Goal: Task Accomplishment & Management: Complete application form

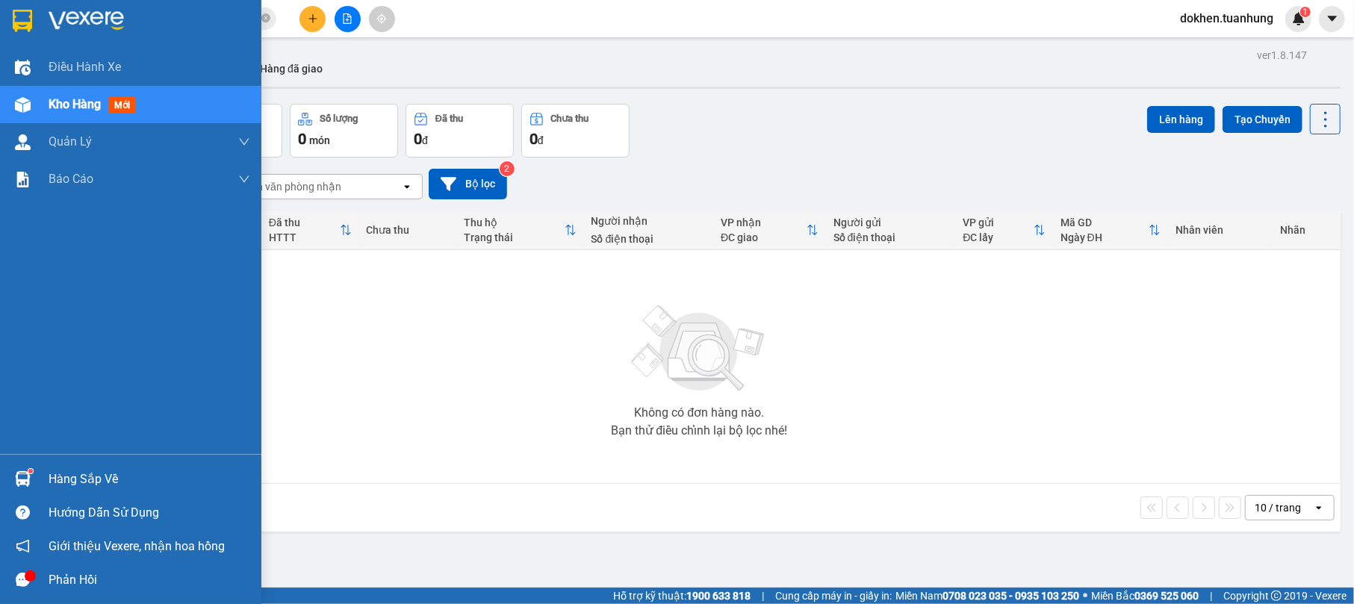
click at [69, 461] on div "Hàng sắp về Hướng dẫn sử dụng Giới thiệu Vexere, nhận hoa hồng Phản hồi" at bounding box center [130, 525] width 261 height 143
click at [73, 481] on div "Hàng sắp về" at bounding box center [150, 479] width 202 height 22
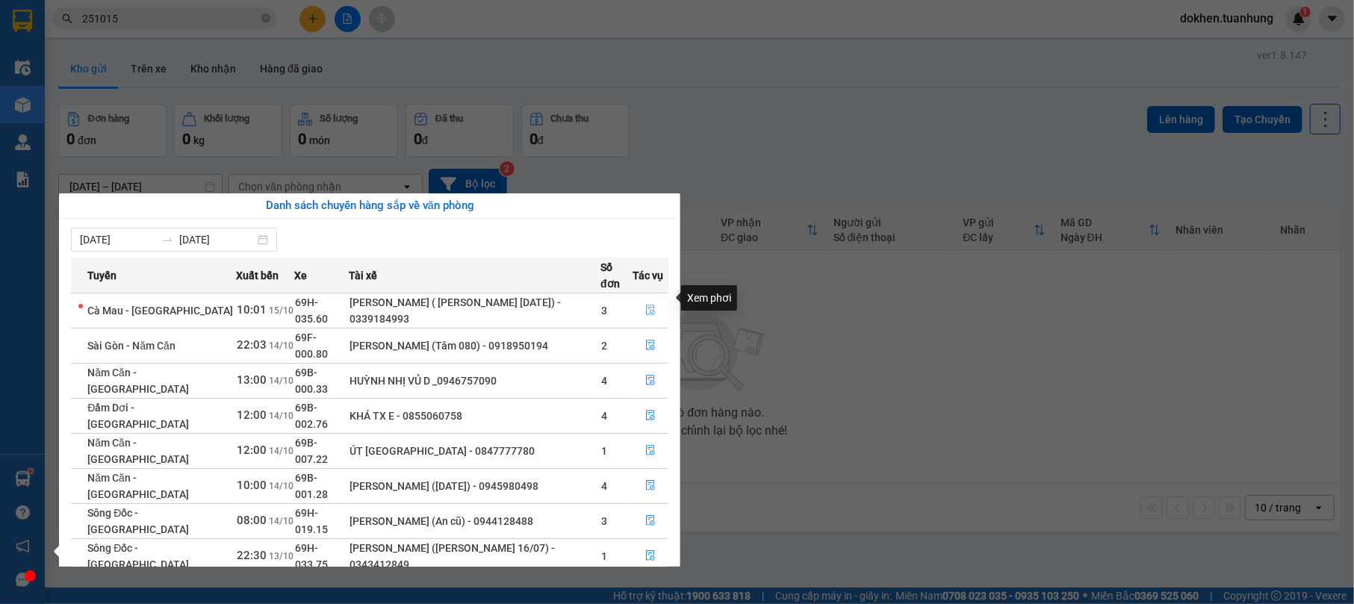
click at [649, 305] on icon "file-done" at bounding box center [650, 310] width 10 height 10
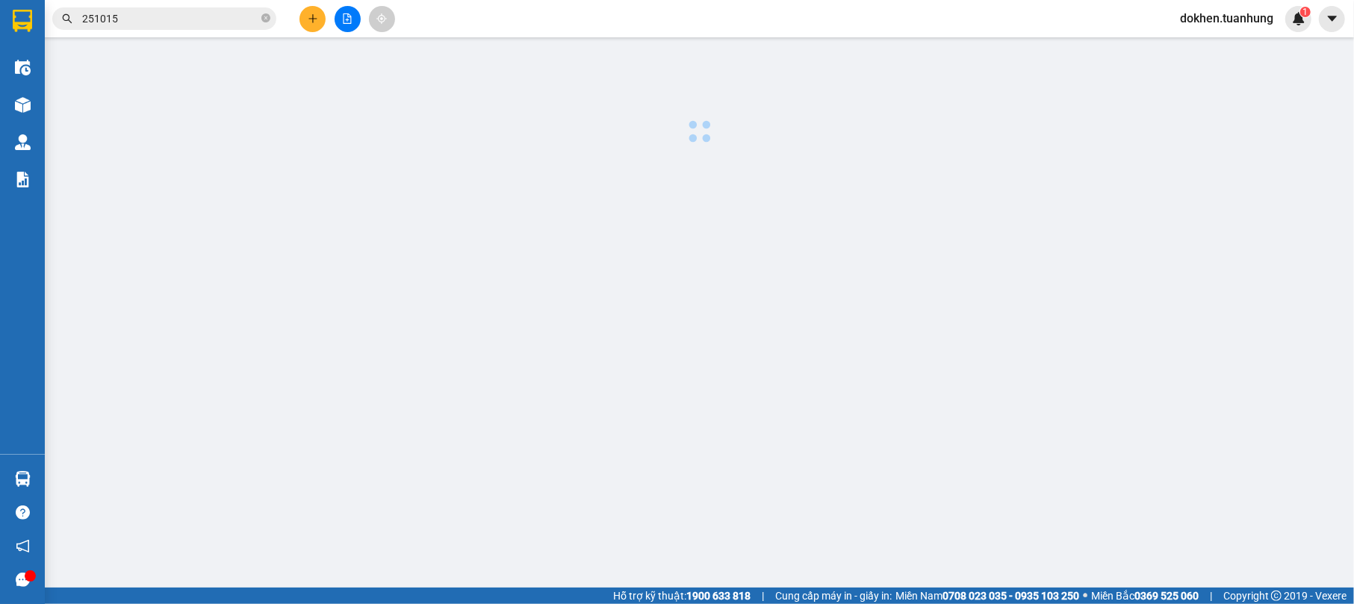
click at [648, 296] on main at bounding box center [677, 294] width 1354 height 588
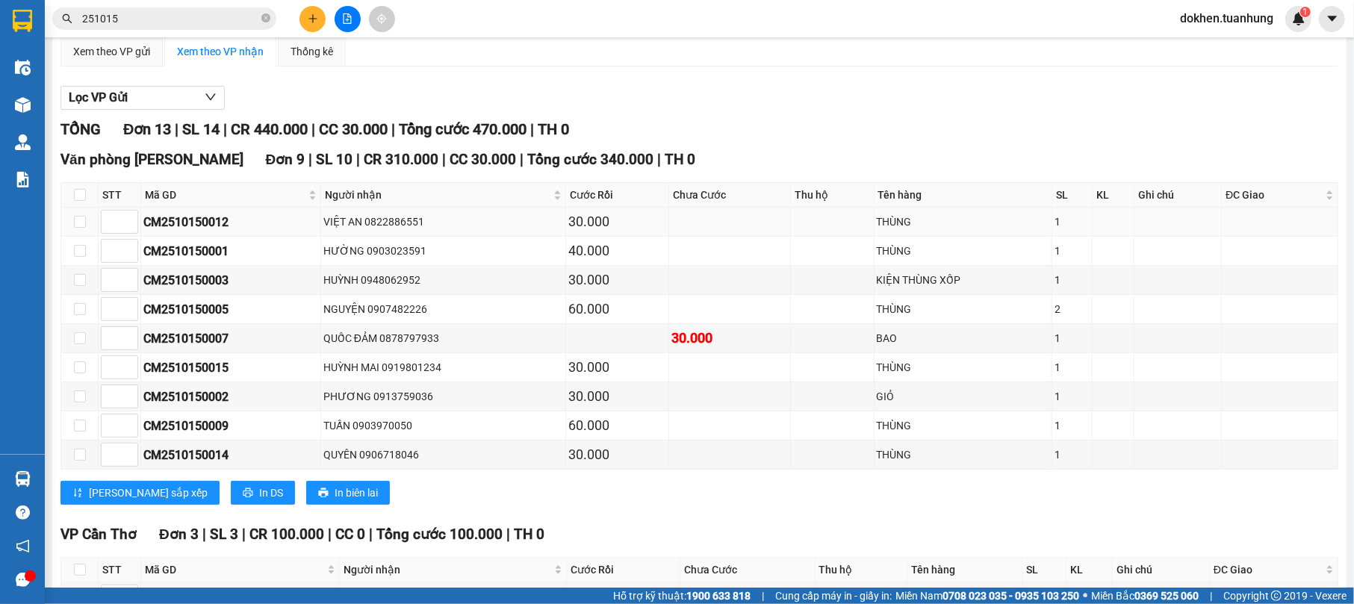
scroll to position [458, 0]
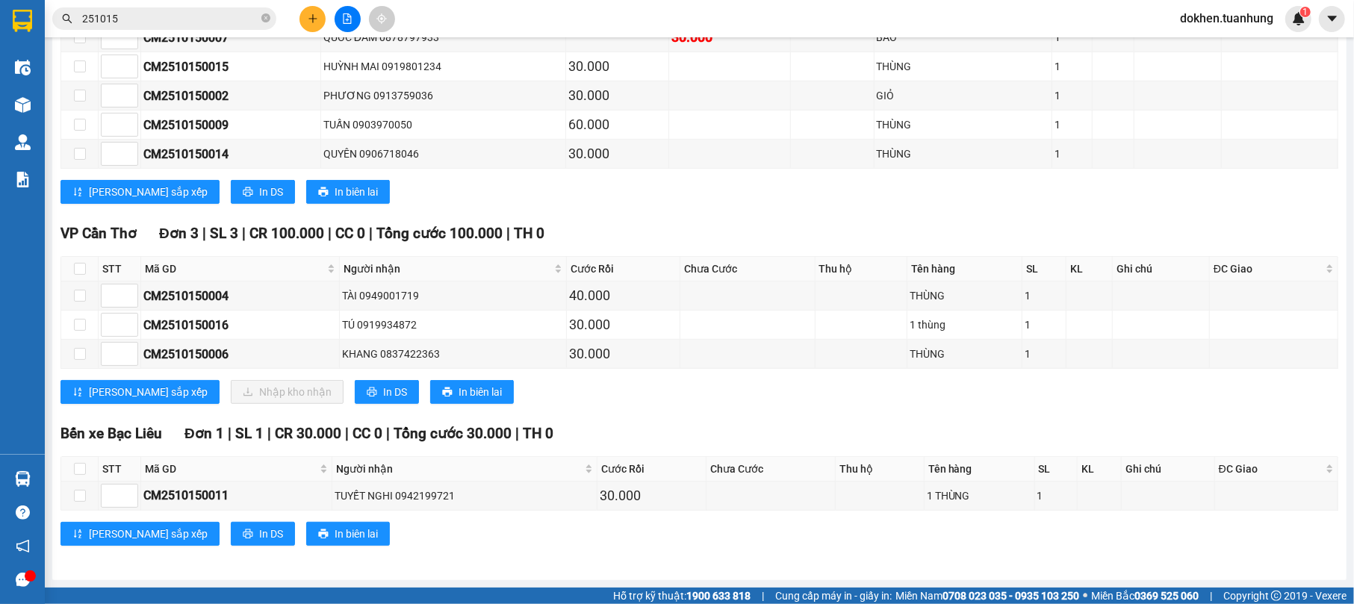
click at [192, 21] on input "251015" at bounding box center [170, 18] width 176 height 16
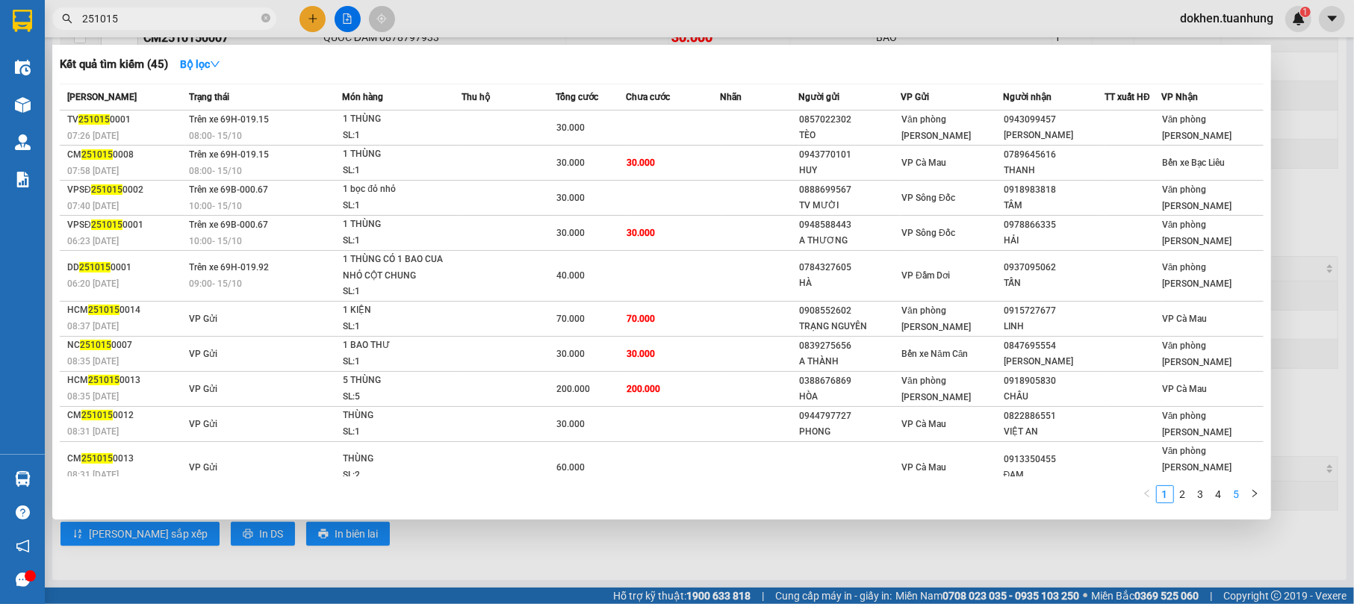
click at [1232, 491] on link "5" at bounding box center [1236, 494] width 16 height 16
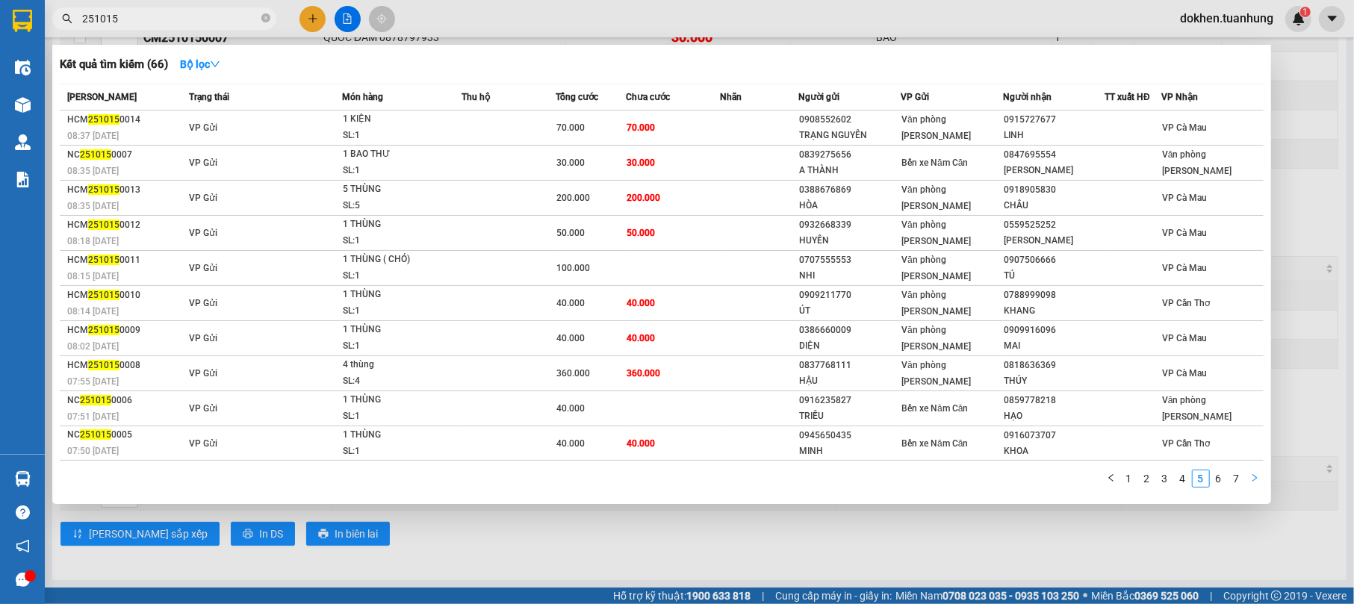
click at [1246, 479] on button "button" at bounding box center [1255, 479] width 18 height 18
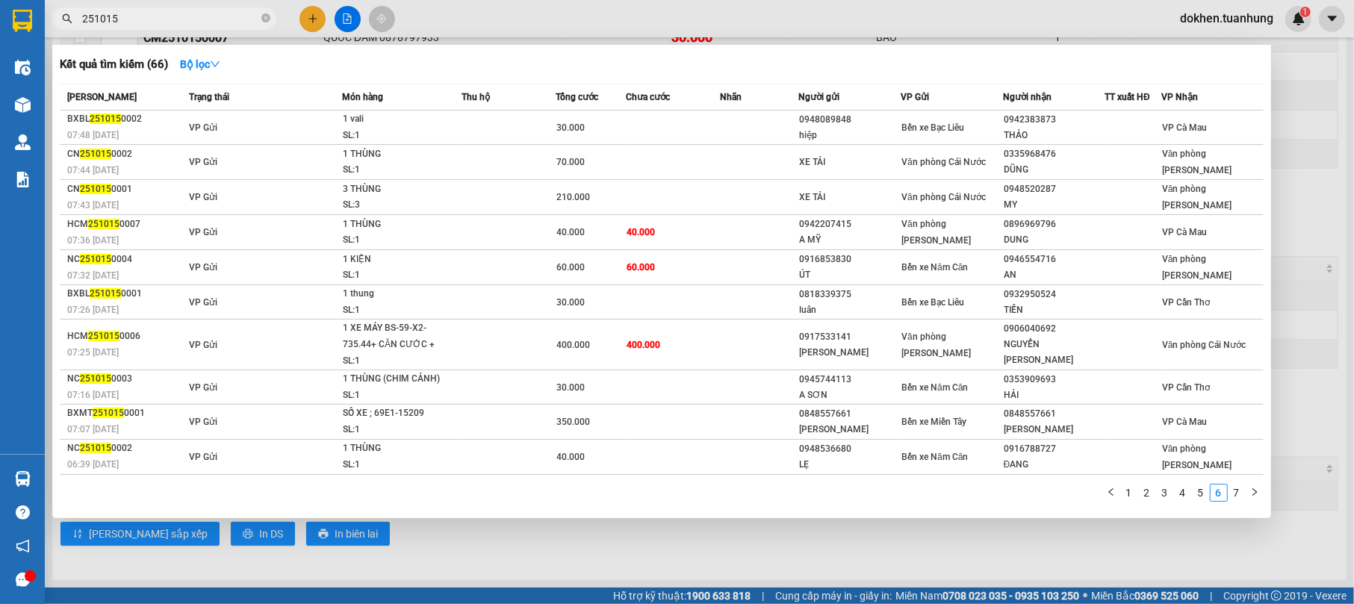
click at [1240, 472] on td "Văn phòng [PERSON_NAME]" at bounding box center [1212, 456] width 102 height 35
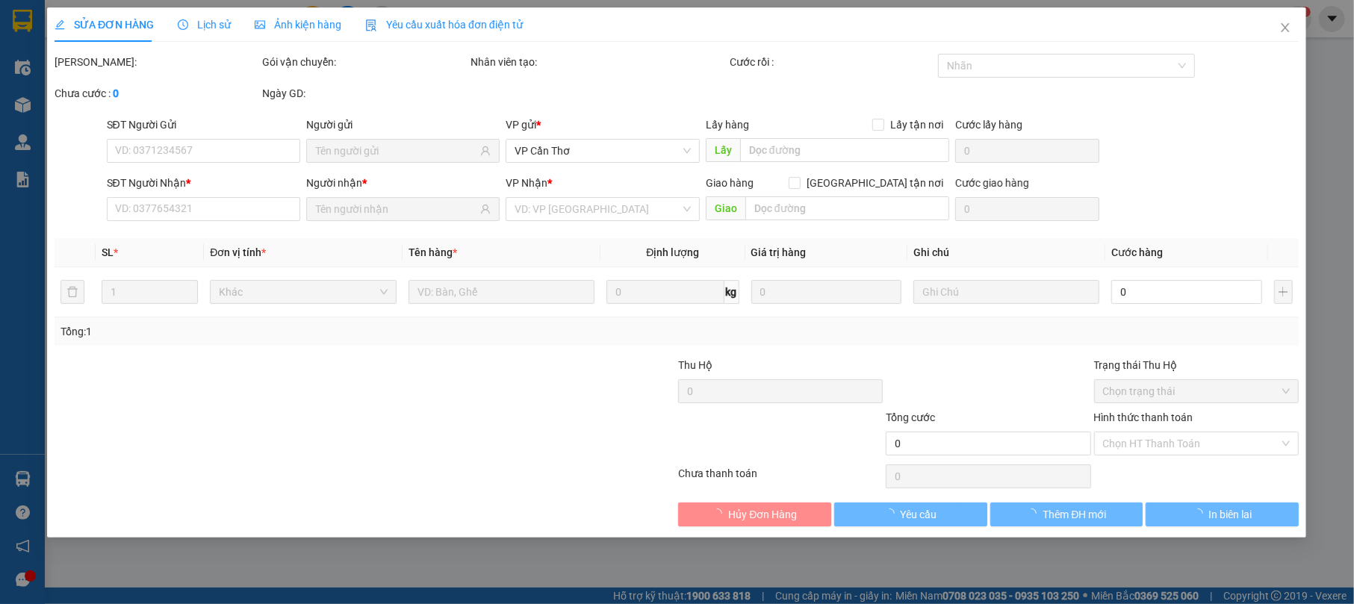
type input "0948536680"
type input "LẸ"
type input "0916788727"
type input "ĐANG"
type input "40.000"
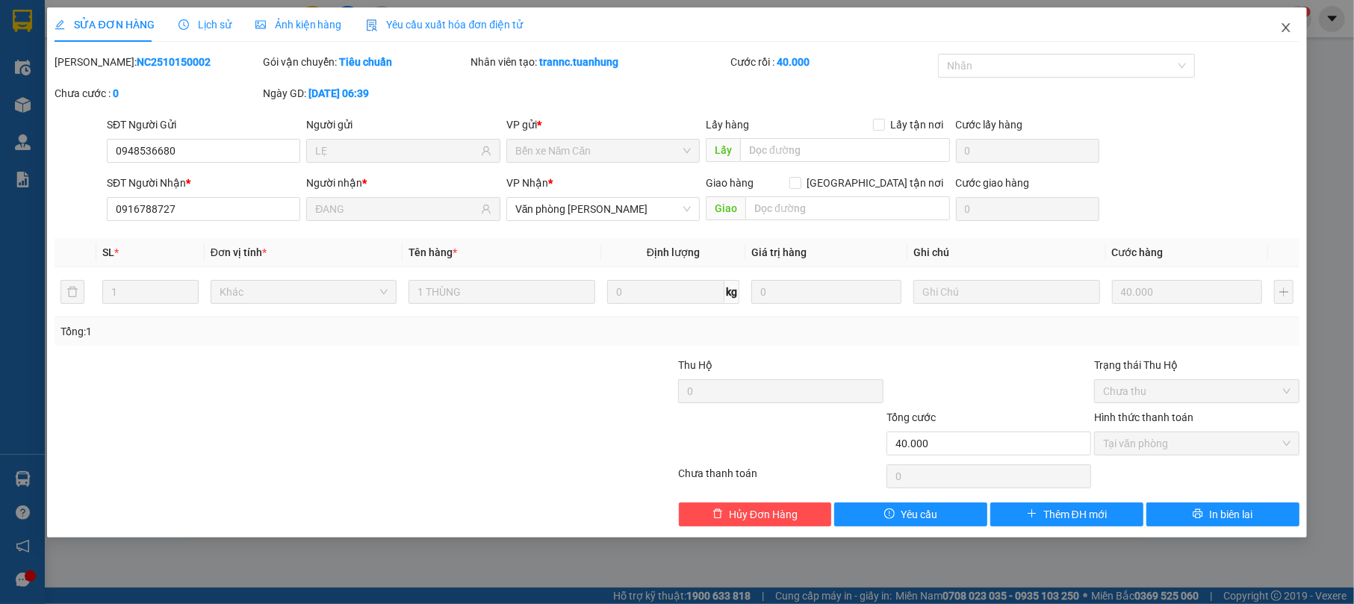
click at [1277, 24] on span "Close" at bounding box center [1286, 28] width 42 height 42
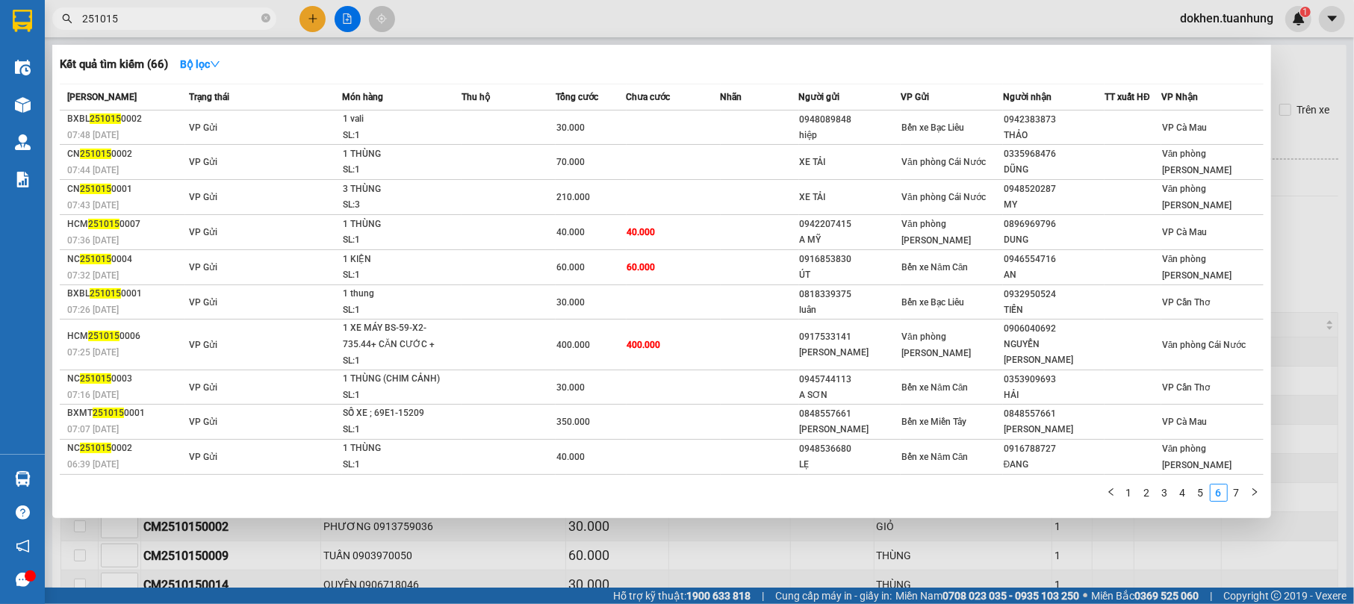
click at [160, 16] on input "251015" at bounding box center [170, 18] width 176 height 16
click at [1237, 490] on link "7" at bounding box center [1236, 493] width 16 height 16
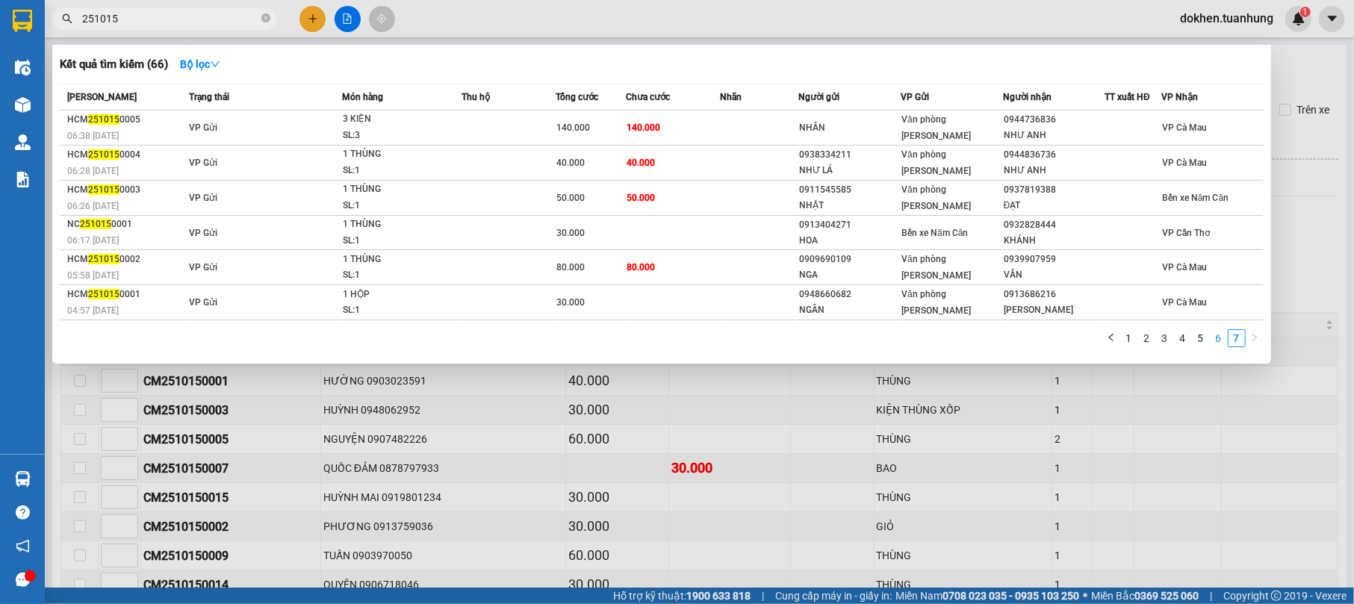
click at [1219, 332] on link "6" at bounding box center [1218, 338] width 16 height 16
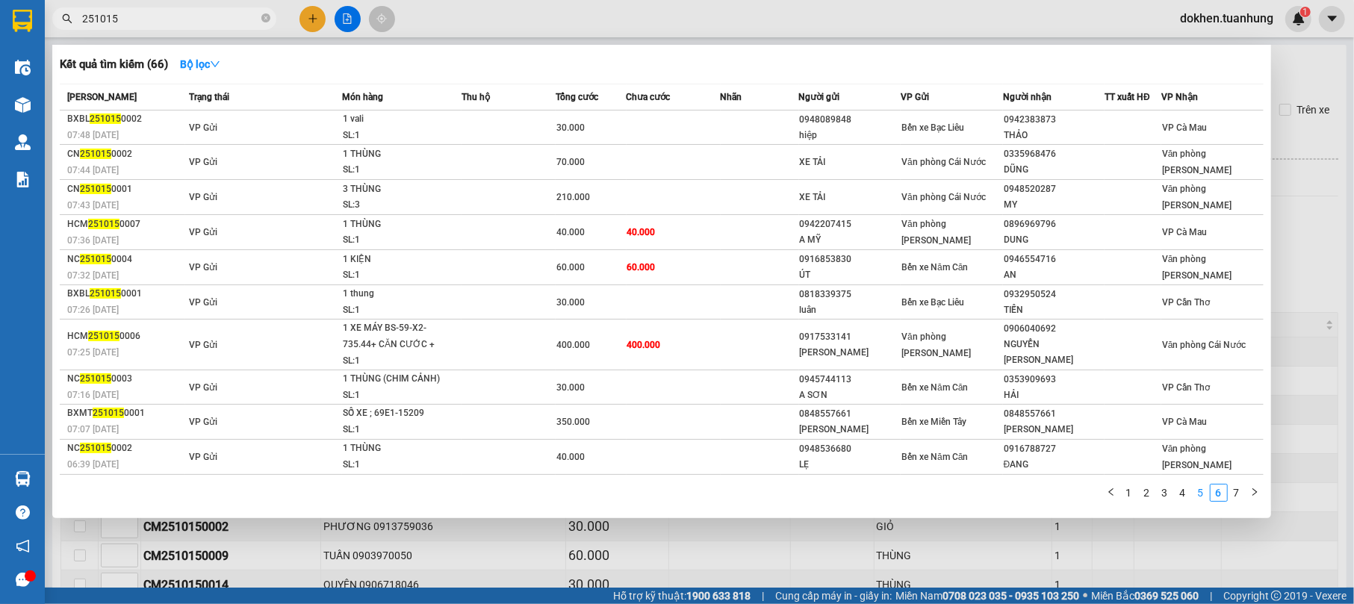
click at [1205, 494] on link "5" at bounding box center [1201, 493] width 16 height 16
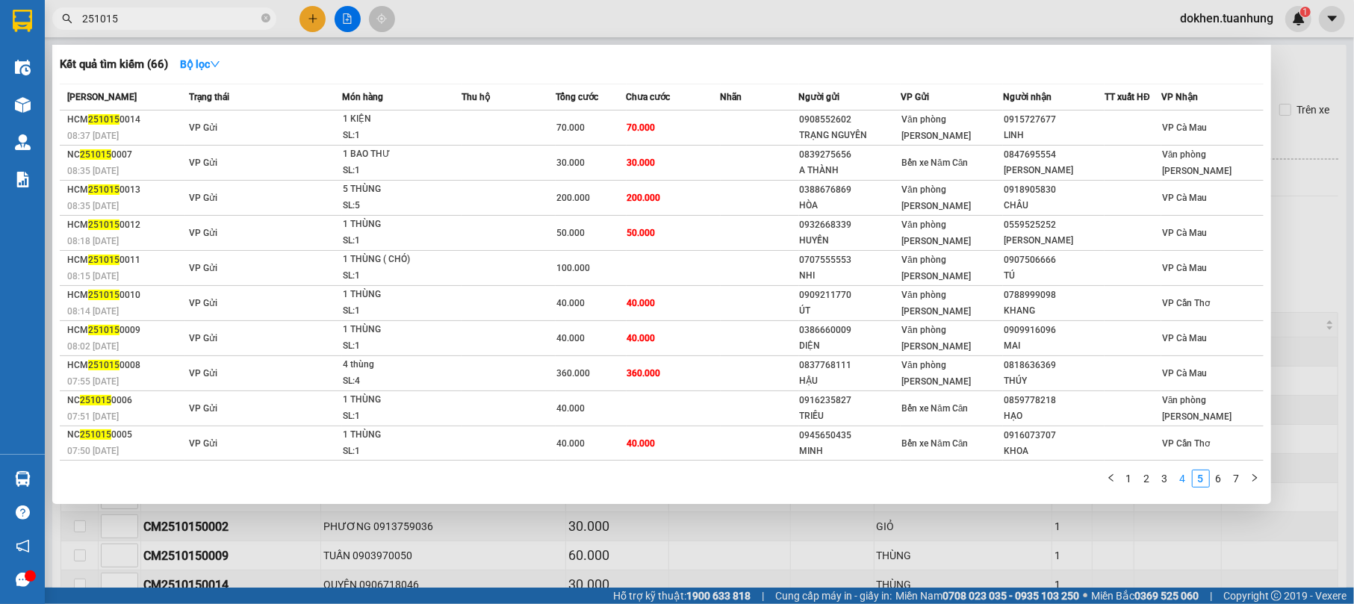
click at [1183, 484] on link "4" at bounding box center [1183, 478] width 16 height 16
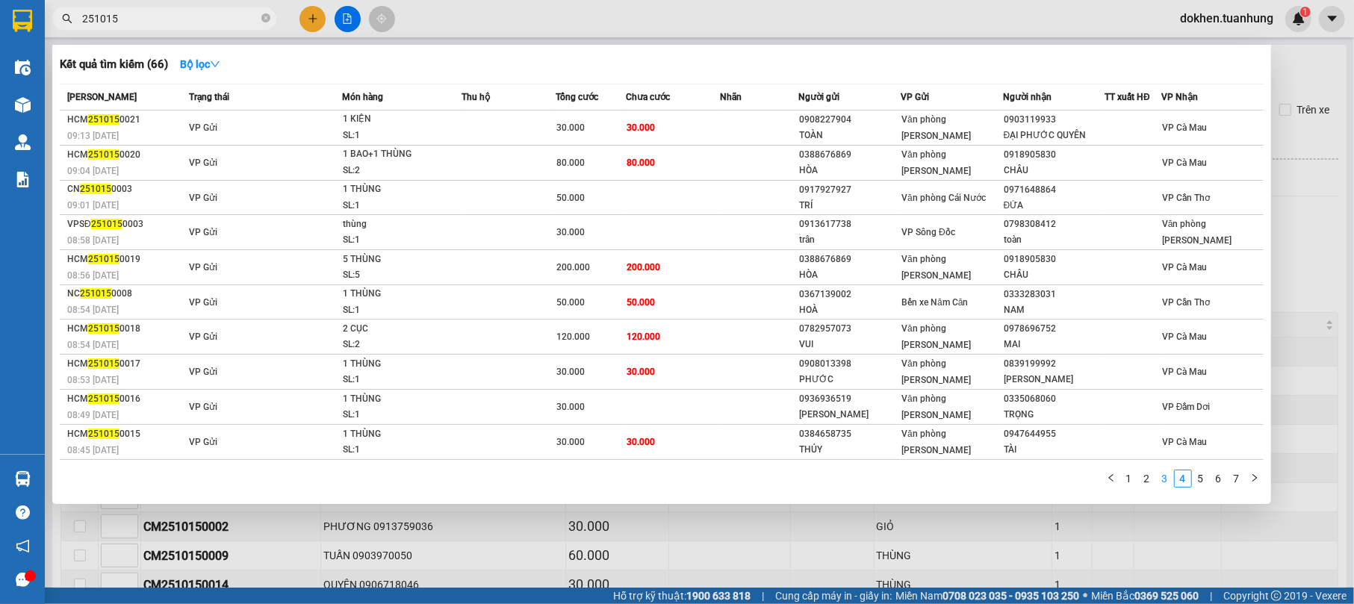
click at [1160, 476] on link "3" at bounding box center [1165, 478] width 16 height 16
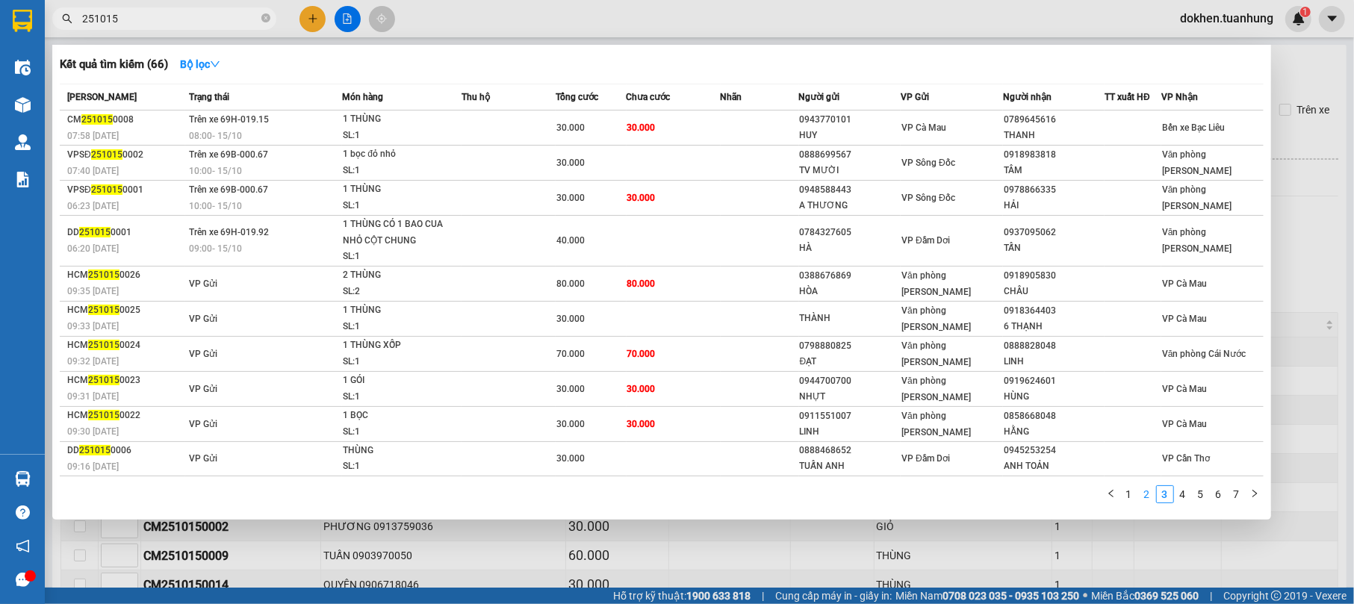
click at [1145, 497] on link "2" at bounding box center [1147, 494] width 16 height 16
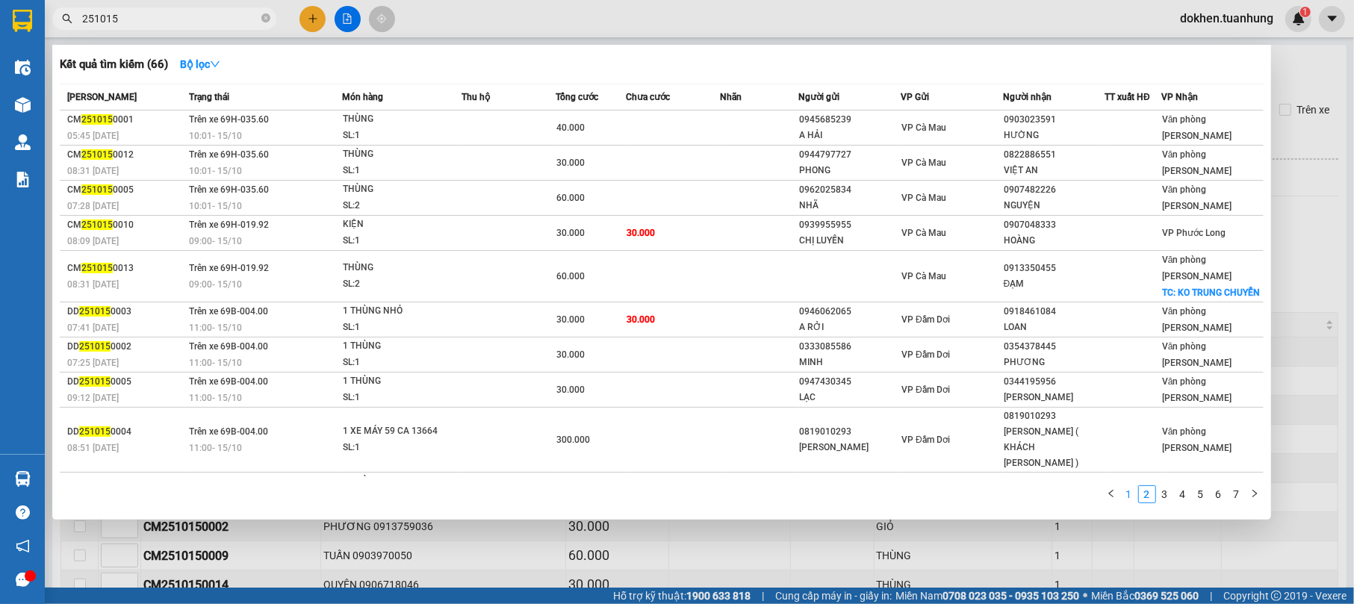
click at [1133, 486] on link "1" at bounding box center [1129, 494] width 16 height 16
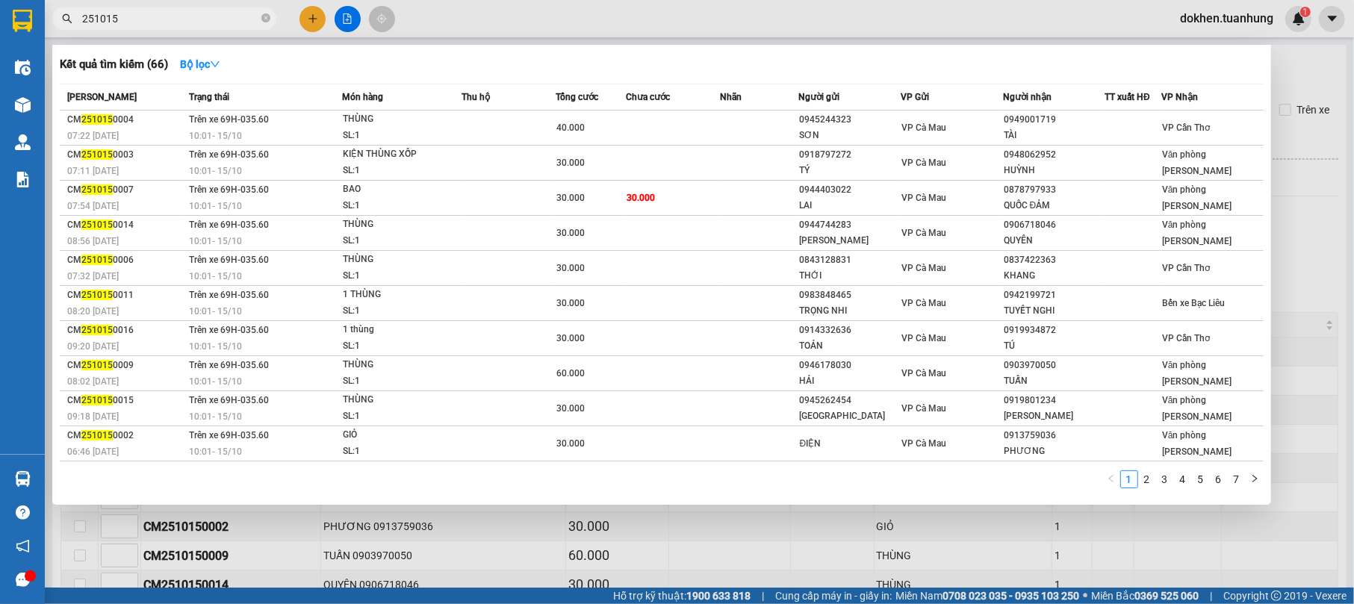
click at [1217, 533] on div at bounding box center [677, 302] width 1354 height 604
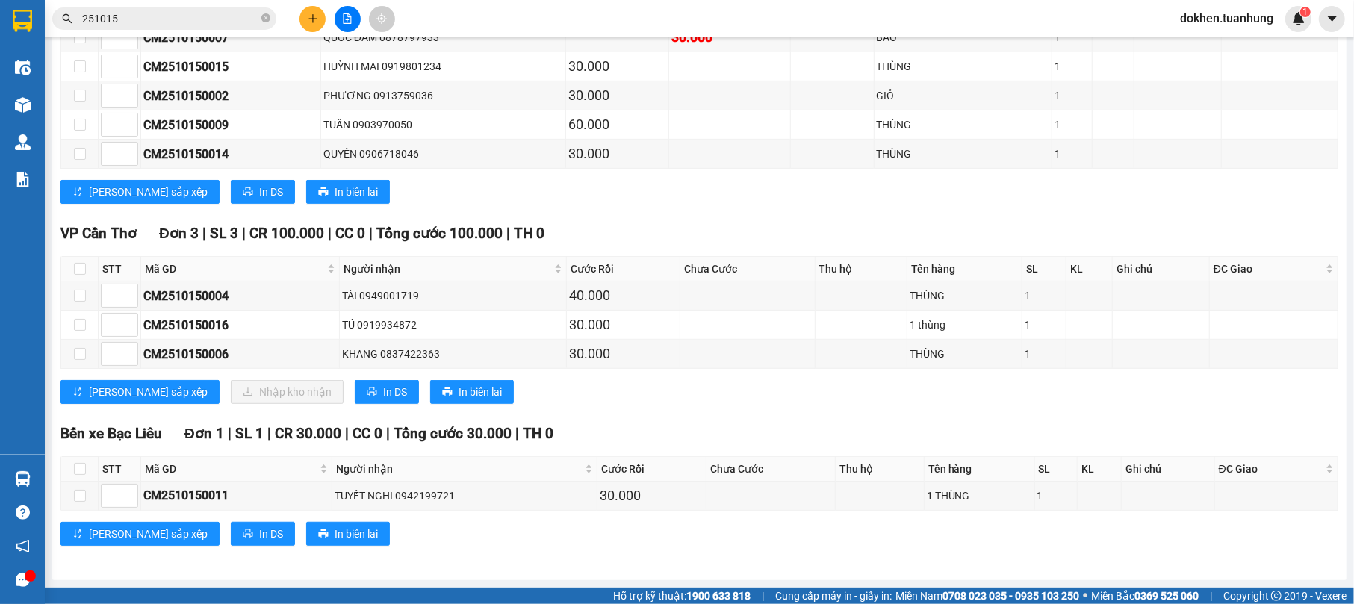
scroll to position [458, 0]
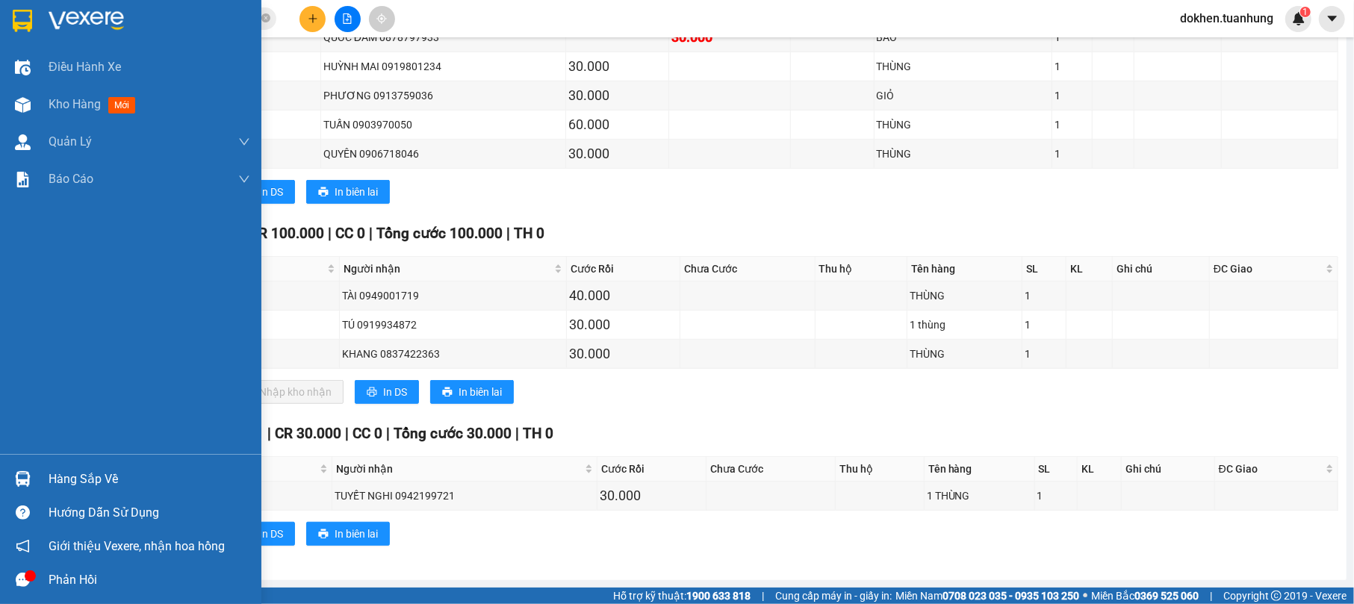
click at [34, 473] on div at bounding box center [23, 479] width 26 height 26
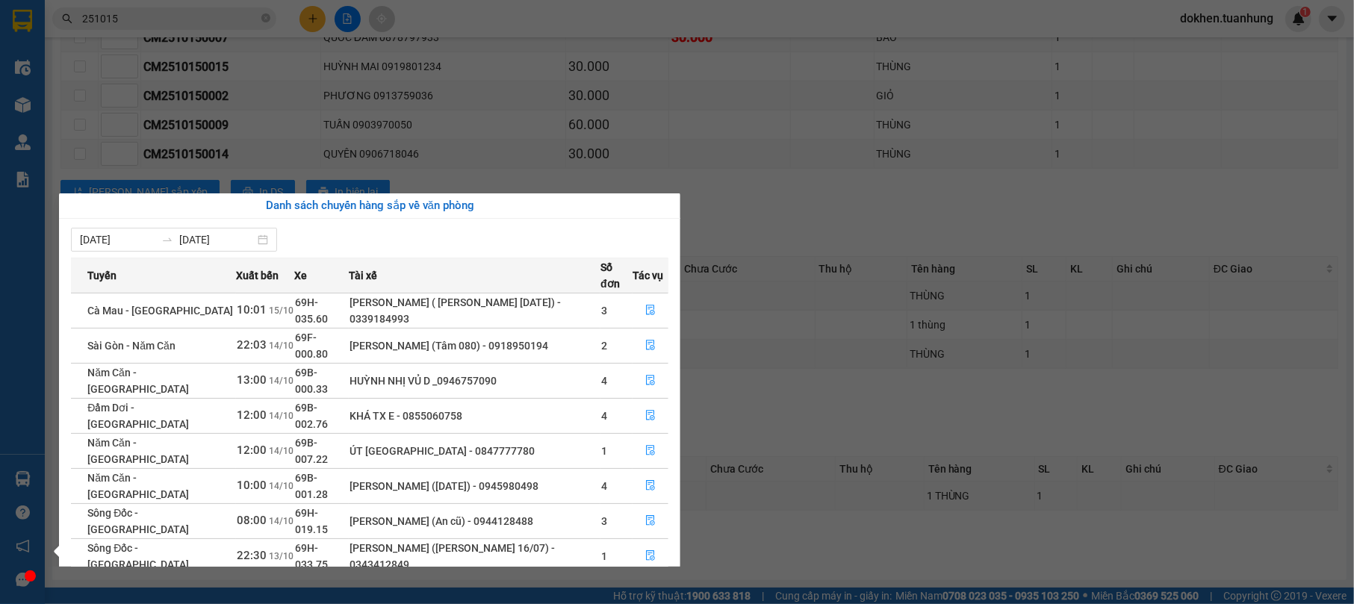
click at [801, 557] on section "Kết quả tìm kiếm ( 66 ) Bộ lọc Mã ĐH Trạng thái Món hàng Thu hộ Tổng cước Chưa …" at bounding box center [677, 302] width 1354 height 604
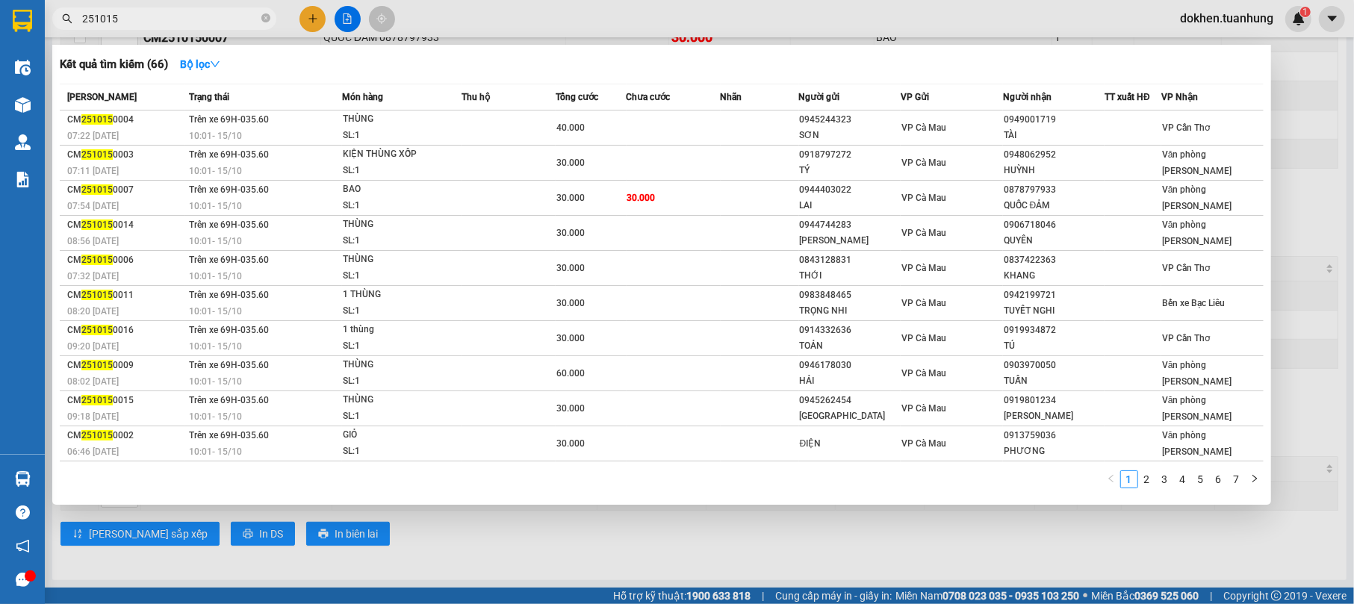
click at [164, 22] on input "251015" at bounding box center [170, 18] width 176 height 16
click at [1237, 476] on link "7" at bounding box center [1236, 479] width 16 height 16
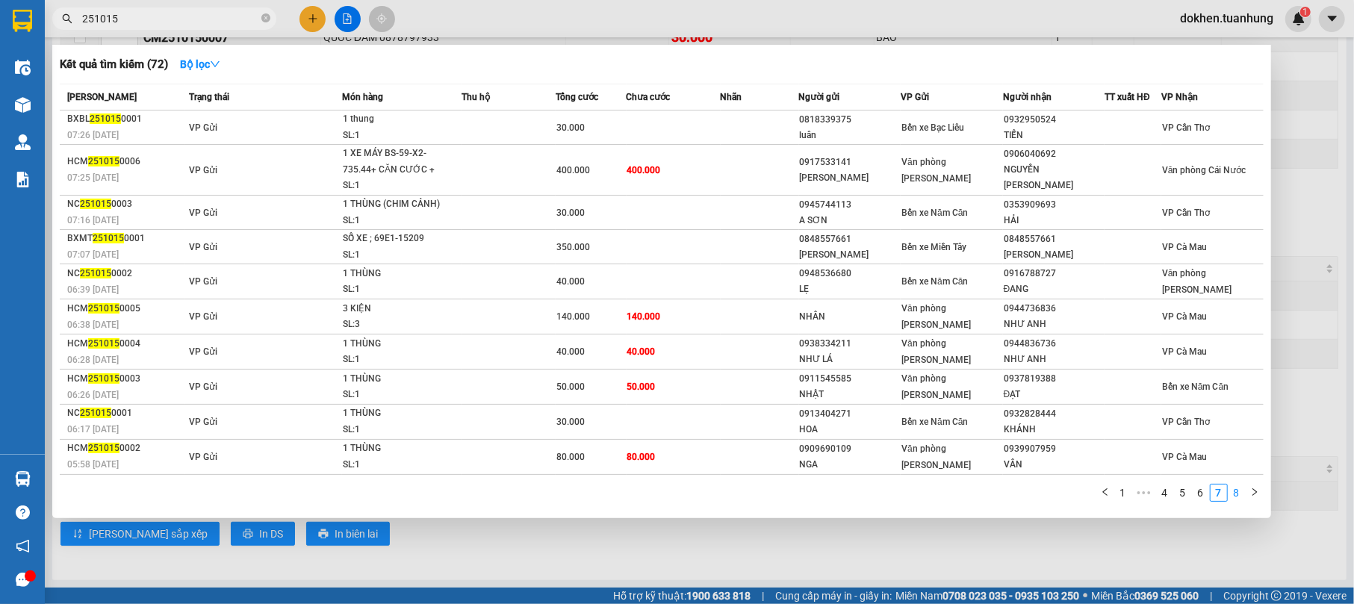
click at [1237, 485] on link "8" at bounding box center [1236, 493] width 16 height 16
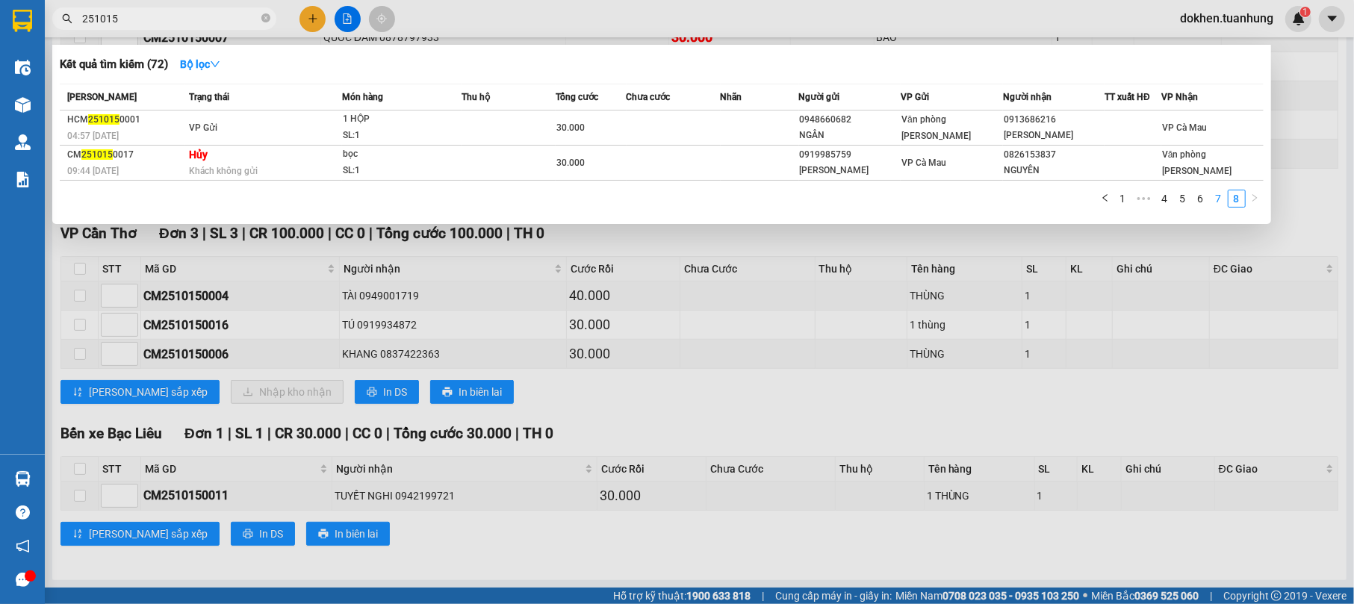
click at [1219, 199] on link "7" at bounding box center [1218, 198] width 16 height 16
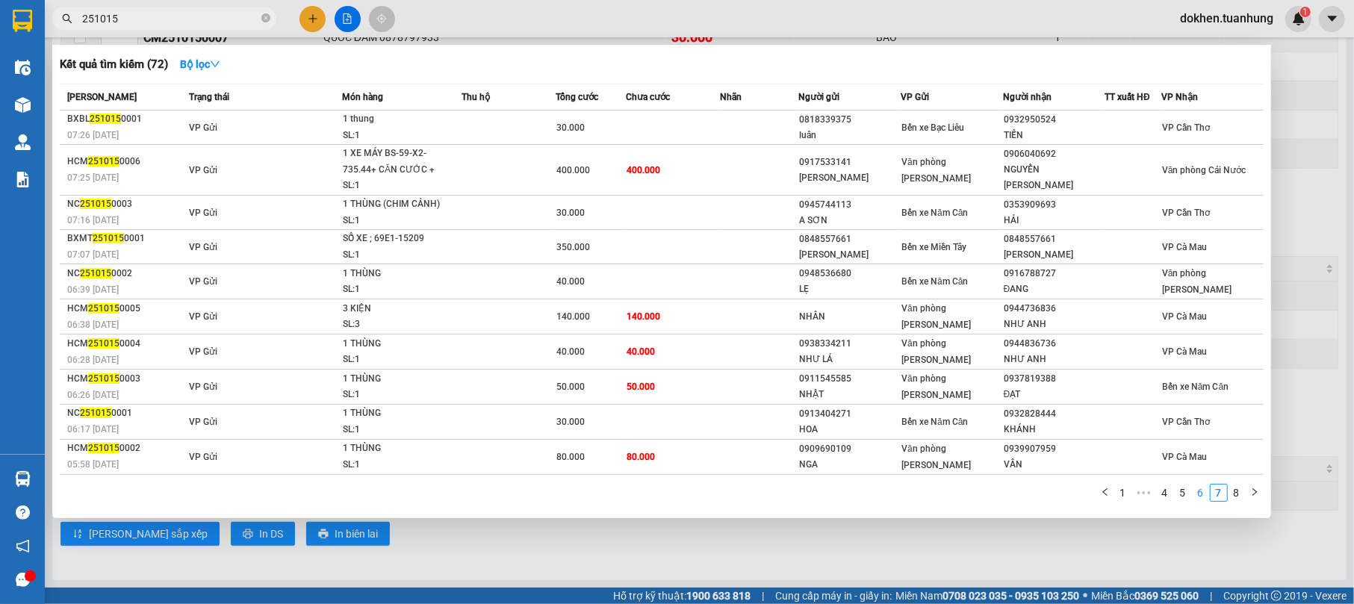
click at [1198, 491] on link "6" at bounding box center [1201, 493] width 16 height 16
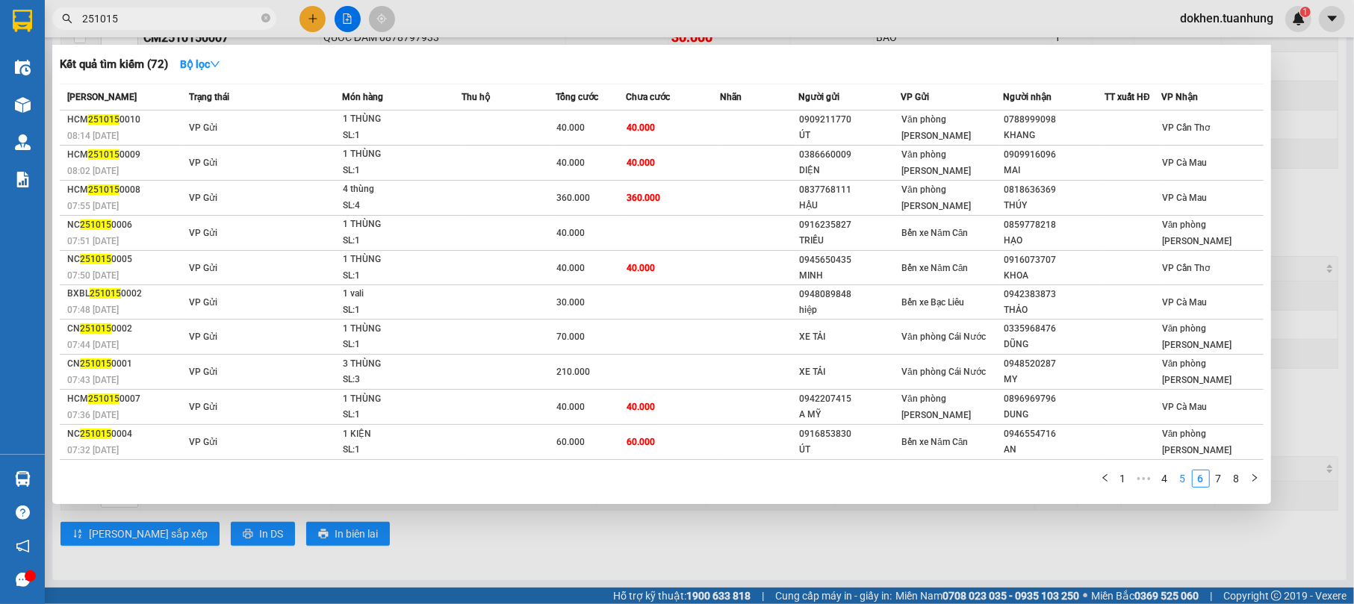
click at [1180, 476] on link "5" at bounding box center [1183, 478] width 16 height 16
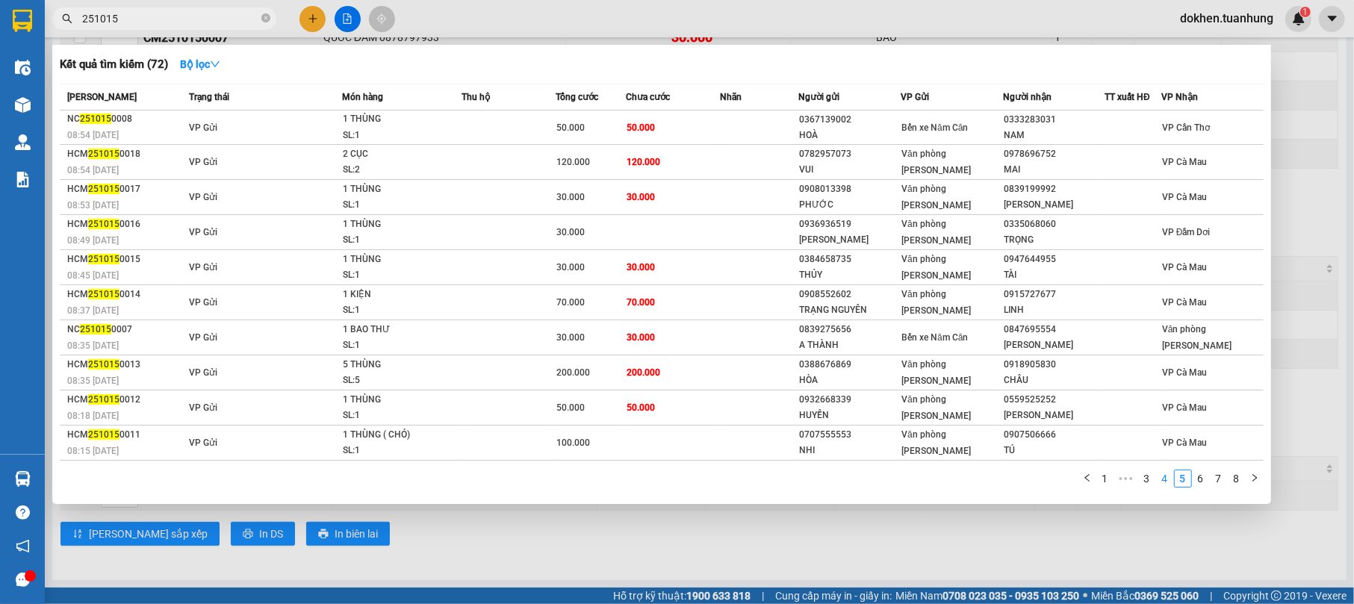
click at [1165, 478] on link "4" at bounding box center [1165, 478] width 16 height 16
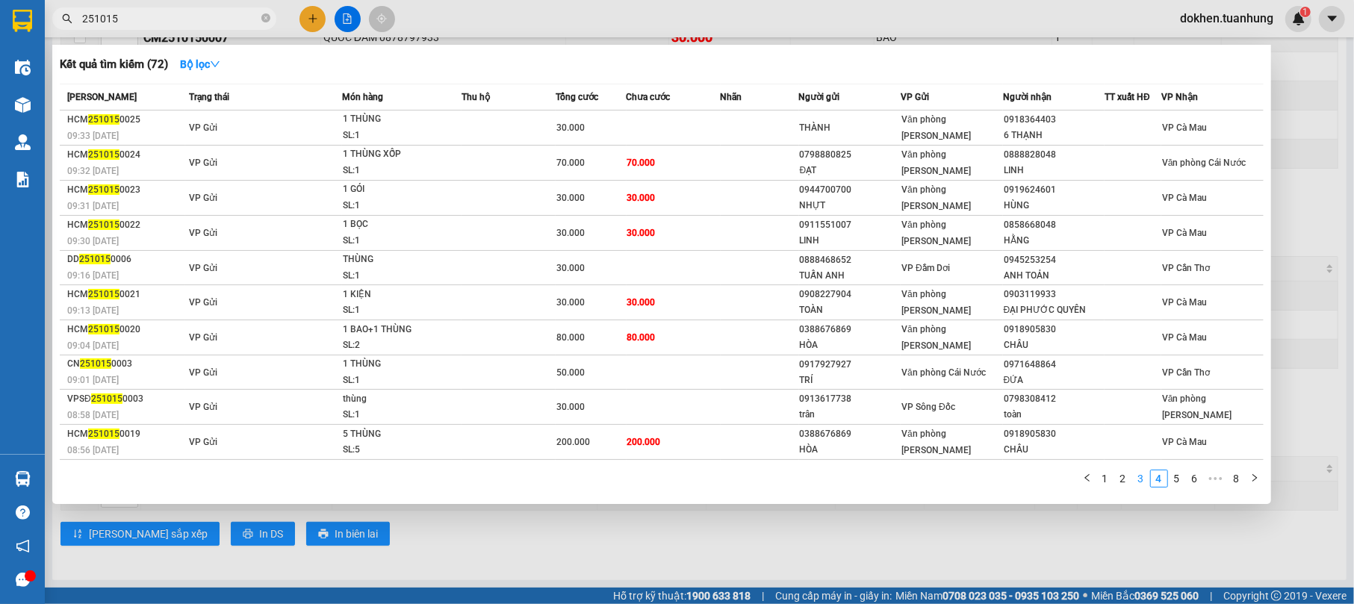
click at [1142, 473] on link "3" at bounding box center [1141, 478] width 16 height 16
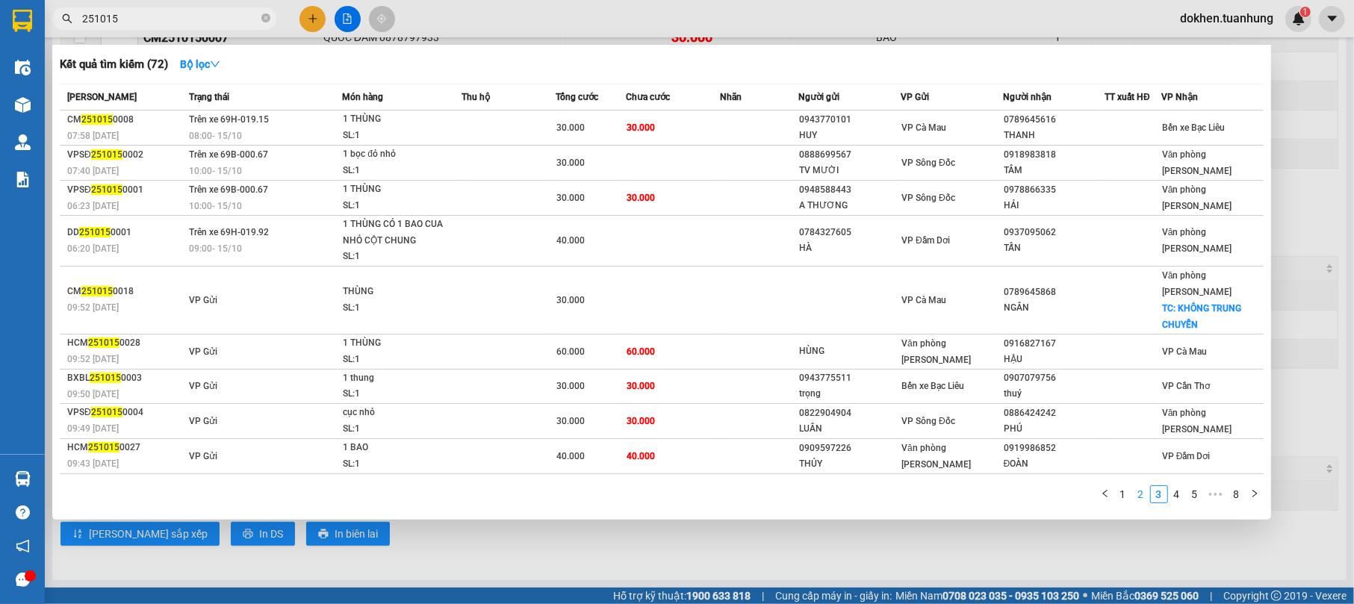
click at [1142, 499] on link "2" at bounding box center [1141, 494] width 16 height 16
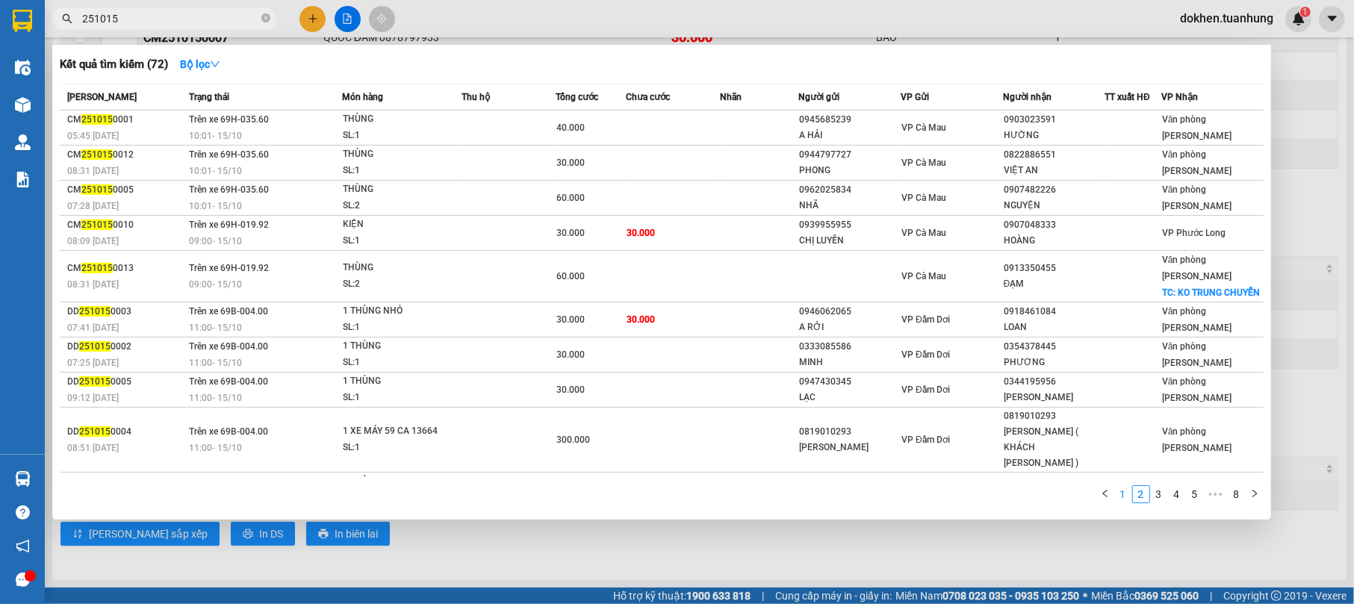
click at [1124, 491] on link "1" at bounding box center [1123, 494] width 16 height 16
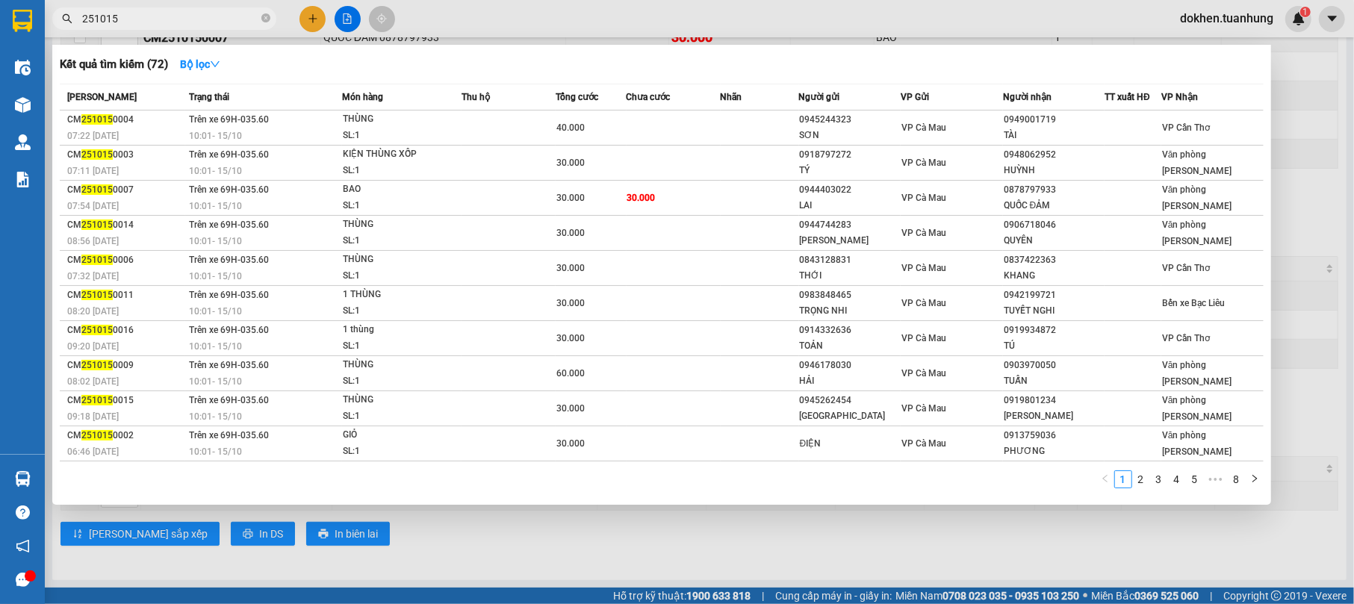
click at [774, 571] on div at bounding box center [677, 302] width 1354 height 604
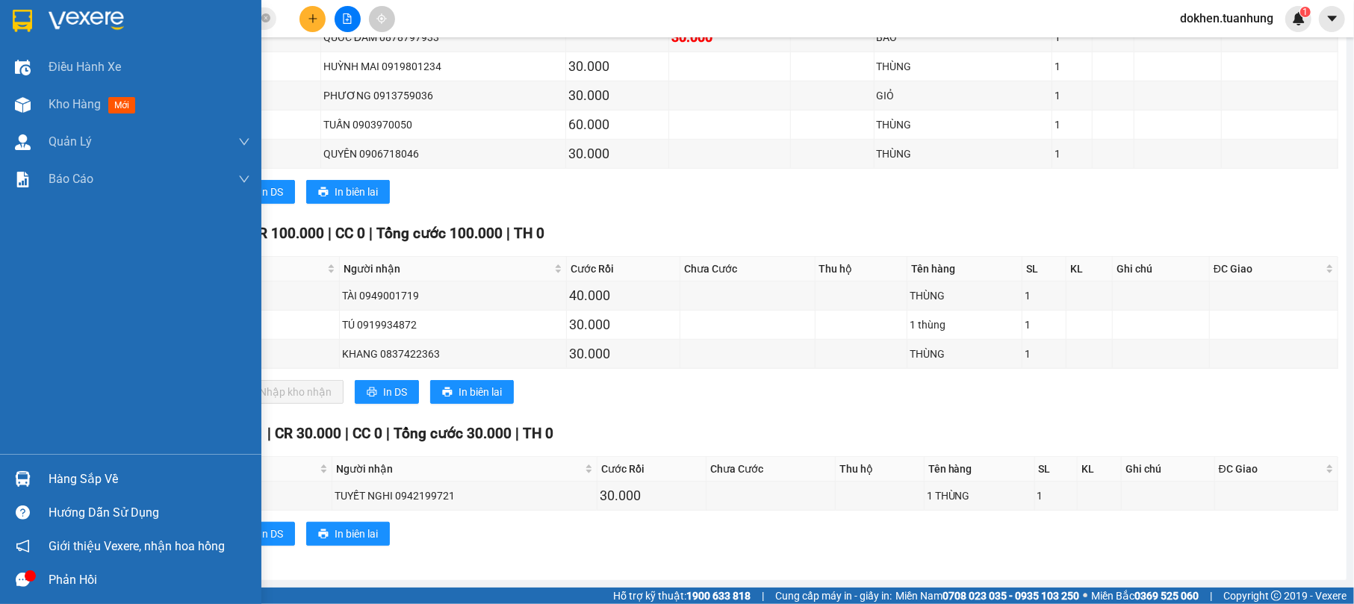
click at [33, 472] on div at bounding box center [23, 479] width 26 height 26
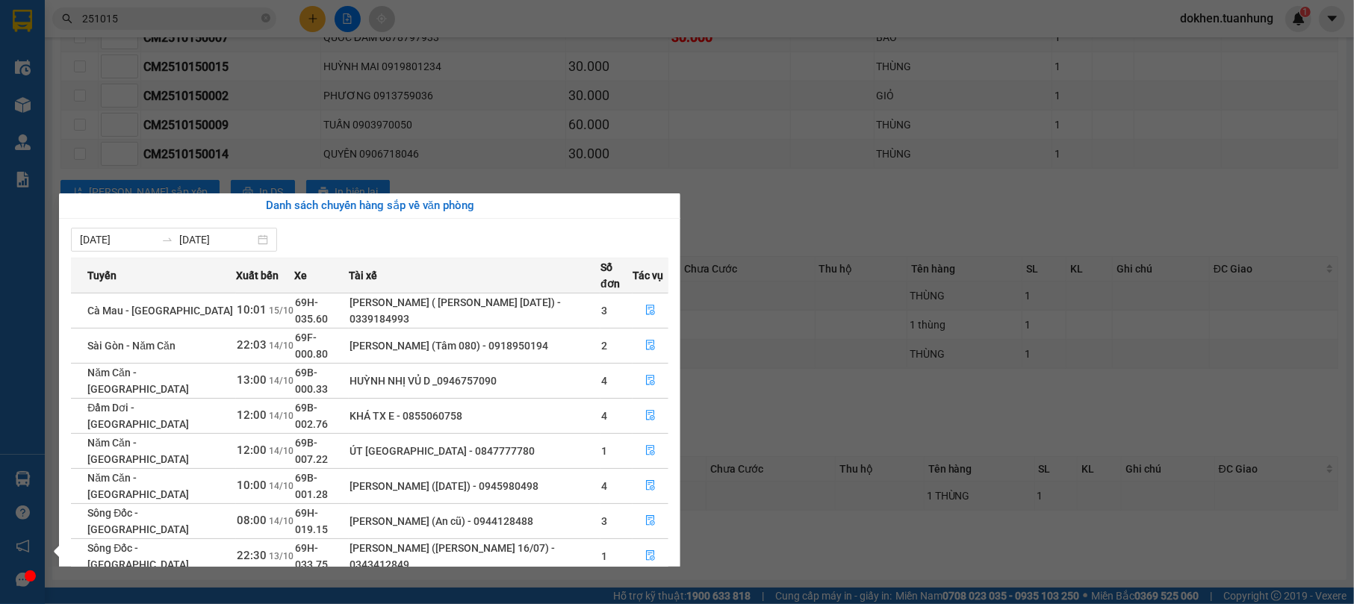
click at [850, 494] on section "Kết quả tìm kiếm ( 72 ) Bộ lọc Mã ĐH Trạng thái Món hàng Thu hộ Tổng cước Chưa …" at bounding box center [677, 302] width 1354 height 604
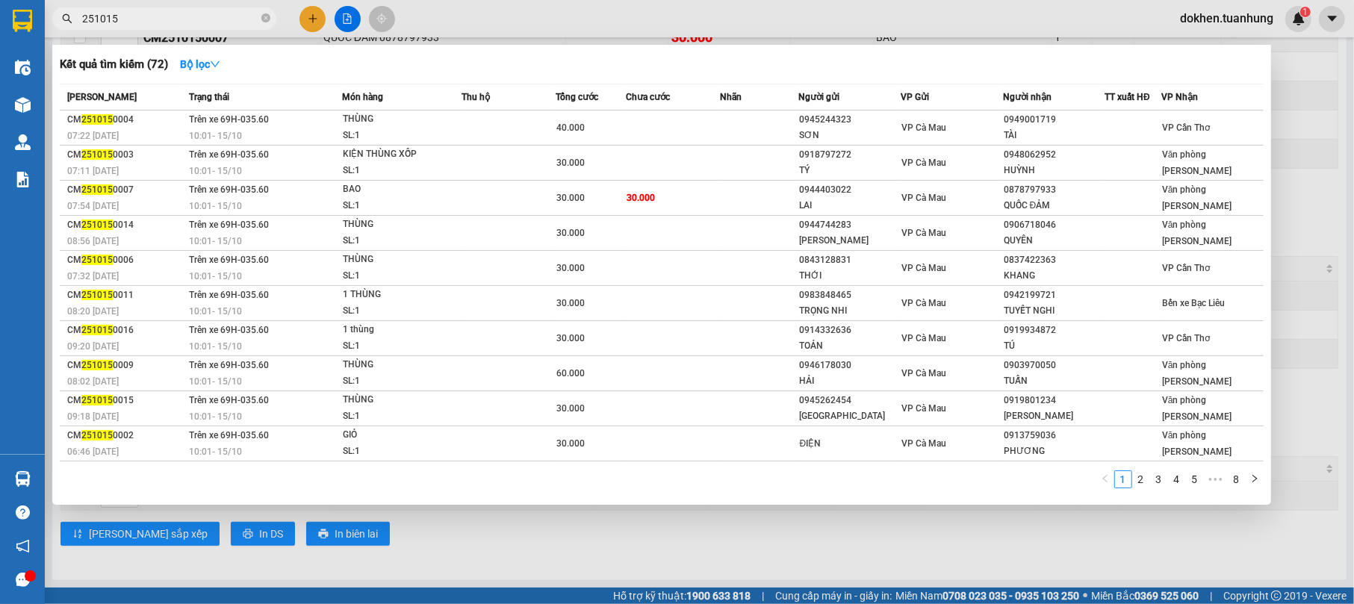
click at [154, 15] on input "251015" at bounding box center [170, 18] width 176 height 16
click at [1235, 478] on link "8" at bounding box center [1236, 479] width 16 height 16
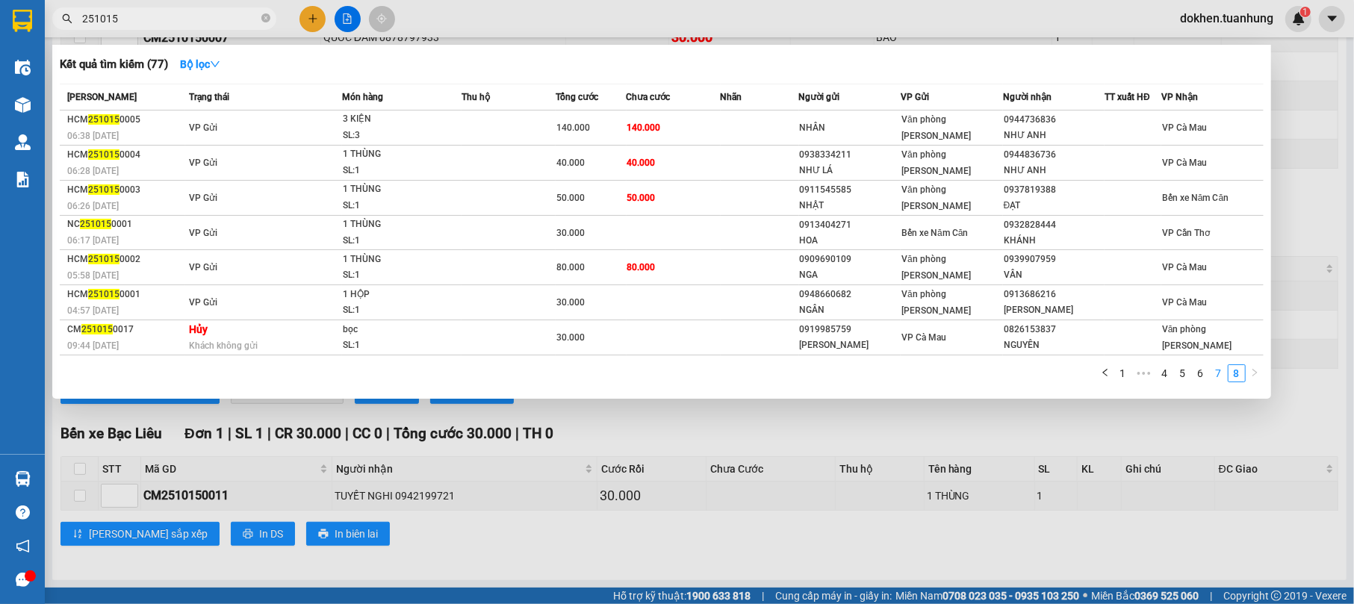
click at [1216, 373] on link "7" at bounding box center [1218, 373] width 16 height 16
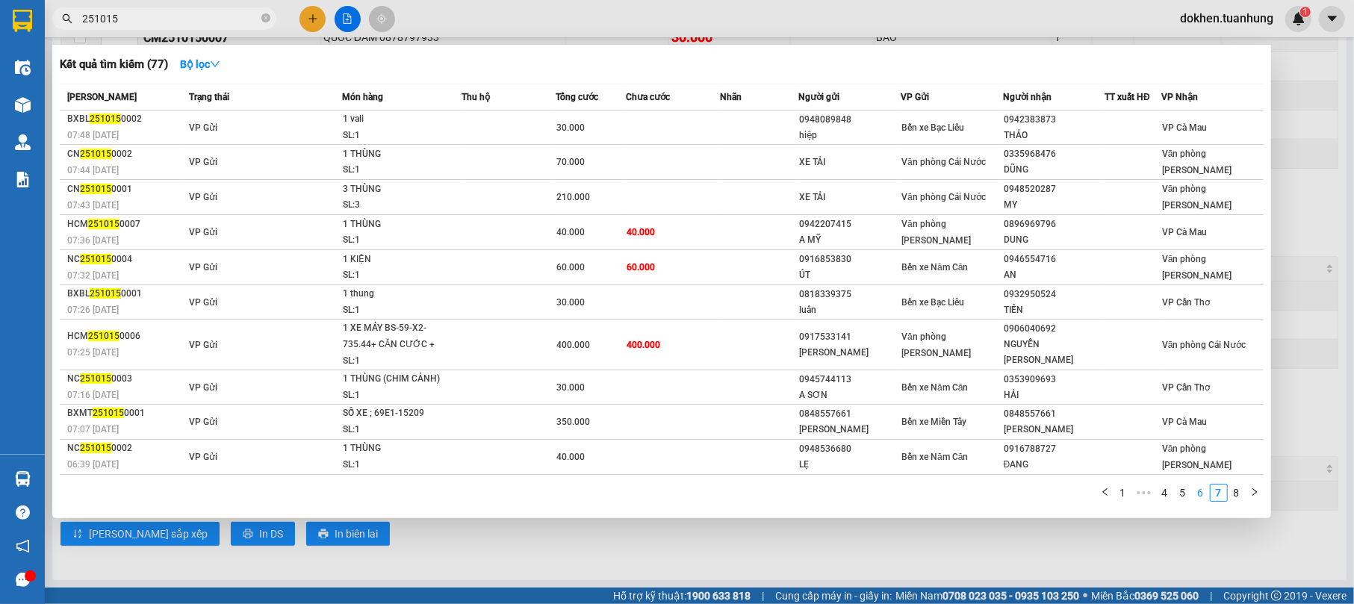
click at [1201, 490] on link "6" at bounding box center [1201, 493] width 16 height 16
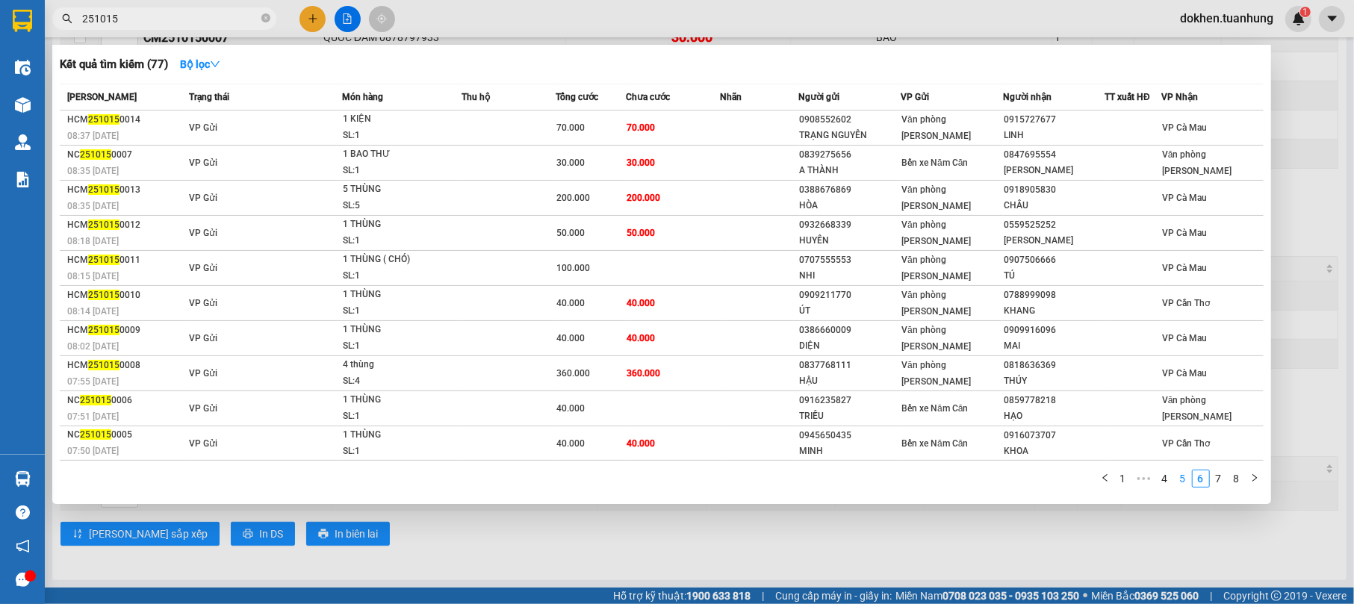
click at [1180, 476] on link "5" at bounding box center [1183, 478] width 16 height 16
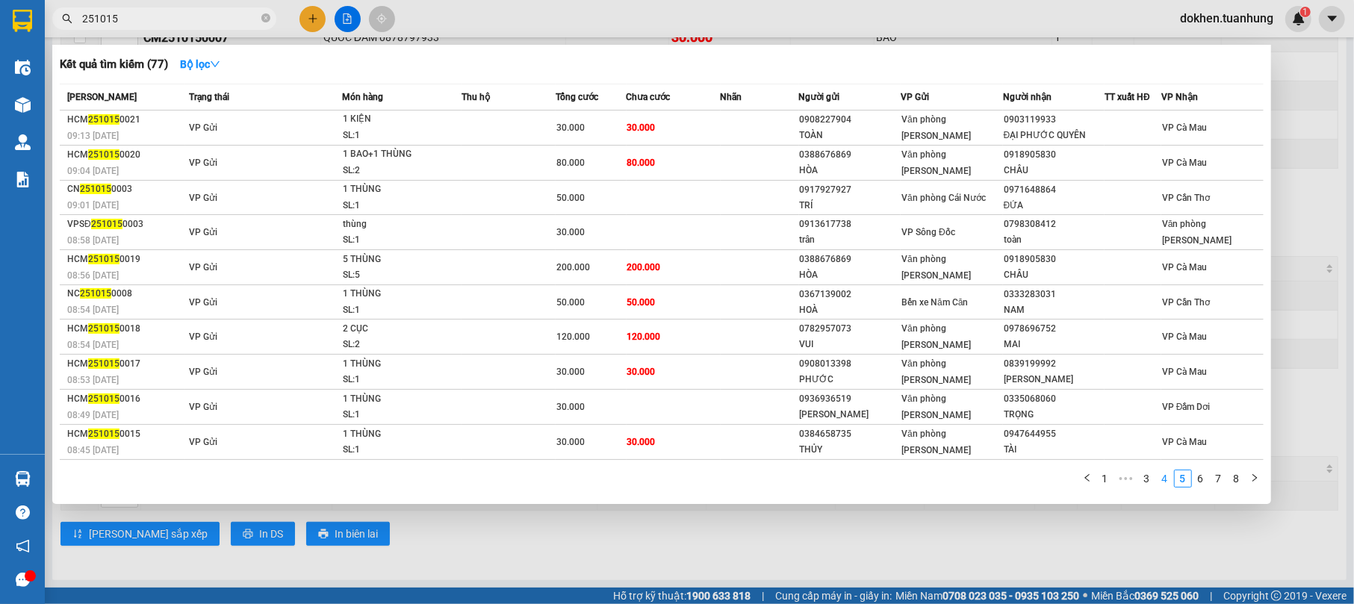
click at [1162, 478] on link "4" at bounding box center [1165, 478] width 16 height 16
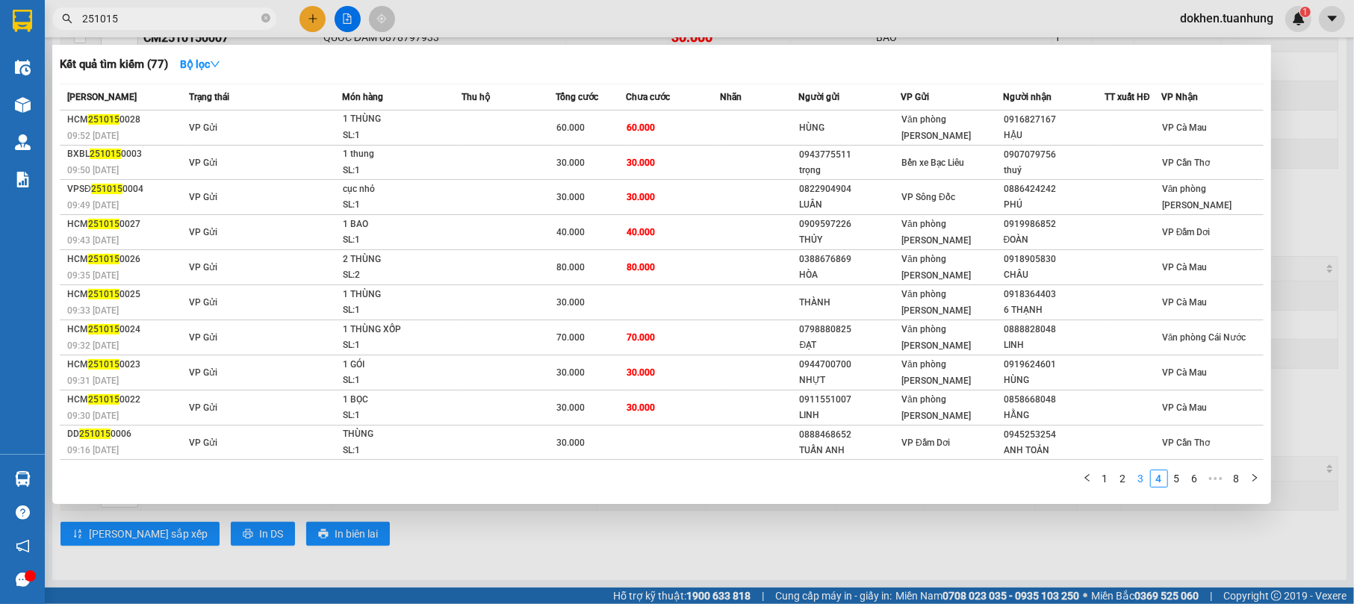
click at [1142, 475] on link "3" at bounding box center [1141, 478] width 16 height 16
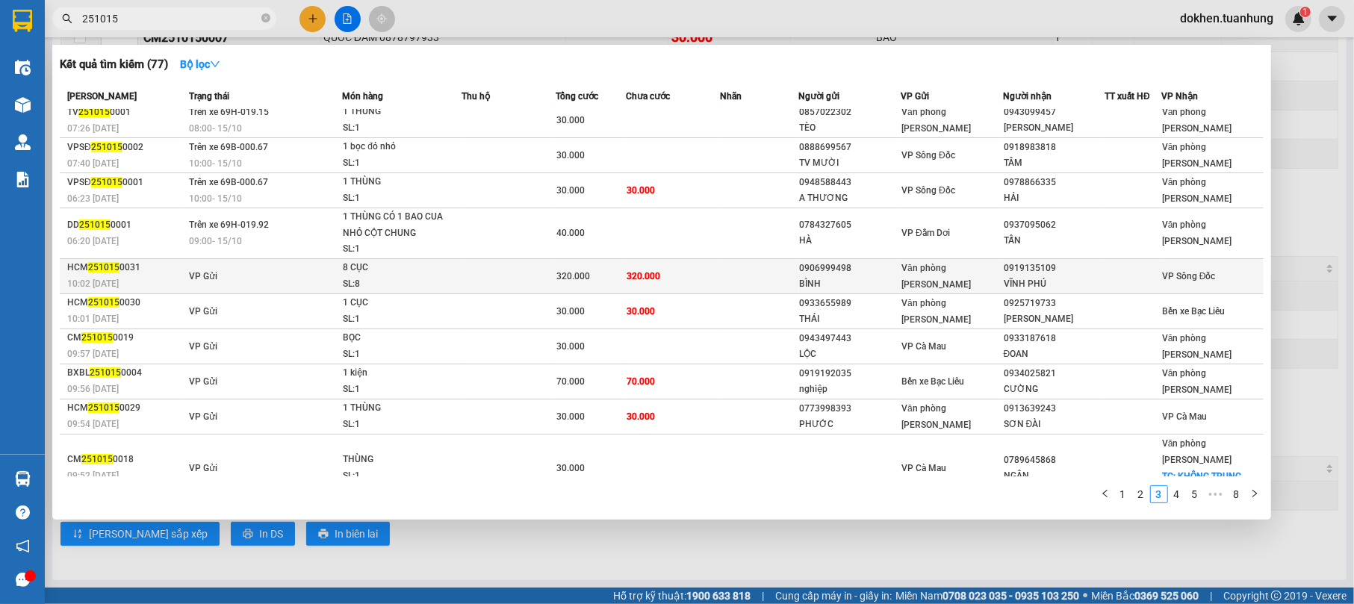
scroll to position [12, 0]
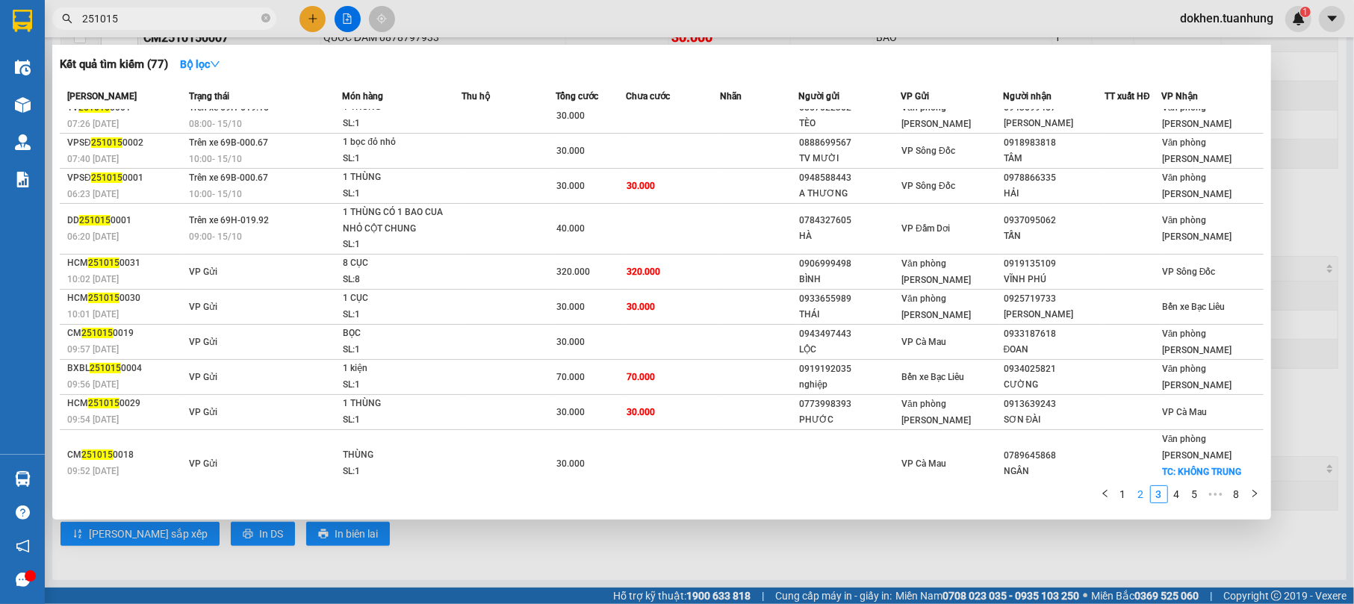
click at [1139, 494] on link "2" at bounding box center [1141, 494] width 16 height 16
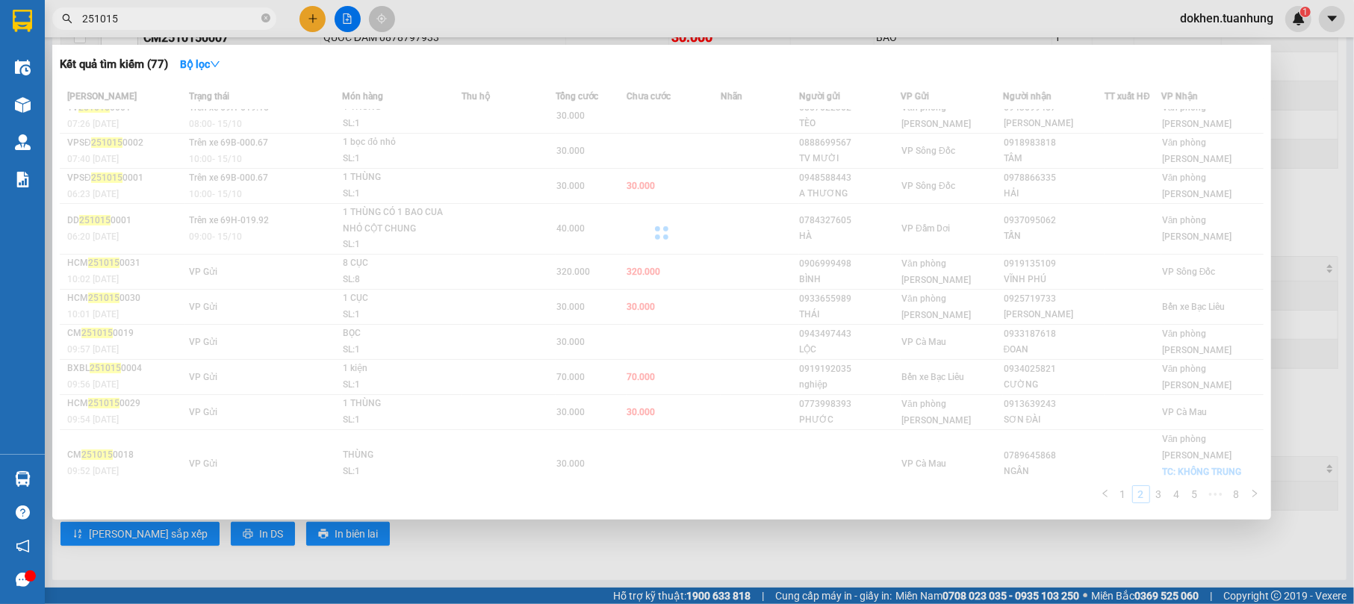
scroll to position [0, 0]
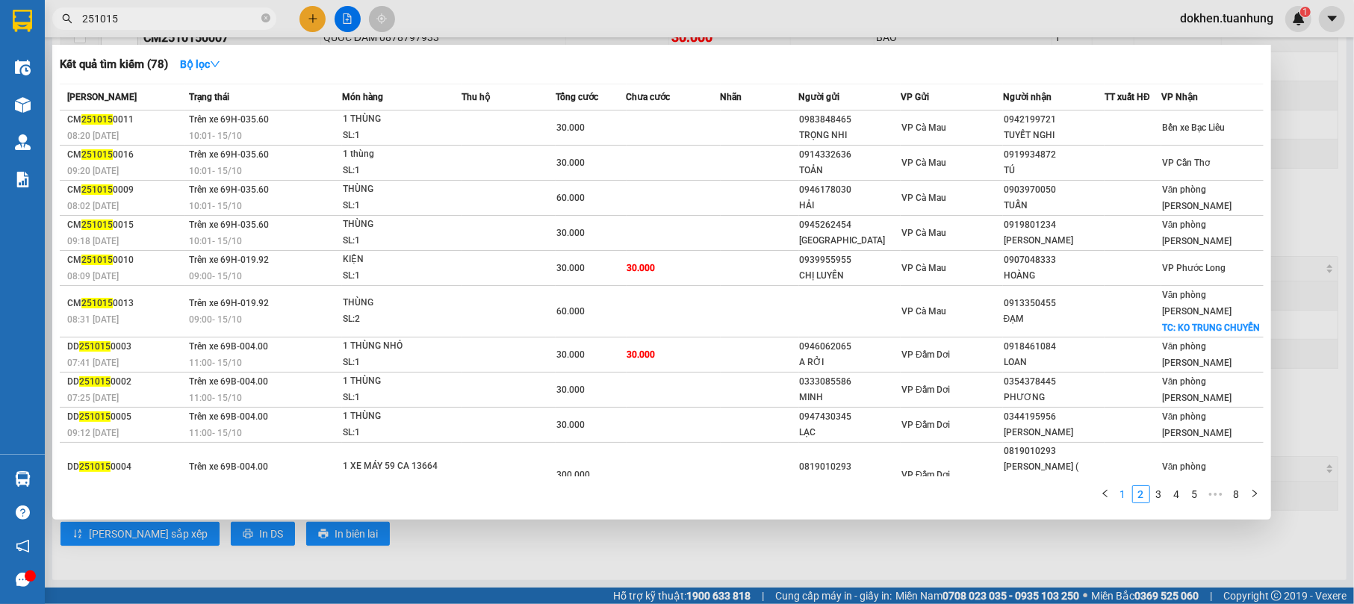
click at [1122, 497] on link "1" at bounding box center [1123, 494] width 16 height 16
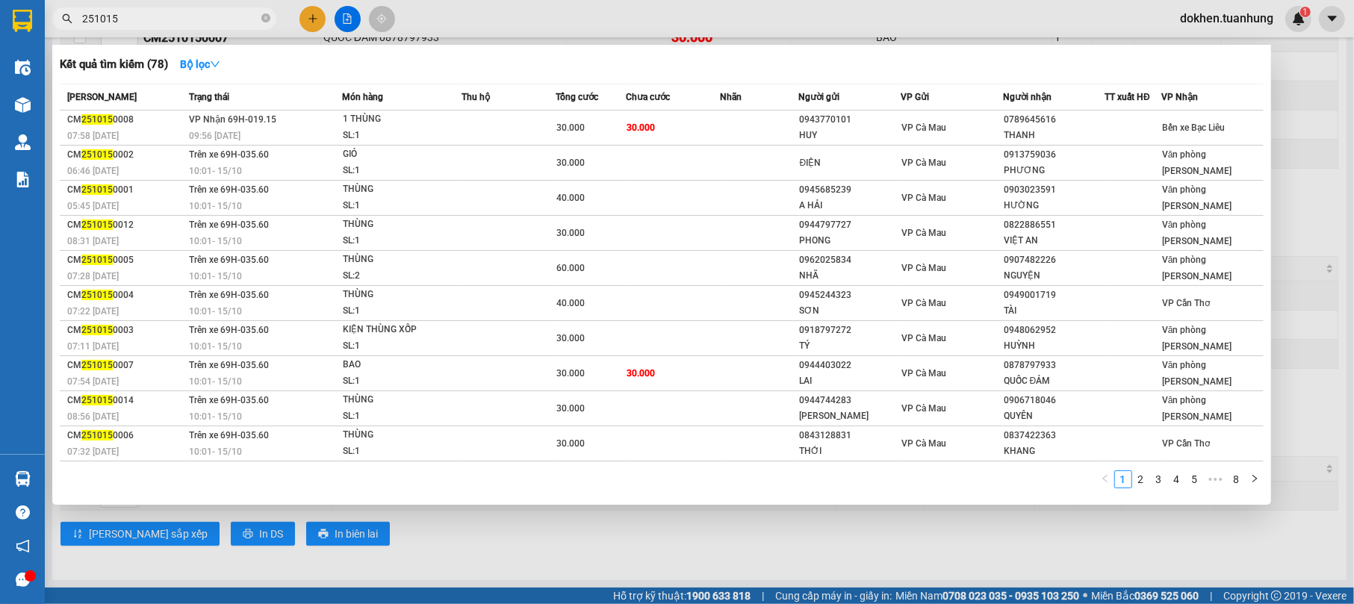
click at [1072, 524] on div at bounding box center [677, 302] width 1354 height 604
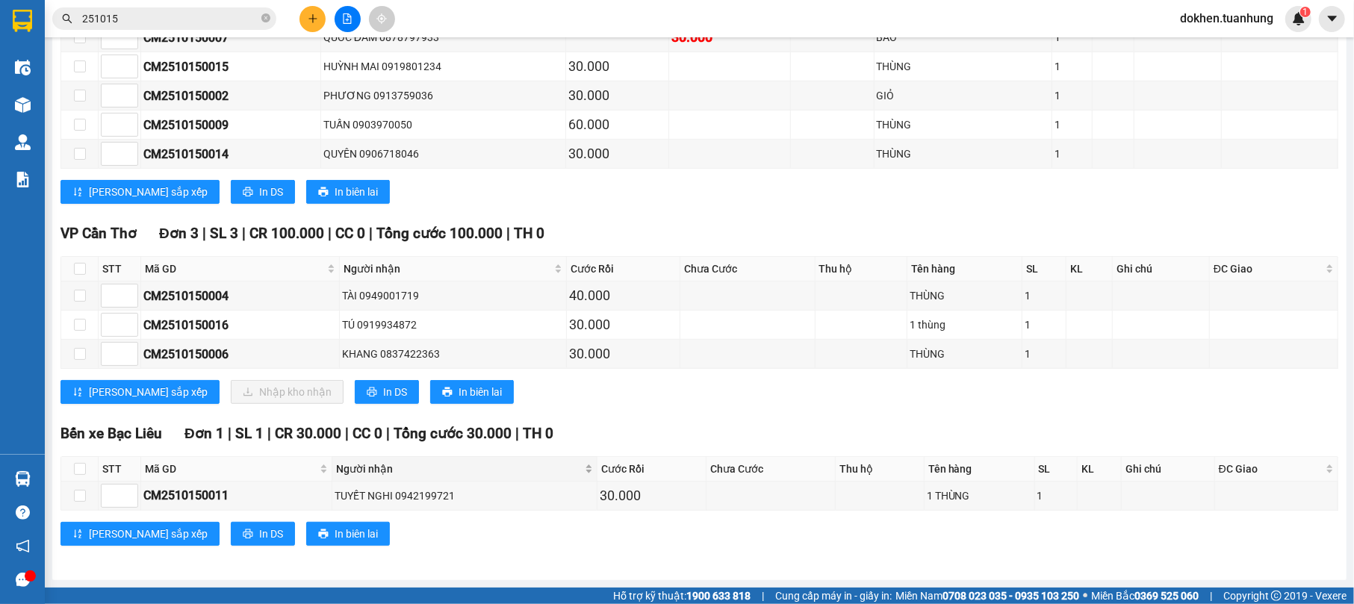
click at [505, 464] on span "Người nhận" at bounding box center [459, 469] width 246 height 16
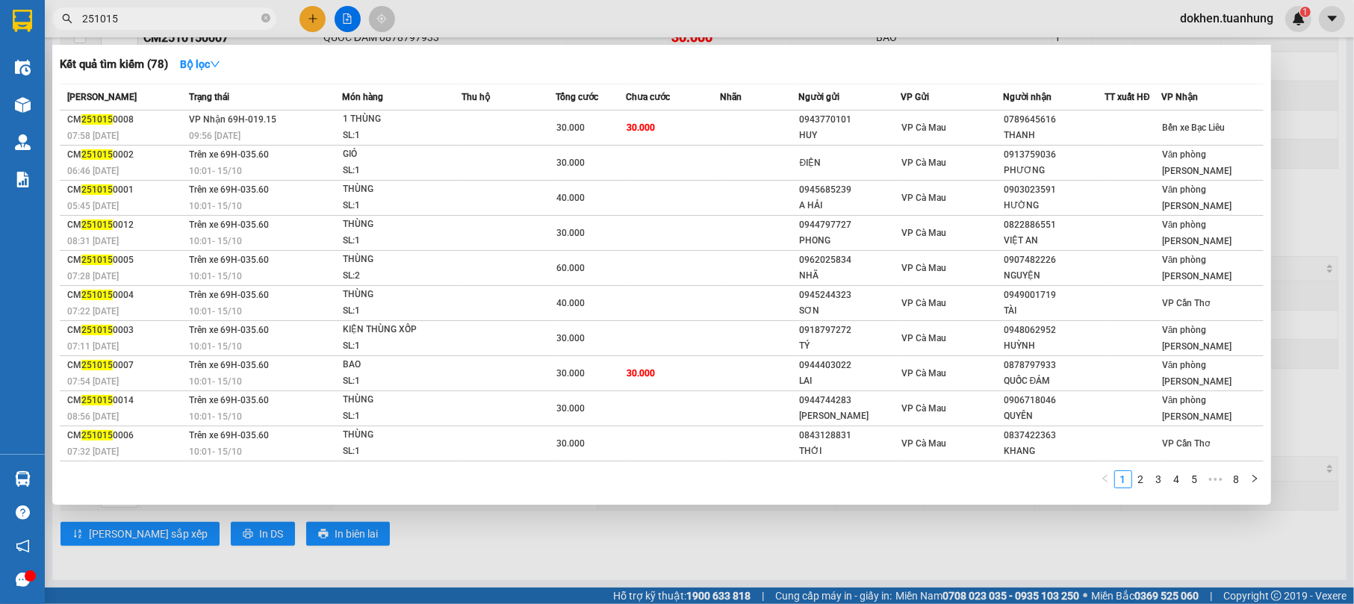
click at [174, 18] on input "251015" at bounding box center [170, 18] width 176 height 16
type input "2"
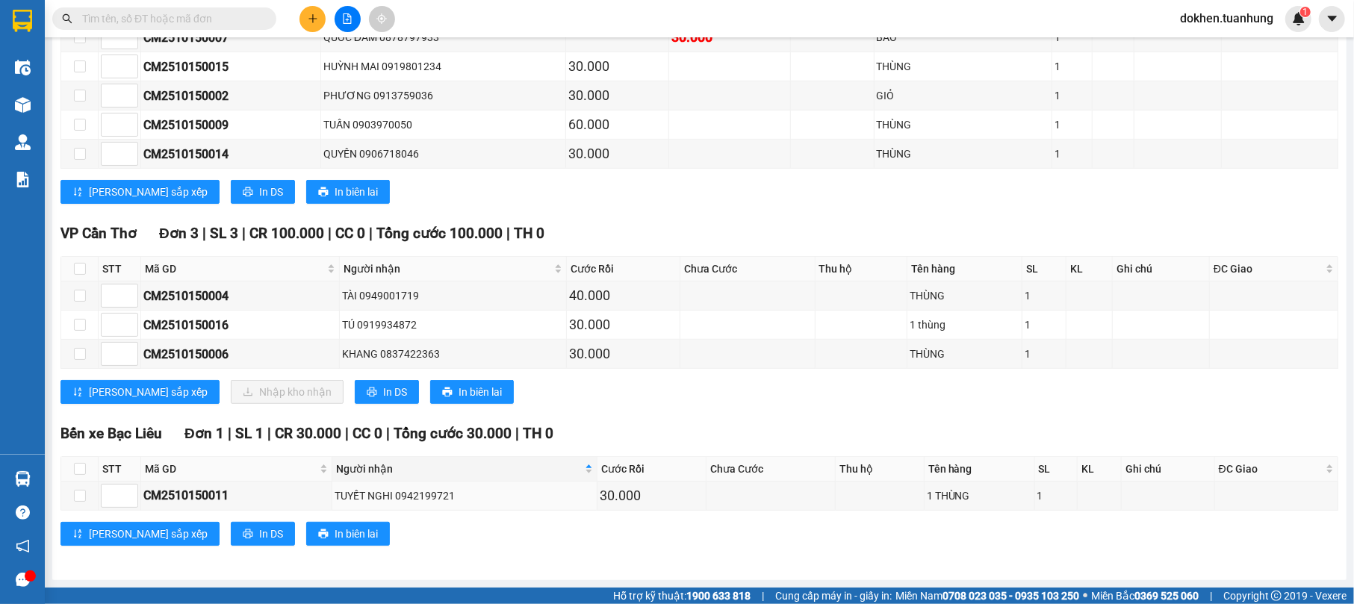
click at [191, 13] on input "text" at bounding box center [170, 18] width 176 height 16
click at [317, 13] on icon "plus" at bounding box center [313, 18] width 10 height 10
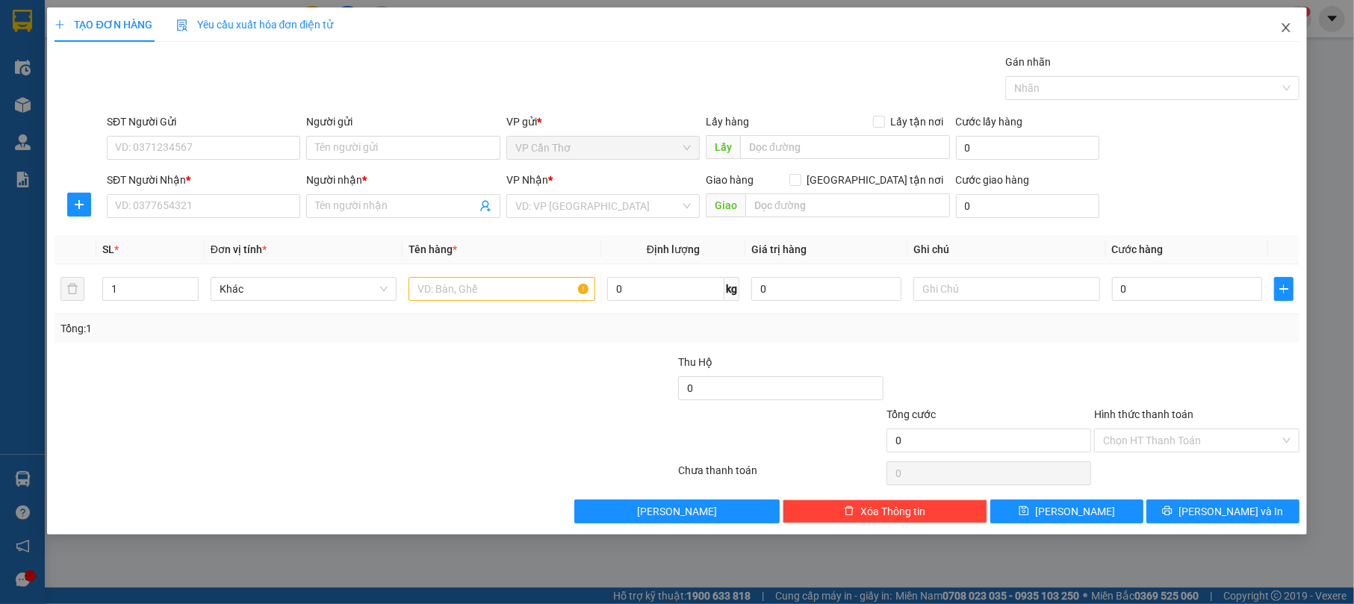
click at [1292, 22] on span "Close" at bounding box center [1286, 28] width 42 height 42
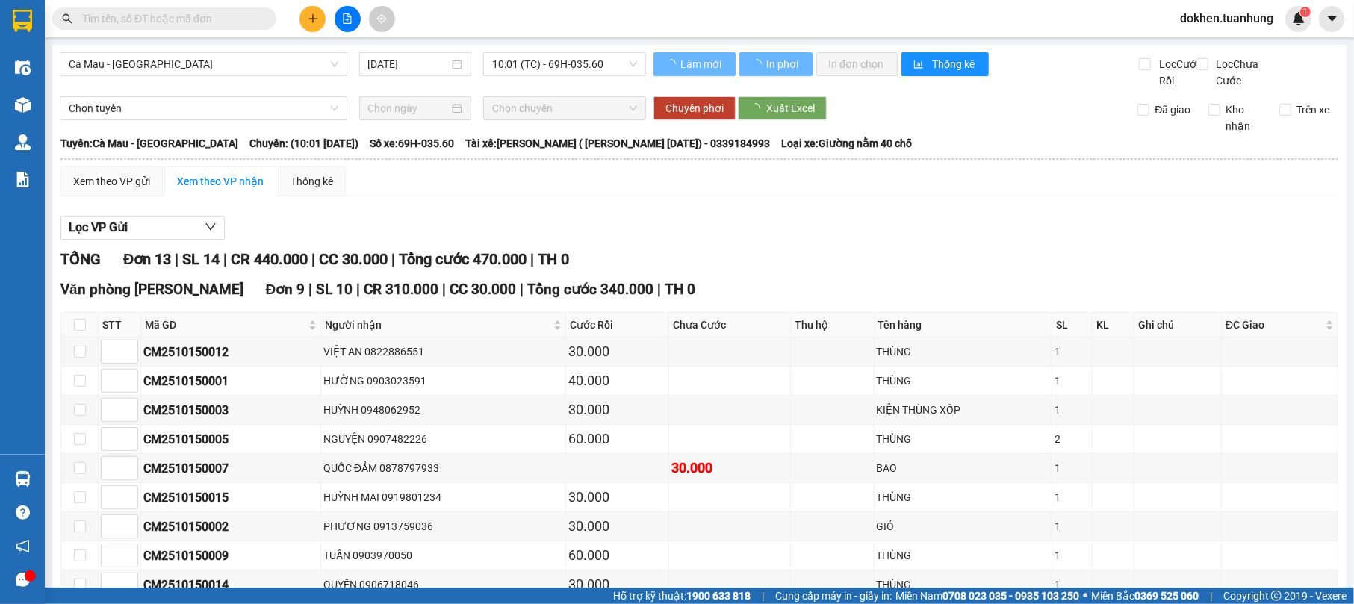
click at [188, 16] on input "text" at bounding box center [170, 18] width 176 height 16
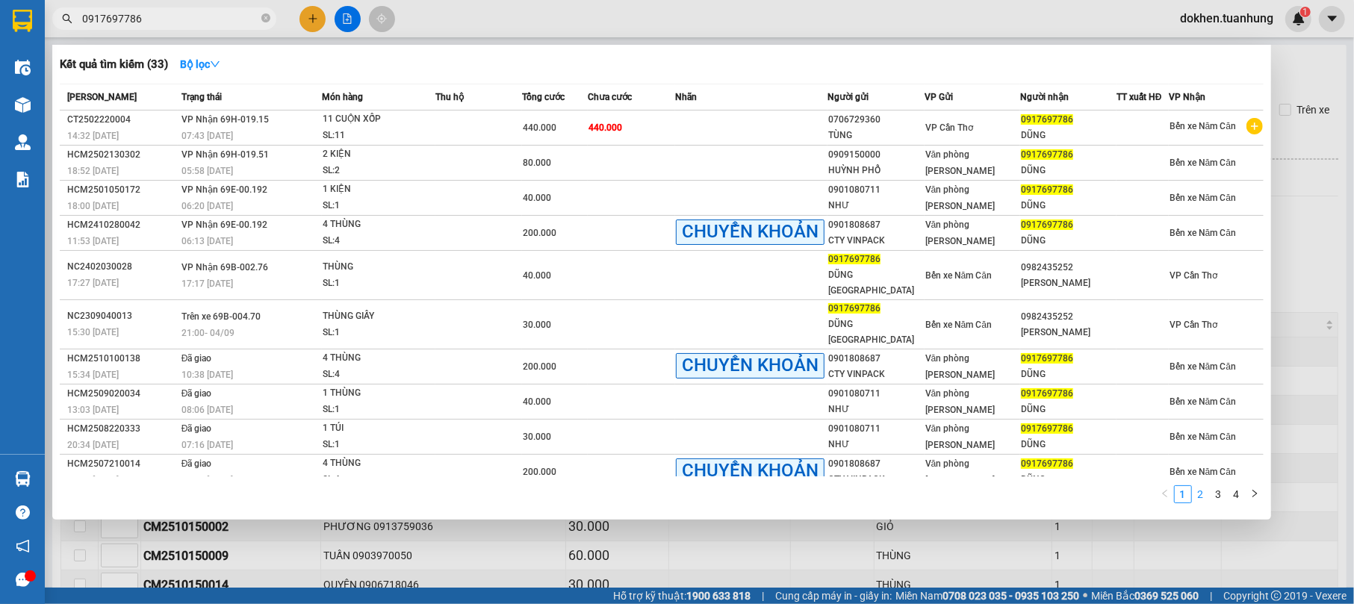
type input "0917697786"
click at [1198, 486] on link "2" at bounding box center [1201, 494] width 16 height 16
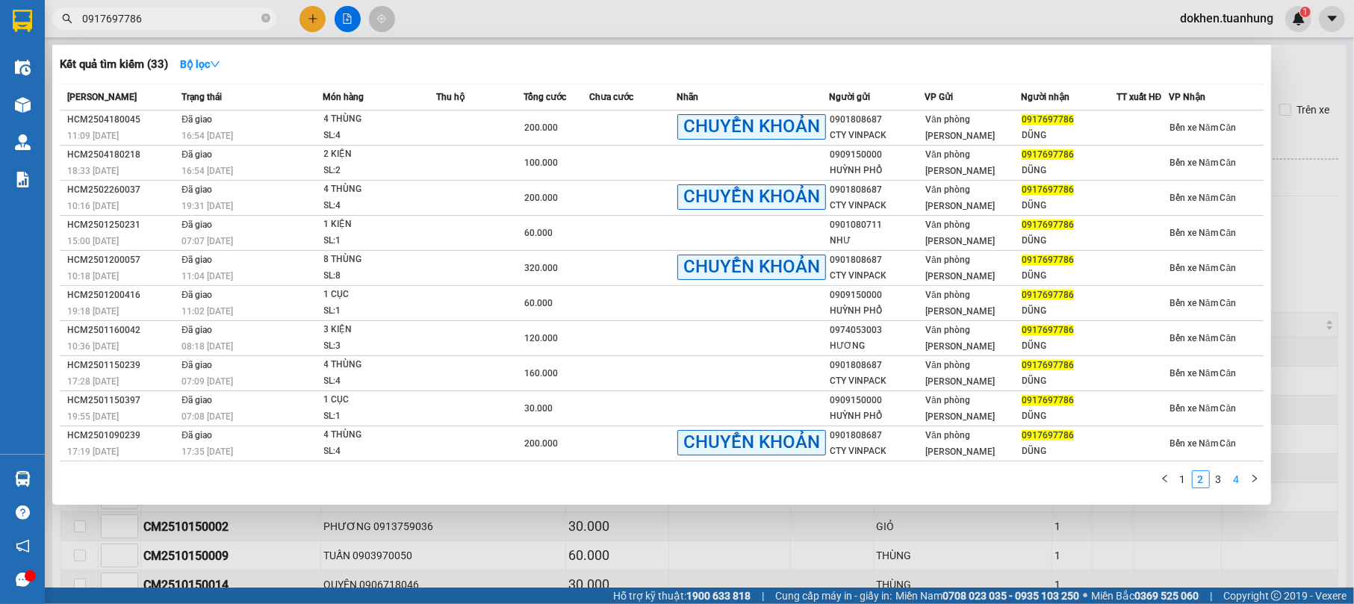
click at [1240, 476] on link "4" at bounding box center [1236, 479] width 16 height 16
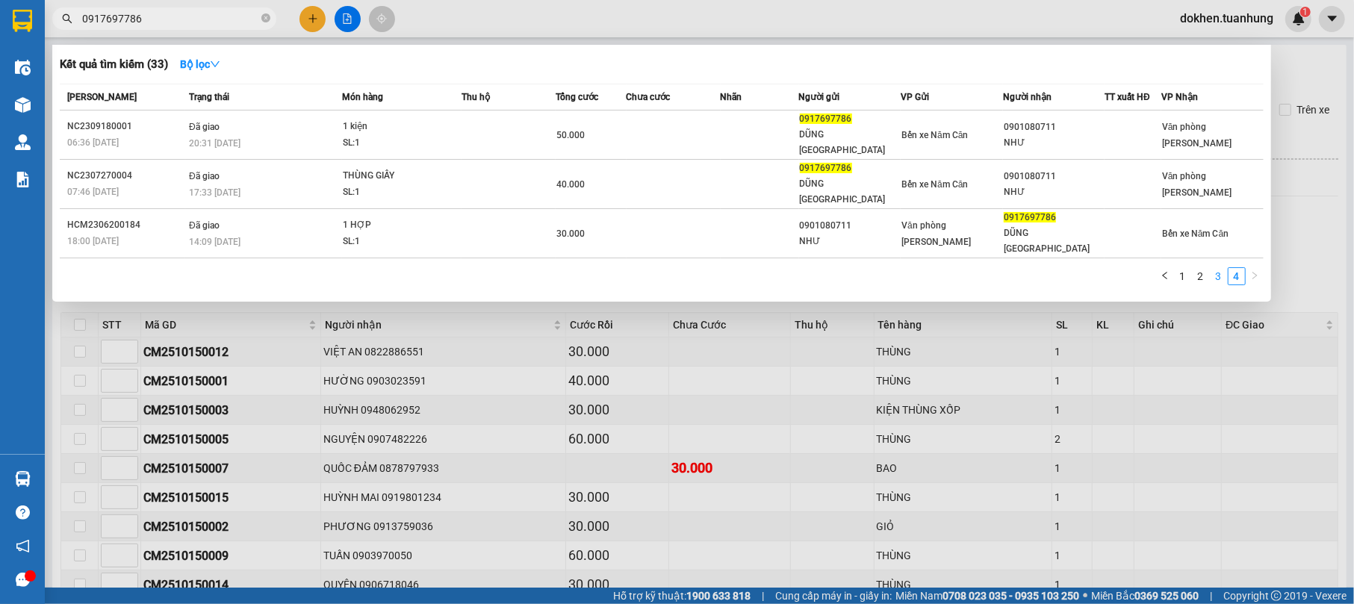
click at [1222, 268] on link "3" at bounding box center [1218, 276] width 16 height 16
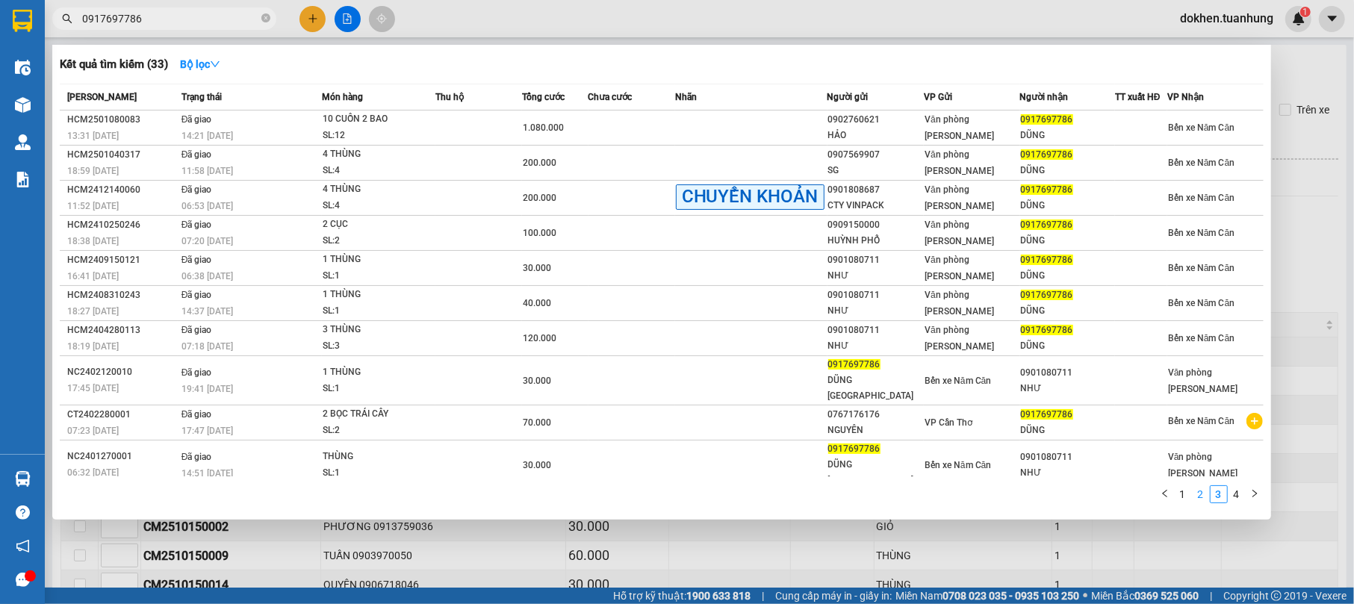
click at [1198, 486] on link "2" at bounding box center [1201, 494] width 16 height 16
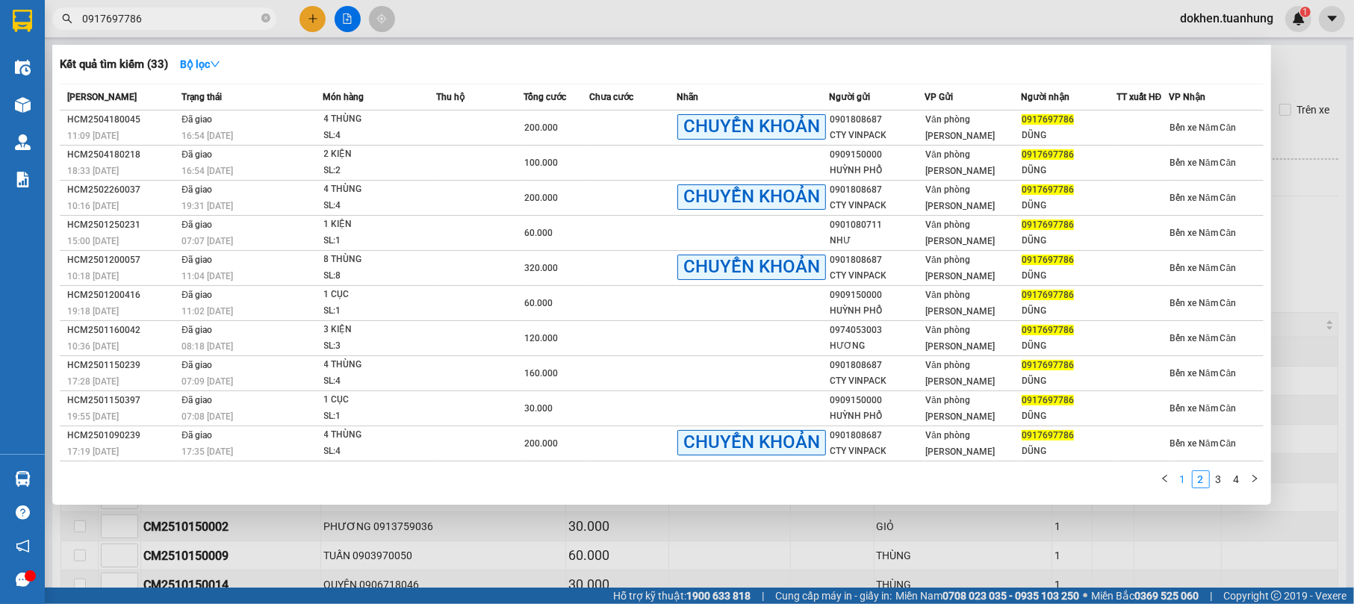
click at [1180, 473] on link "1" at bounding box center [1183, 479] width 16 height 16
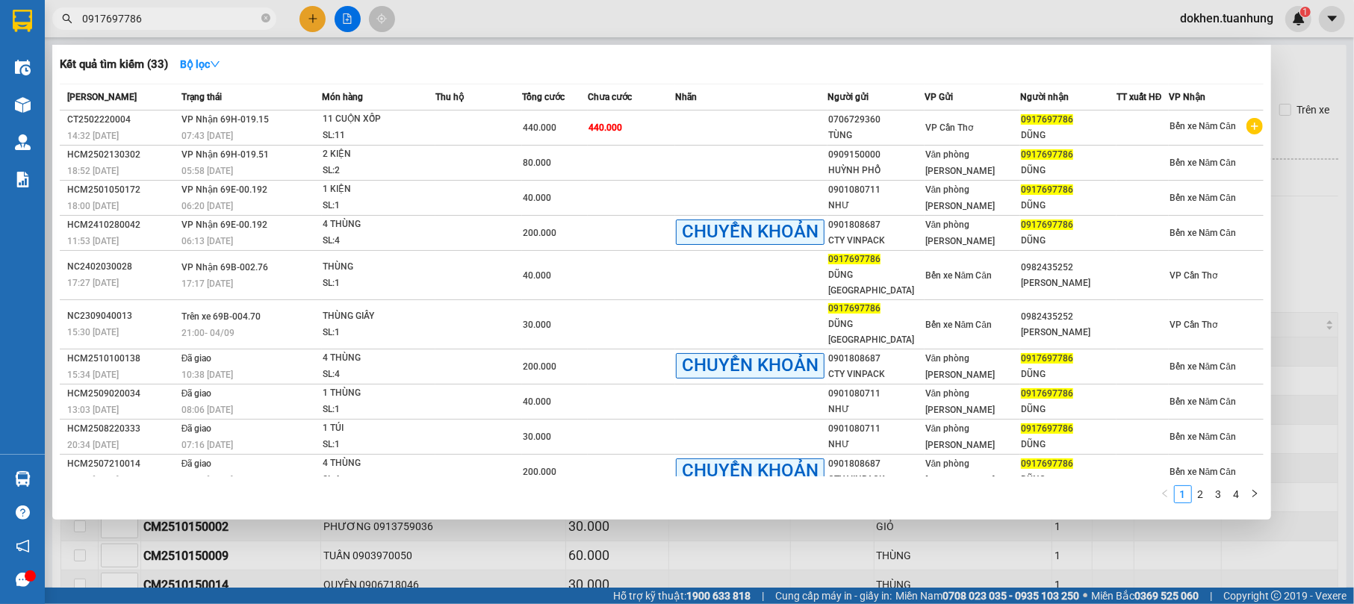
click at [308, 18] on div at bounding box center [677, 302] width 1354 height 604
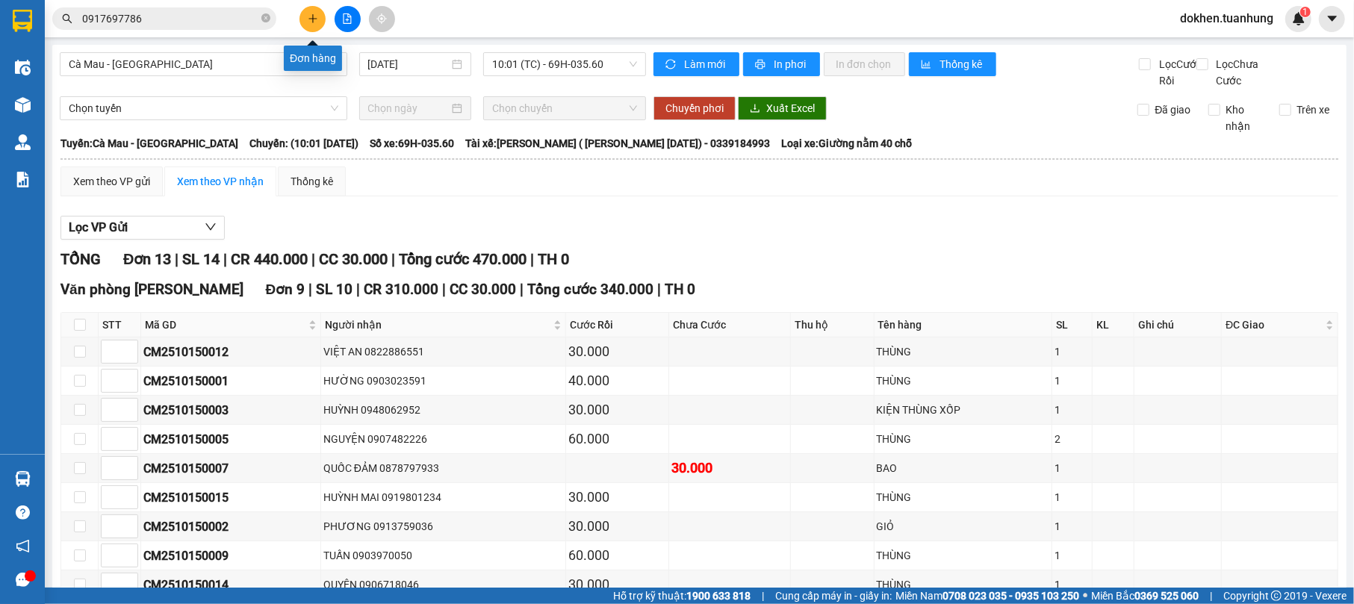
click at [314, 15] on icon "plus" at bounding box center [313, 18] width 10 height 10
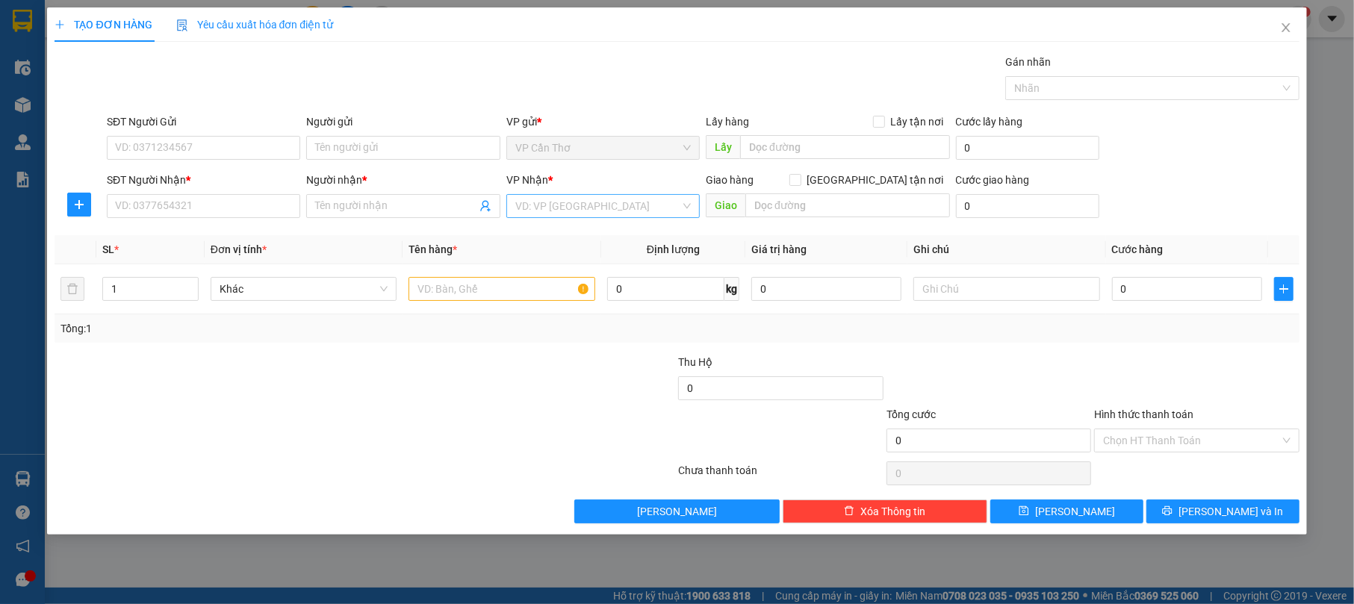
click at [568, 200] on input "search" at bounding box center [597, 206] width 165 height 22
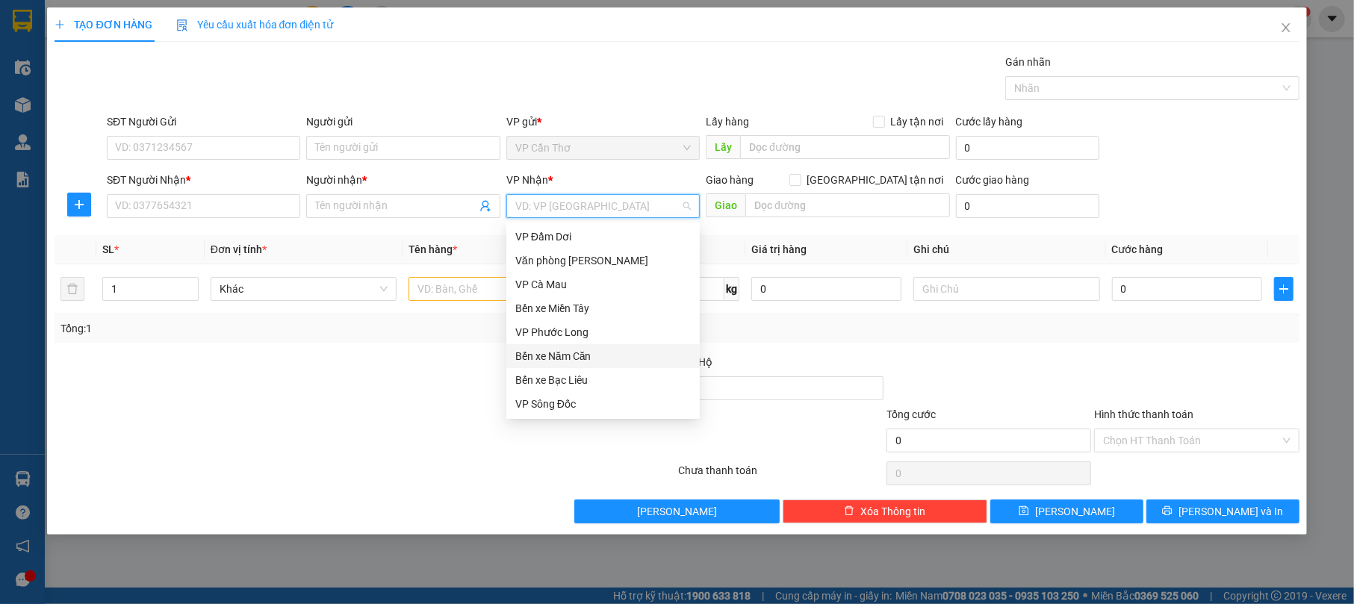
click at [623, 354] on div "Bến xe Năm Căn" at bounding box center [602, 356] width 175 height 16
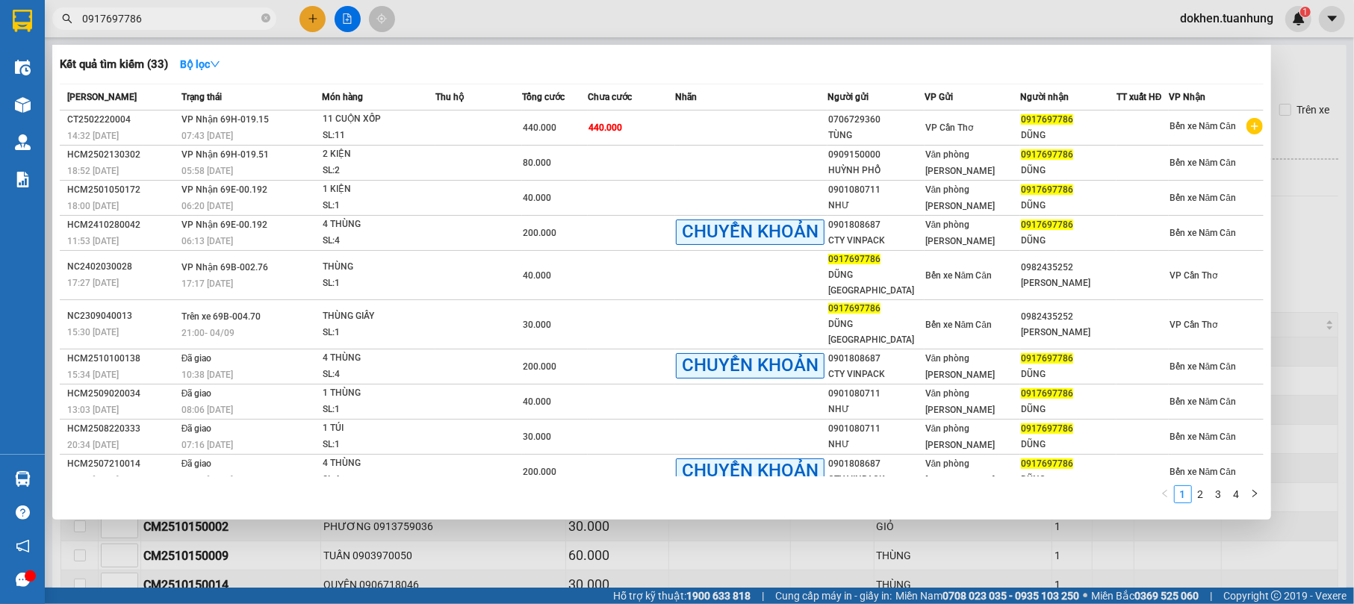
click at [194, 22] on input "0917697786" at bounding box center [170, 18] width 176 height 16
click at [305, 10] on div at bounding box center [677, 302] width 1354 height 604
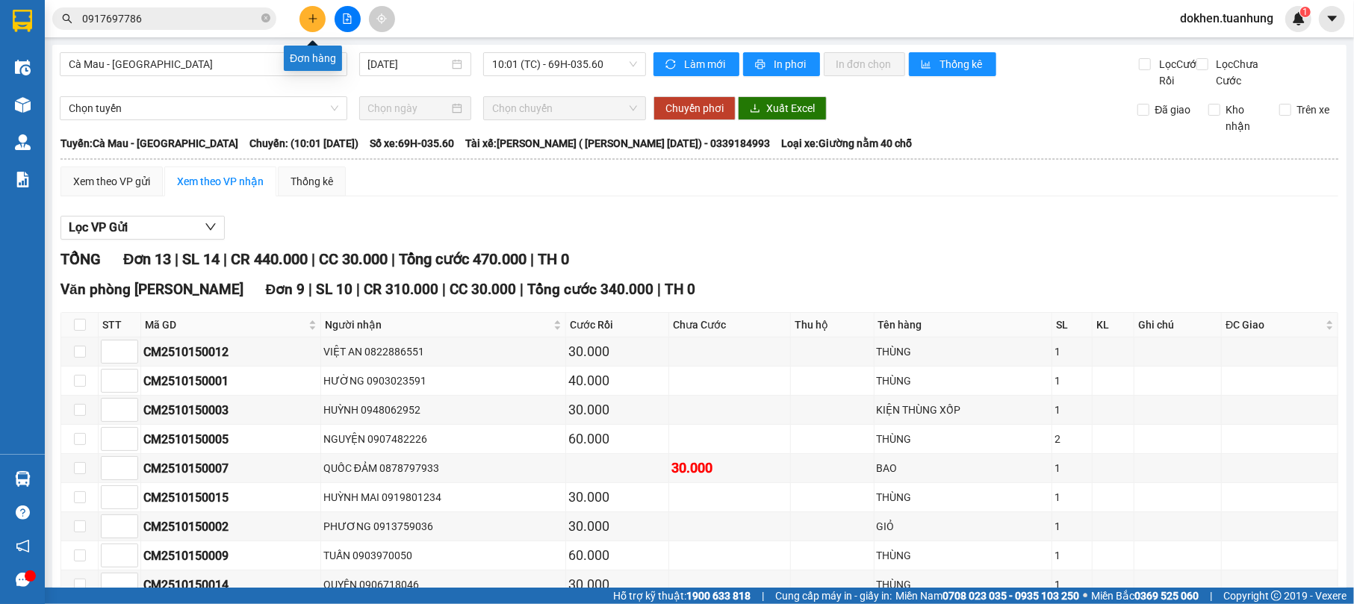
click at [320, 22] on button at bounding box center [312, 19] width 26 height 26
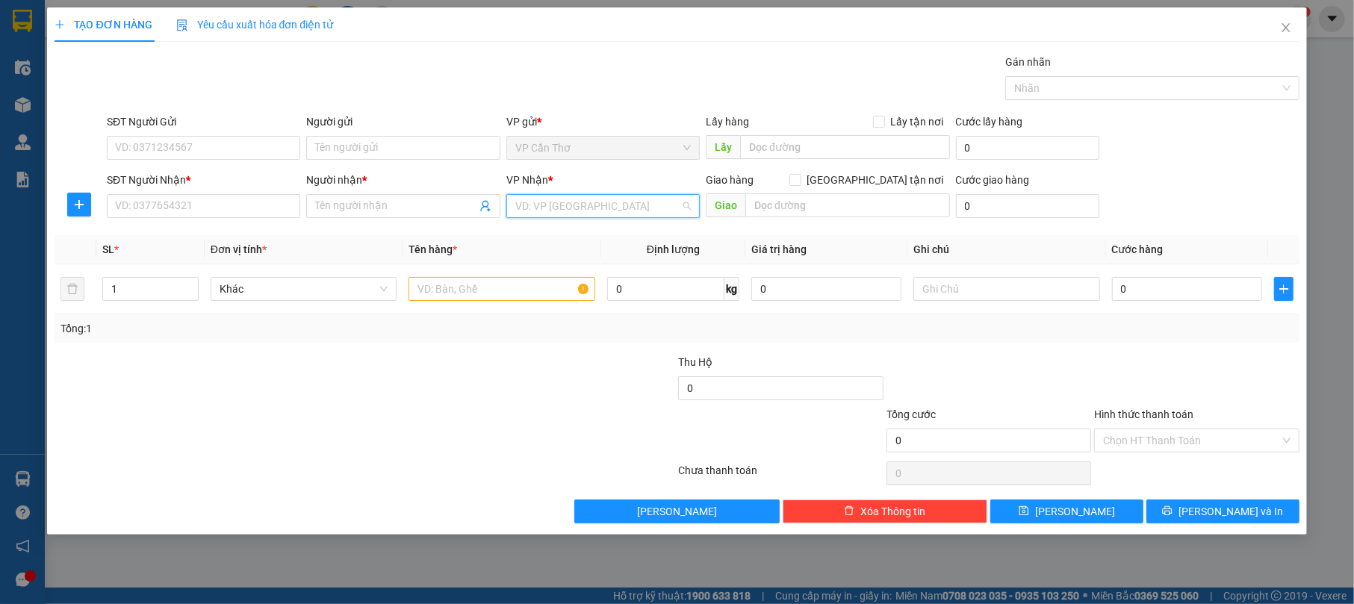
click at [565, 202] on input "search" at bounding box center [597, 206] width 165 height 22
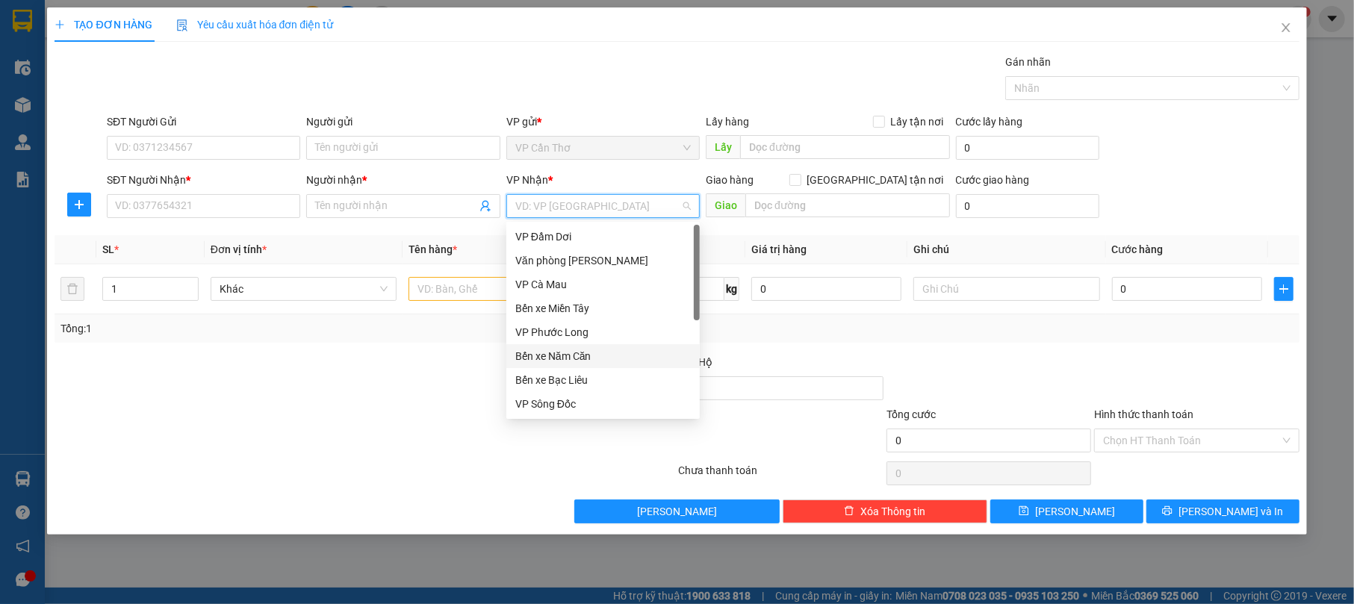
click at [568, 359] on div "Bến xe Năm Căn" at bounding box center [602, 356] width 175 height 16
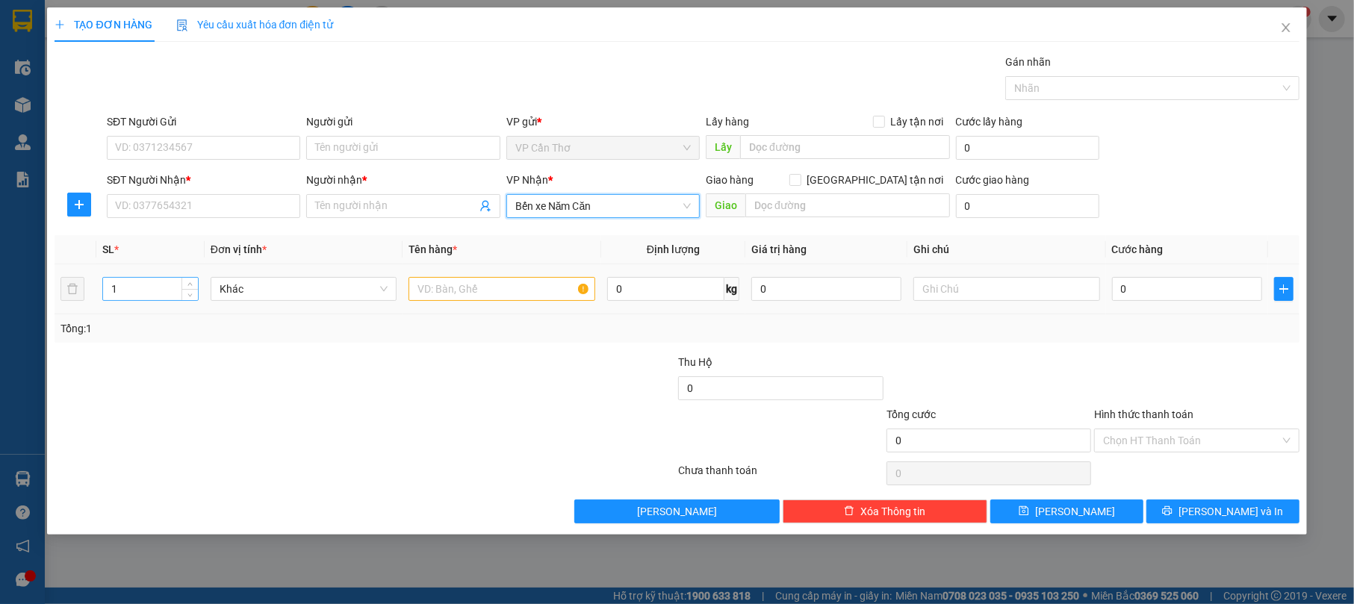
click at [149, 291] on input "1" at bounding box center [150, 289] width 95 height 22
type input "11"
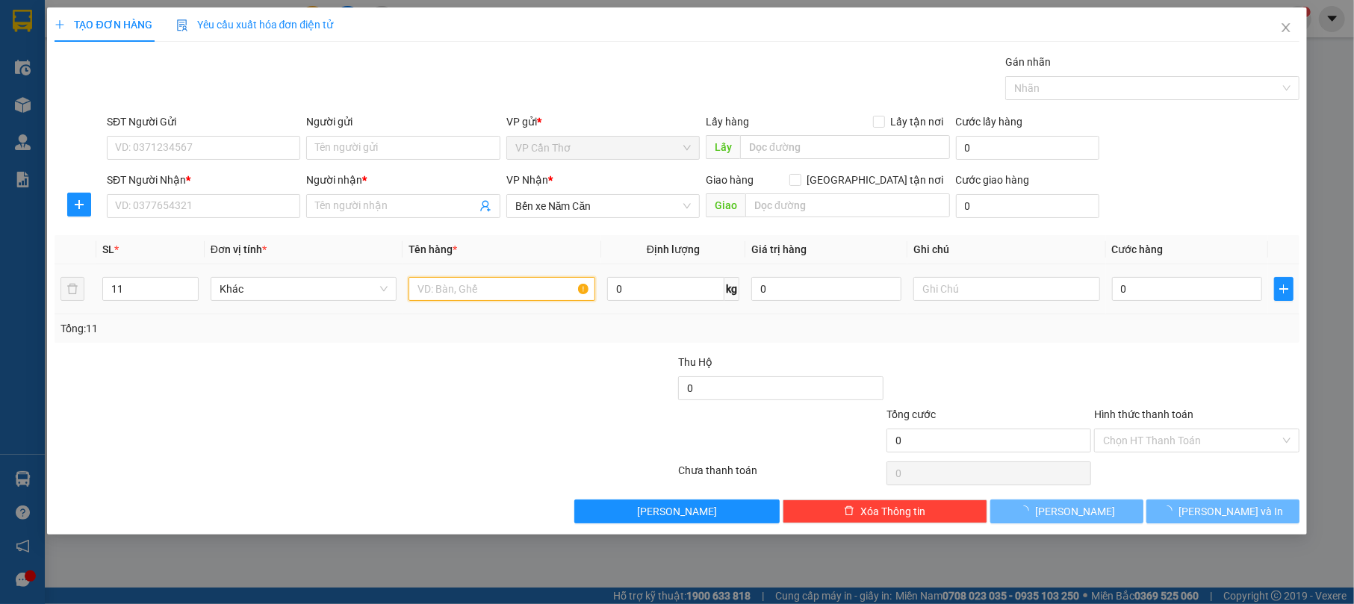
click at [500, 290] on input "text" at bounding box center [501, 289] width 187 height 24
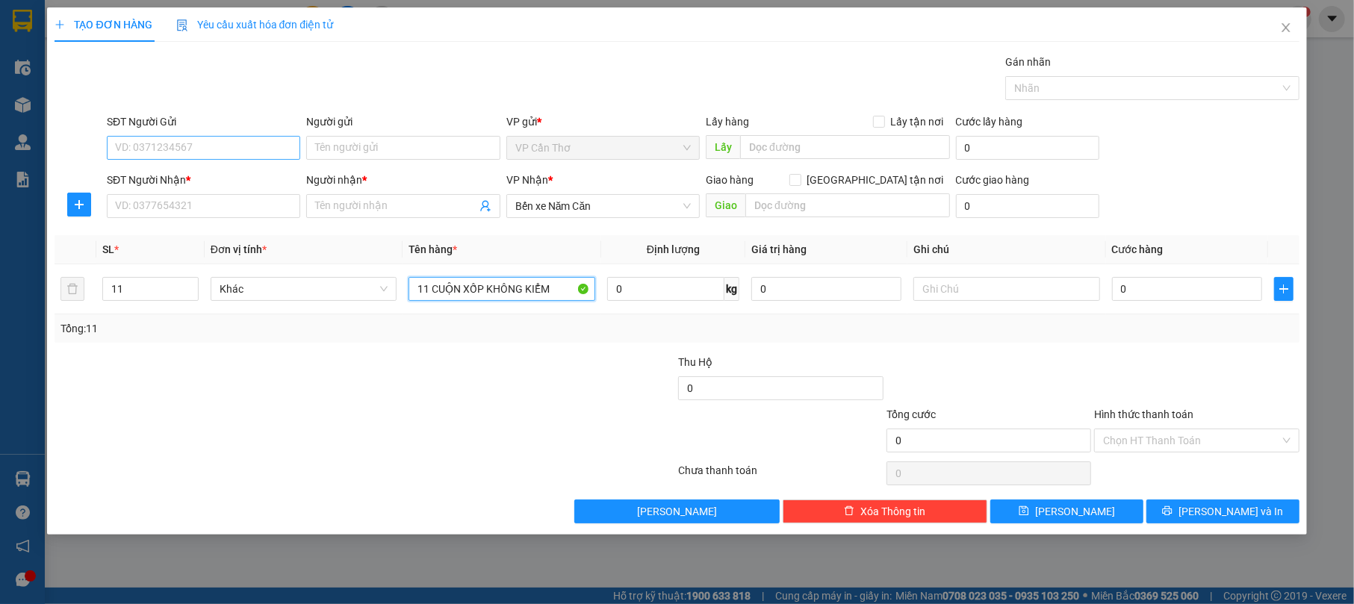
type input "11 CUỘN XỐP KHÔNG KIỂM"
click at [225, 144] on input "SĐT Người Gửi" at bounding box center [203, 148] width 193 height 24
click at [1163, 293] on input "0" at bounding box center [1187, 289] width 150 height 24
click at [243, 141] on input "SĐT Người Gửi" at bounding box center [203, 148] width 193 height 24
type input "0853215521"
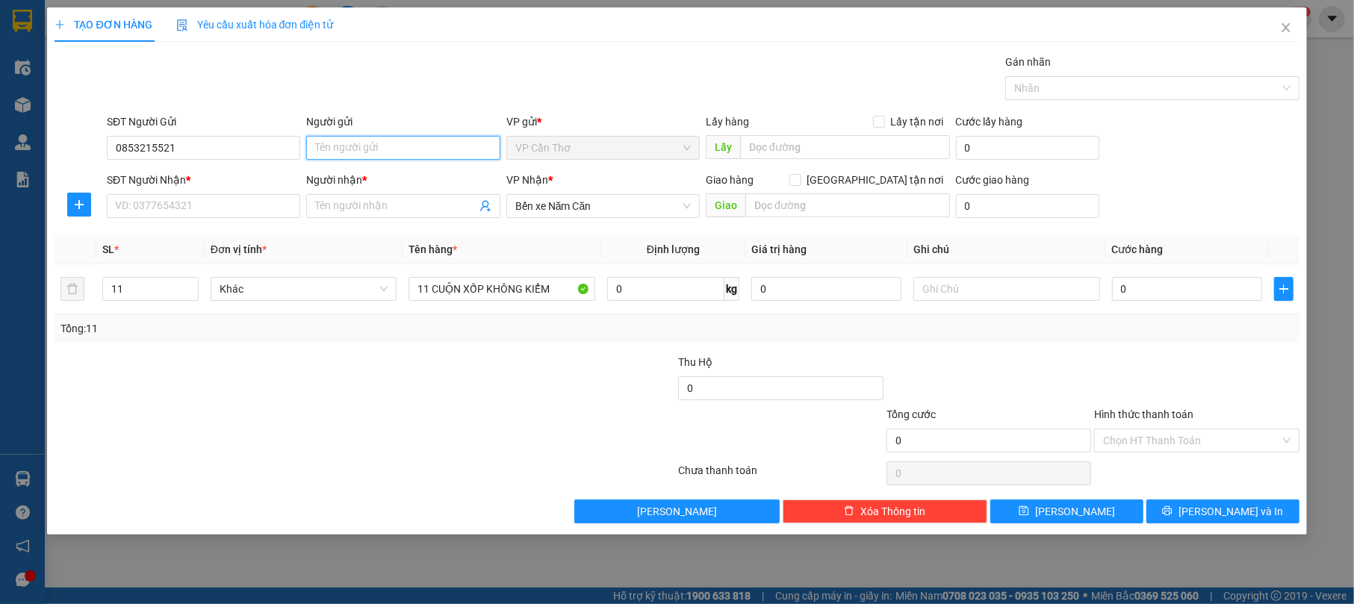
click at [326, 142] on input "Người gửi" at bounding box center [402, 148] width 193 height 24
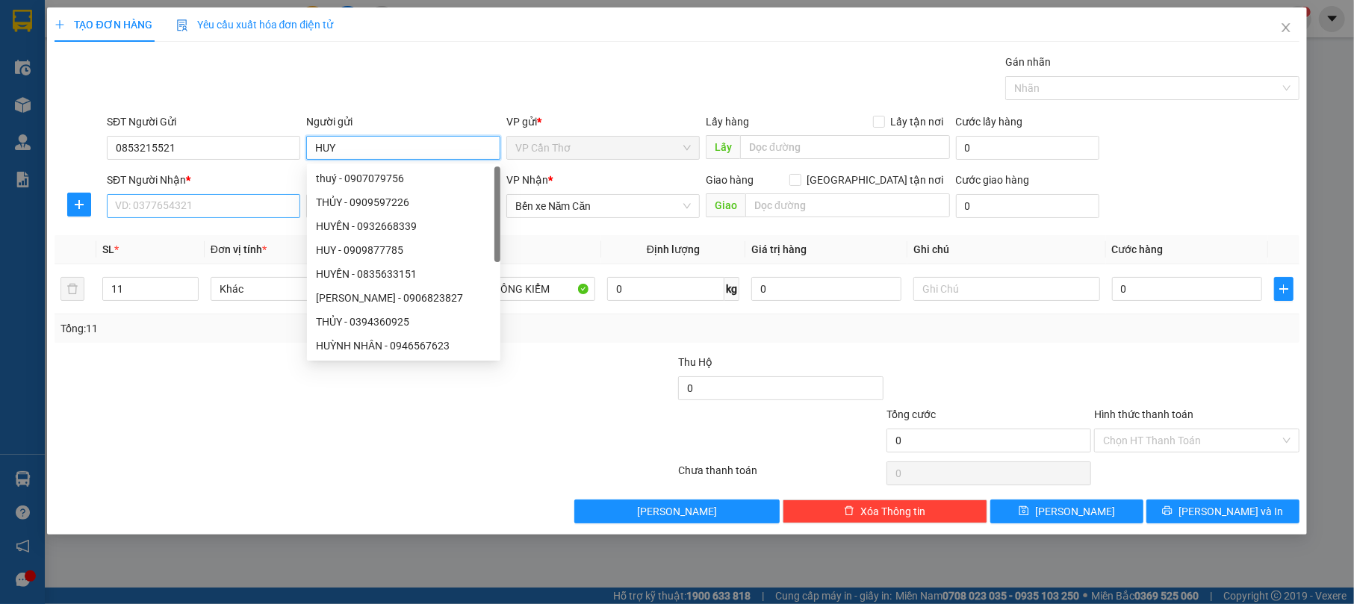
type input "HUY"
drag, startPoint x: 211, startPoint y: 211, endPoint x: 216, endPoint y: 195, distance: 16.5
click at [213, 211] on input "SĐT Người Nhận *" at bounding box center [203, 206] width 193 height 24
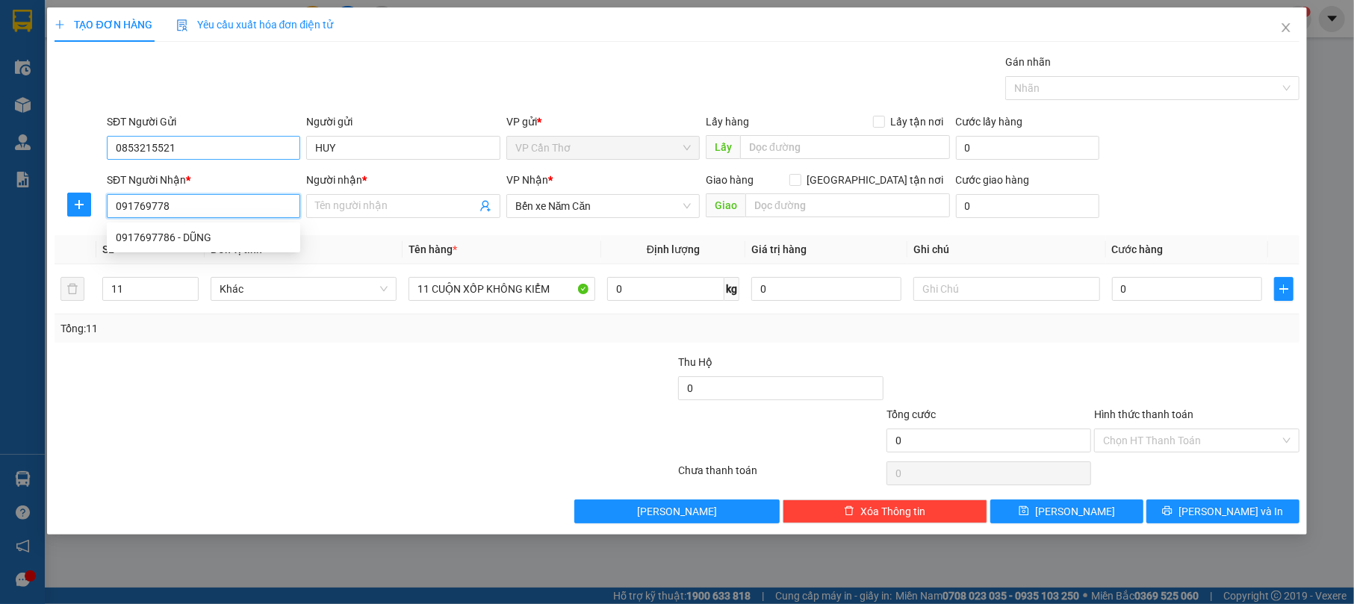
type input "0917697786"
click at [212, 236] on div "0917697786 - DŨNG" at bounding box center [203, 237] width 175 height 16
type input "DŨNG"
type input "0917697786"
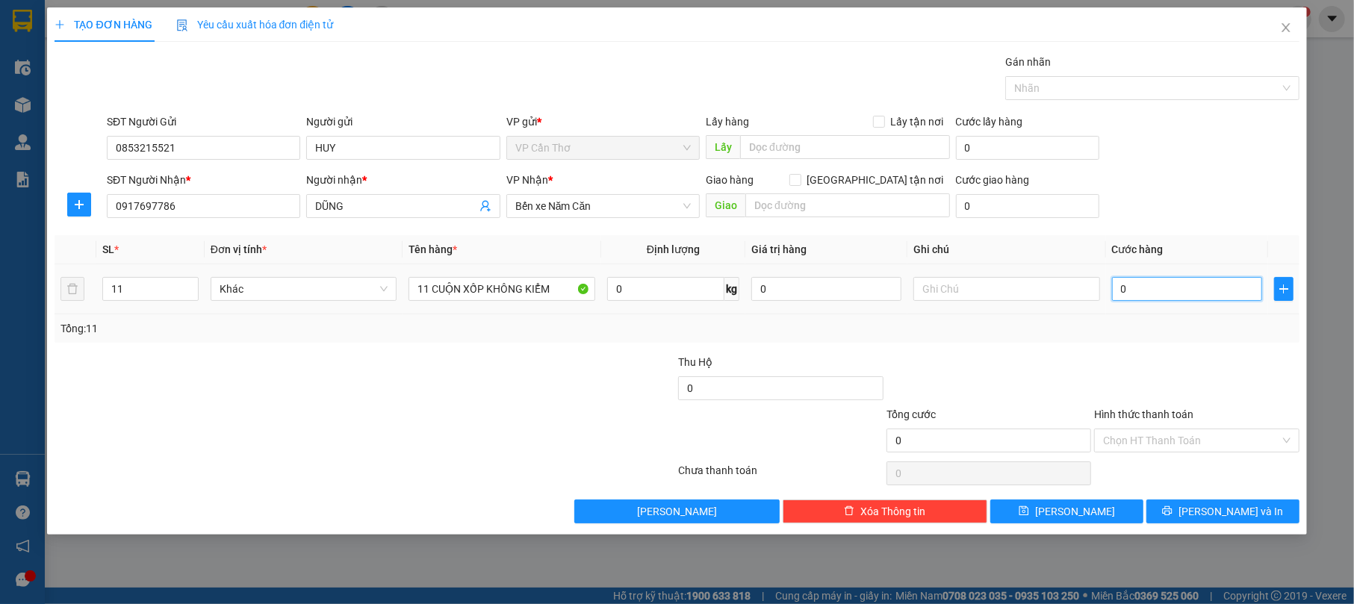
click at [1147, 287] on input "0" at bounding box center [1187, 289] width 150 height 24
type input "4"
type input "44"
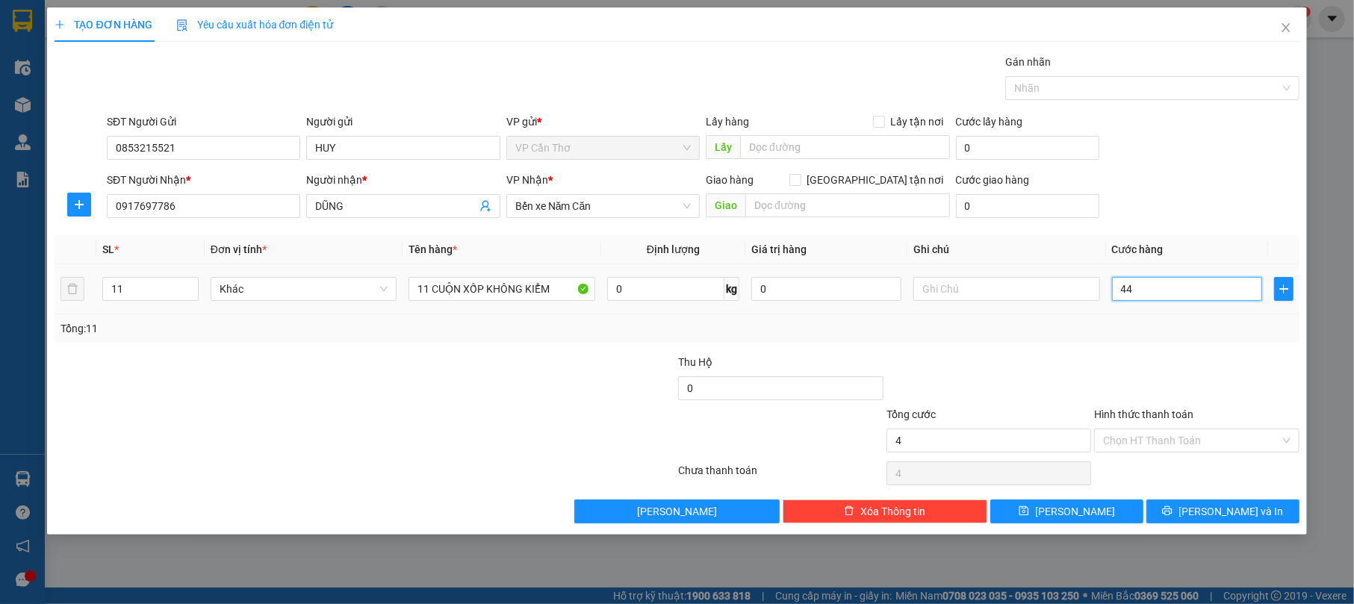
type input "44"
type input "440"
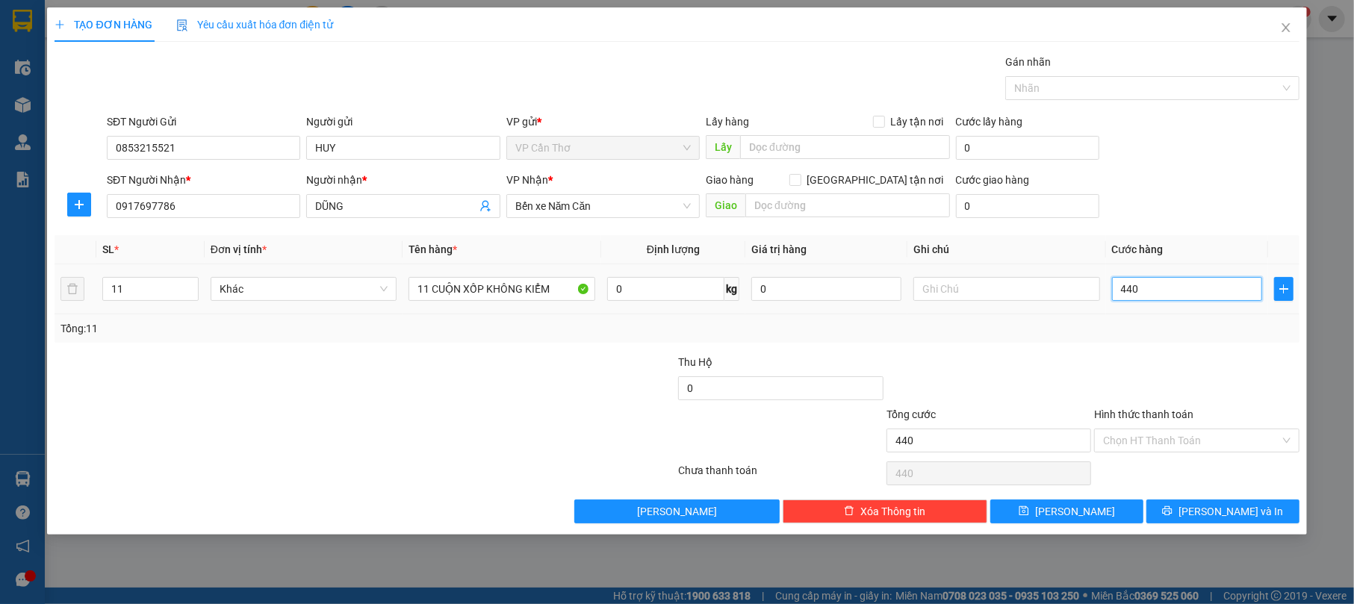
type input "4.400"
type input "44.000"
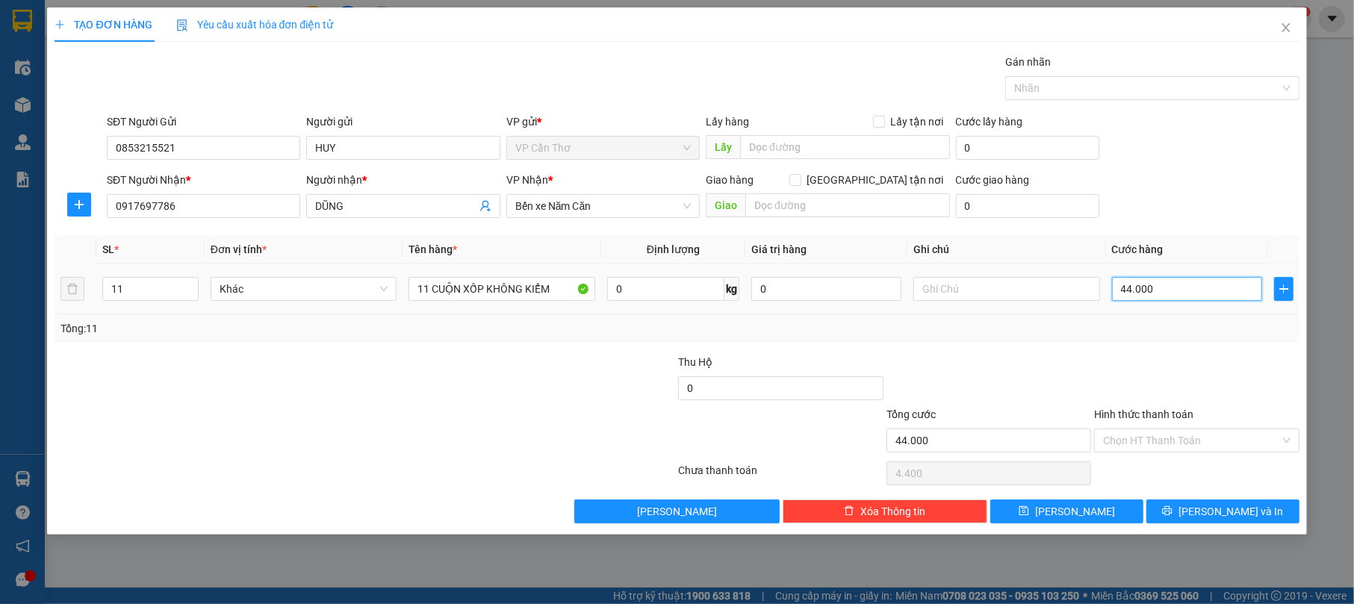
type input "44.000"
type input "440.000"
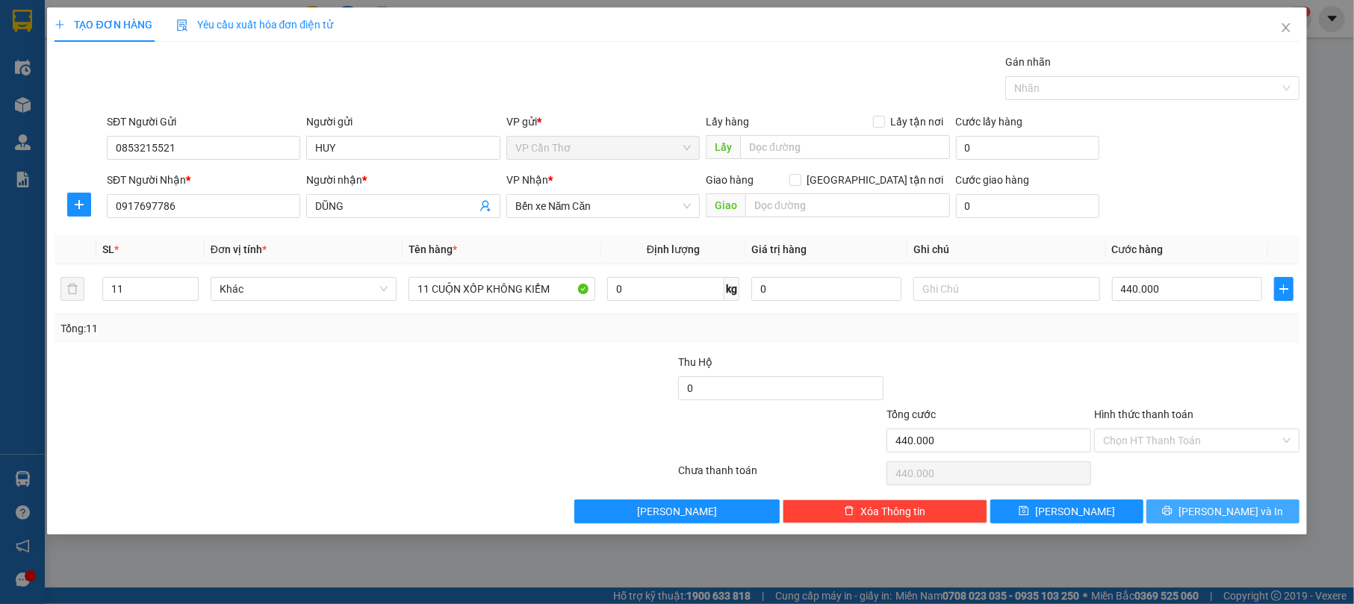
click at [1211, 511] on span "[PERSON_NAME] và In" at bounding box center [1230, 511] width 105 height 16
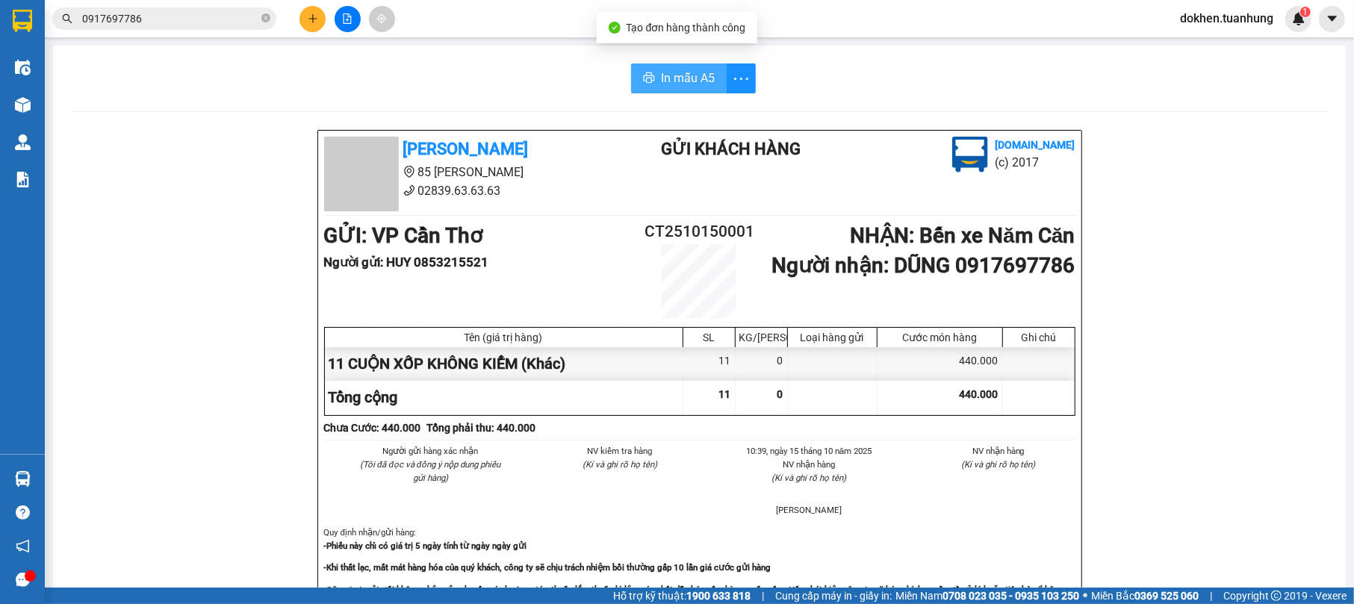
click at [694, 79] on span "In mẫu A5" at bounding box center [688, 78] width 54 height 19
click at [649, 73] on button "In mẫu A5" at bounding box center [679, 78] width 96 height 30
click at [682, 81] on span "In mẫu A5" at bounding box center [688, 78] width 54 height 19
click at [694, 81] on span "In mẫu A5" at bounding box center [688, 78] width 54 height 19
drag, startPoint x: 1195, startPoint y: 90, endPoint x: 1258, endPoint y: 183, distance: 111.8
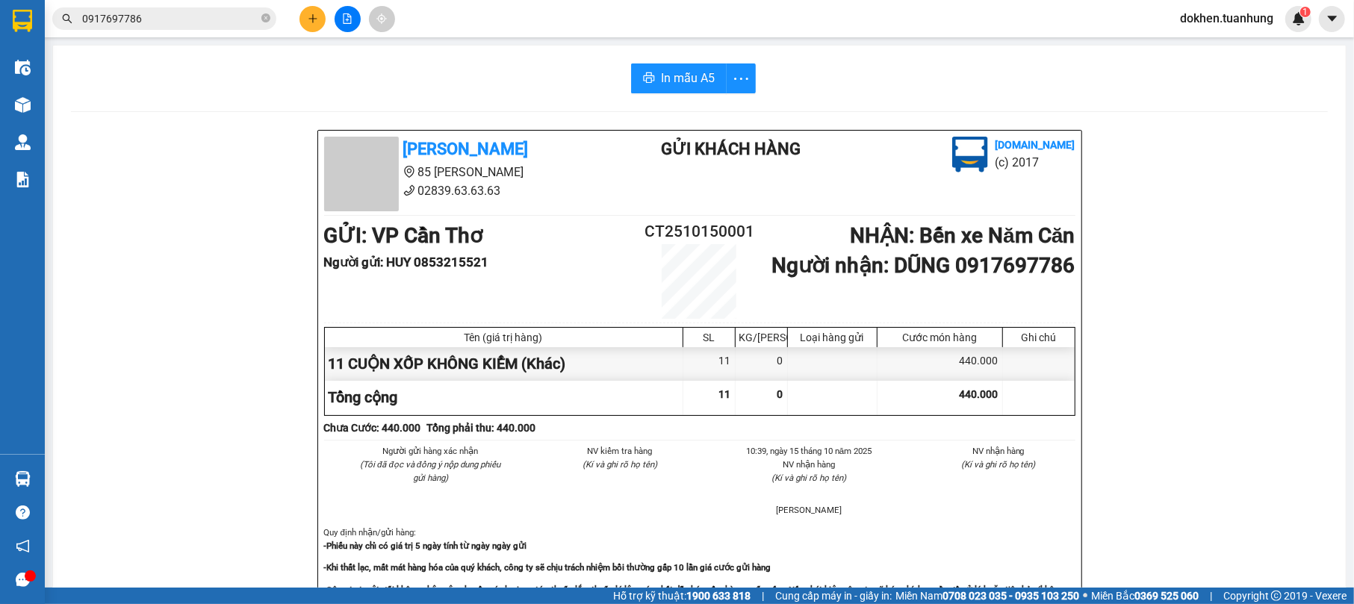
click at [671, 79] on span "In mẫu A5" at bounding box center [688, 78] width 54 height 19
click at [661, 78] on span "In mẫu A5" at bounding box center [688, 78] width 54 height 19
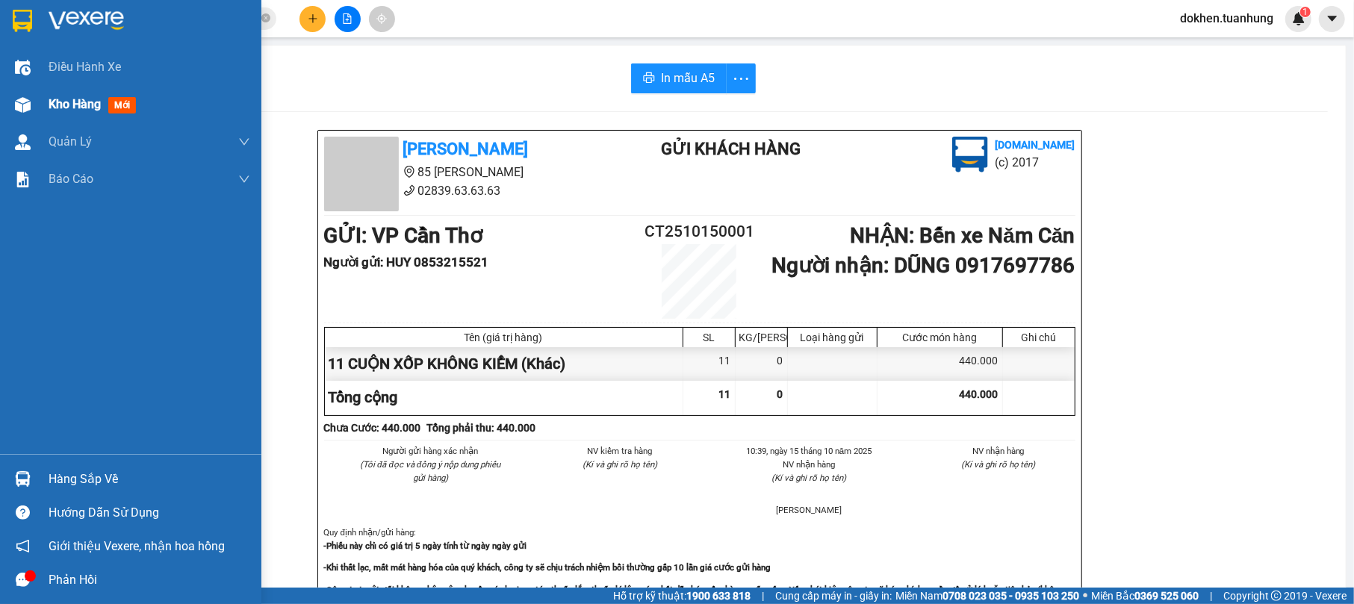
click at [49, 102] on span "Kho hàng" at bounding box center [75, 104] width 52 height 14
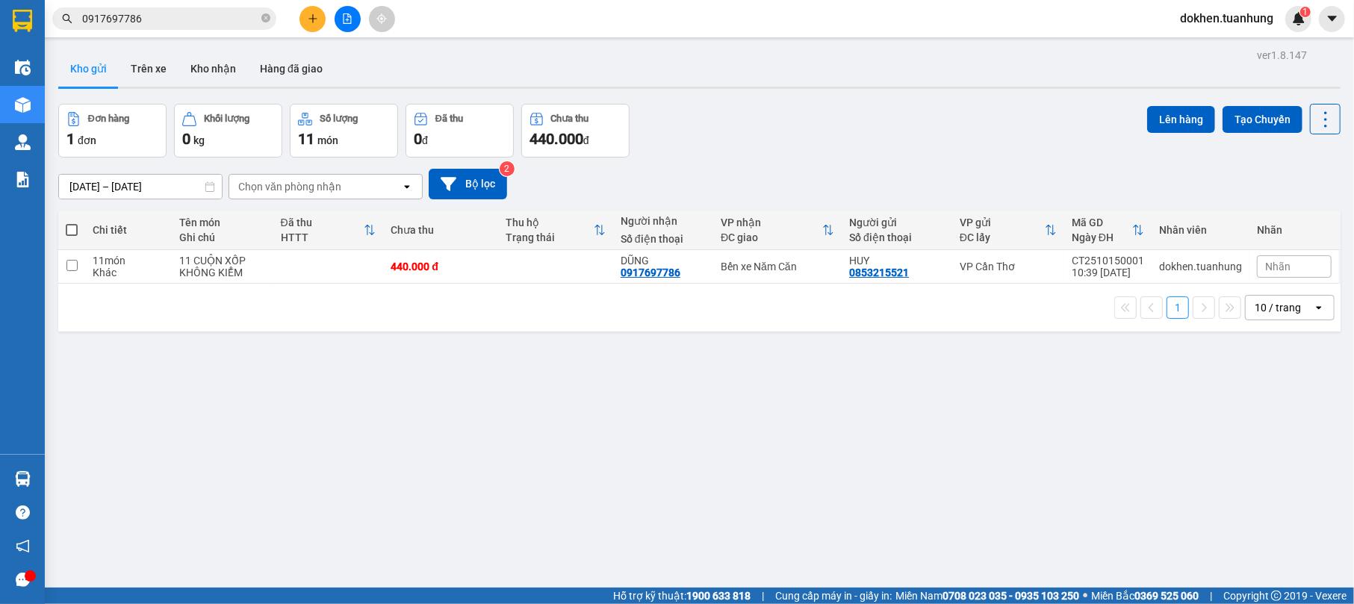
click at [207, 12] on input "0917697786" at bounding box center [170, 18] width 176 height 16
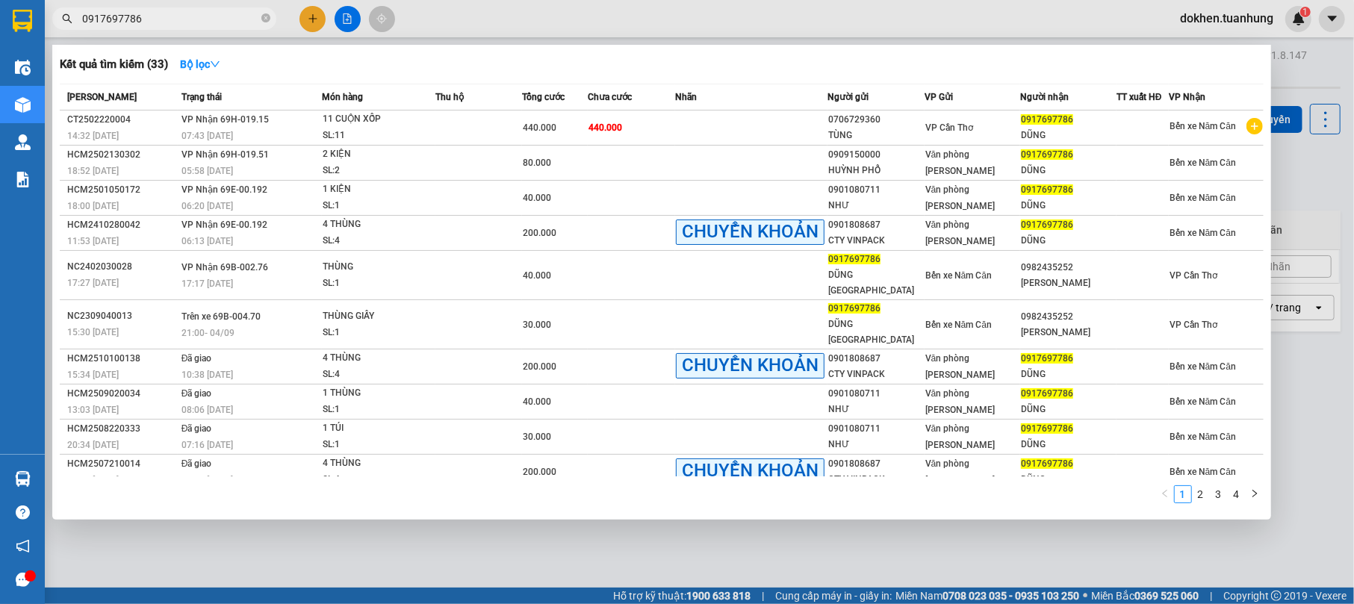
click at [541, 542] on div at bounding box center [677, 302] width 1354 height 604
click at [162, 12] on input "0917697786" at bounding box center [170, 18] width 176 height 16
click at [592, 550] on div at bounding box center [677, 302] width 1354 height 604
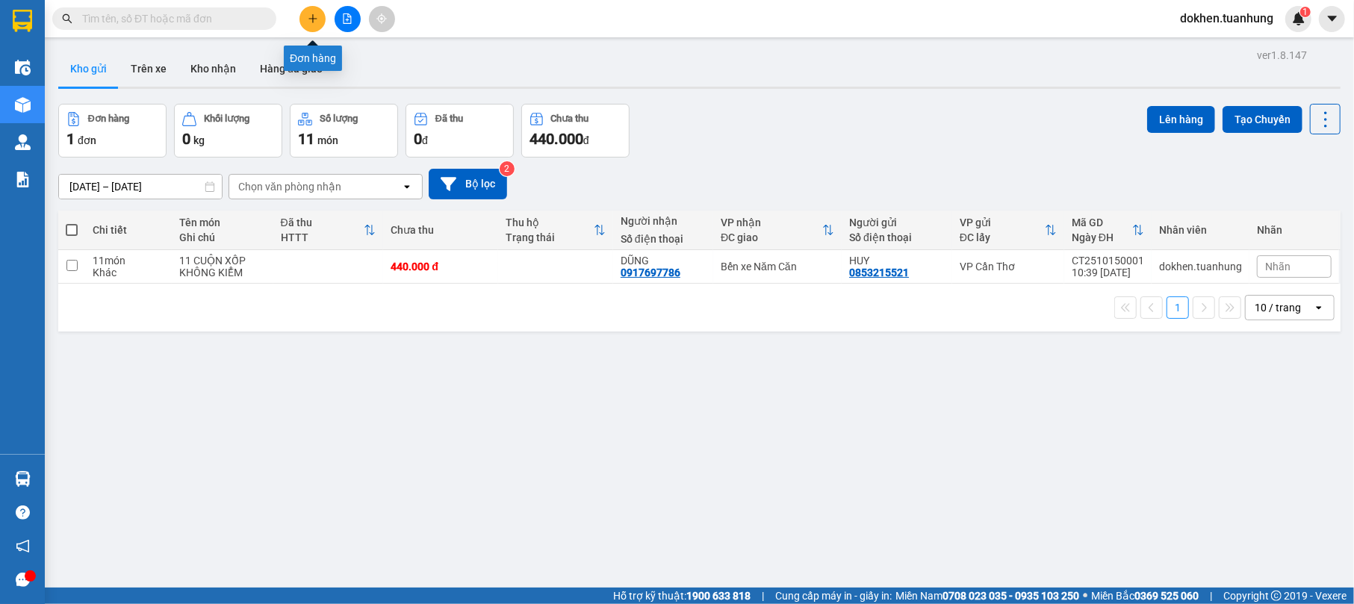
click at [317, 22] on icon "plus" at bounding box center [313, 18] width 10 height 10
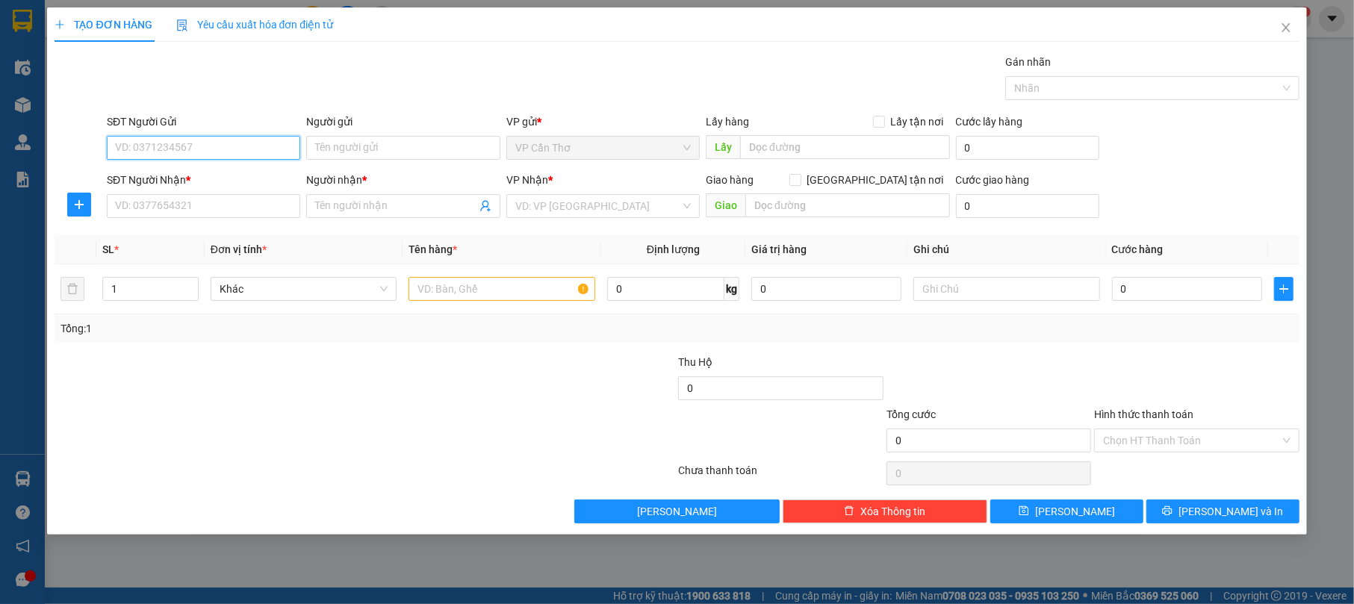
click at [233, 139] on input "SĐT Người Gửi" at bounding box center [203, 148] width 193 height 24
click at [214, 184] on div "0973357550 - [GEOGRAPHIC_DATA]" at bounding box center [203, 178] width 175 height 16
type input "0973357550"
type input "ĐẠI VIỆT"
type input "0973357550"
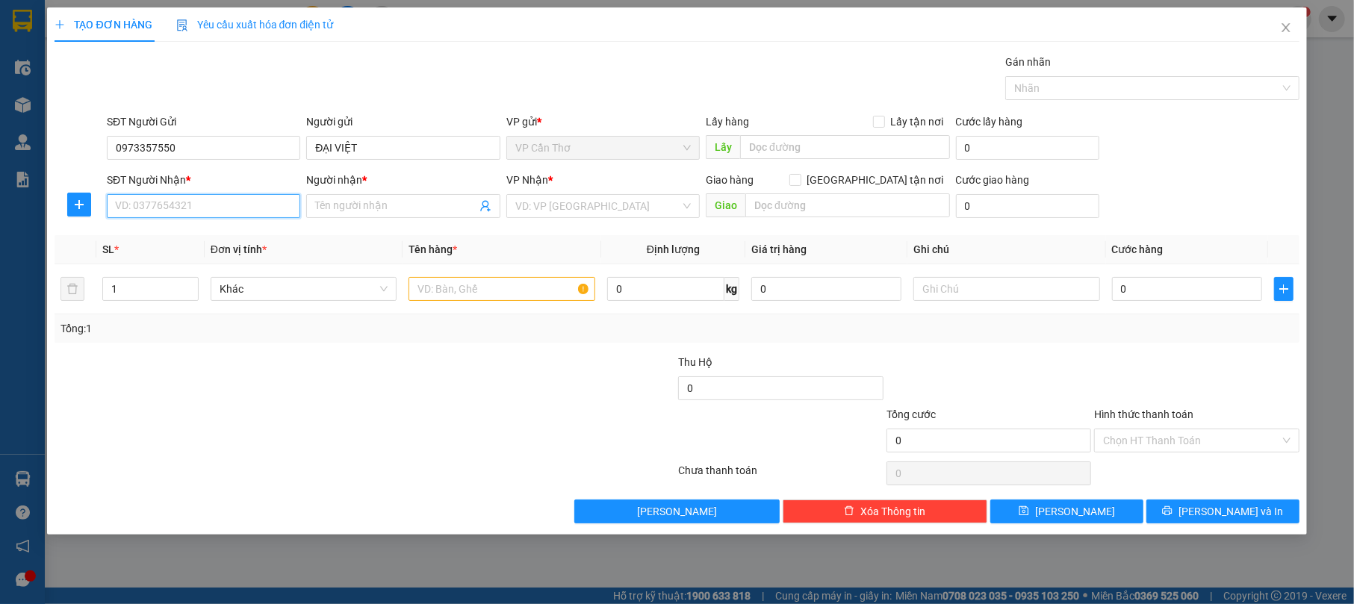
click at [228, 209] on input "SĐT Người Nhận *" at bounding box center [203, 206] width 193 height 24
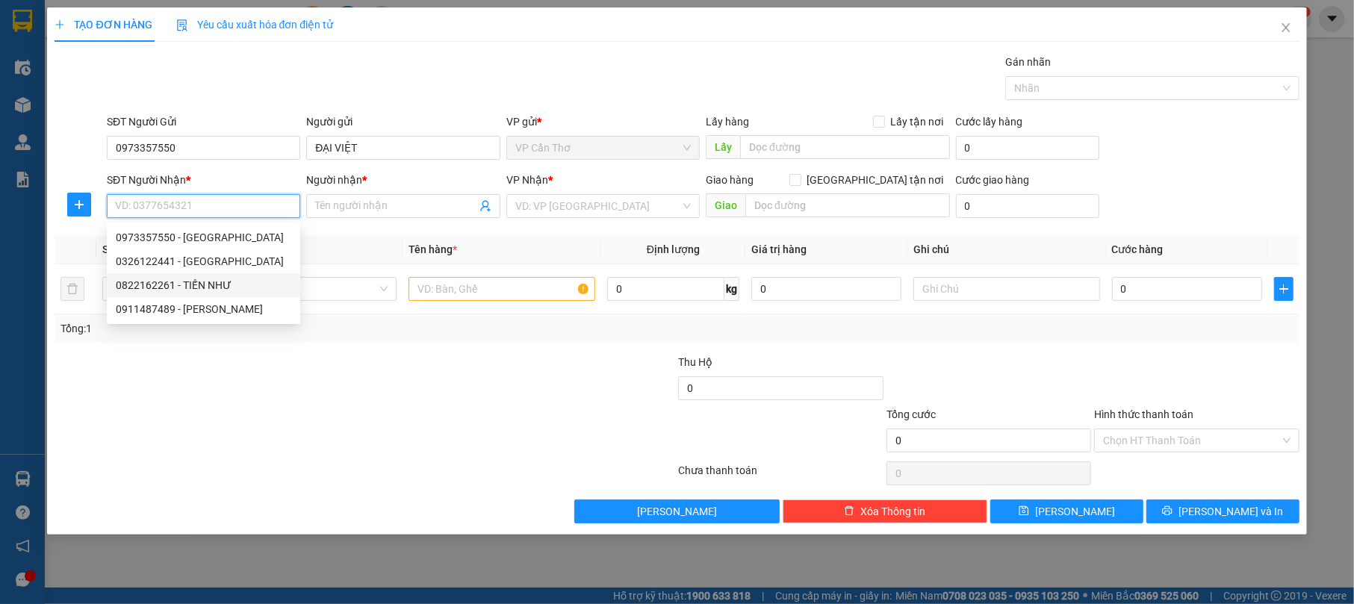
click at [216, 284] on div "0822162261 - TIẾN NHƯ" at bounding box center [203, 285] width 175 height 16
type input "0822162261"
type input "TIẾN NHƯ"
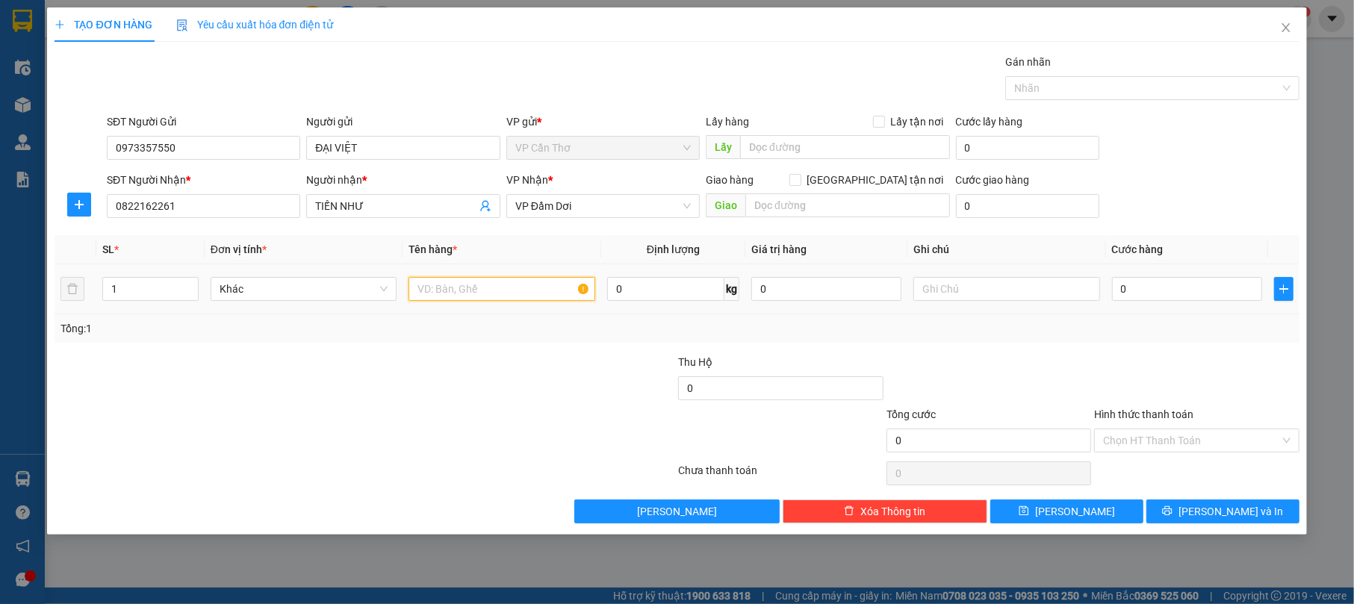
click at [448, 291] on input "text" at bounding box center [501, 289] width 187 height 24
type input "2 [PERSON_NAME]"
click at [127, 285] on input "1" at bounding box center [150, 289] width 95 height 22
type input "2"
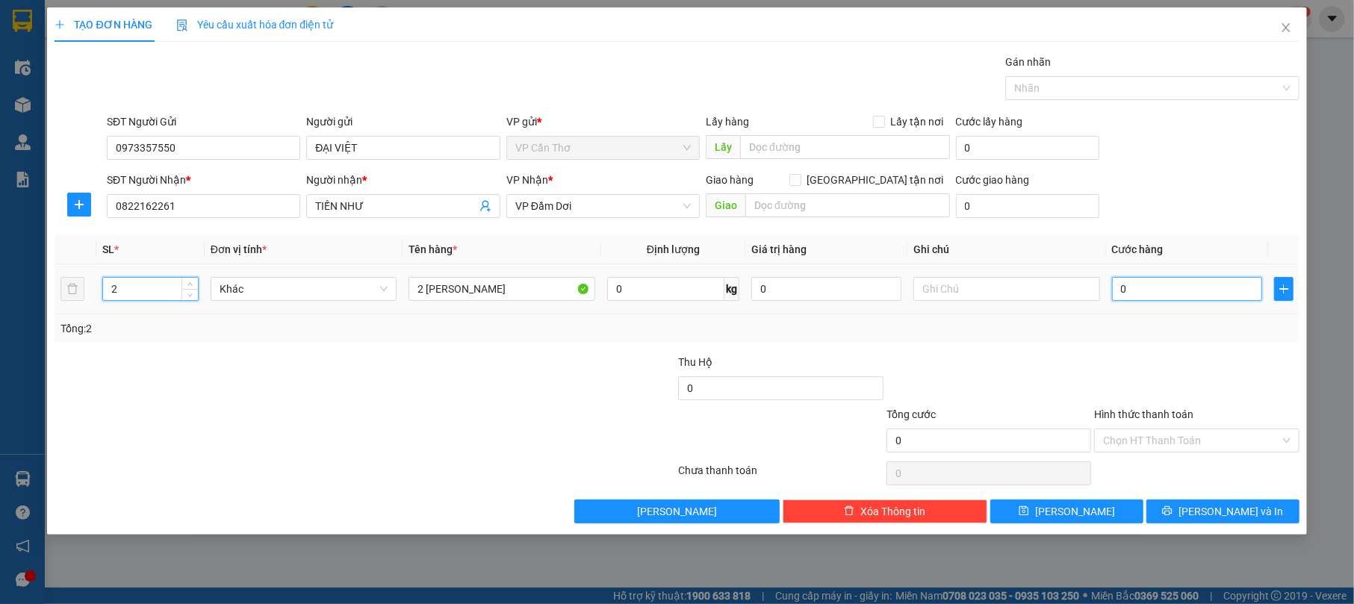
click at [1123, 287] on input "0" at bounding box center [1187, 289] width 150 height 24
type input "5"
type input "50"
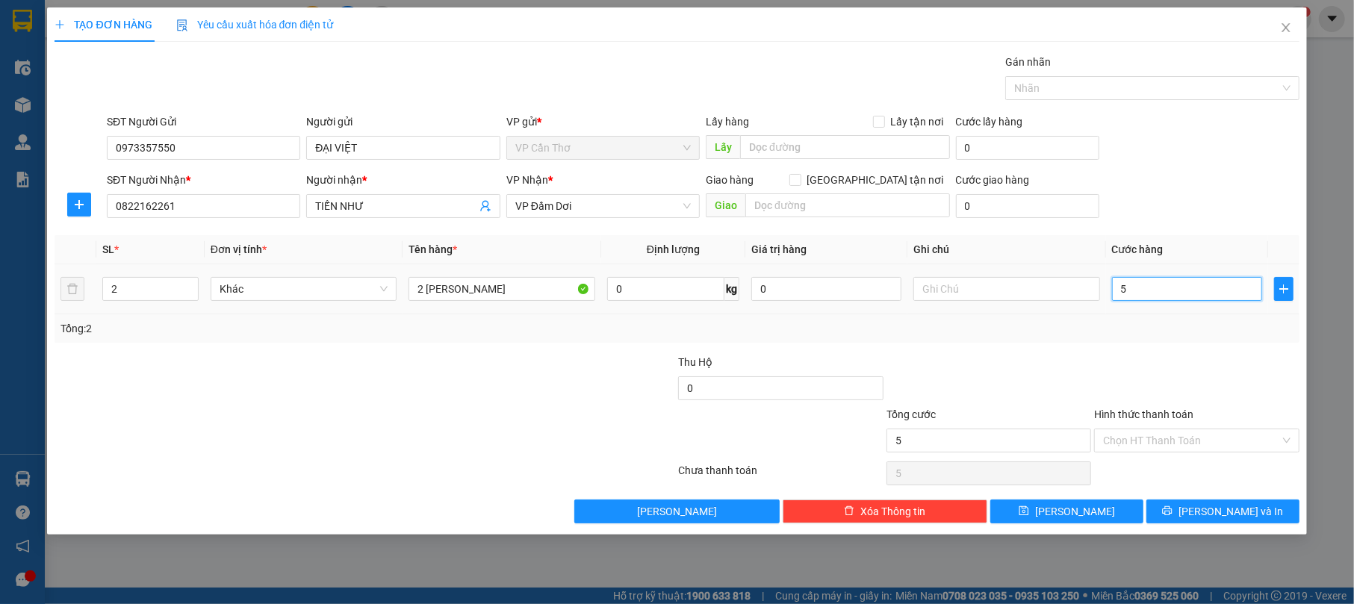
type input "50"
type input "500"
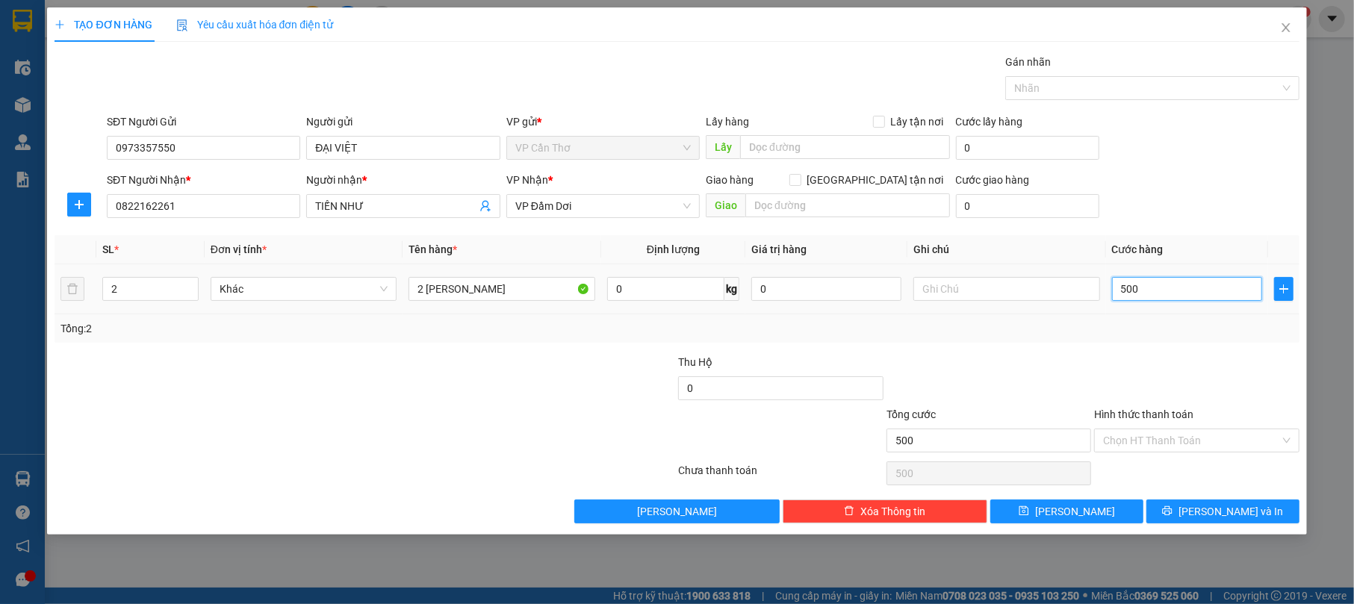
type input "5.000"
type input "500"
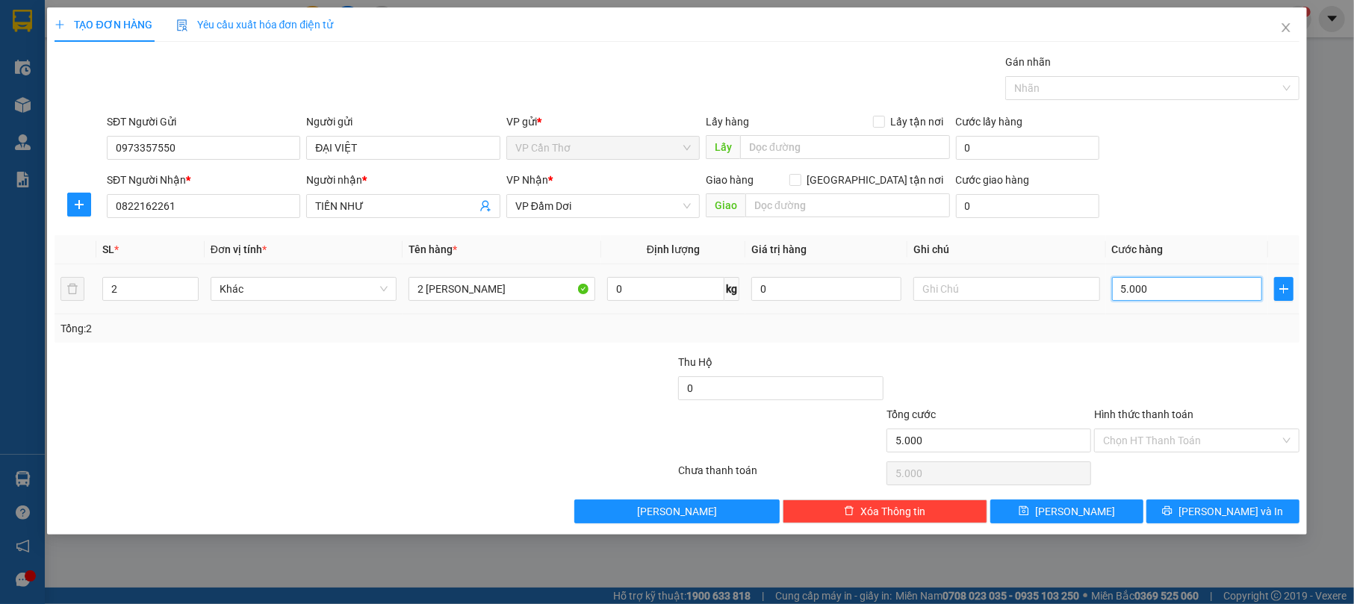
type input "500"
type input "50"
type input "5"
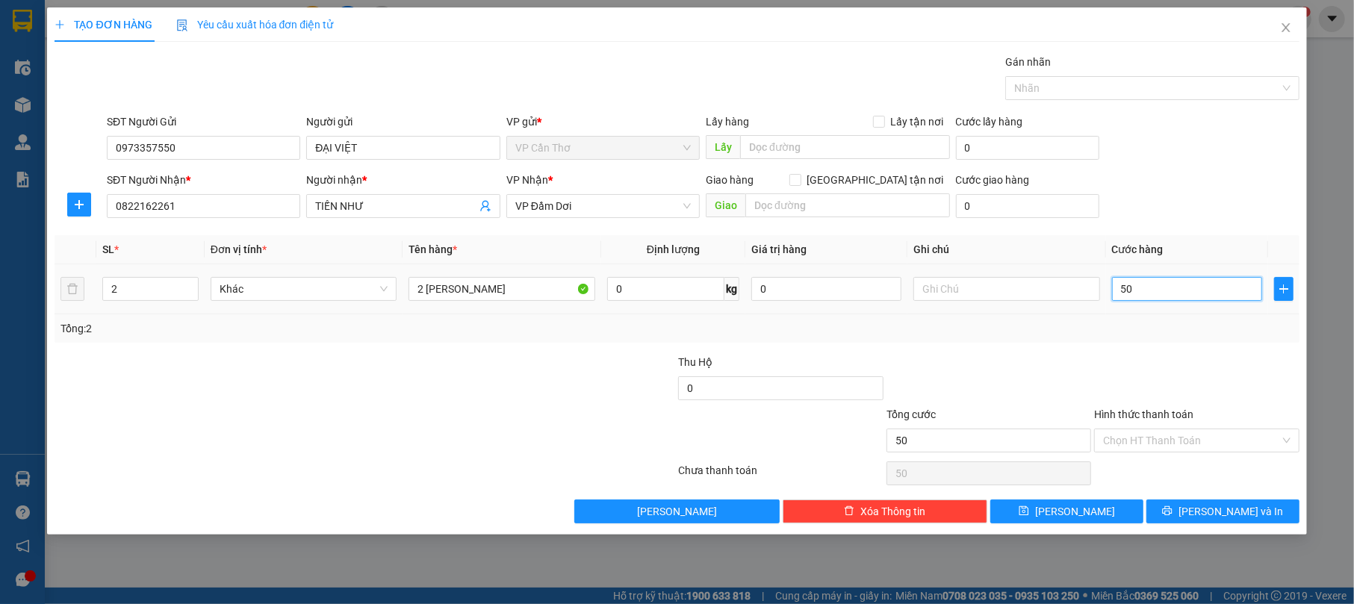
type input "5"
type input "0"
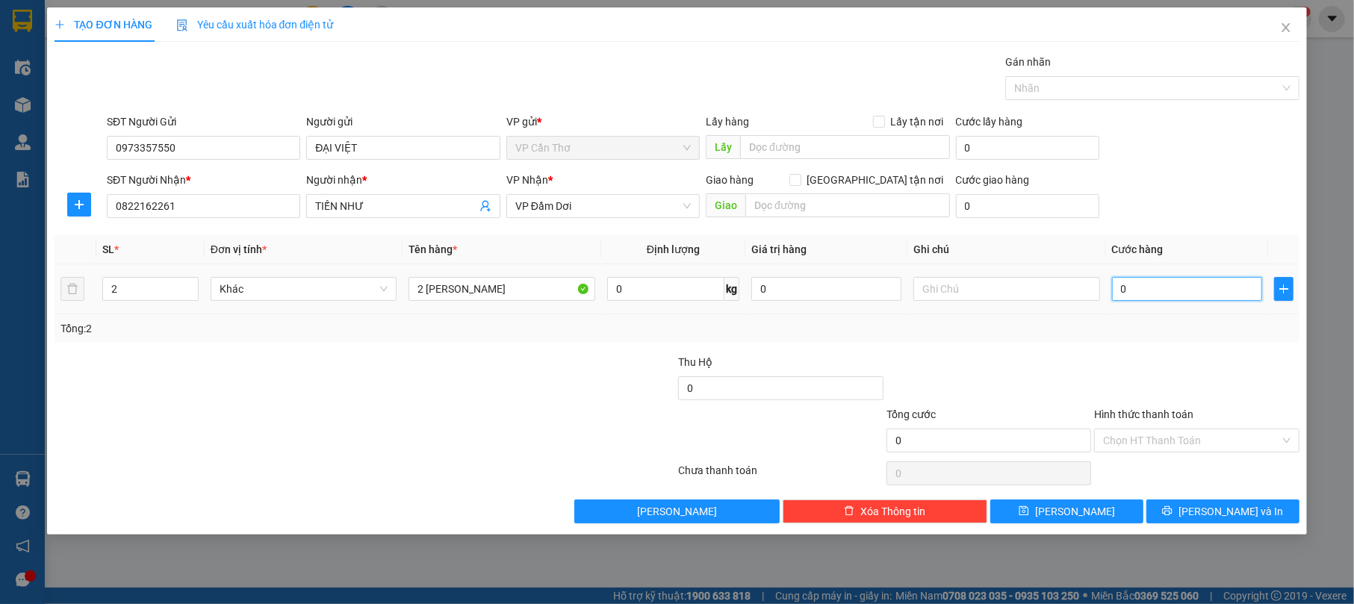
type input "01"
type input "1"
type input "010"
type input "10"
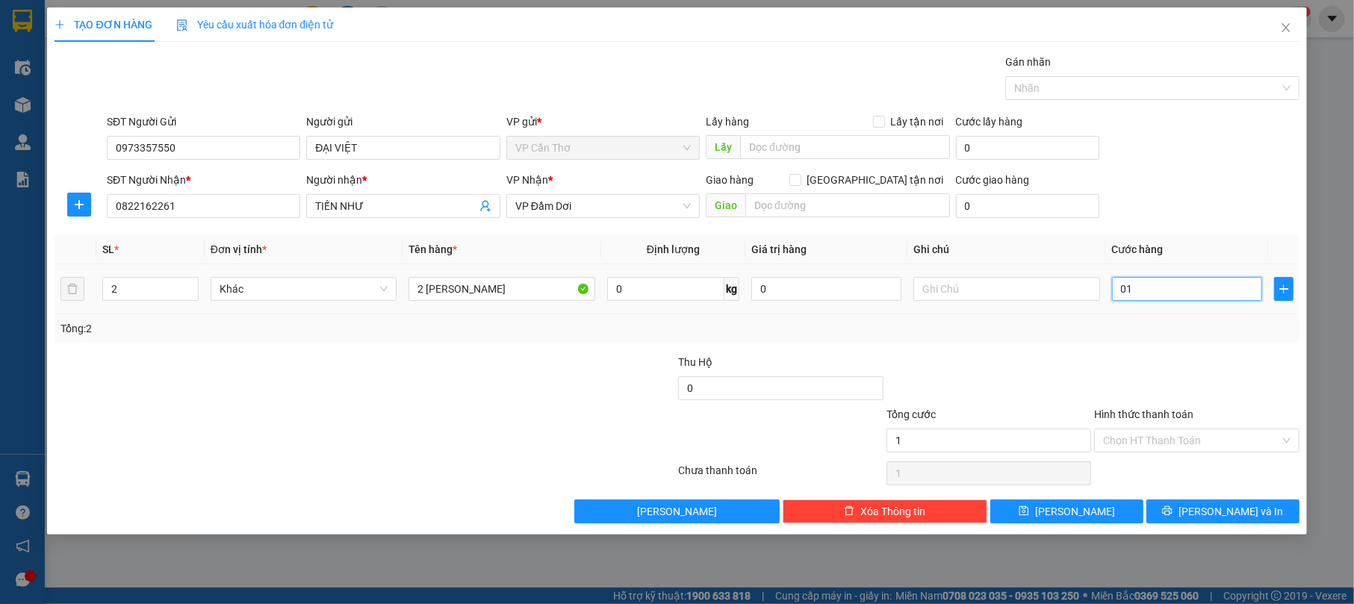
type input "10"
type input "0.100"
type input "100"
type input "01.000"
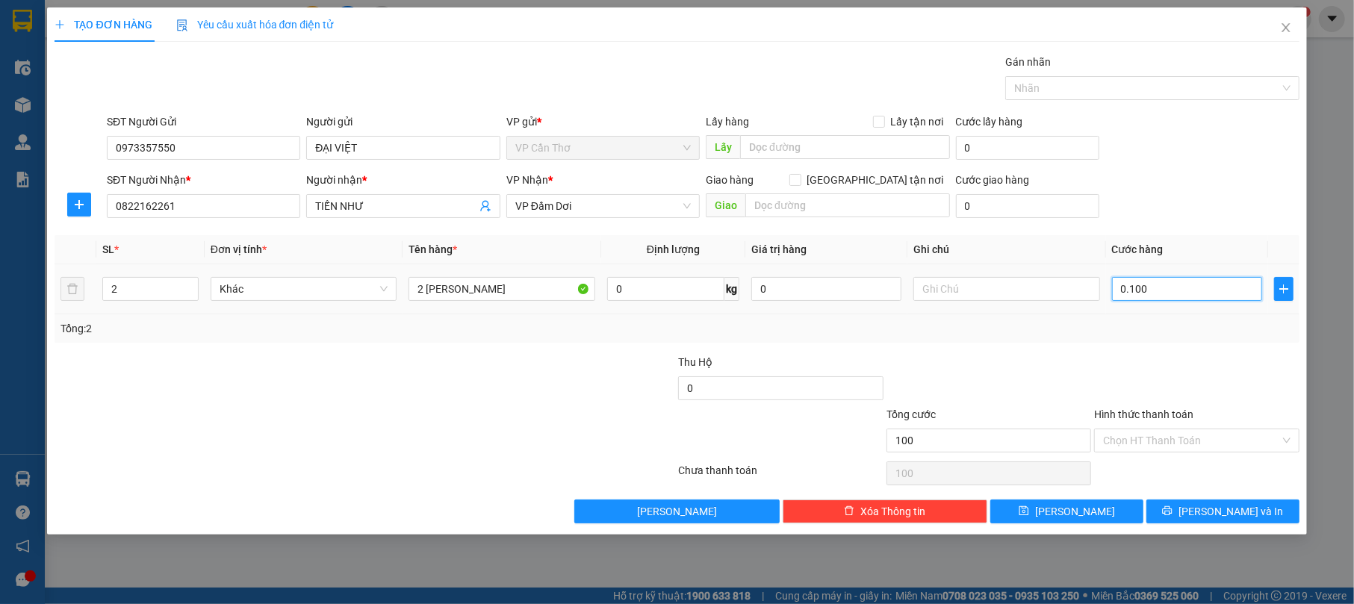
type input "1.000"
type input "0.100"
type input "100"
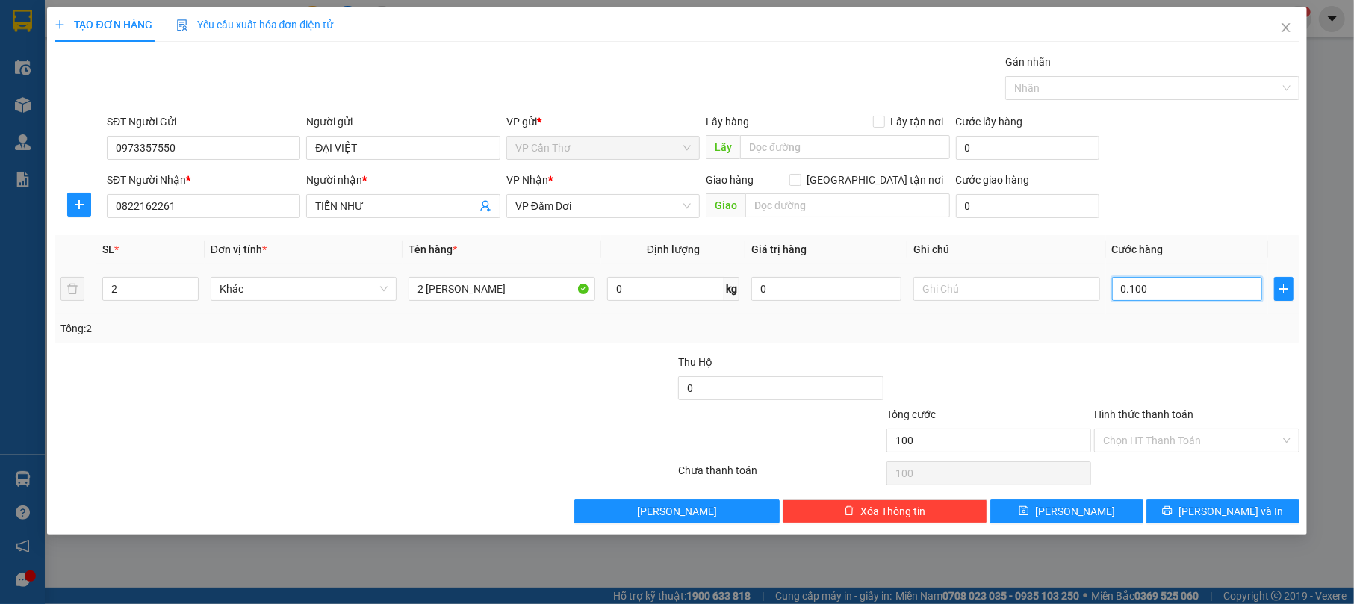
type input "010"
type input "10"
type input "01"
type input "1"
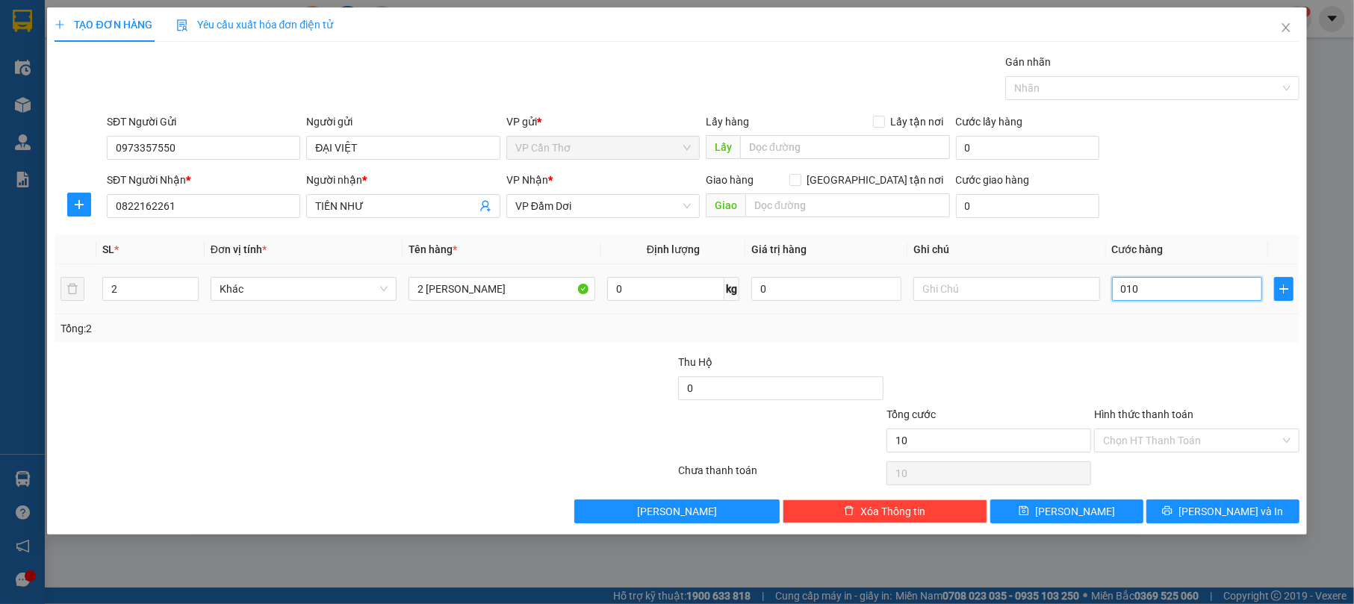
type input "1"
type input "0"
click at [1121, 282] on input "0" at bounding box center [1187, 289] width 150 height 24
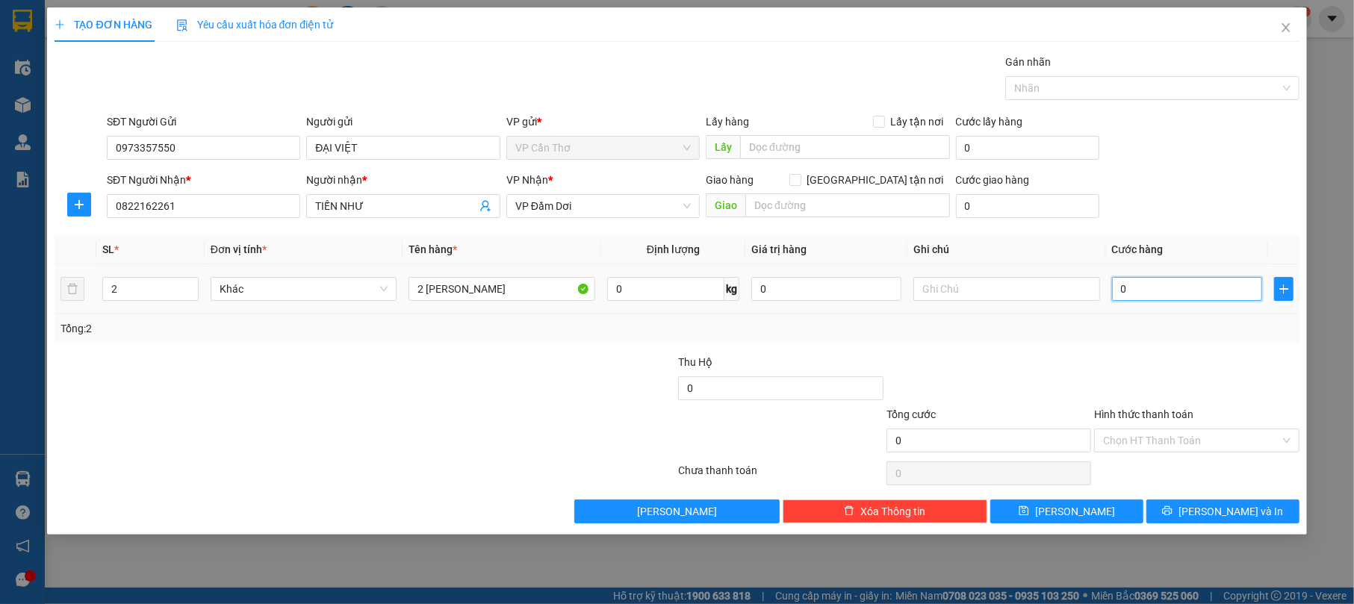
type input "10"
type input "100"
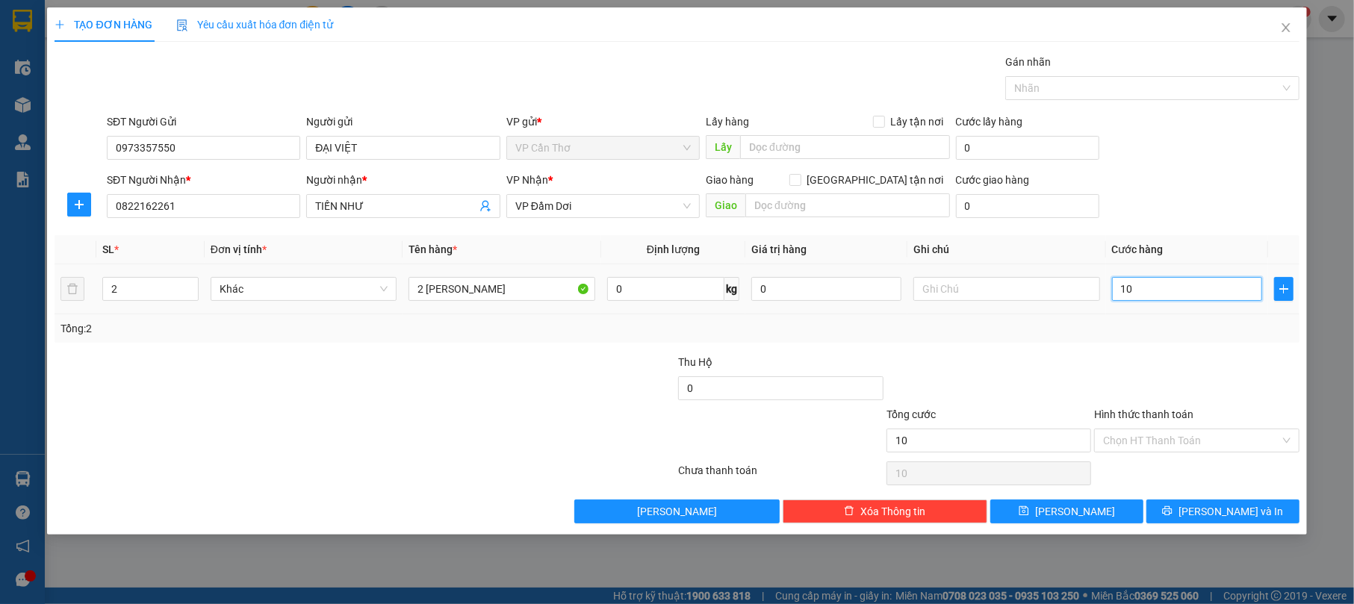
type input "100"
type input "1.000"
type input "10.000"
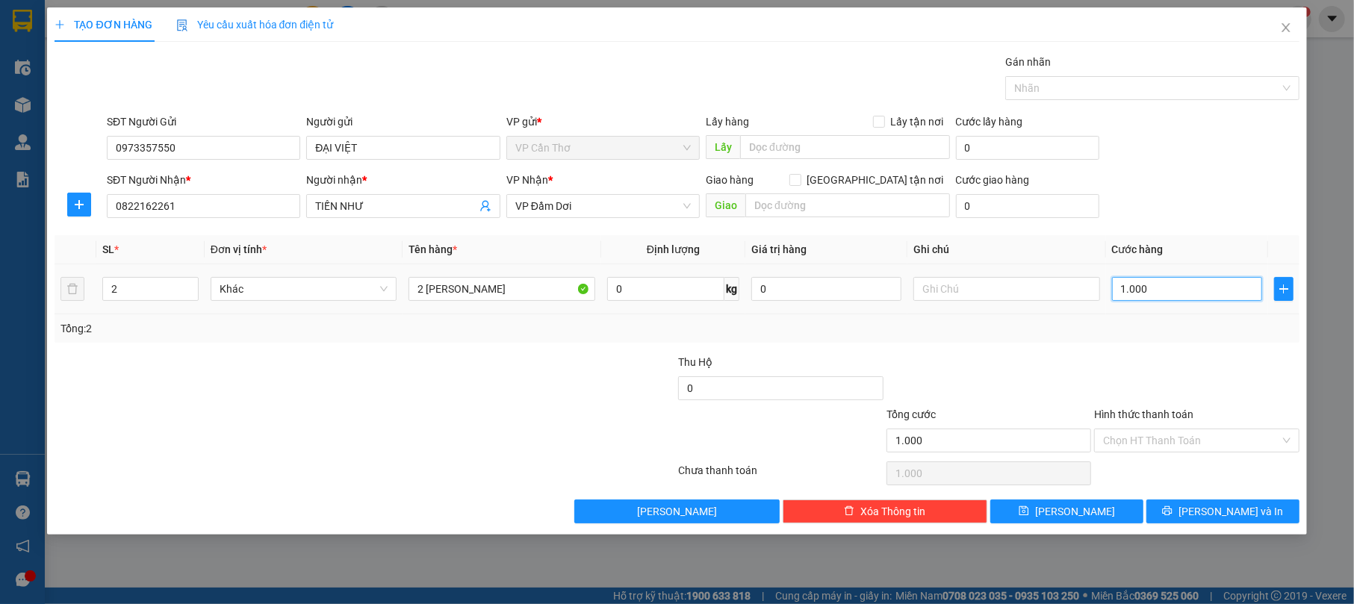
type input "10.000"
type input "100.000"
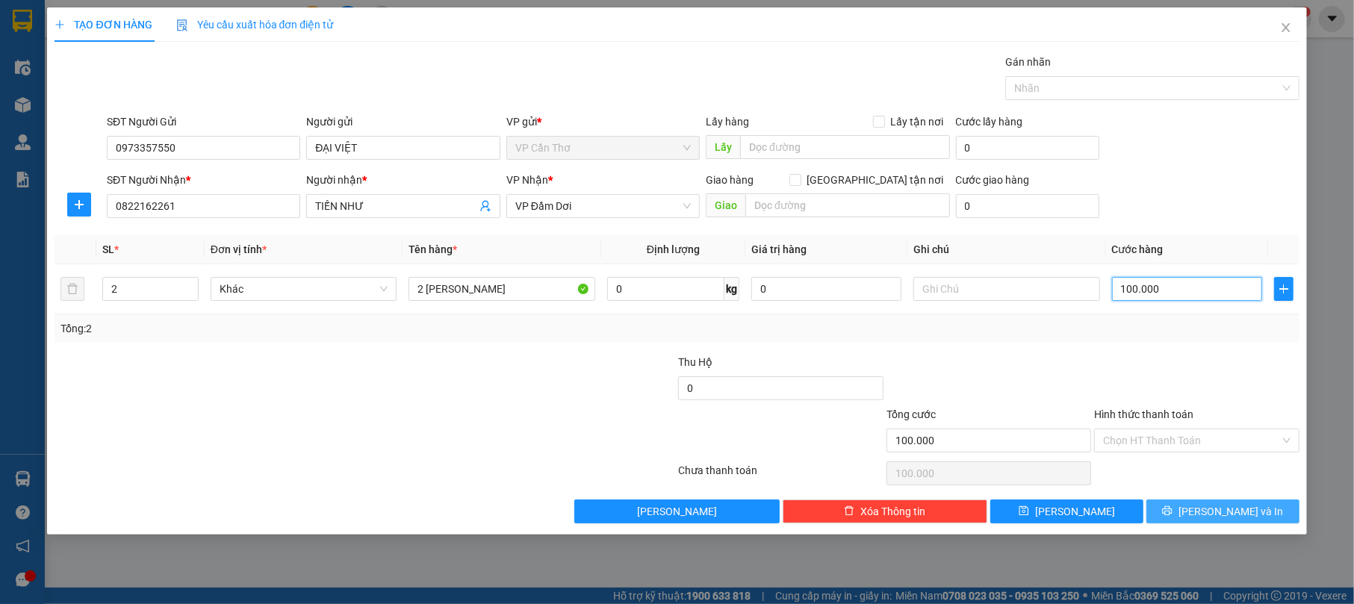
type input "100.000"
click at [1180, 514] on button "[PERSON_NAME] và In" at bounding box center [1222, 512] width 153 height 24
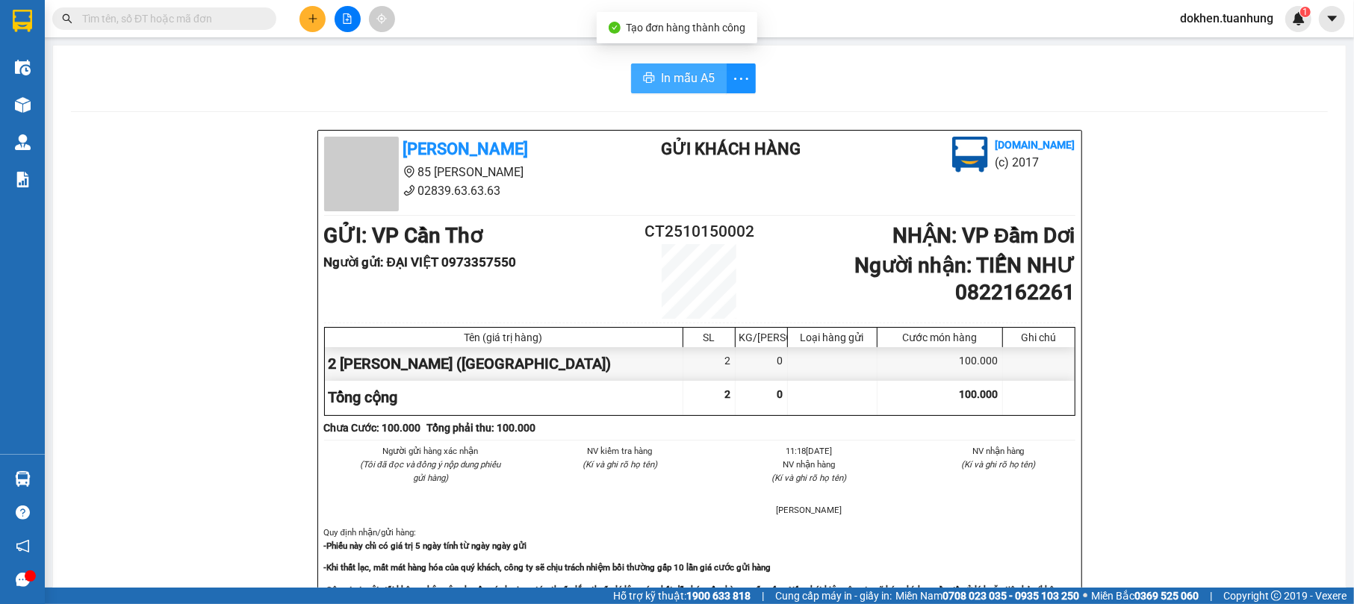
click at [685, 78] on span "In mẫu A5" at bounding box center [688, 78] width 54 height 19
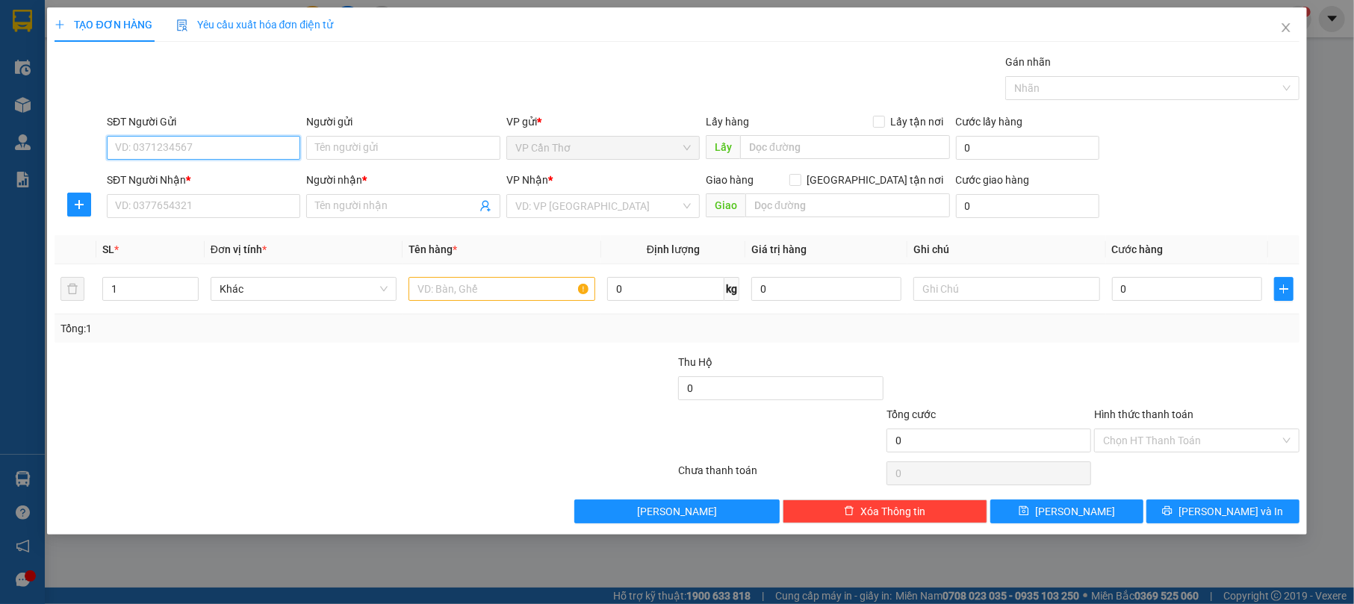
click at [267, 146] on input "SĐT Người Gửi" at bounding box center [203, 148] width 193 height 24
click at [191, 178] on div "0973357550 - [GEOGRAPHIC_DATA]" at bounding box center [203, 178] width 175 height 16
type input "0973357550"
type input "ĐẠI VIỆT"
type input "0973357550"
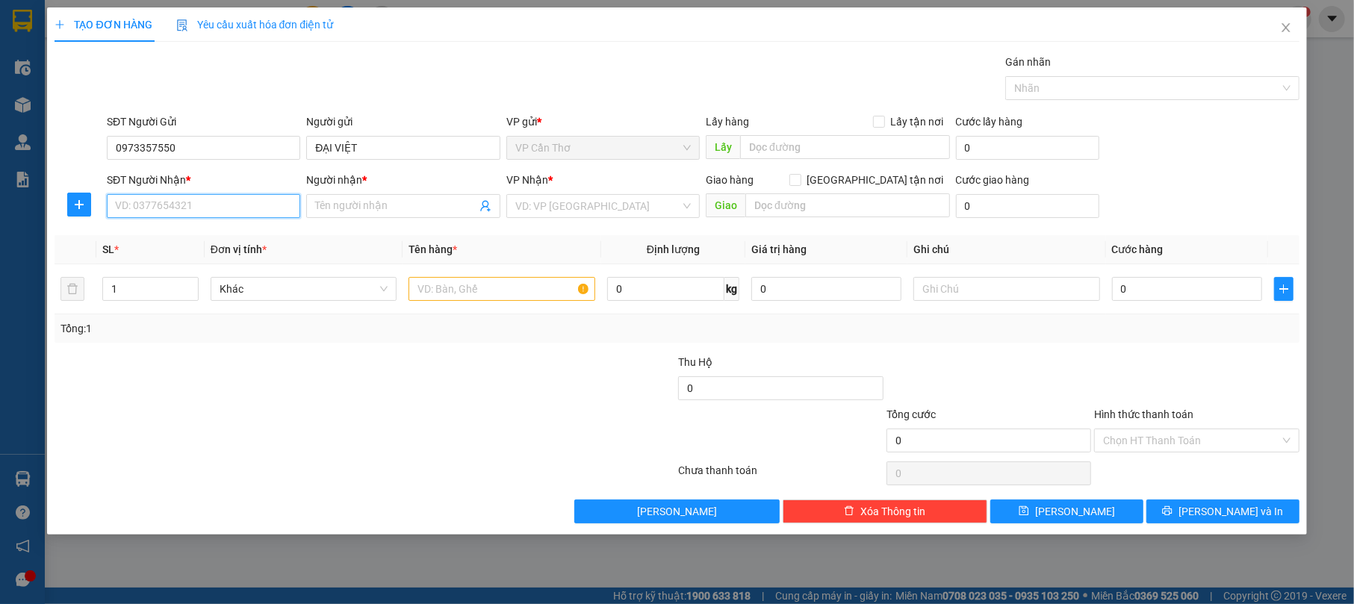
click at [221, 214] on input "SĐT Người Nhận *" at bounding box center [203, 206] width 193 height 24
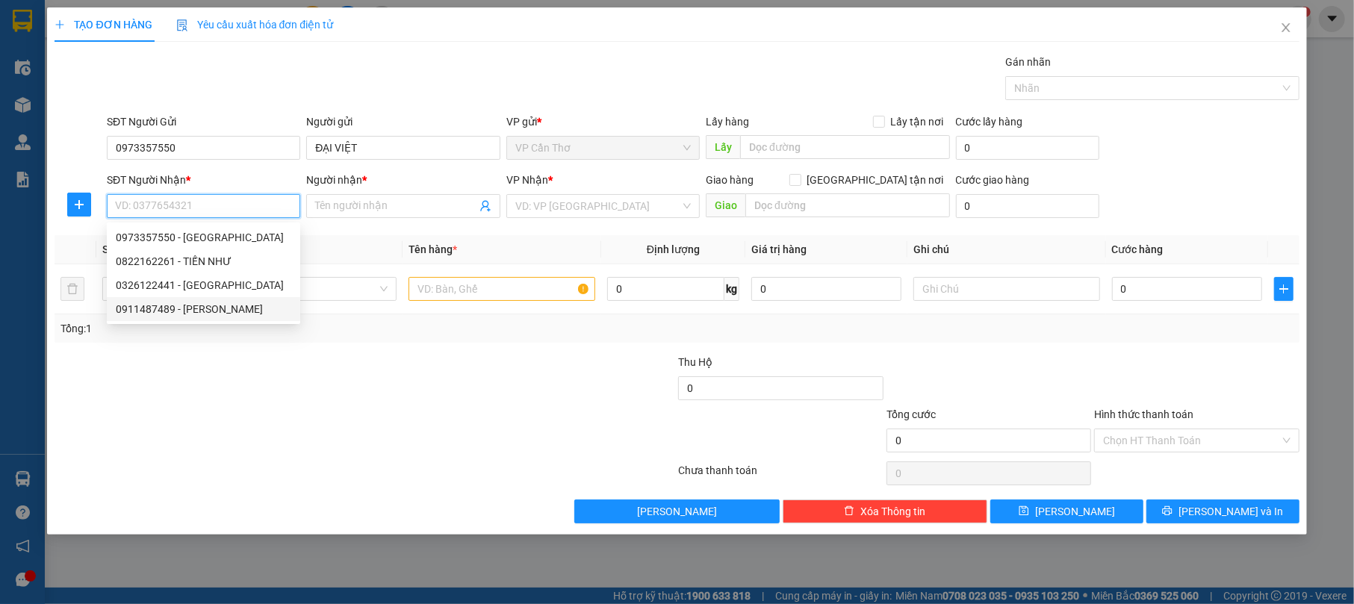
click at [196, 311] on div "0911487489 - [PERSON_NAME]" at bounding box center [203, 309] width 175 height 16
type input "0911487489"
type input "[PERSON_NAME]"
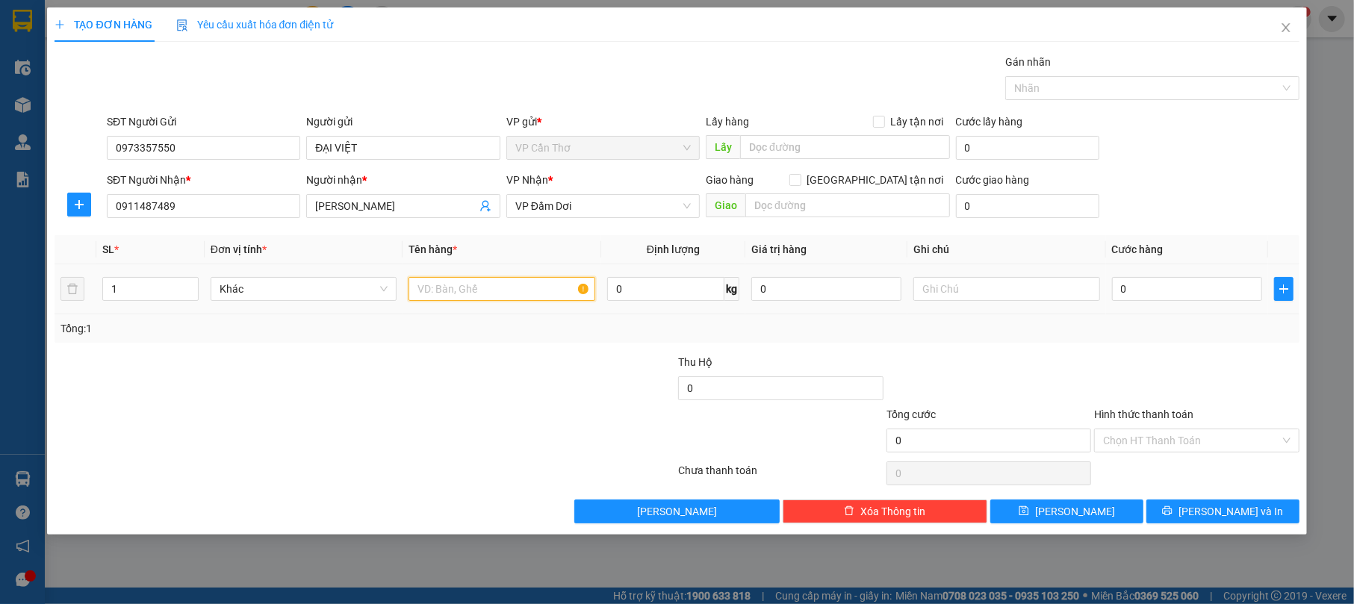
click at [452, 296] on input "text" at bounding box center [501, 289] width 187 height 24
type input "2 [PERSON_NAME]"
click at [129, 284] on input "1" at bounding box center [150, 289] width 95 height 22
type input "2"
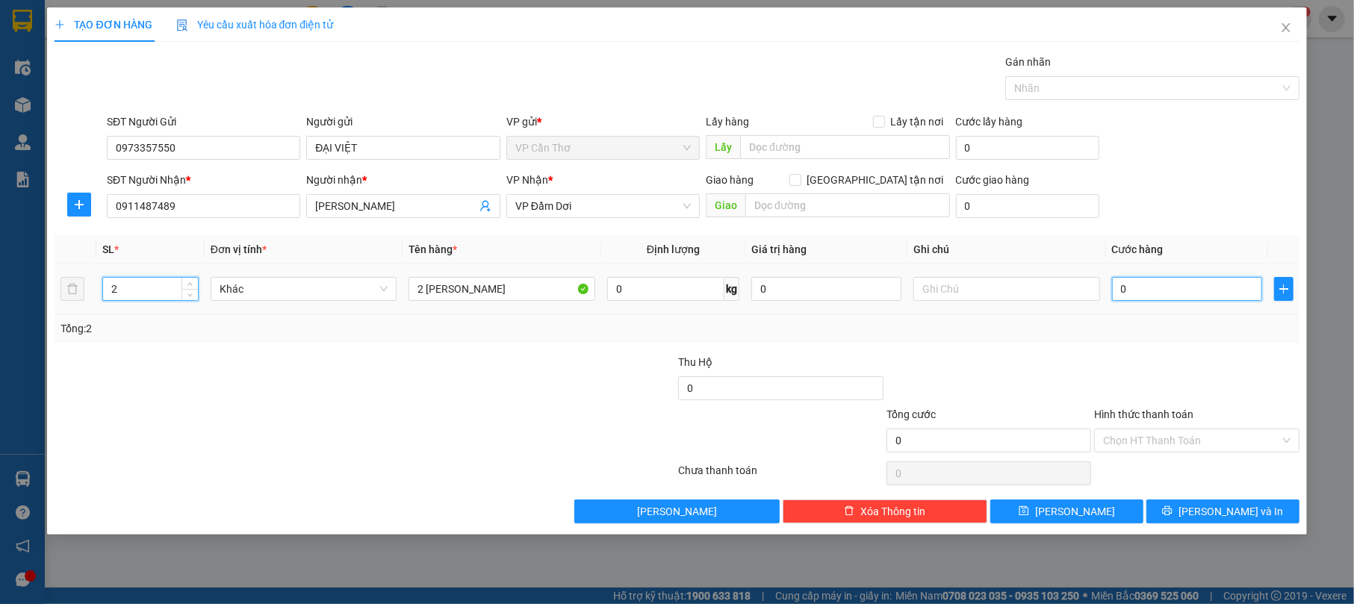
click at [1121, 290] on input "0" at bounding box center [1187, 289] width 150 height 24
type input "1"
type input "10"
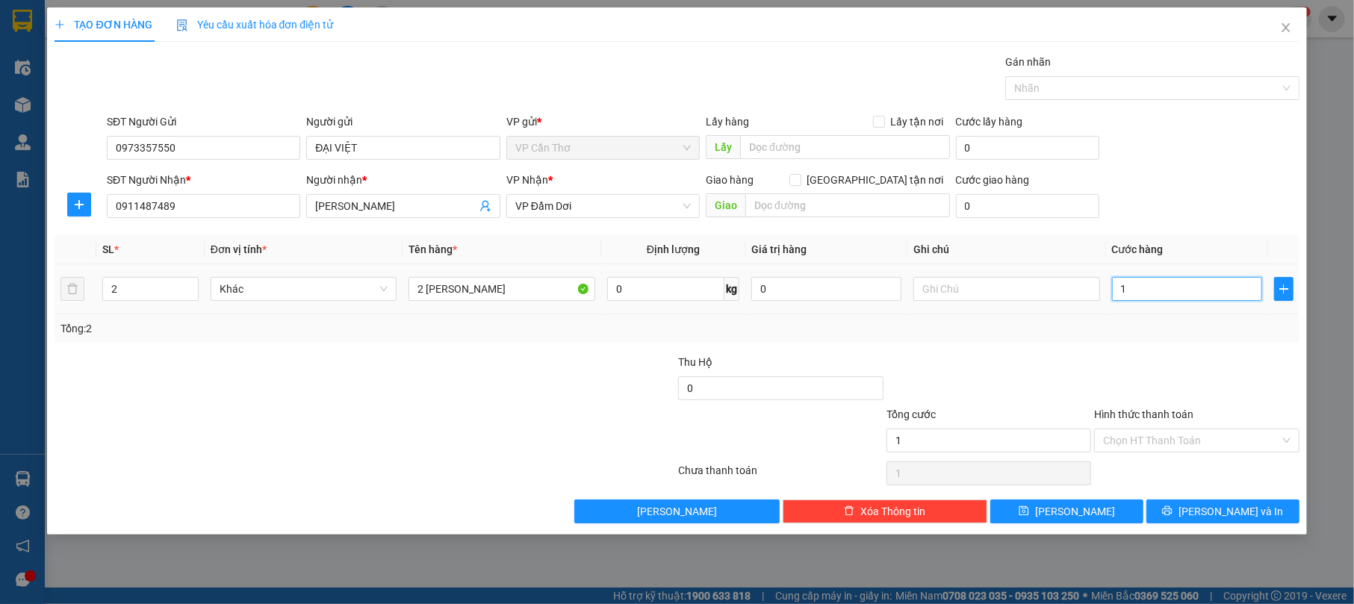
type input "10"
type input "100"
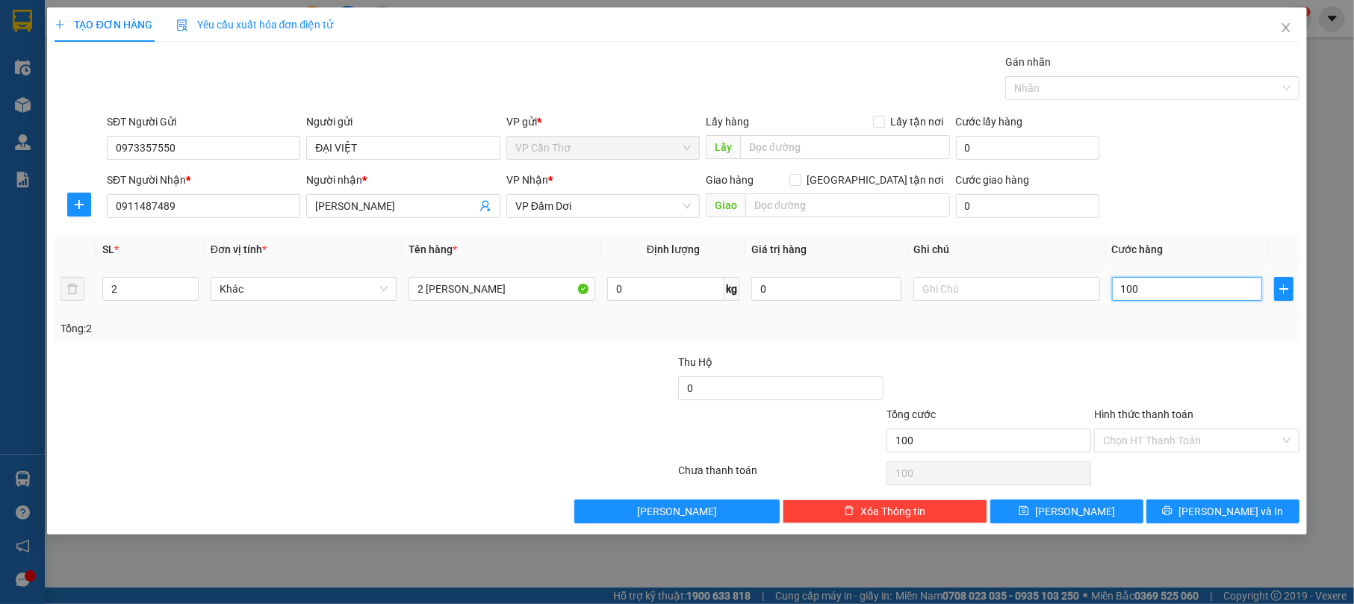
type input "1.000"
type input "10.000"
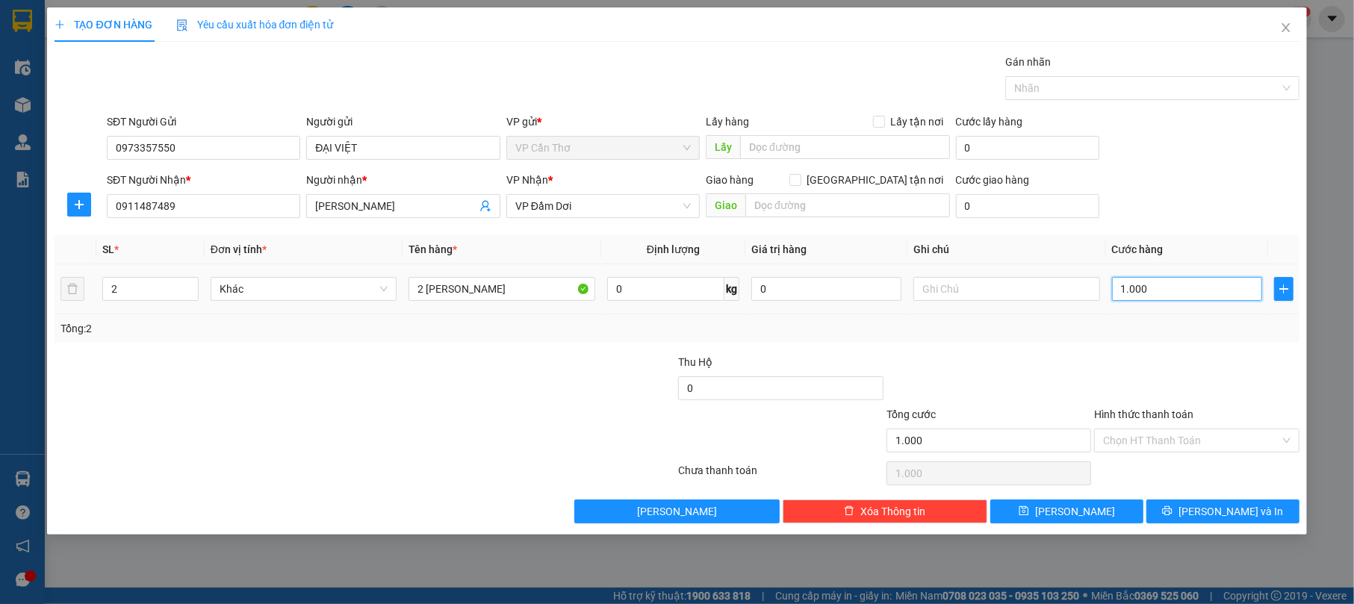
type input "10.000"
type input "100.000"
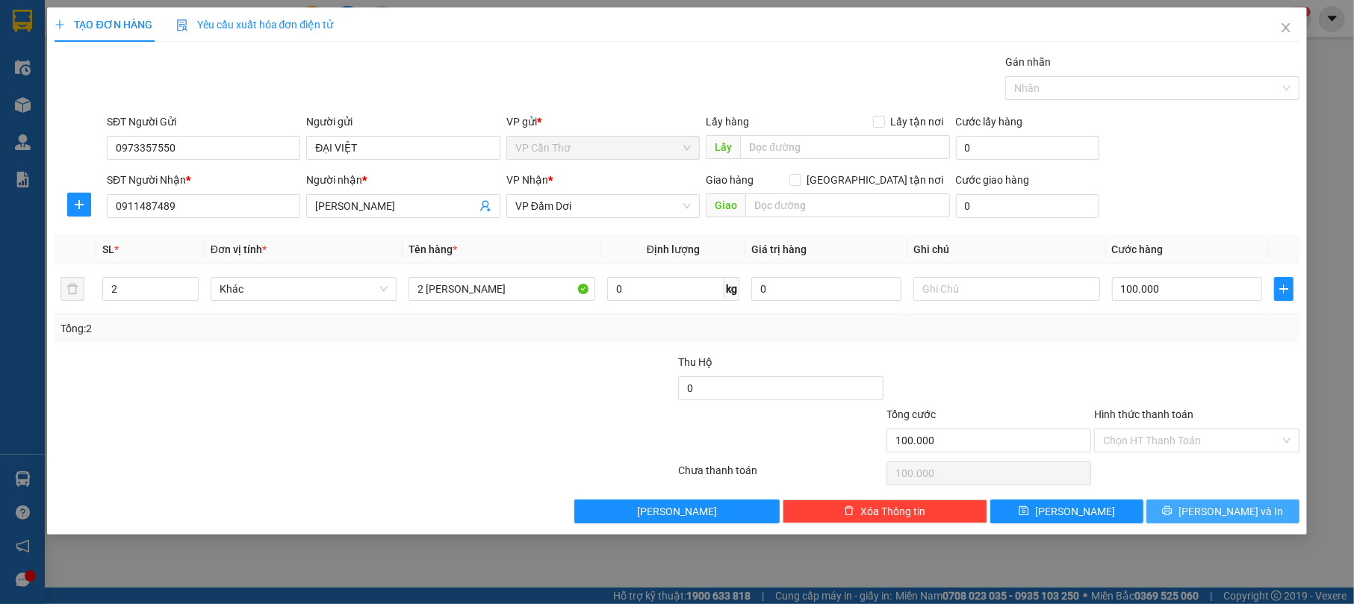
click at [1192, 514] on button "[PERSON_NAME] và In" at bounding box center [1222, 512] width 153 height 24
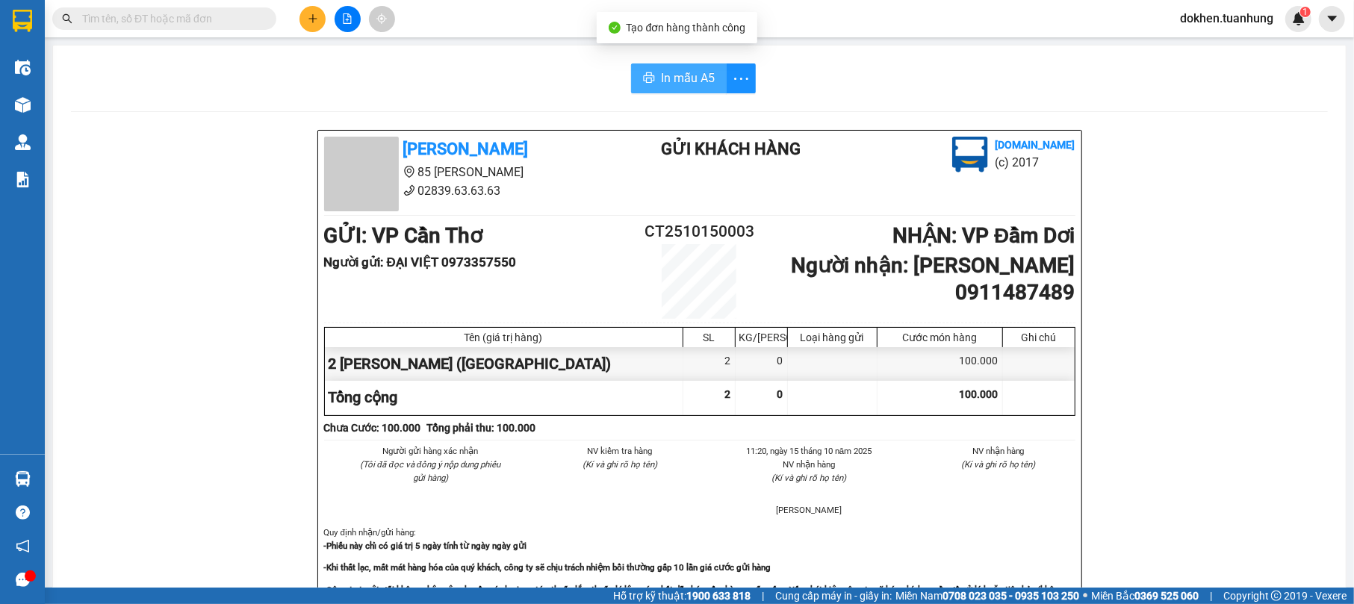
click at [687, 75] on span "In mẫu A5" at bounding box center [688, 78] width 54 height 19
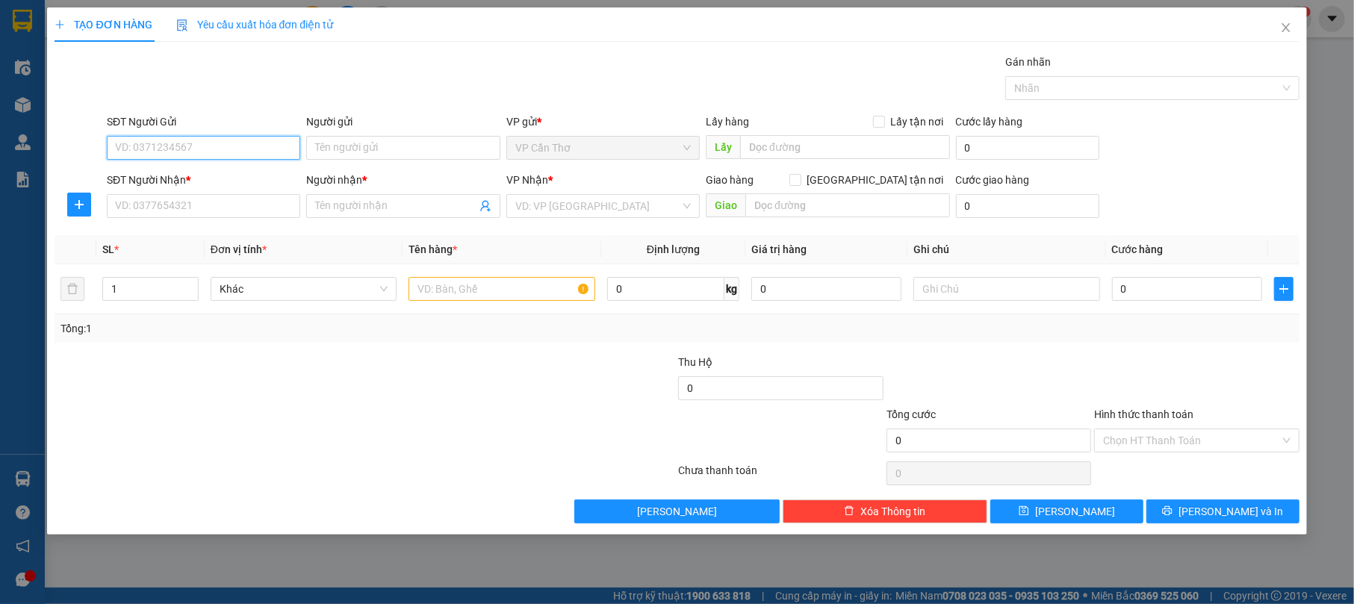
click at [243, 156] on input "SĐT Người Gửi" at bounding box center [203, 148] width 193 height 24
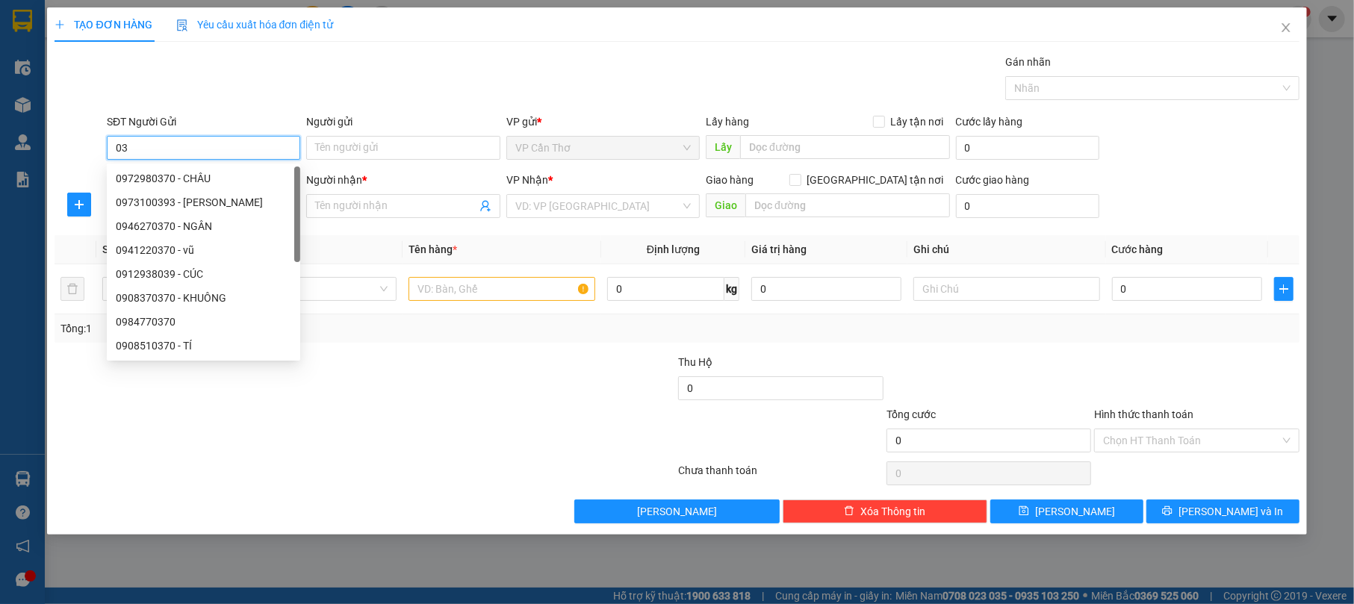
type input "0"
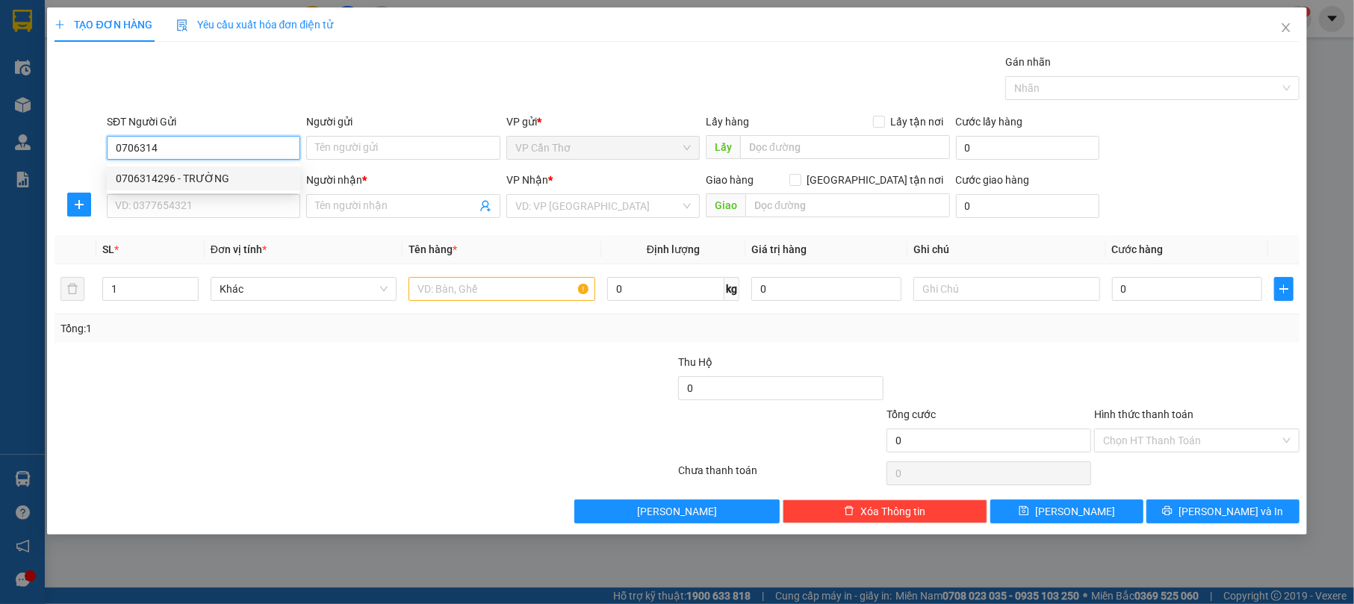
click at [217, 173] on div "0706314296 - TRƯỜNG" at bounding box center [203, 178] width 175 height 16
type input "0706314296"
type input "TRƯỜNG"
type input "0706314296"
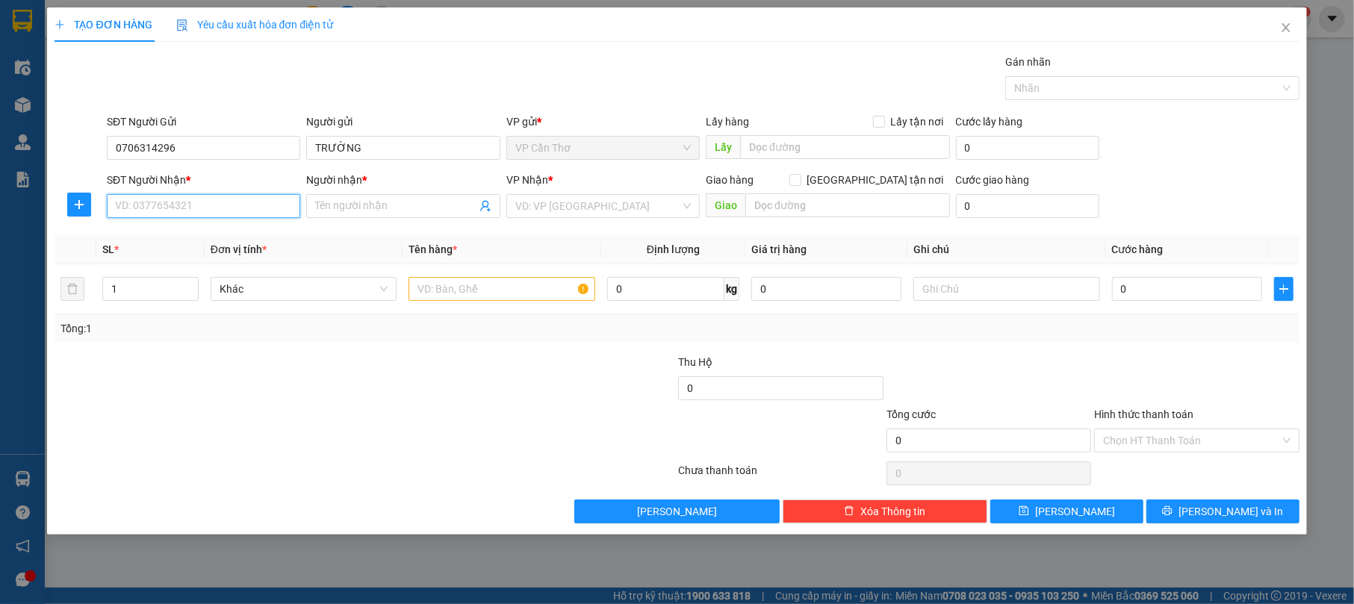
click at [234, 209] on input "SĐT Người Nhận *" at bounding box center [203, 206] width 193 height 24
click at [208, 207] on input "SĐT Người Nhận *" at bounding box center [203, 206] width 193 height 24
type input "0943135315"
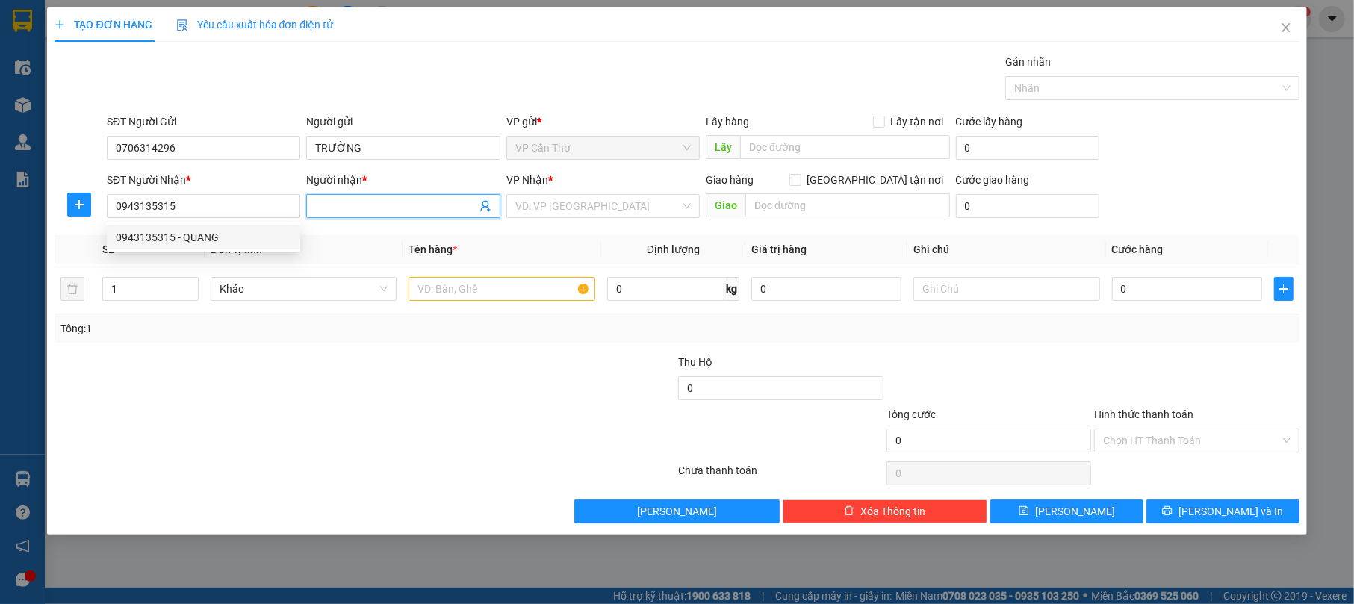
click at [339, 210] on input "Người nhận *" at bounding box center [395, 206] width 161 height 16
drag, startPoint x: 349, startPoint y: 201, endPoint x: 361, endPoint y: 197, distance: 12.5
click at [361, 197] on span at bounding box center [402, 206] width 193 height 24
click at [351, 210] on input "Người nhận *" at bounding box center [395, 206] width 161 height 16
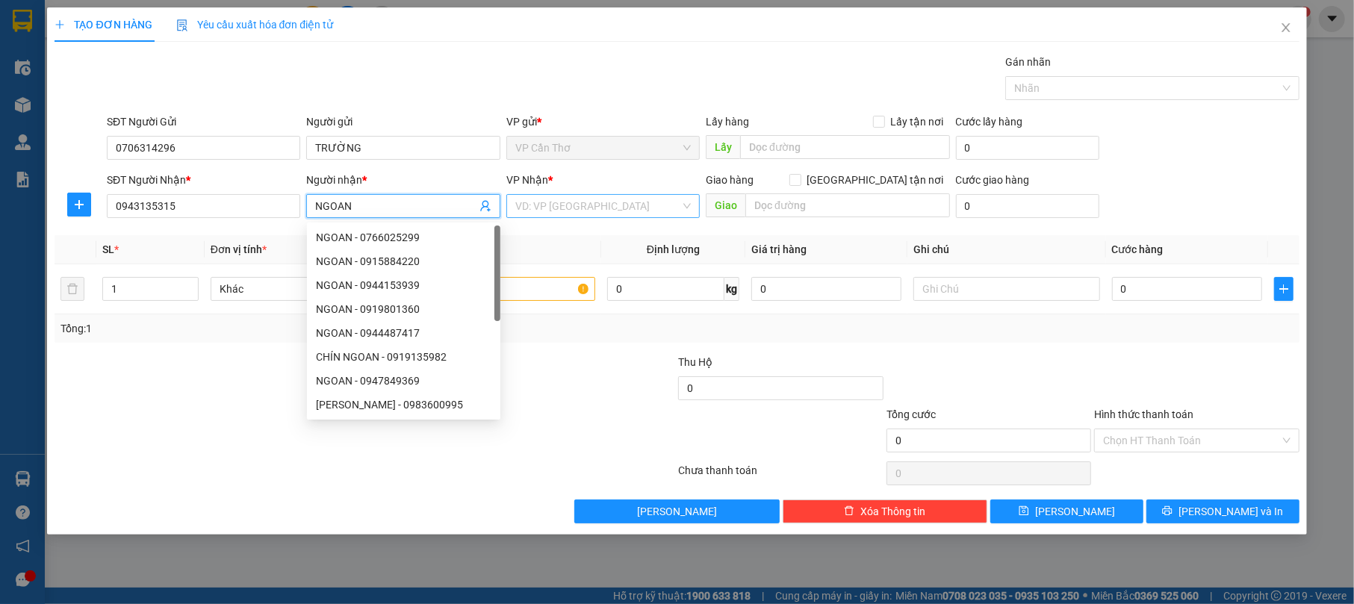
type input "NGOAN"
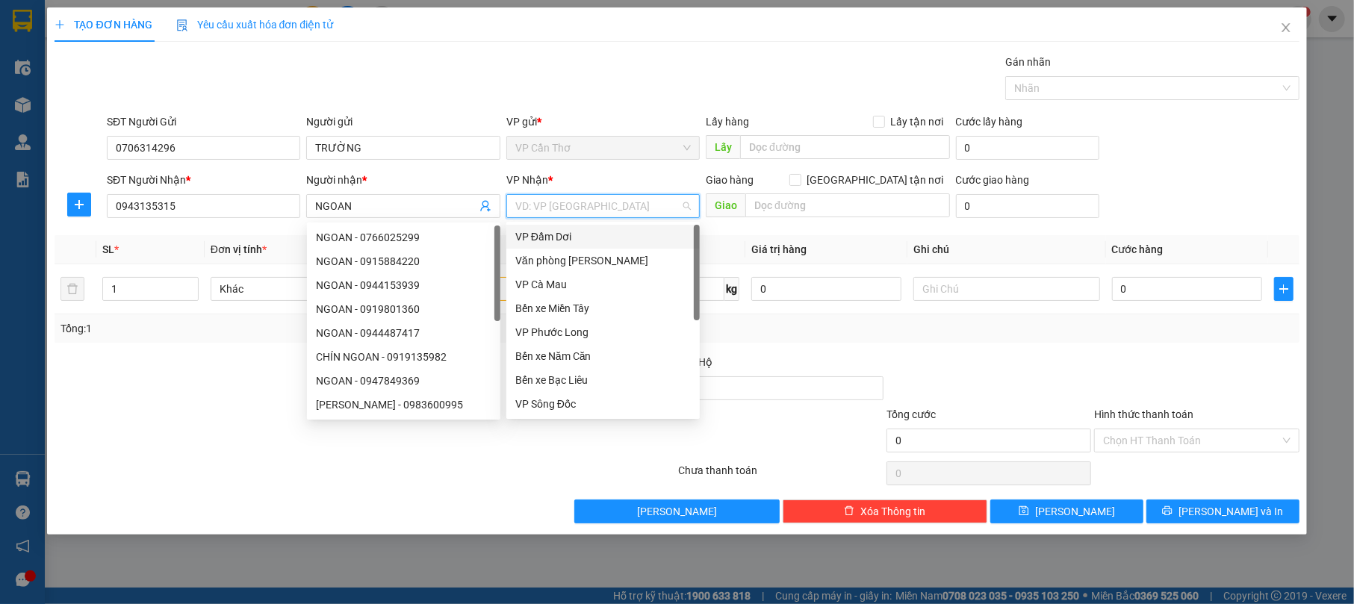
click at [560, 203] on input "search" at bounding box center [597, 206] width 165 height 22
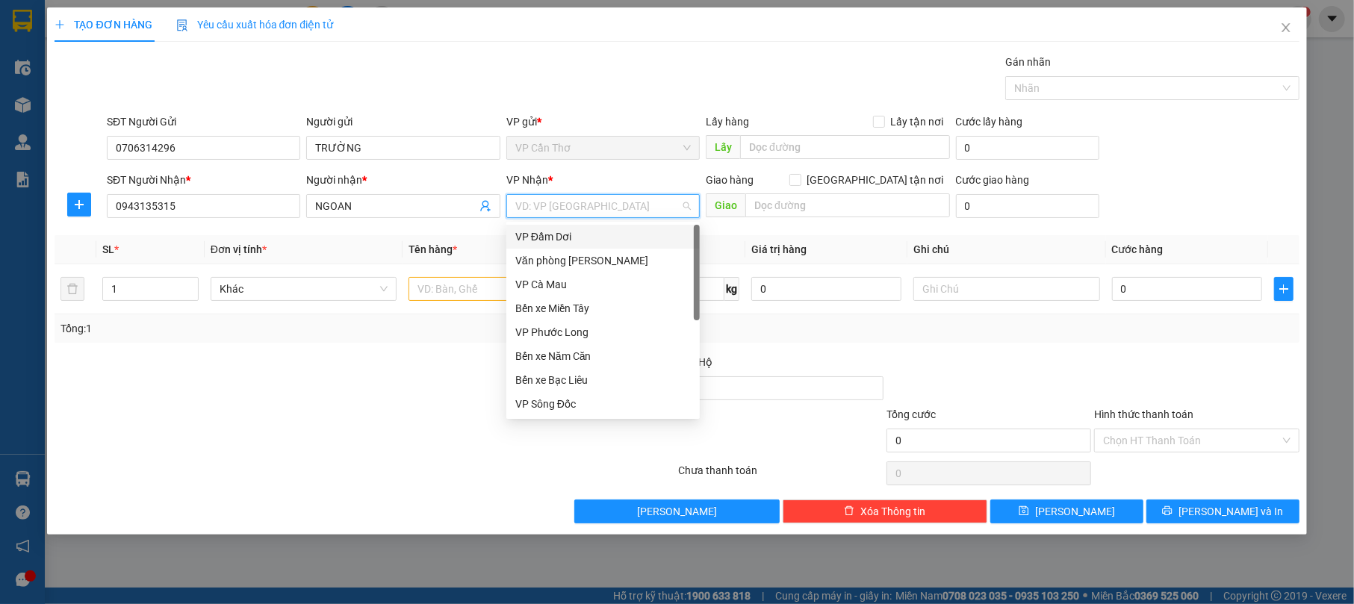
type input "V"
click at [572, 406] on div "Văn phòng Cái Nước" at bounding box center [602, 404] width 175 height 16
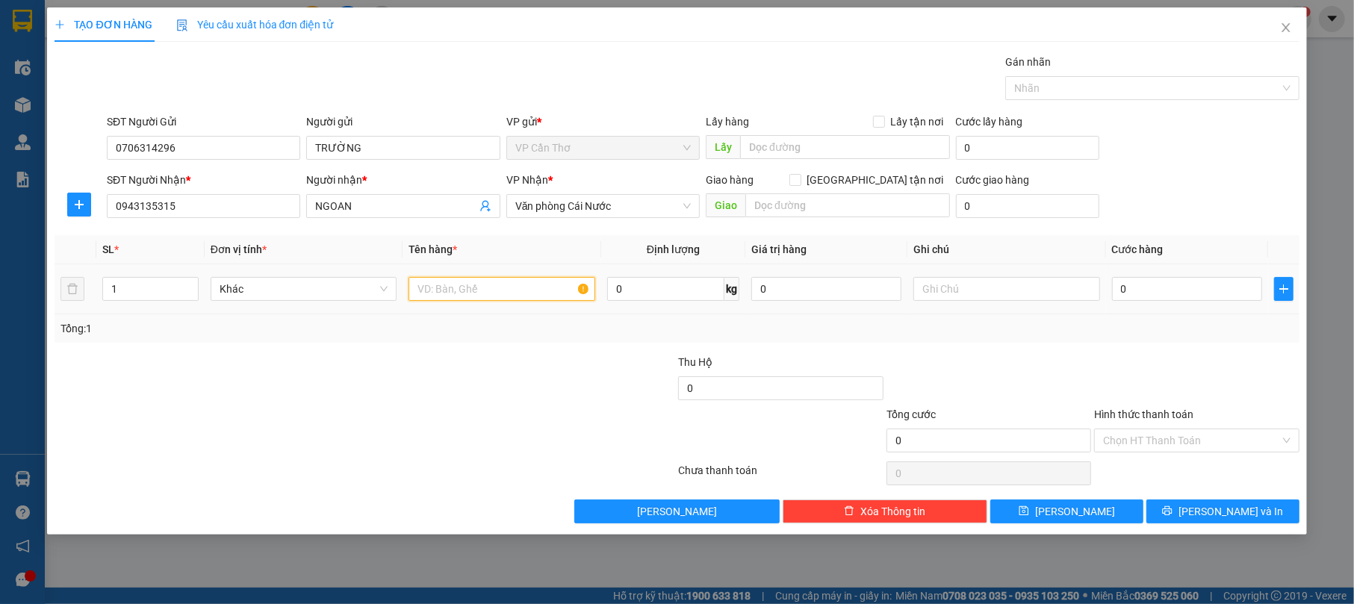
click at [448, 296] on input "text" at bounding box center [501, 289] width 187 height 24
type input "B"
type input "2 BAO KG KIỂM"
click at [127, 299] on input "1" at bounding box center [150, 289] width 95 height 22
type input "2"
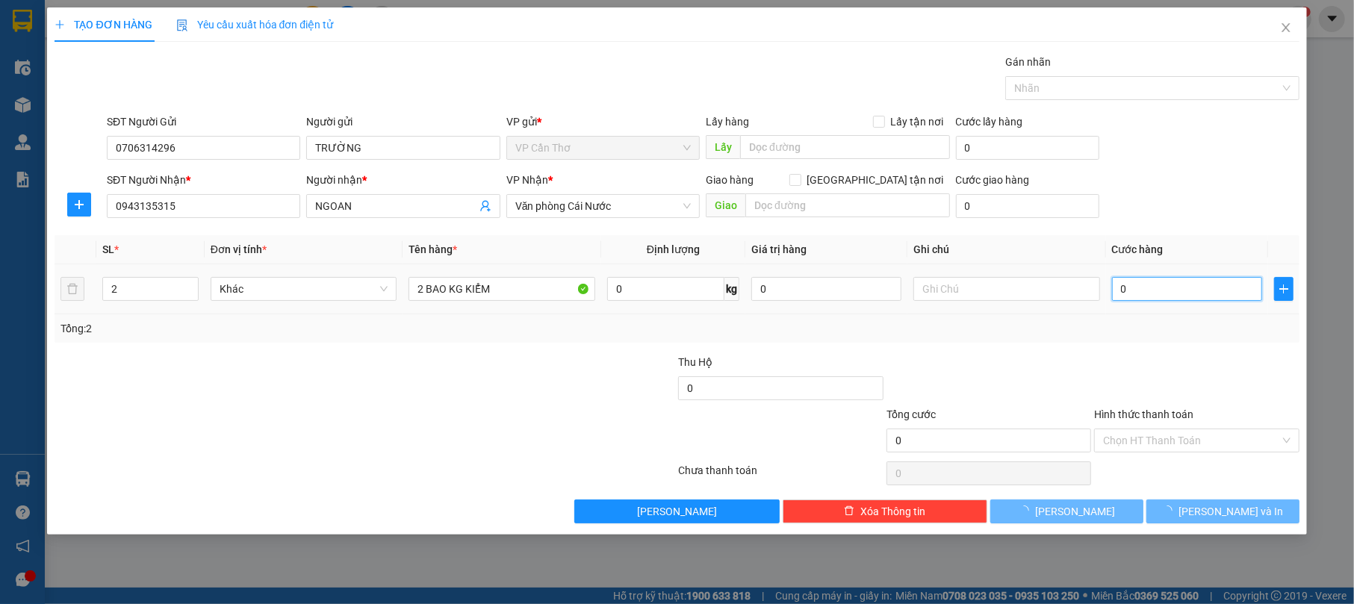
click at [1122, 293] on input "0" at bounding box center [1187, 289] width 150 height 24
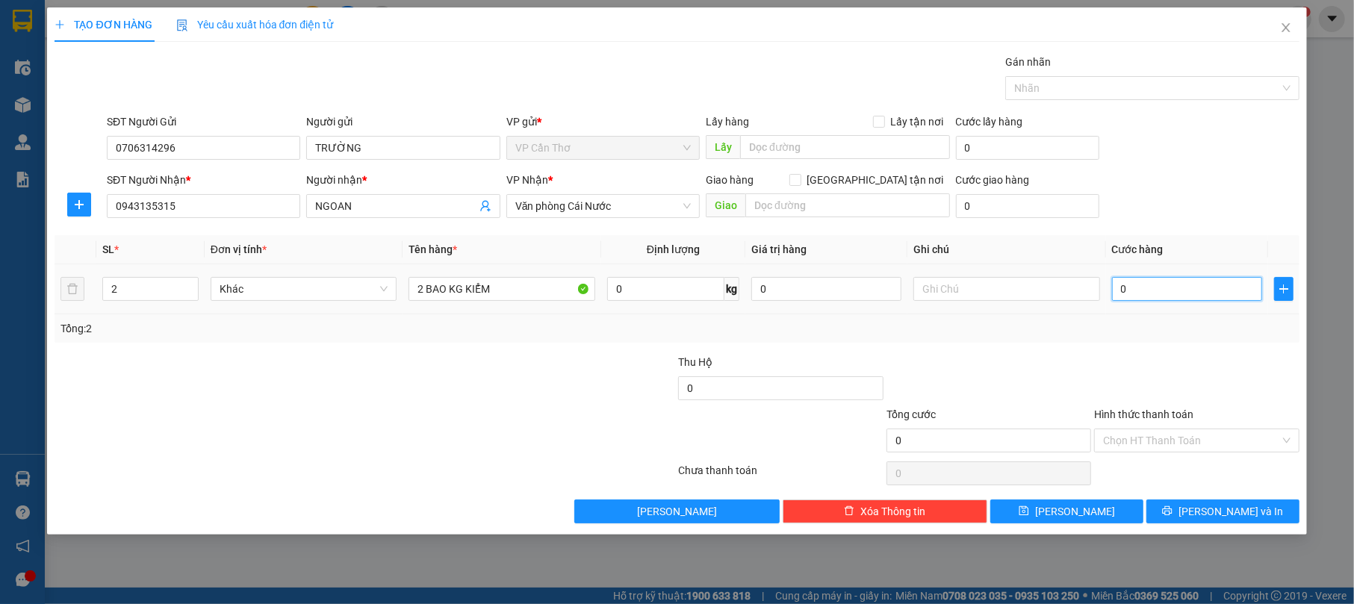
type input "1"
type input "10"
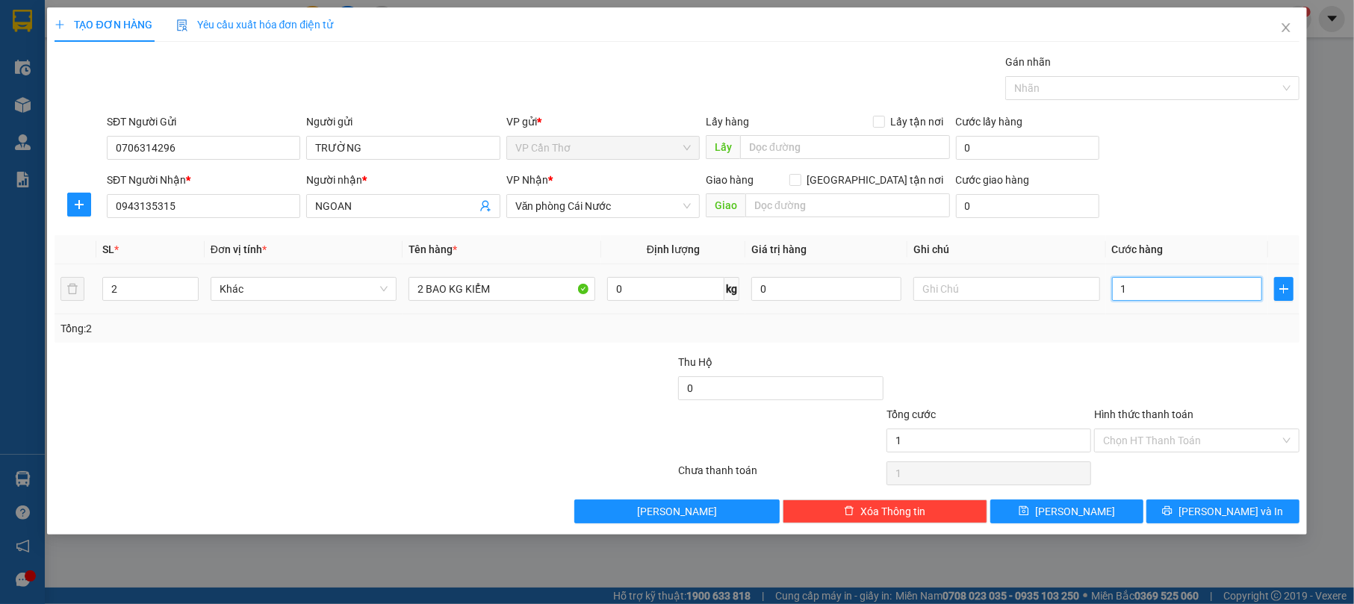
type input "10"
type input "100"
type input "1.000"
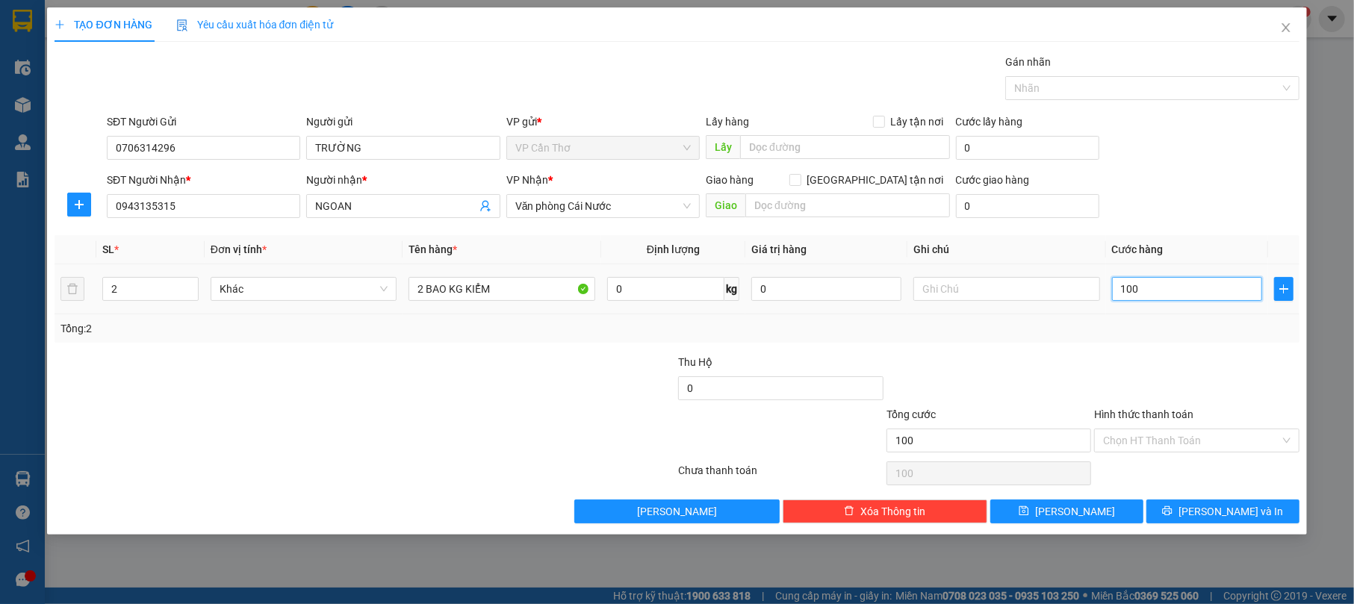
type input "1.000"
type input "10.000"
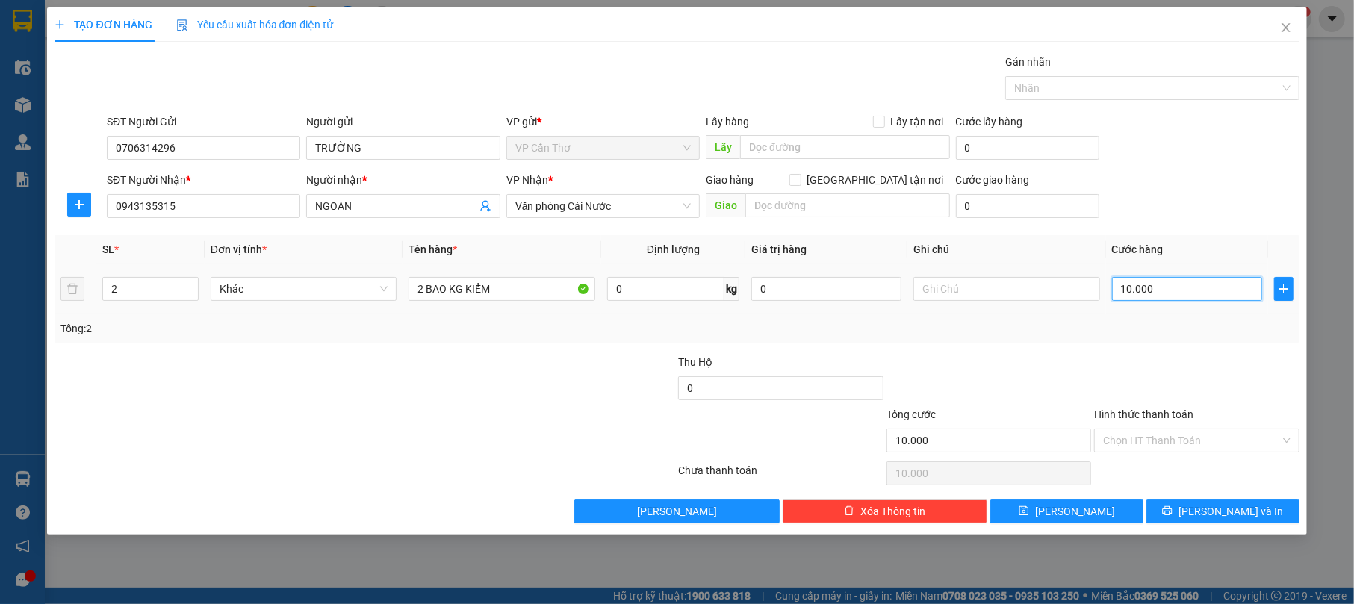
type input "100.000"
click at [1165, 514] on button "[PERSON_NAME] và In" at bounding box center [1222, 512] width 153 height 24
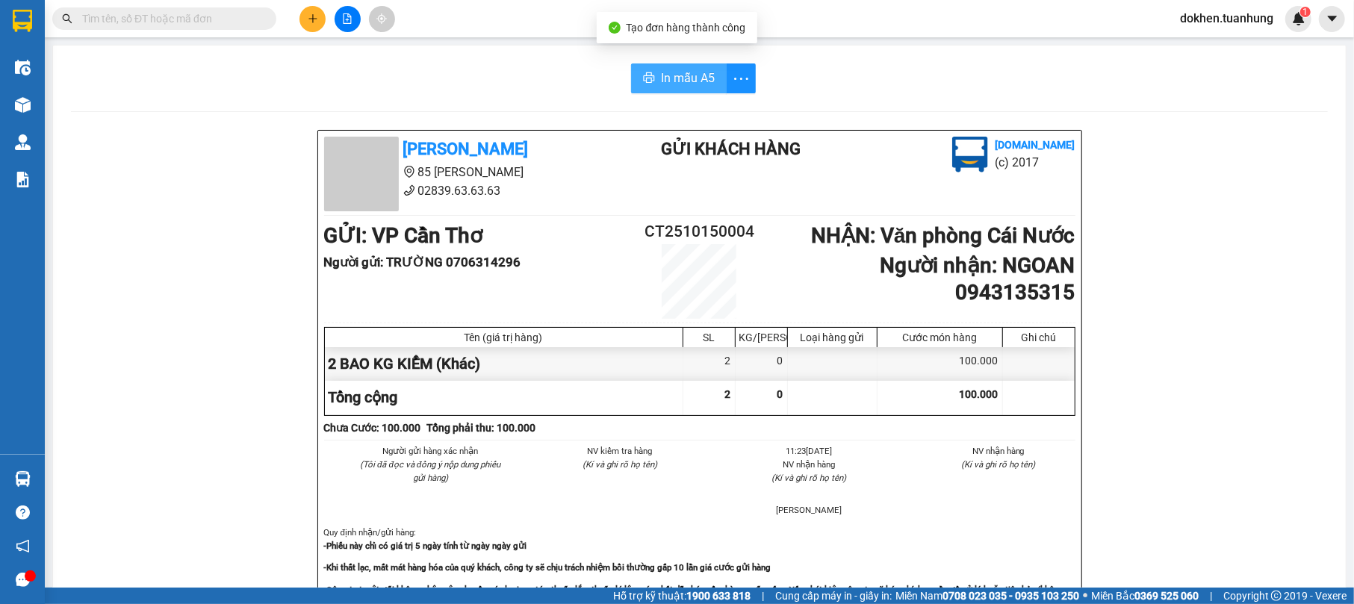
click at [694, 66] on button "In mẫu A5" at bounding box center [679, 78] width 96 height 30
click at [682, 72] on span "In mẫu A5" at bounding box center [688, 78] width 54 height 19
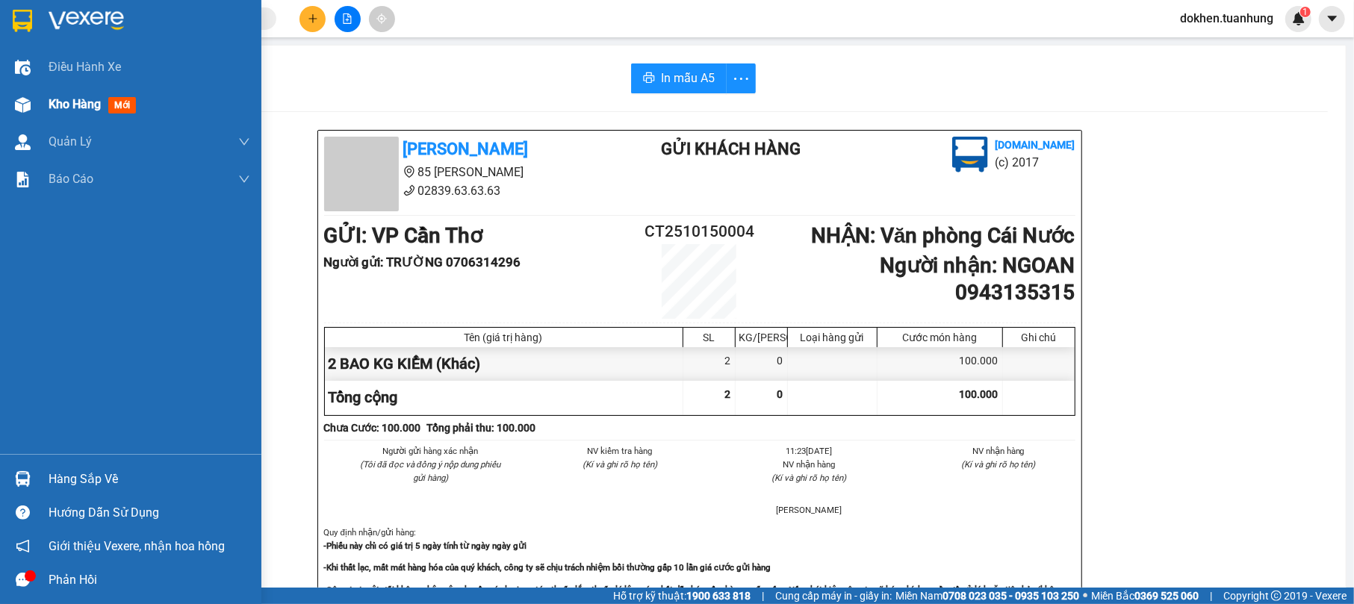
click at [75, 102] on span "Kho hàng" at bounding box center [75, 104] width 52 height 14
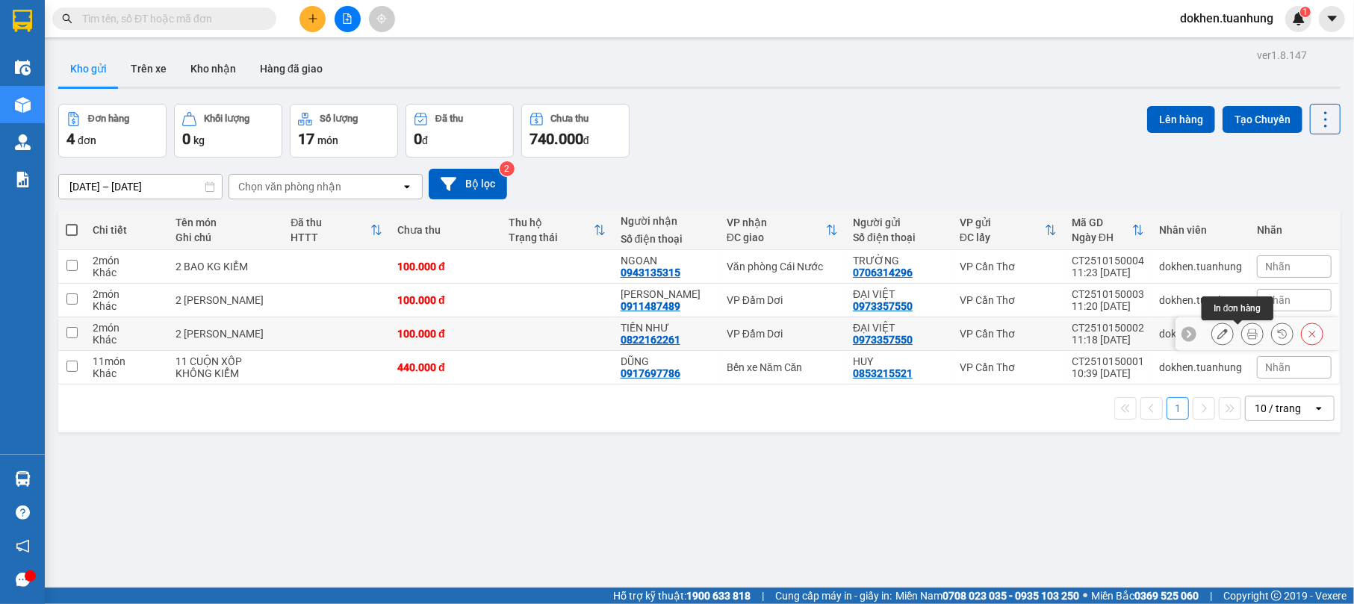
click at [1247, 335] on icon at bounding box center [1252, 334] width 10 height 10
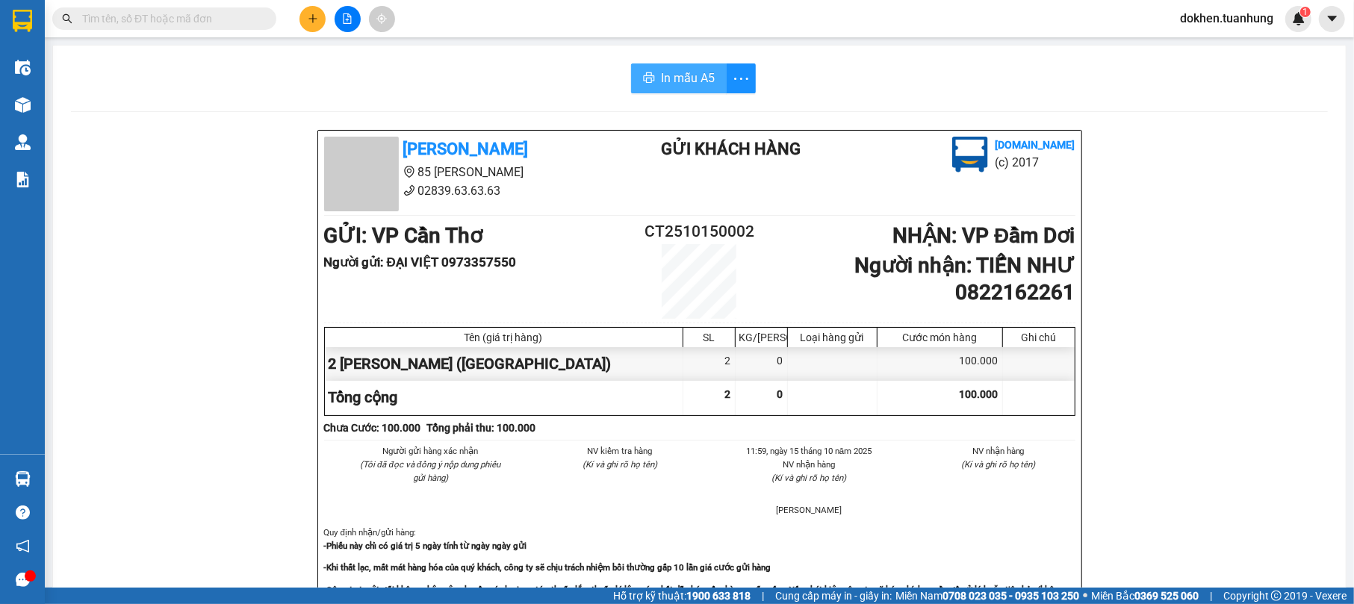
click at [661, 72] on span "In mẫu A5" at bounding box center [688, 78] width 54 height 19
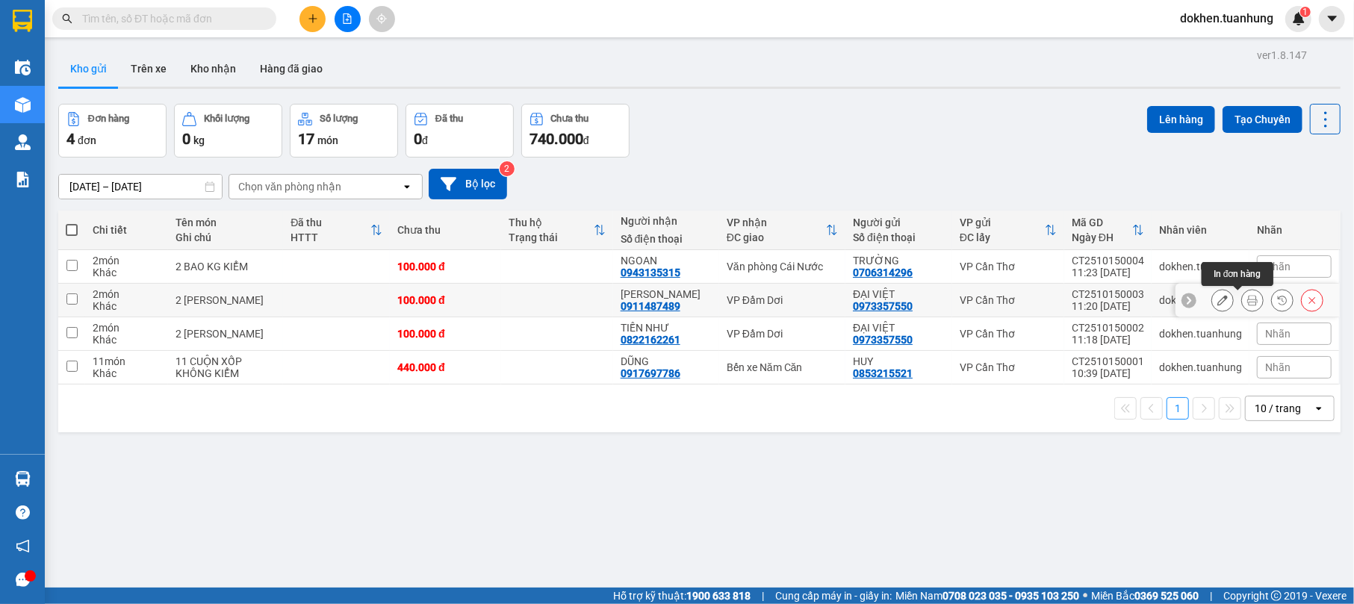
click at [1247, 303] on icon at bounding box center [1252, 300] width 10 height 10
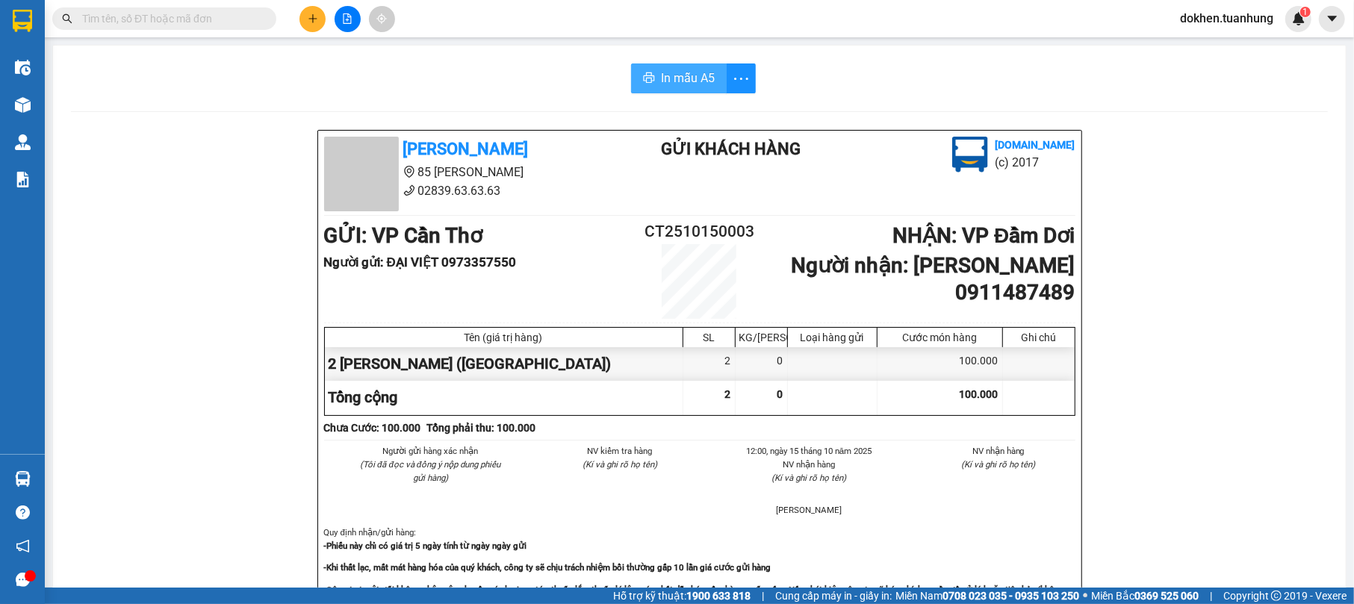
click at [681, 63] on button "In mẫu A5" at bounding box center [679, 78] width 96 height 30
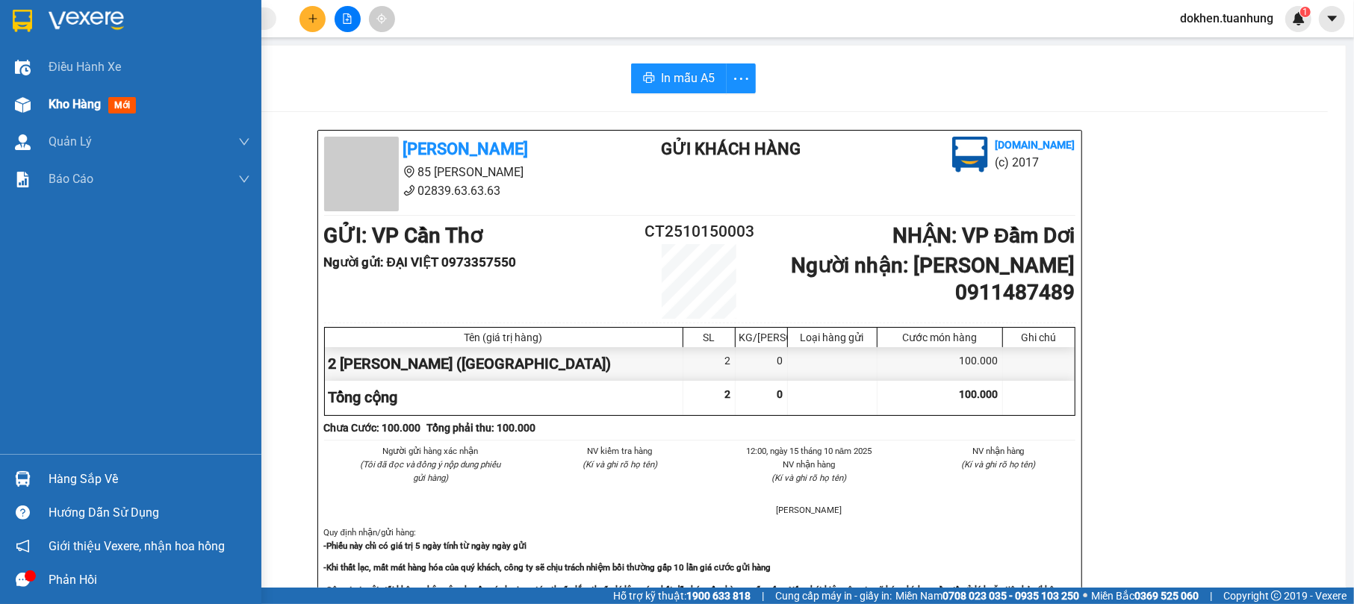
click at [63, 108] on span "Kho hàng" at bounding box center [75, 104] width 52 height 14
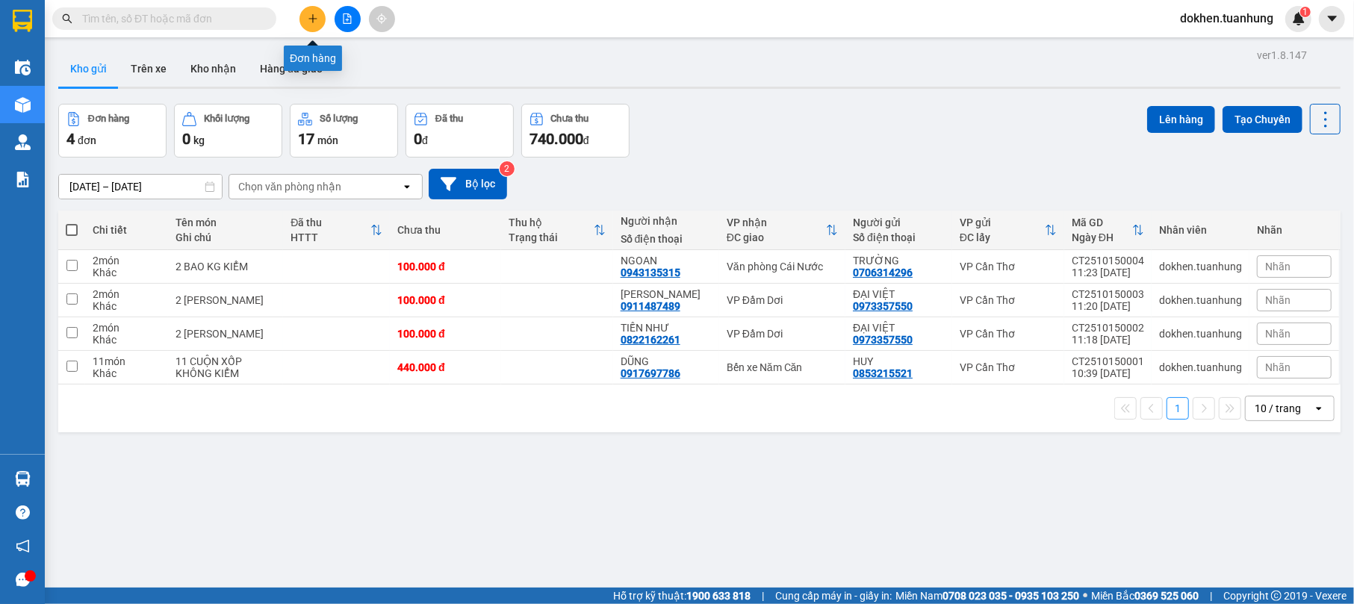
click at [320, 12] on button at bounding box center [312, 19] width 26 height 26
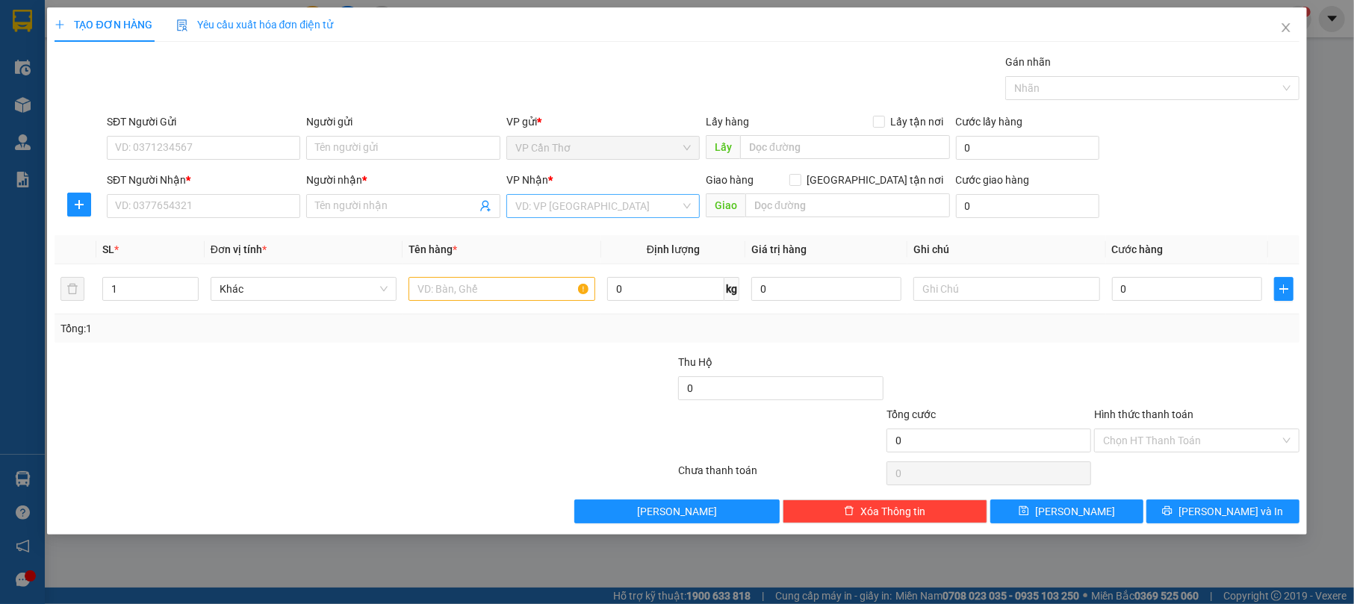
click at [533, 198] on input "search" at bounding box center [597, 206] width 165 height 22
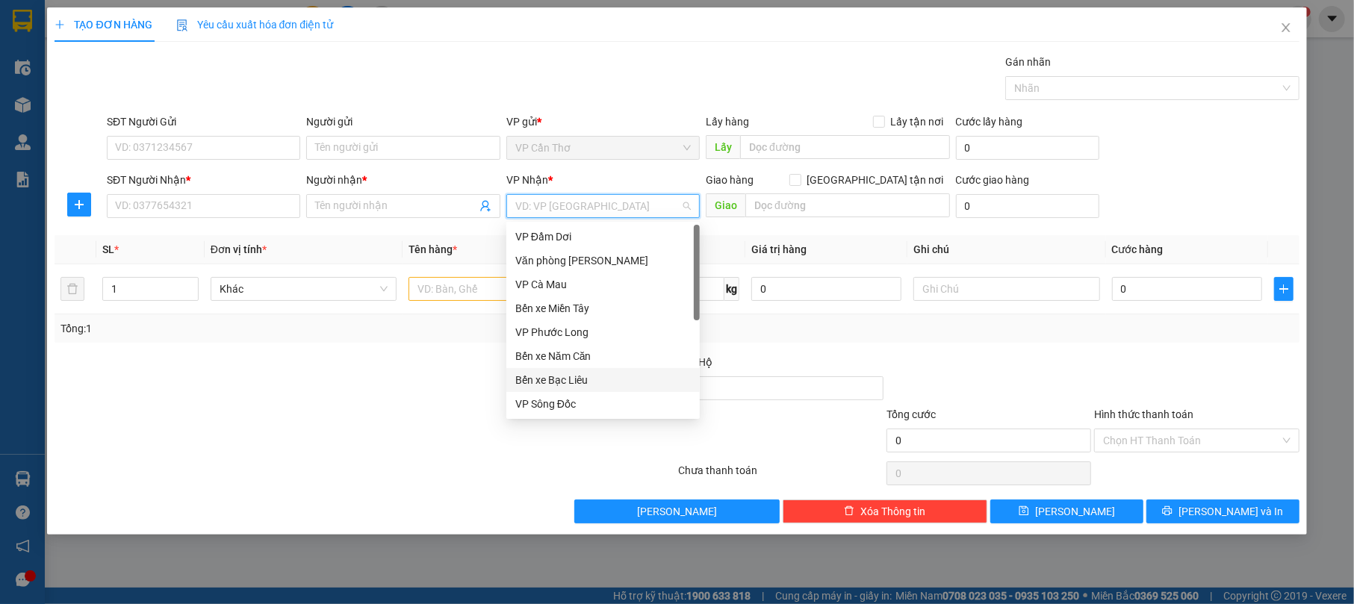
click at [658, 375] on div "Bến xe Bạc Liêu" at bounding box center [602, 380] width 175 height 16
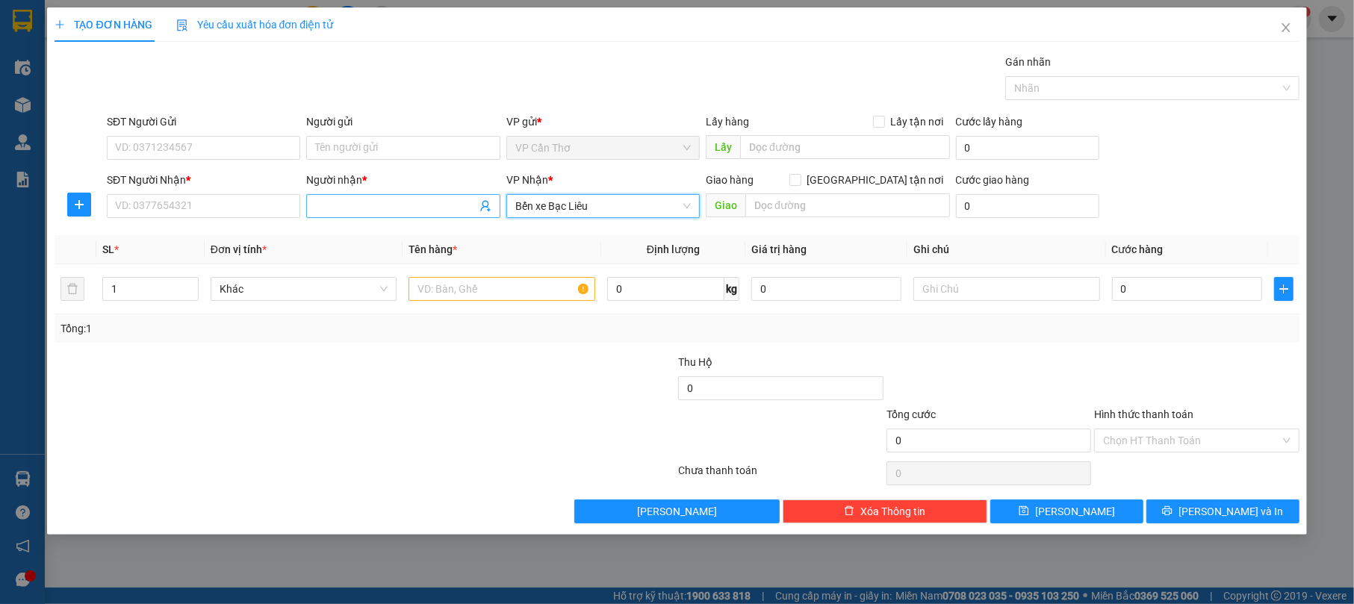
click at [329, 204] on input "Người nhận *" at bounding box center [395, 206] width 161 height 16
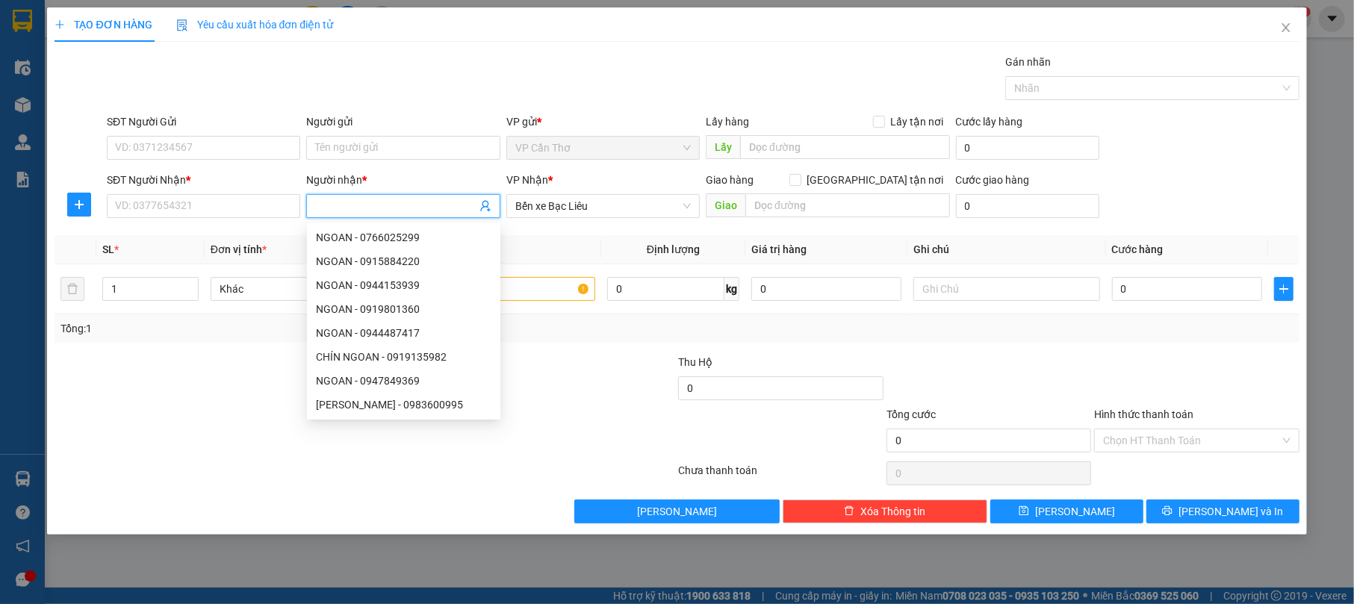
click at [329, 204] on input "Người nhận *" at bounding box center [395, 206] width 161 height 16
click at [575, 423] on div at bounding box center [573, 432] width 208 height 52
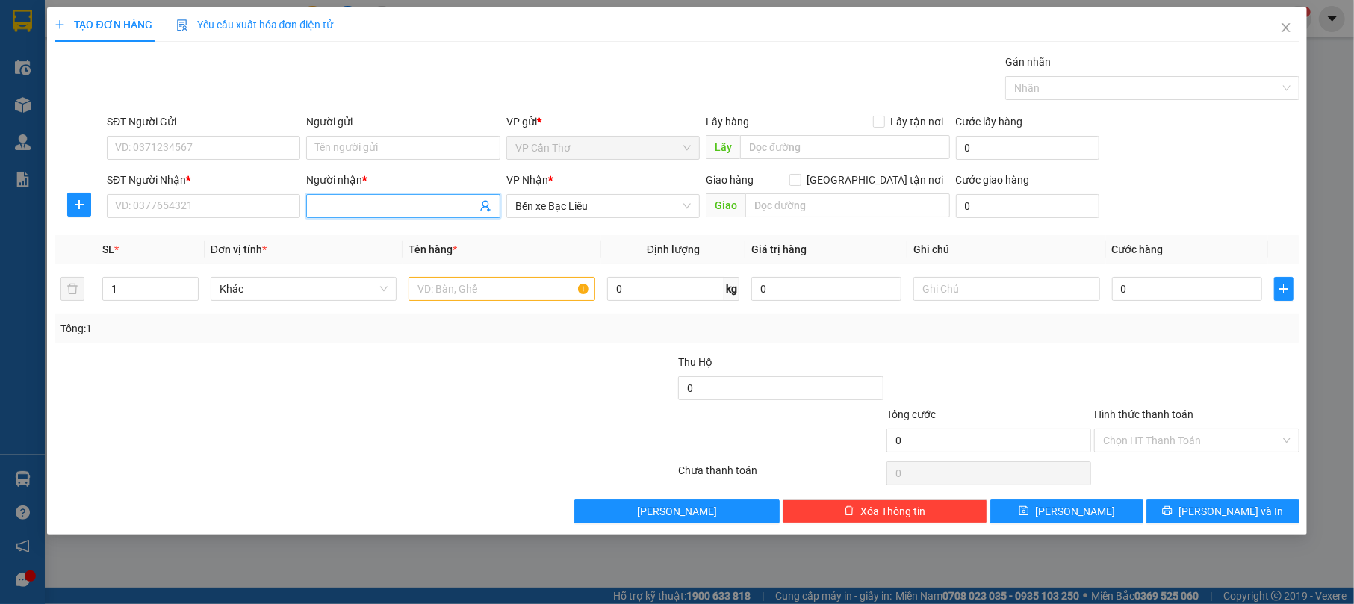
click at [408, 206] on input "Người nhận *" at bounding box center [395, 206] width 161 height 16
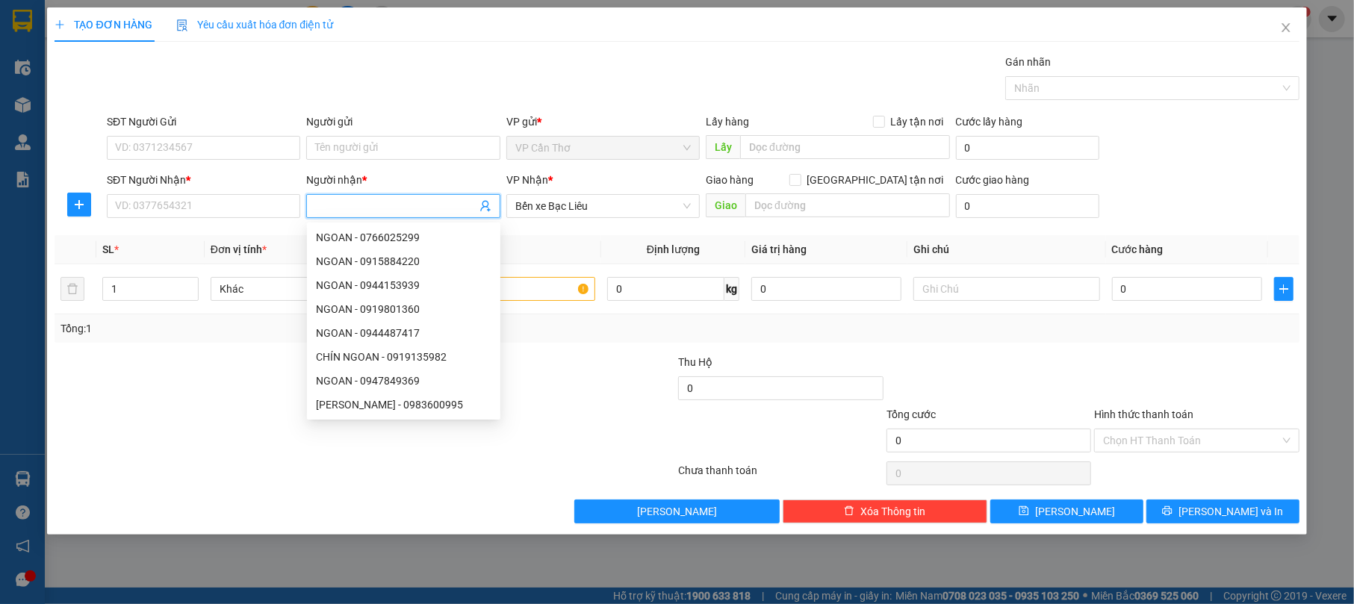
click at [409, 199] on input "Người nhận *" at bounding box center [395, 206] width 161 height 16
click at [418, 212] on input "Người nhận *" at bounding box center [395, 206] width 161 height 16
drag, startPoint x: 418, startPoint y: 212, endPoint x: 425, endPoint y: 208, distance: 8.1
click at [421, 210] on input "Người nhận *" at bounding box center [395, 206] width 161 height 16
click at [493, 201] on span at bounding box center [402, 206] width 193 height 24
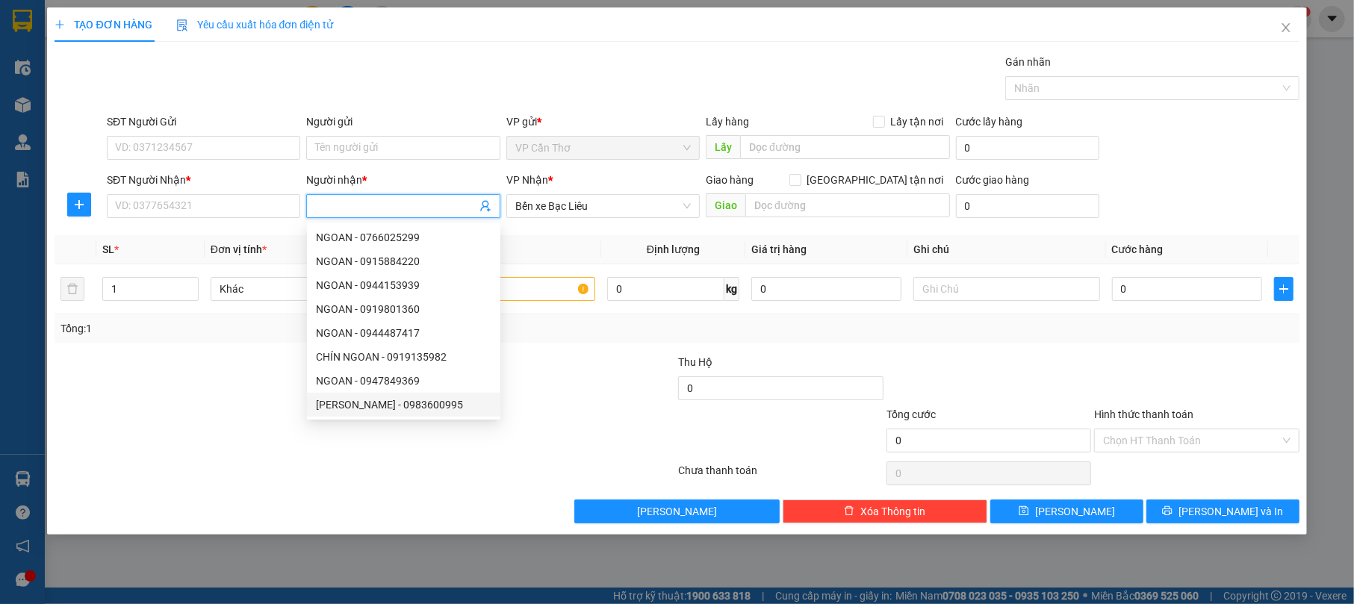
click at [453, 505] on div "Lưu nháp Xóa Thông tin [PERSON_NAME] và In" at bounding box center [676, 512] width 1247 height 24
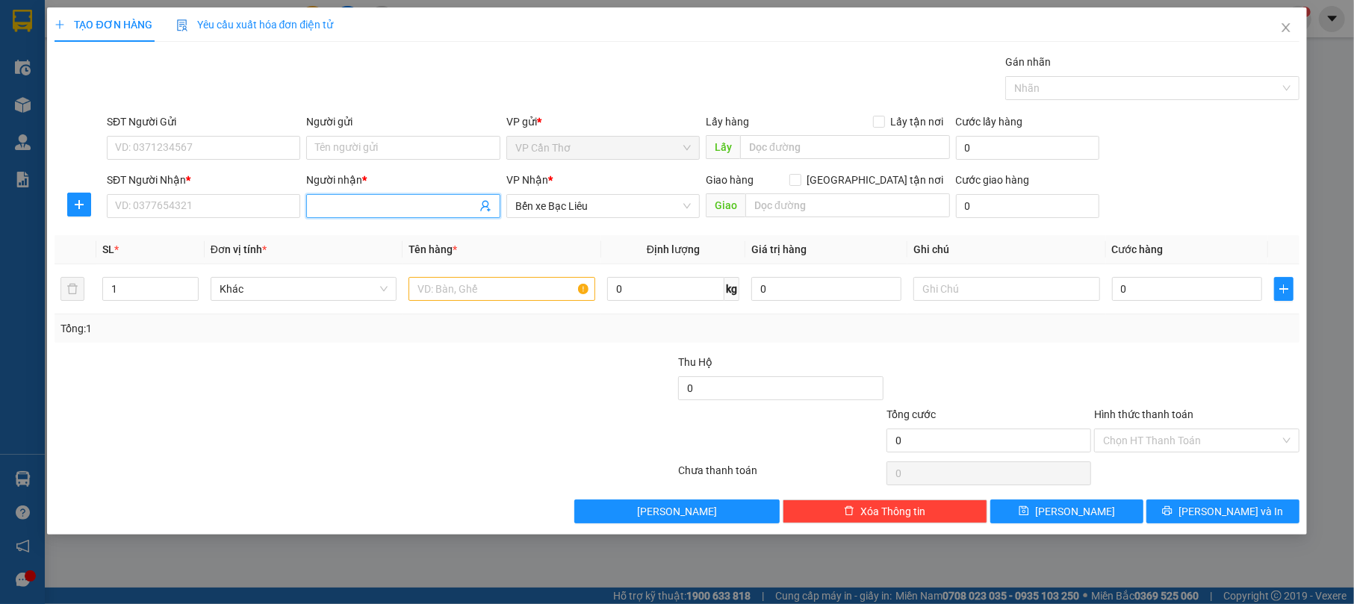
click at [367, 207] on input "Người nhận *" at bounding box center [395, 206] width 161 height 16
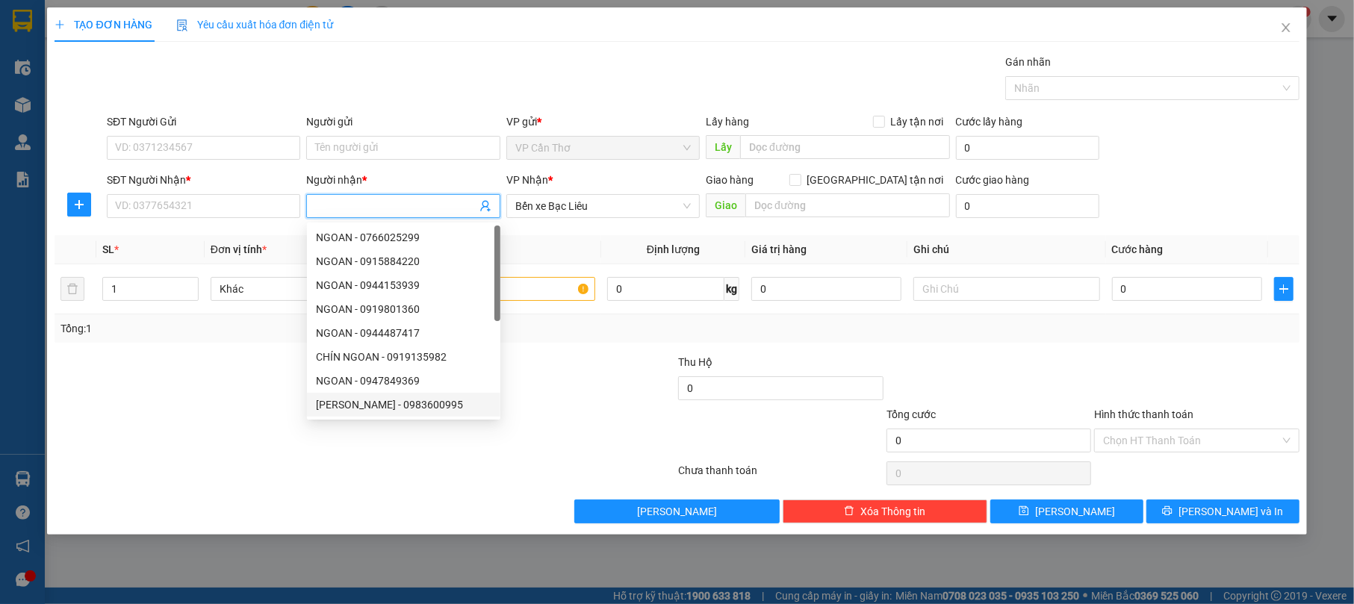
click at [367, 203] on input "Người nhận *" at bounding box center [395, 206] width 161 height 16
click at [314, 196] on span at bounding box center [402, 206] width 193 height 24
click at [320, 200] on input "Người nhận *" at bounding box center [395, 206] width 161 height 16
click at [278, 442] on div at bounding box center [261, 432] width 416 height 52
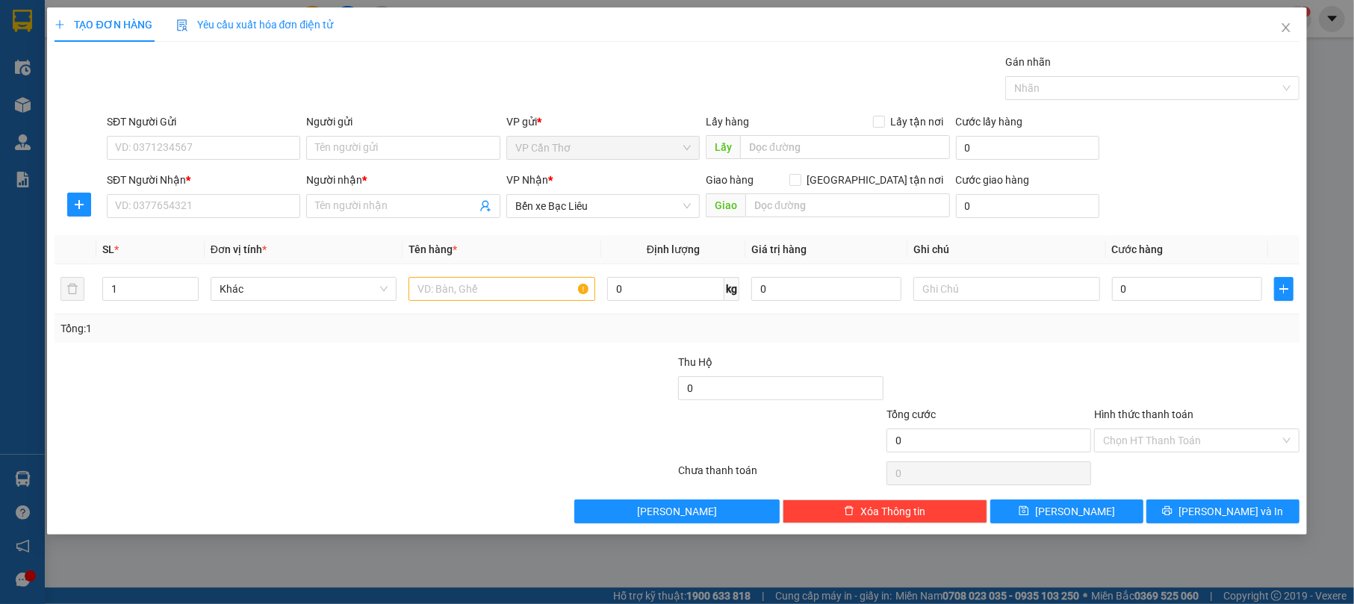
click at [278, 442] on div at bounding box center [261, 432] width 416 height 52
click at [318, 208] on input "Người nhận *" at bounding box center [395, 206] width 161 height 16
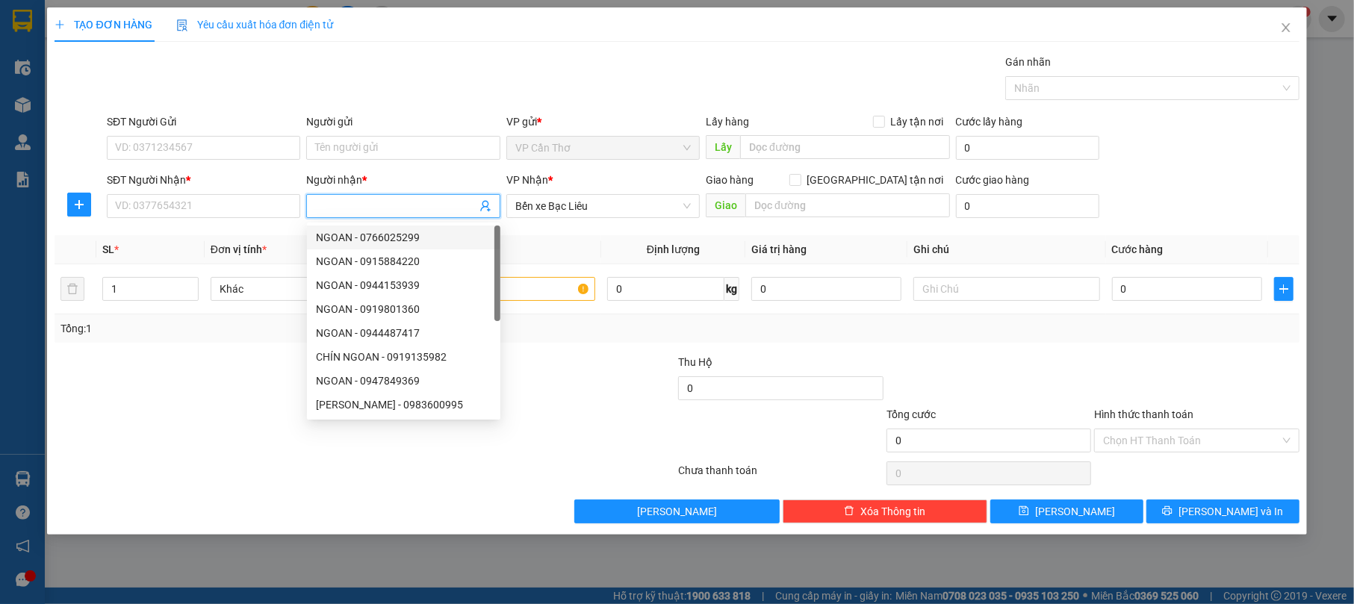
click at [449, 206] on input "Người nhận *" at bounding box center [395, 206] width 161 height 16
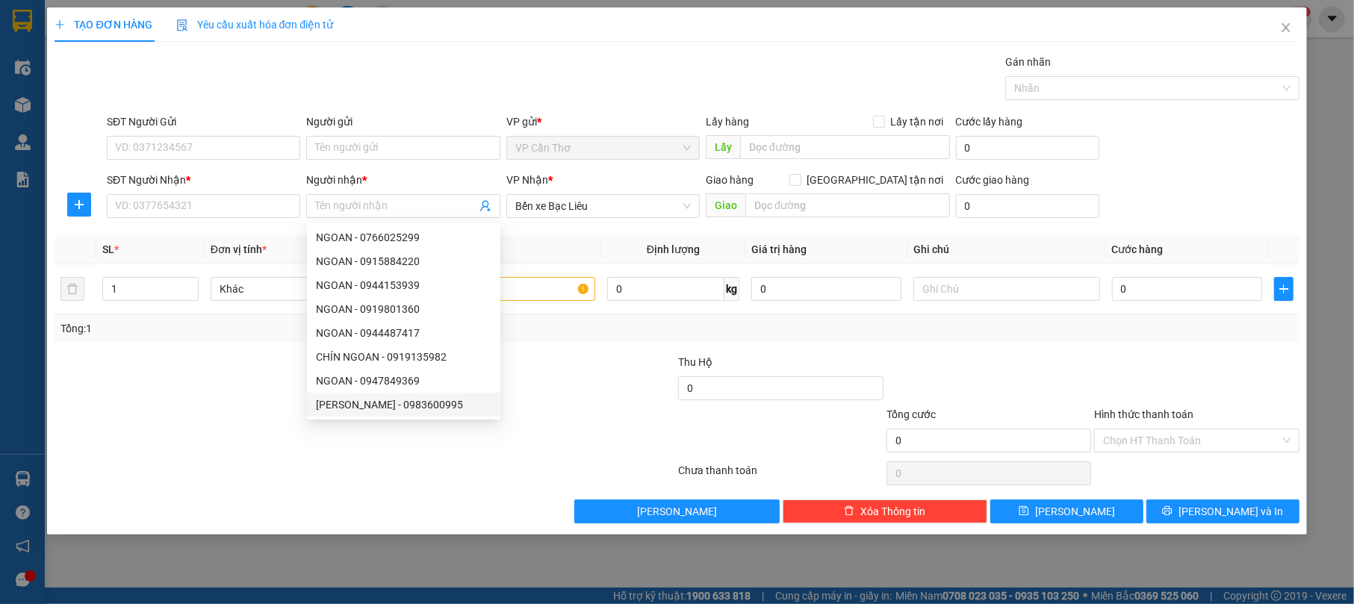
click at [311, 482] on div at bounding box center [365, 473] width 624 height 30
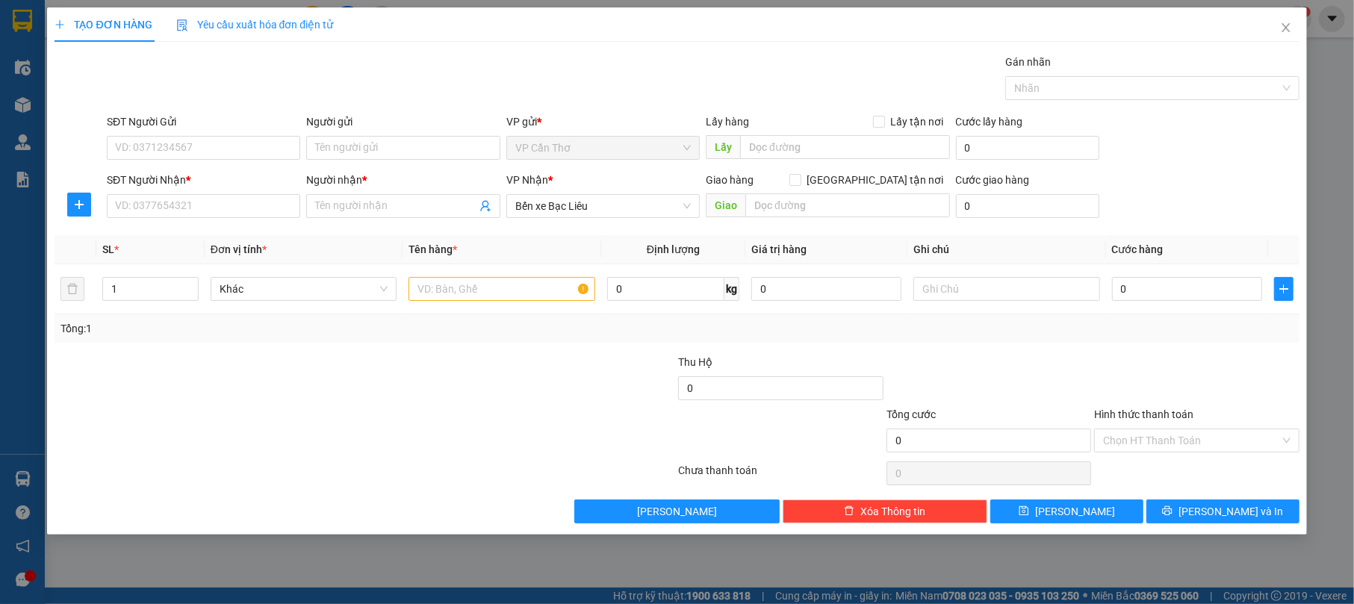
click at [296, 485] on div at bounding box center [365, 473] width 624 height 30
click at [354, 201] on input "Người nhận *" at bounding box center [395, 206] width 161 height 16
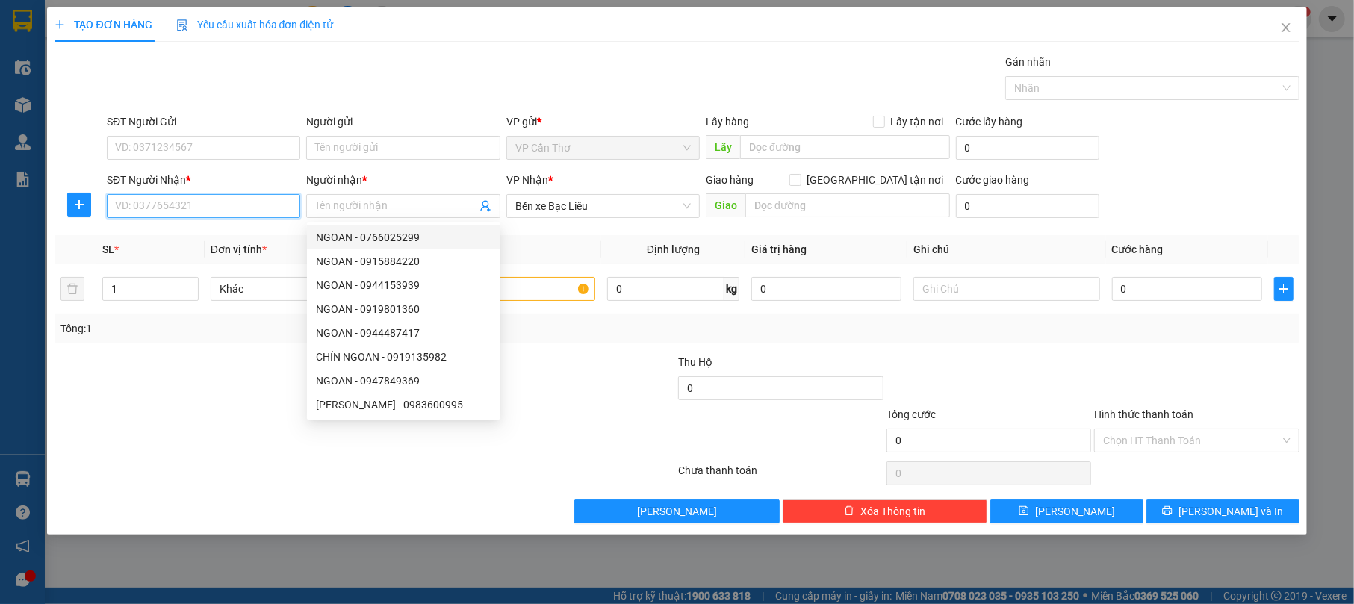
click at [201, 212] on input "SĐT Người Nhận *" at bounding box center [203, 206] width 193 height 24
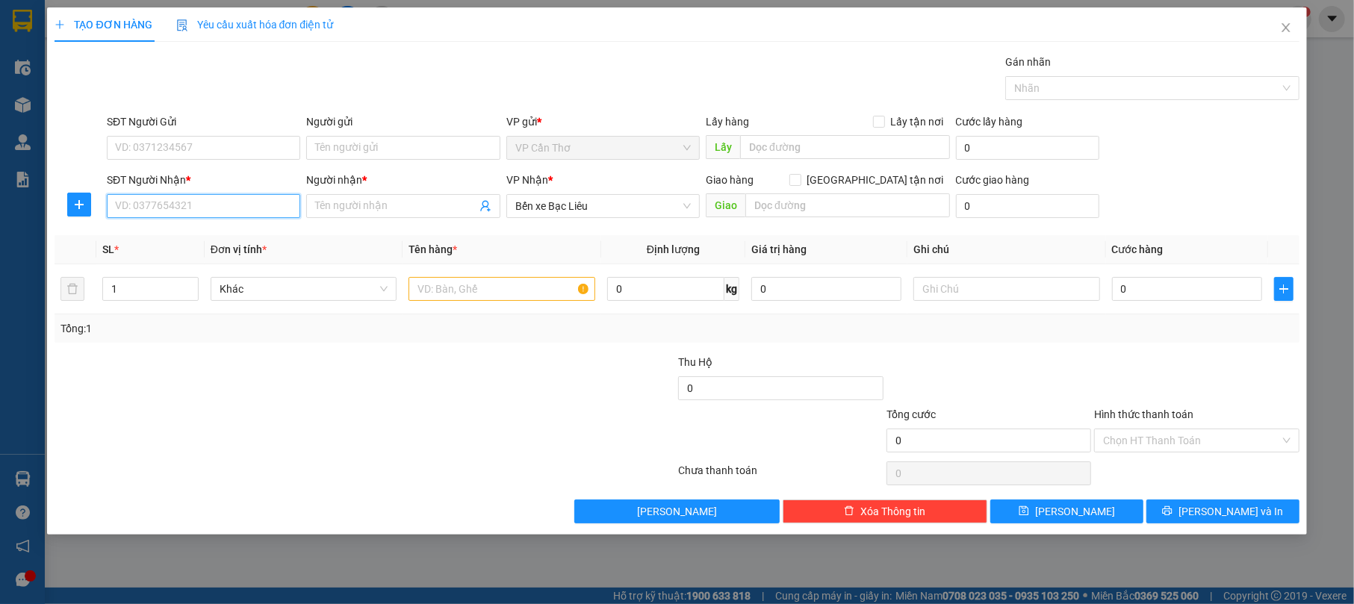
click at [239, 210] on input "SĐT Người Nhận *" at bounding box center [203, 206] width 193 height 24
click at [237, 210] on input "SĐT Người Nhận *" at bounding box center [203, 206] width 193 height 24
click at [233, 206] on input "SĐT Người Nhận *" at bounding box center [203, 206] width 193 height 24
click at [1278, 25] on span "Close" at bounding box center [1286, 28] width 42 height 42
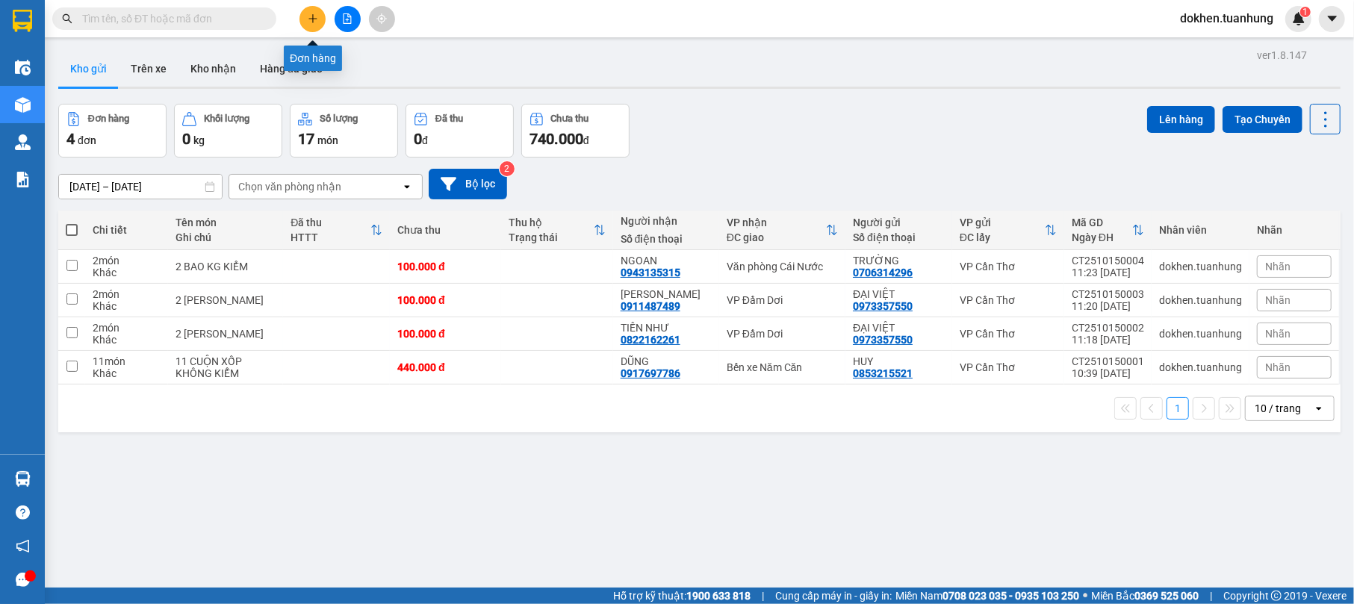
click at [308, 13] on icon "plus" at bounding box center [313, 18] width 10 height 10
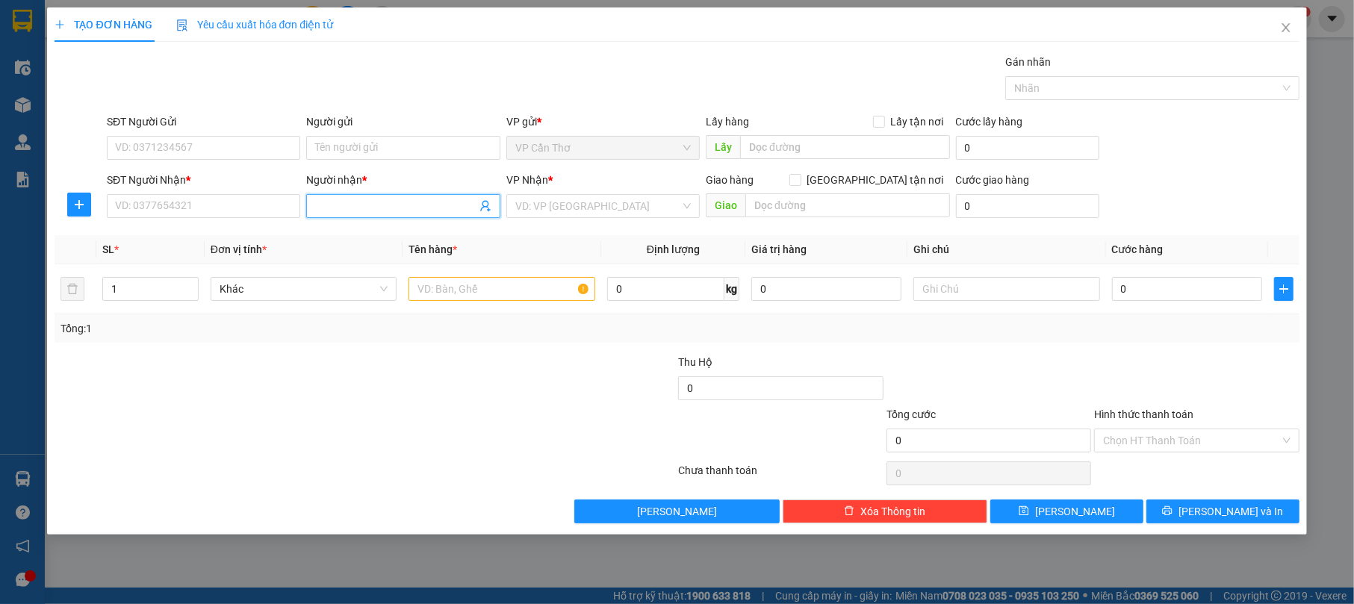
click at [405, 203] on input "Người nhận *" at bounding box center [395, 206] width 161 height 16
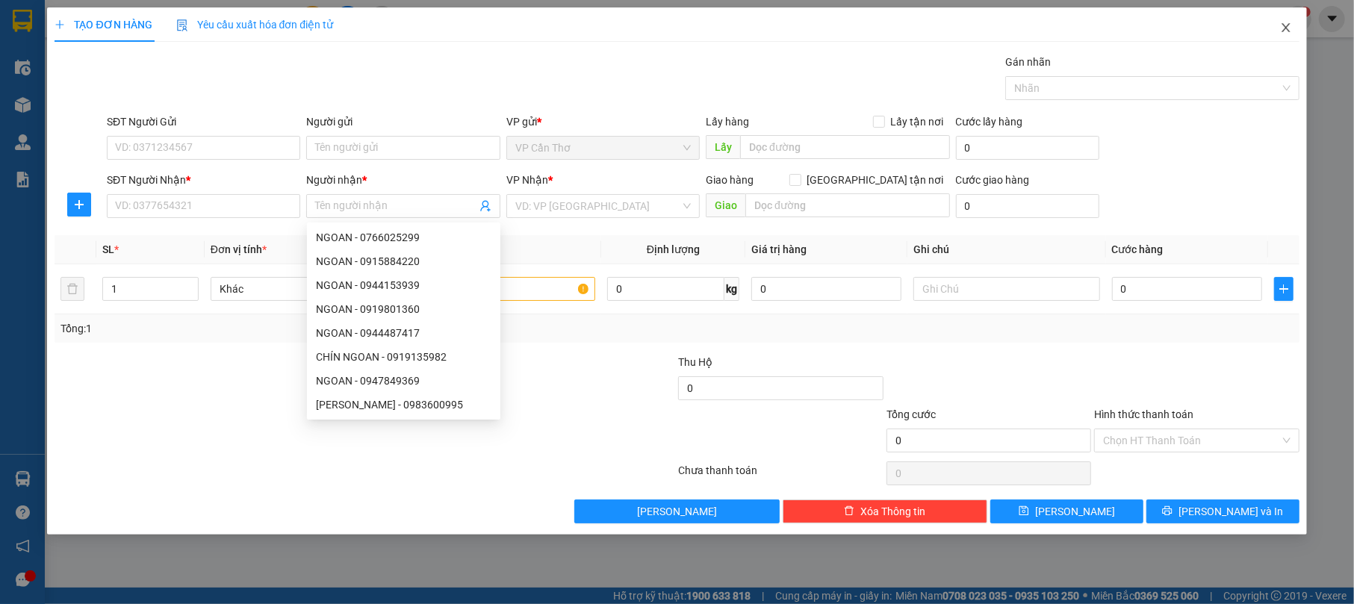
click at [1280, 36] on span "Close" at bounding box center [1286, 28] width 42 height 42
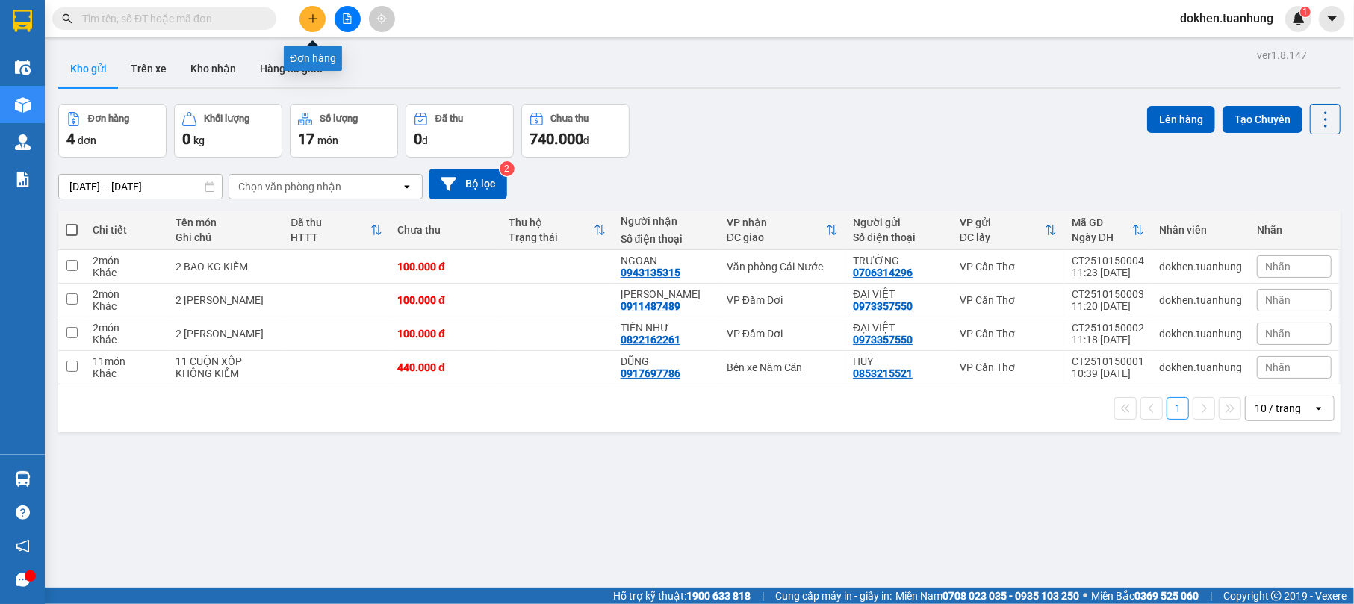
click at [309, 13] on icon "plus" at bounding box center [313, 18] width 10 height 10
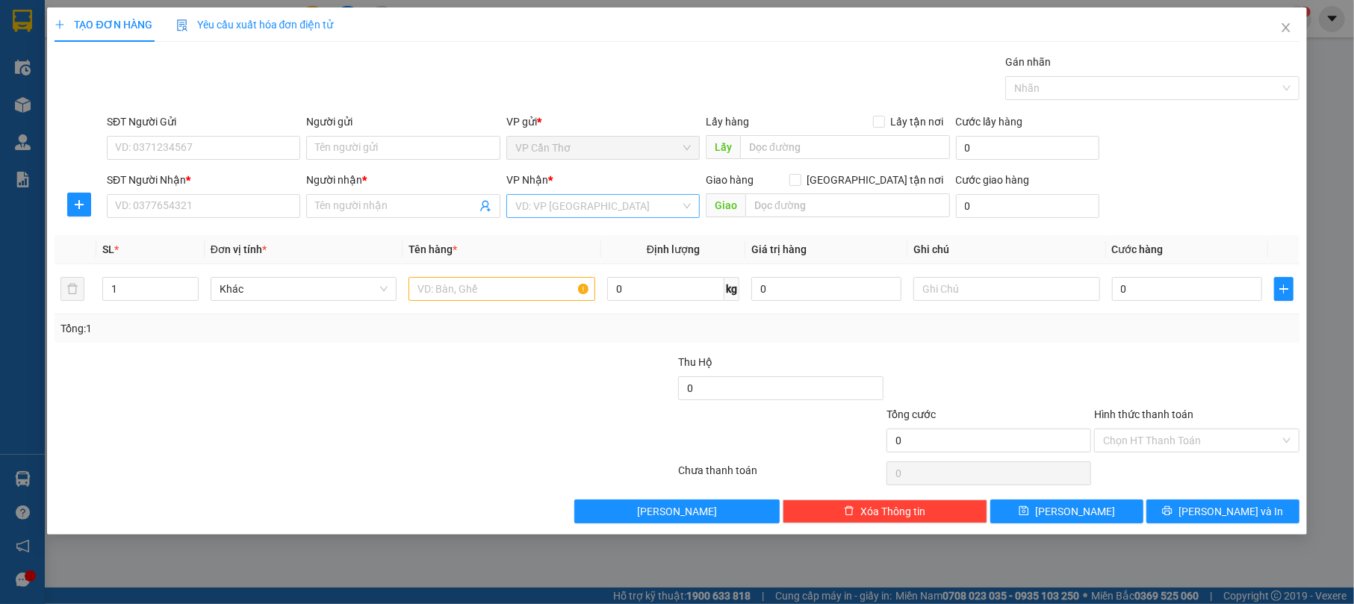
click at [573, 202] on input "search" at bounding box center [597, 206] width 165 height 22
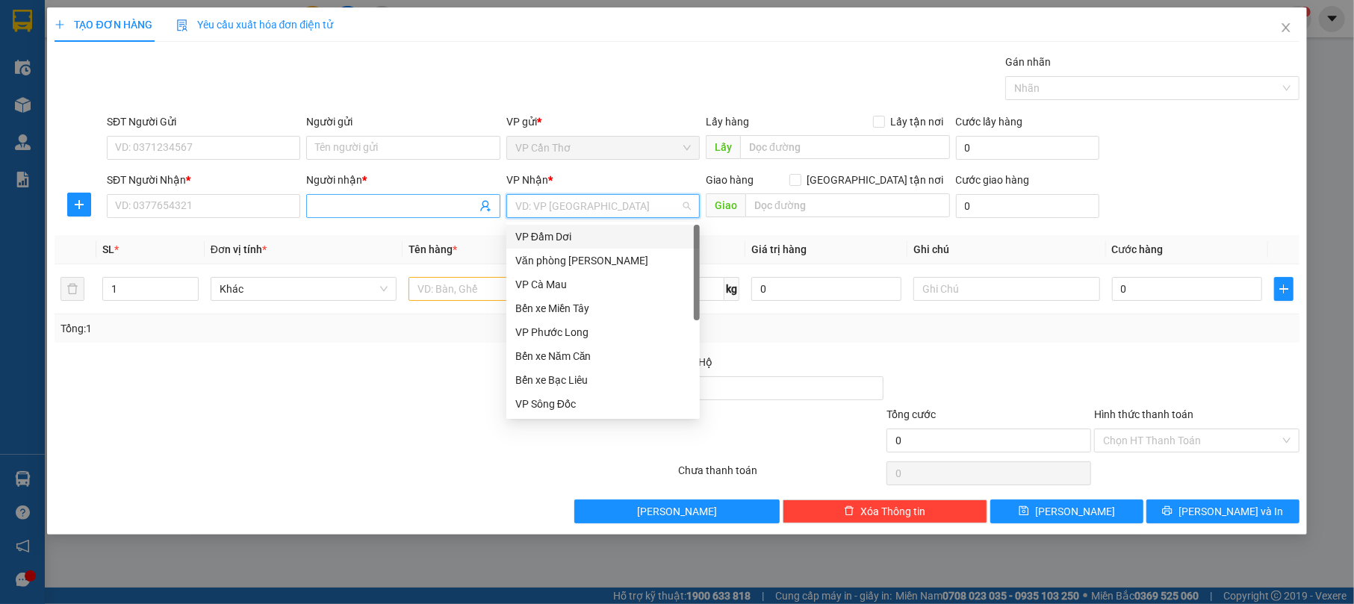
click at [377, 204] on input "Người nhận *" at bounding box center [395, 206] width 161 height 16
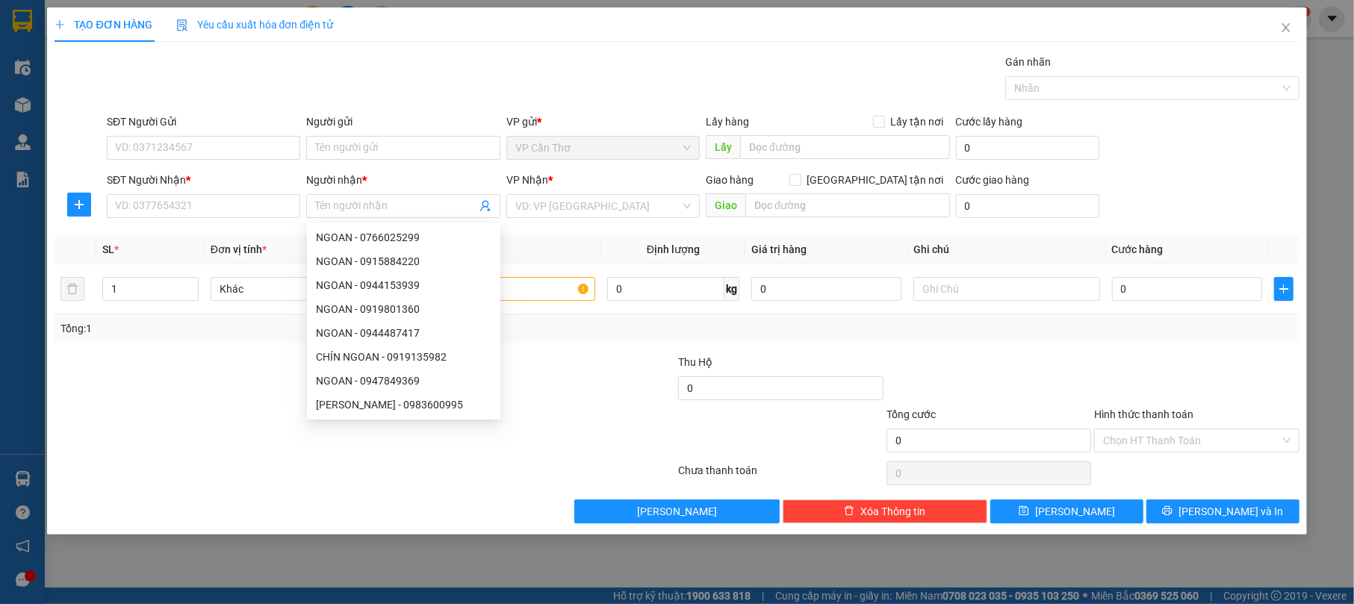
click at [563, 377] on div at bounding box center [573, 380] width 208 height 52
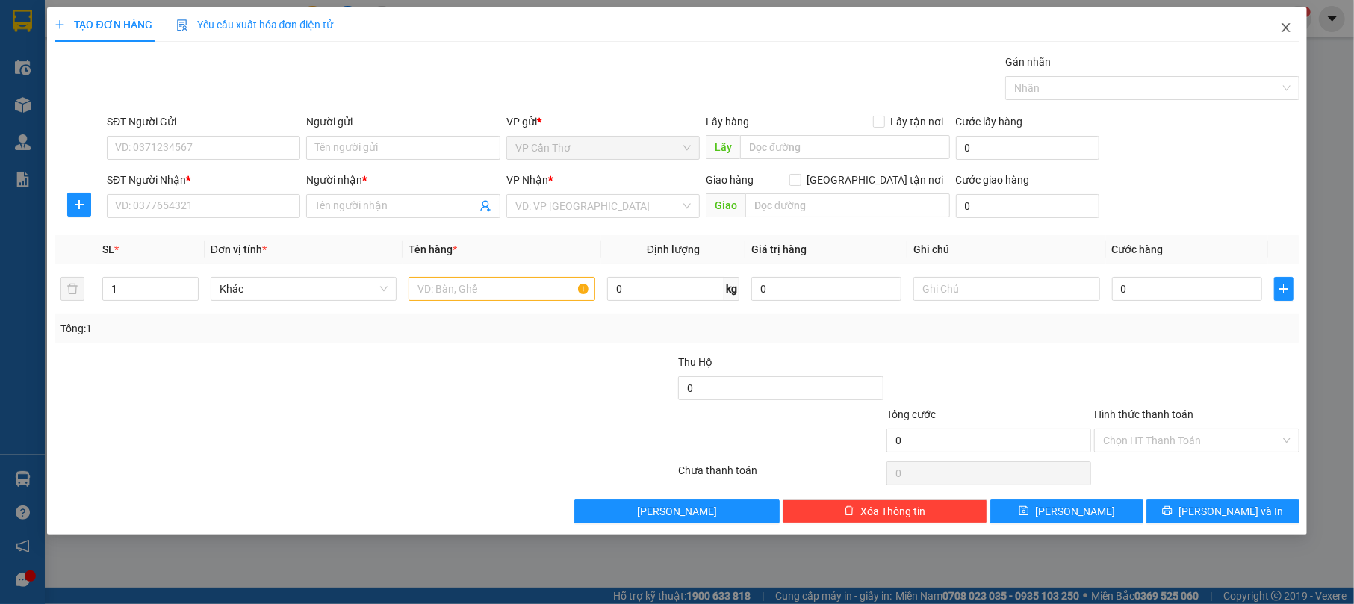
drag, startPoint x: 1281, startPoint y: 22, endPoint x: 1287, endPoint y: 34, distance: 12.7
click at [1282, 22] on icon "close" at bounding box center [1286, 28] width 12 height 12
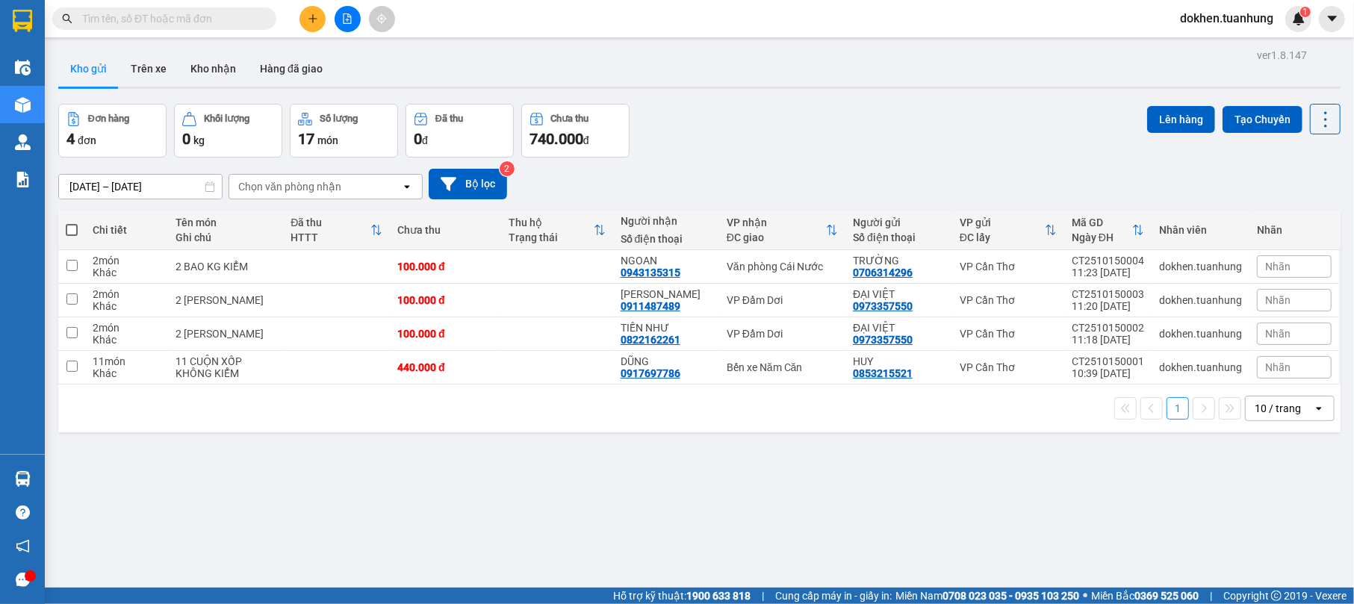
click at [326, 13] on div at bounding box center [347, 19] width 112 height 26
click at [317, 13] on icon "plus" at bounding box center [313, 18] width 10 height 10
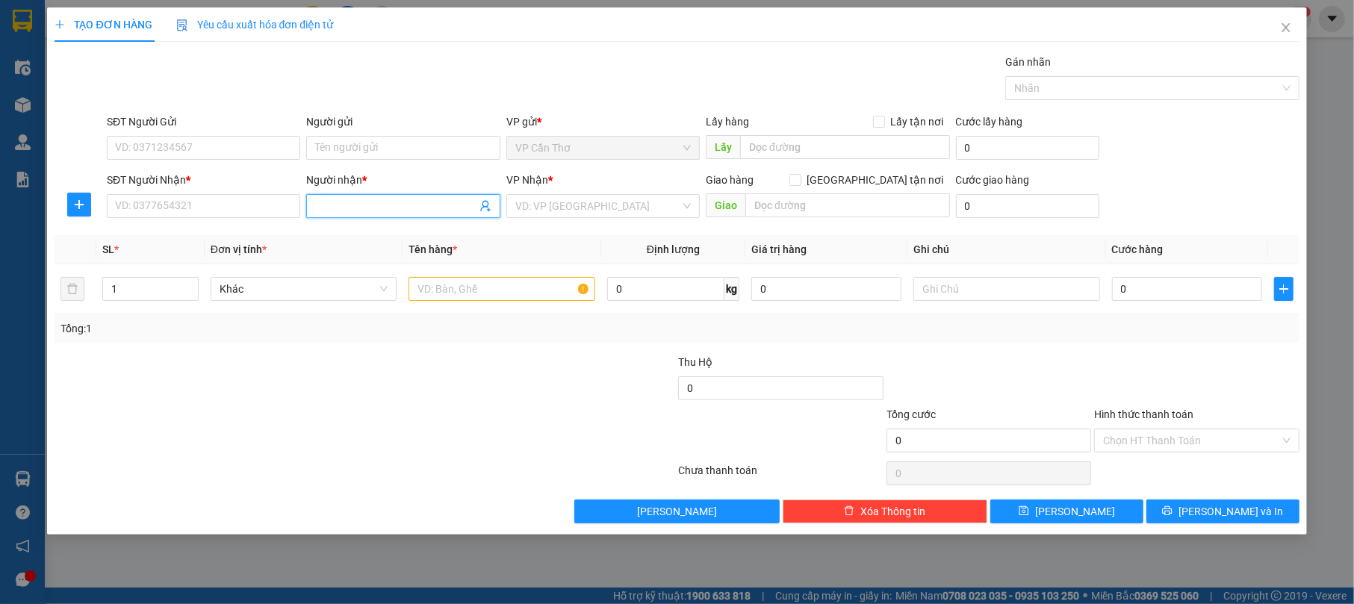
click at [396, 198] on span at bounding box center [402, 206] width 193 height 24
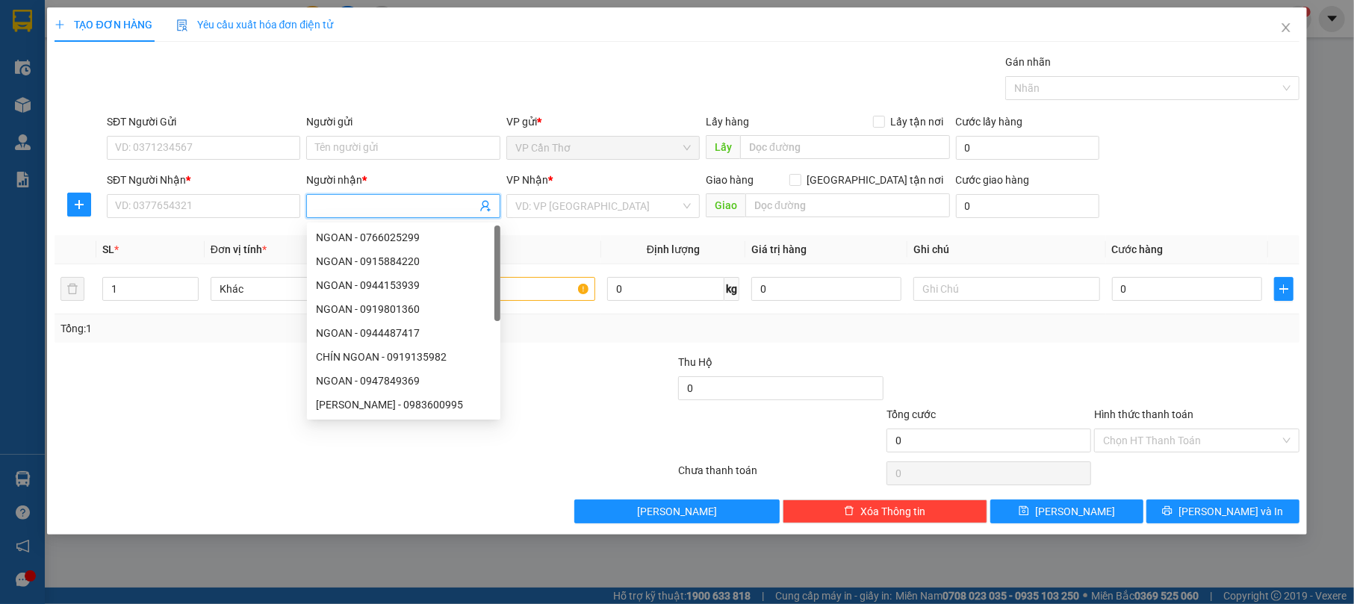
click at [383, 201] on input "Người nhận *" at bounding box center [395, 206] width 161 height 16
click at [373, 204] on input "Người nhận *" at bounding box center [395, 206] width 161 height 16
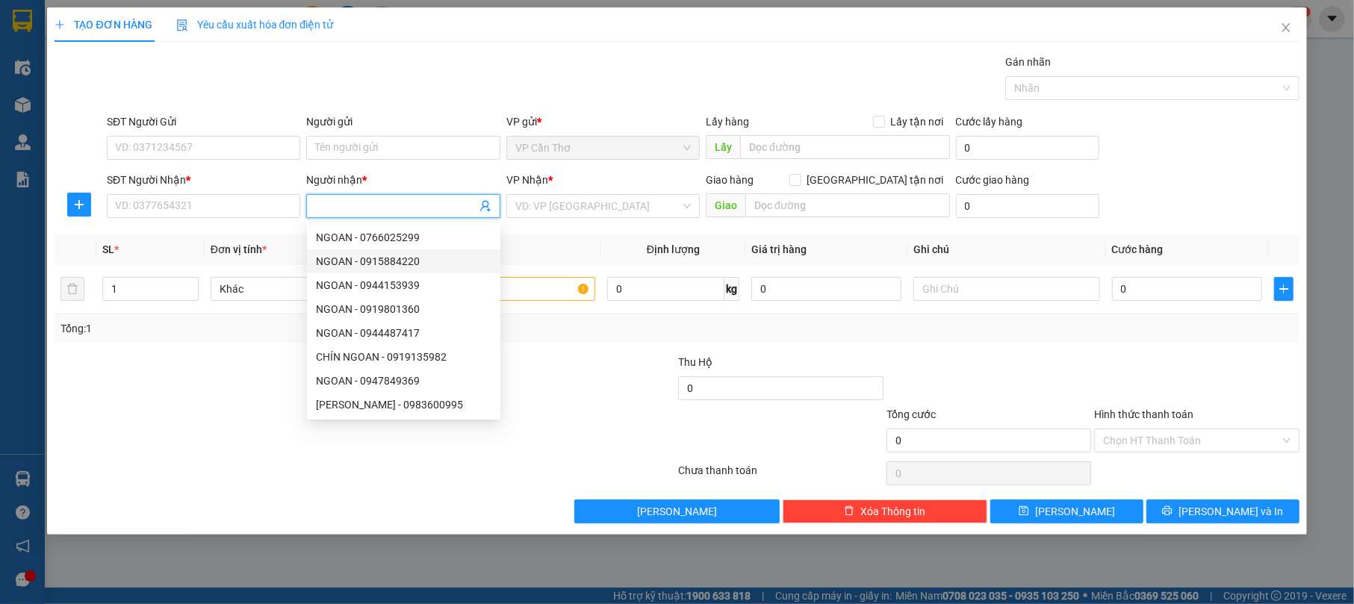
scroll to position [48, 0]
click at [344, 135] on div "Người gửi" at bounding box center [402, 125] width 193 height 22
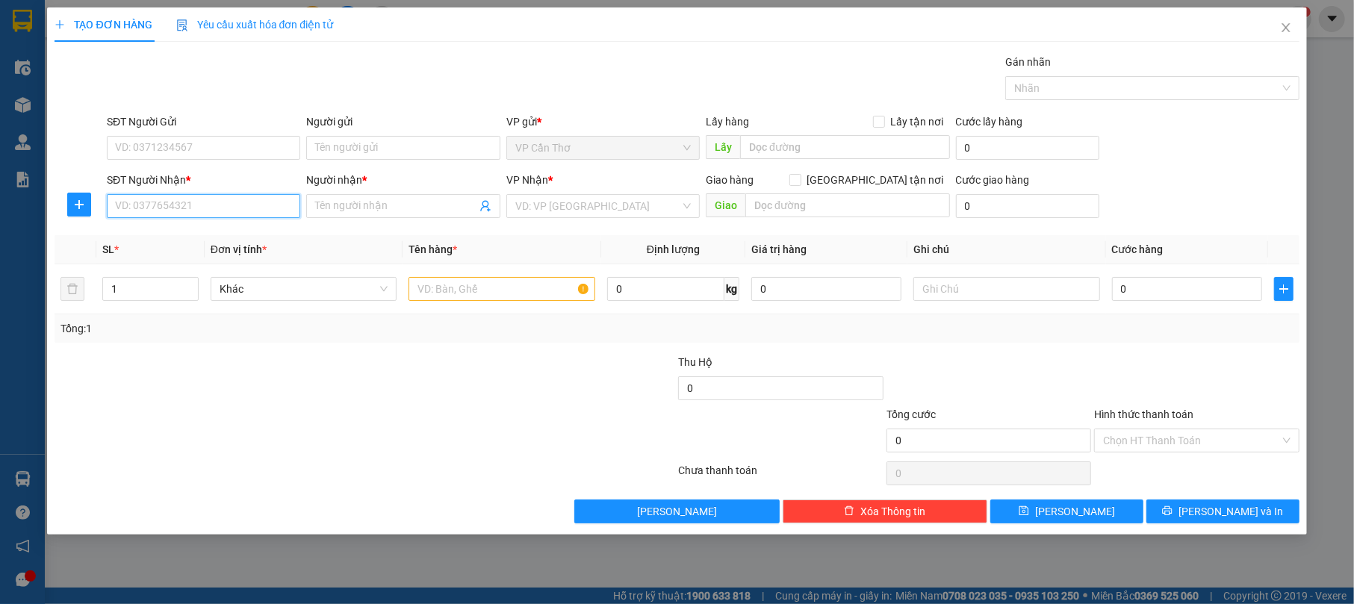
click at [227, 203] on input "SĐT Người Nhận *" at bounding box center [203, 206] width 193 height 24
click at [417, 204] on input "Người nhận *" at bounding box center [395, 206] width 161 height 16
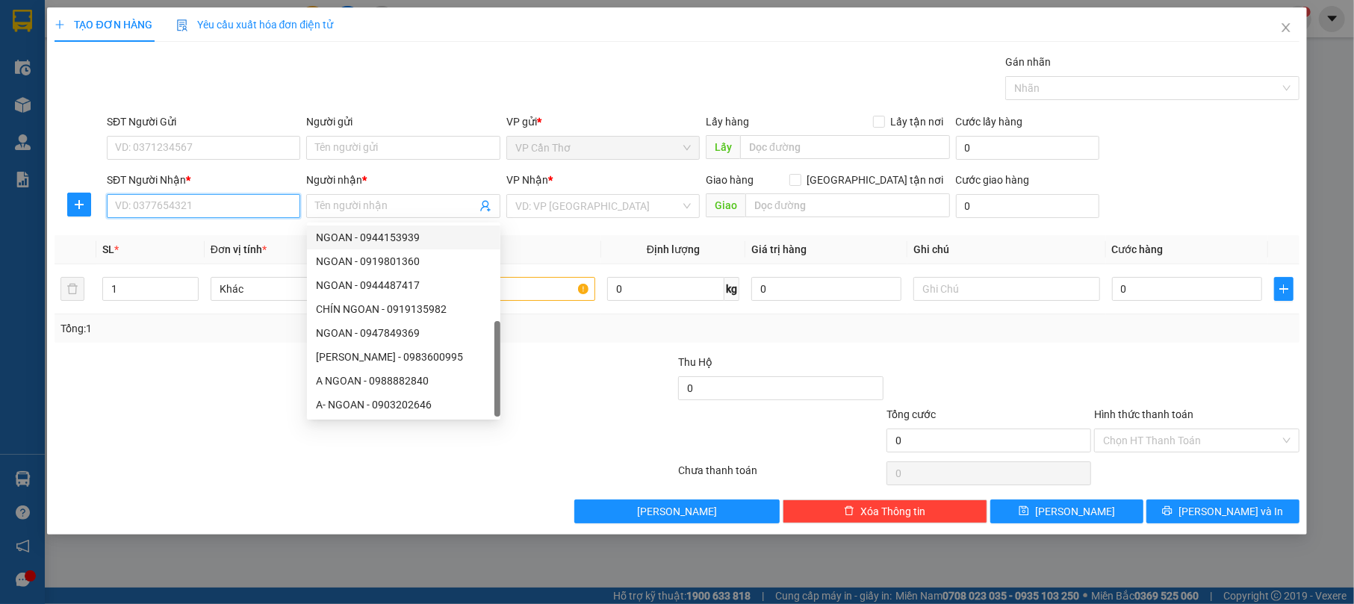
click at [198, 208] on input "SĐT Người Nhận *" at bounding box center [203, 206] width 193 height 24
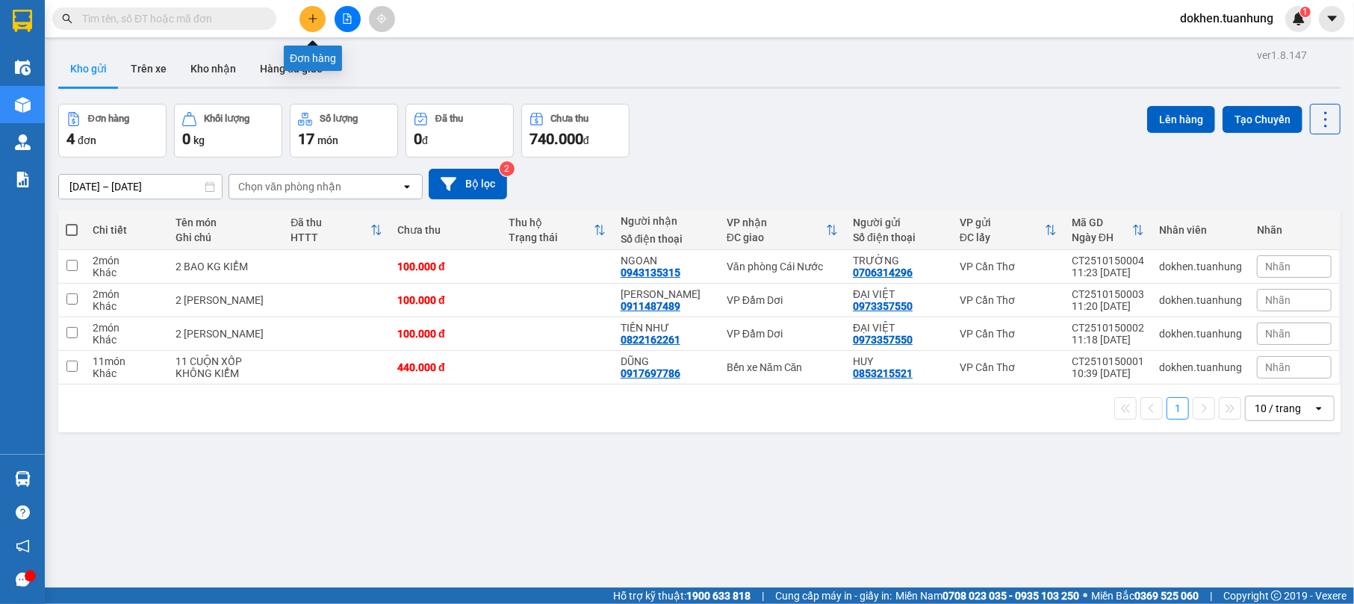
click at [309, 19] on icon "plus" at bounding box center [312, 18] width 8 height 1
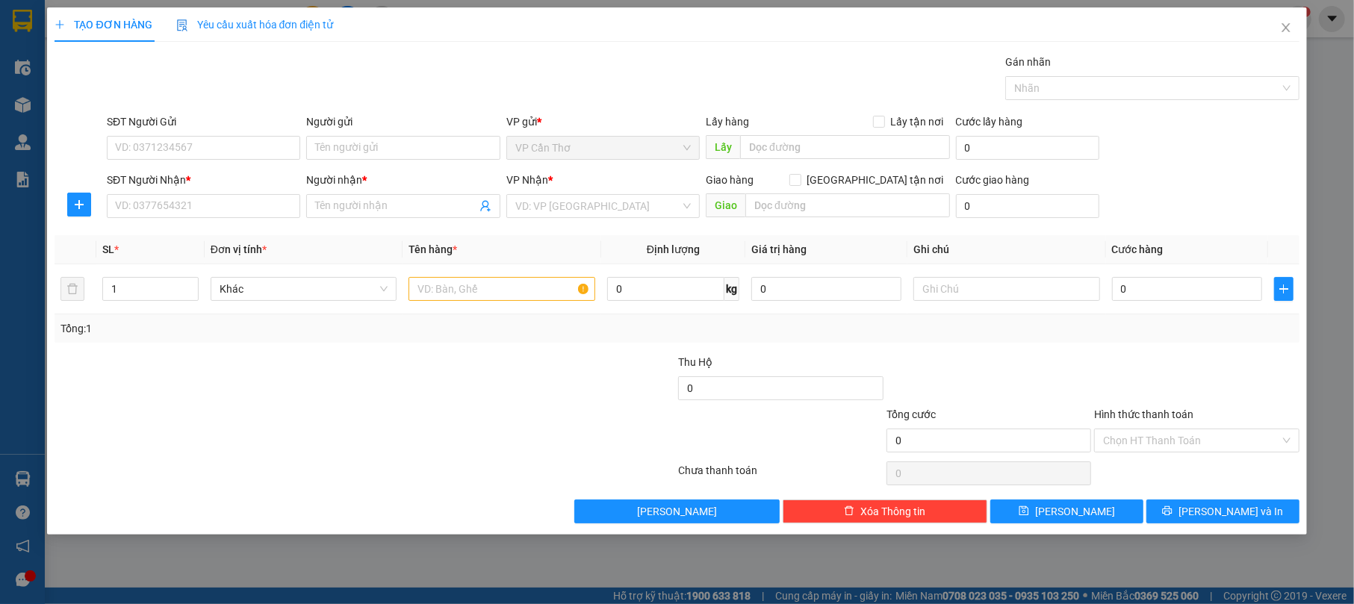
click at [22, 97] on div "TẠO ĐƠN HÀNG Yêu cầu xuất hóa đơn điện tử Transit Pickup Surcharge Ids Transit …" at bounding box center [677, 302] width 1354 height 604
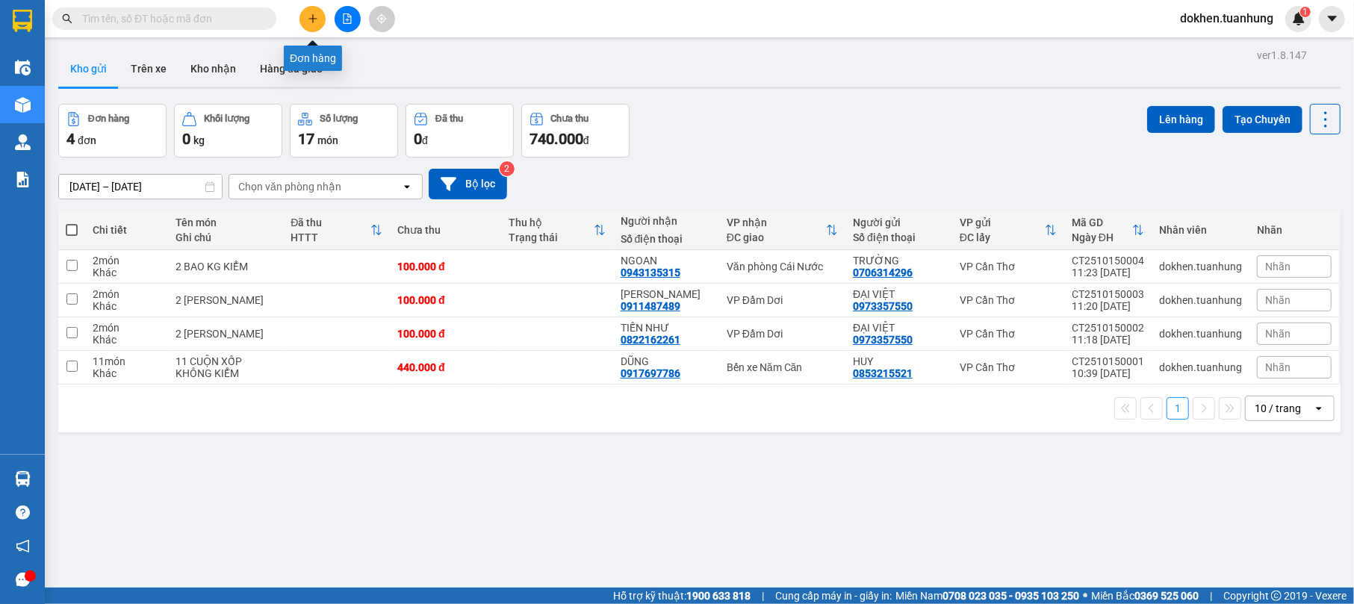
click at [314, 16] on icon "plus" at bounding box center [313, 18] width 10 height 10
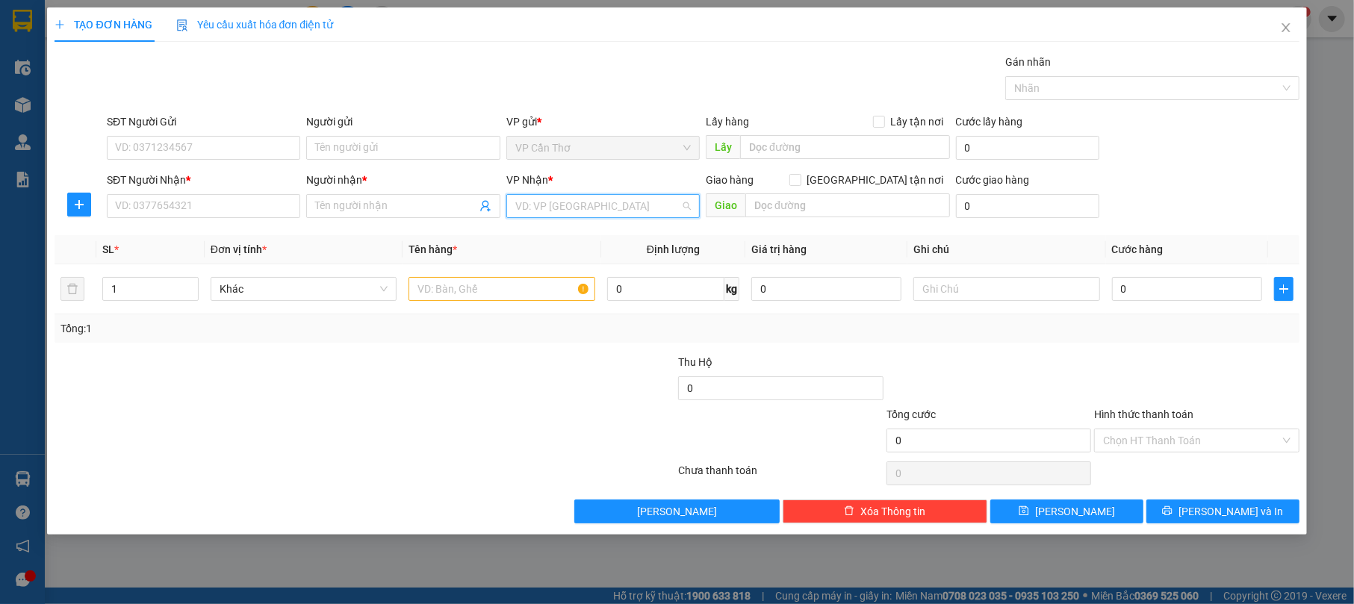
click at [538, 199] on input "search" at bounding box center [597, 206] width 165 height 22
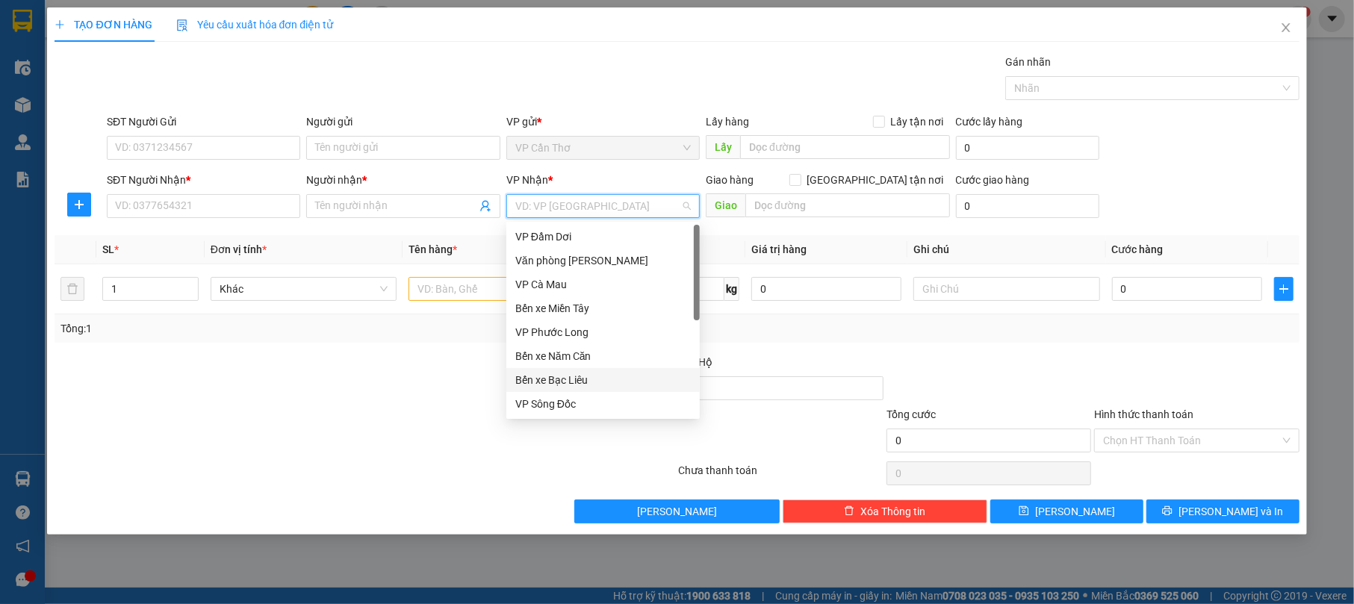
click at [604, 379] on div "Bến xe Bạc Liêu" at bounding box center [602, 380] width 175 height 16
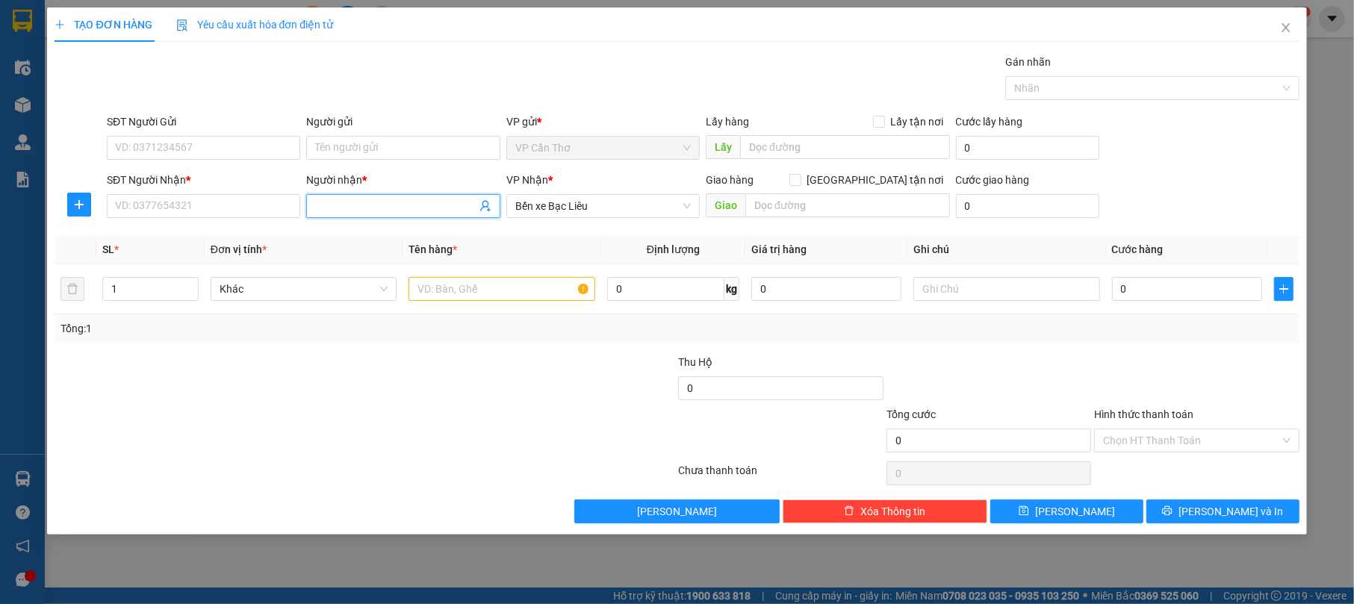
click at [374, 203] on input "Người nhận *" at bounding box center [395, 206] width 161 height 16
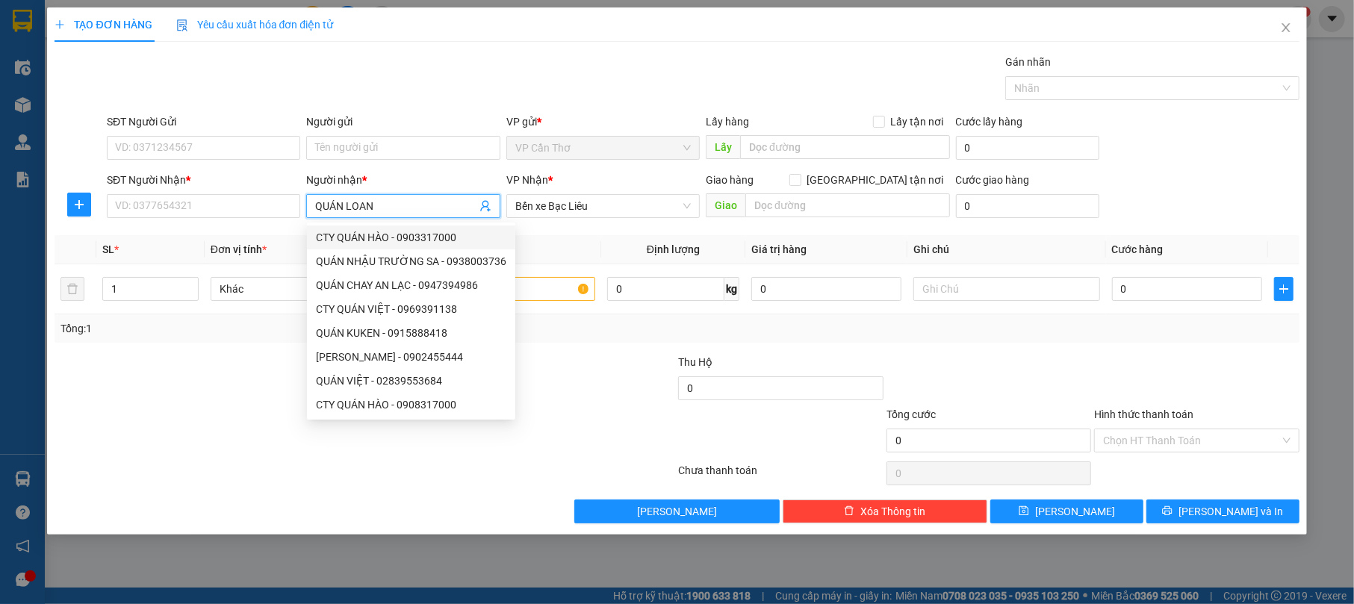
click at [466, 202] on input "QUÁN LOAN" at bounding box center [395, 206] width 161 height 16
type input "QUÁN LOAN"
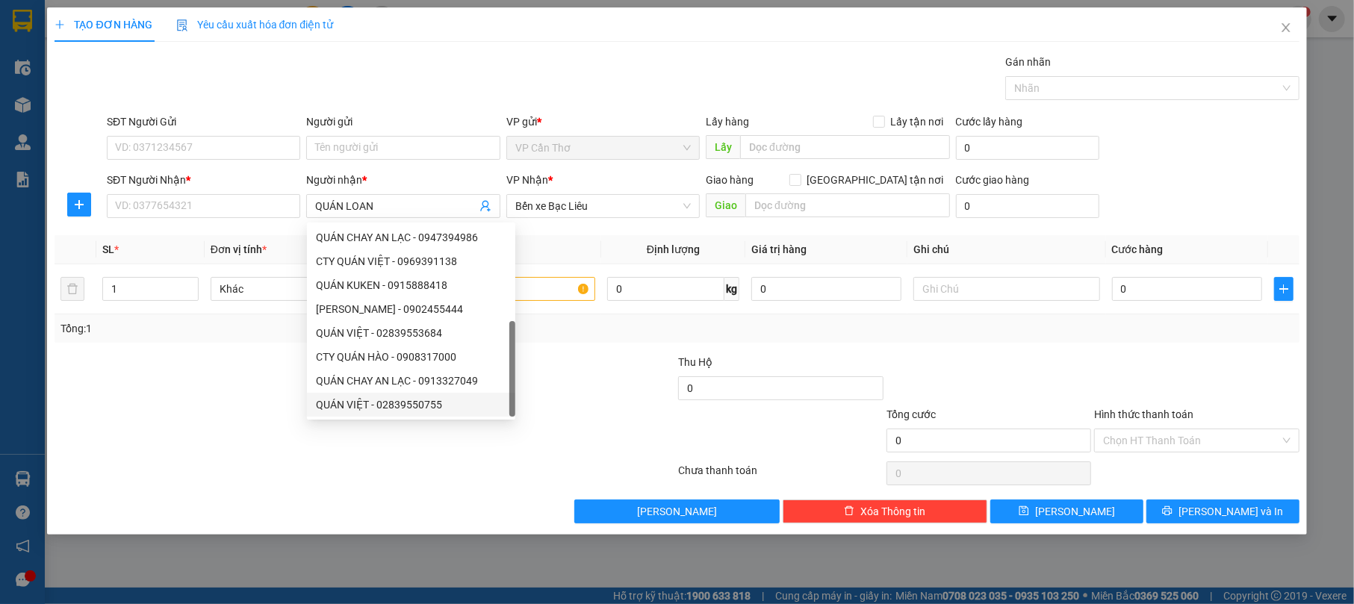
click at [414, 464] on div at bounding box center [365, 473] width 624 height 30
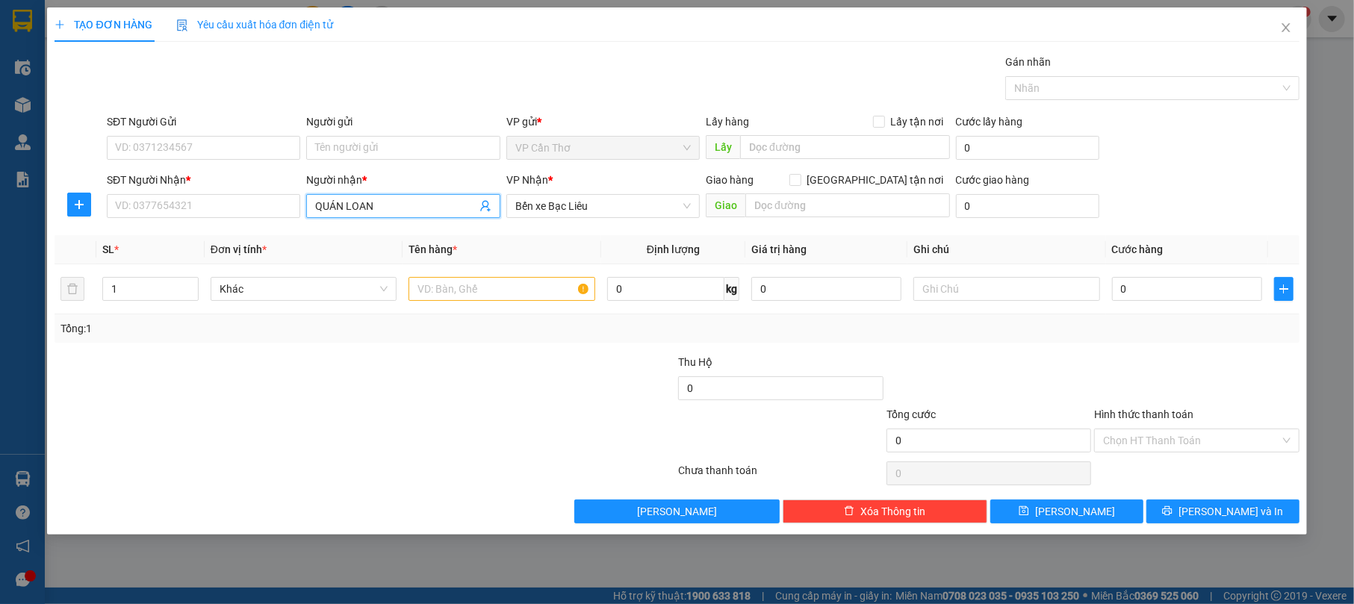
click at [446, 203] on input "QUÁN LOAN" at bounding box center [395, 206] width 161 height 16
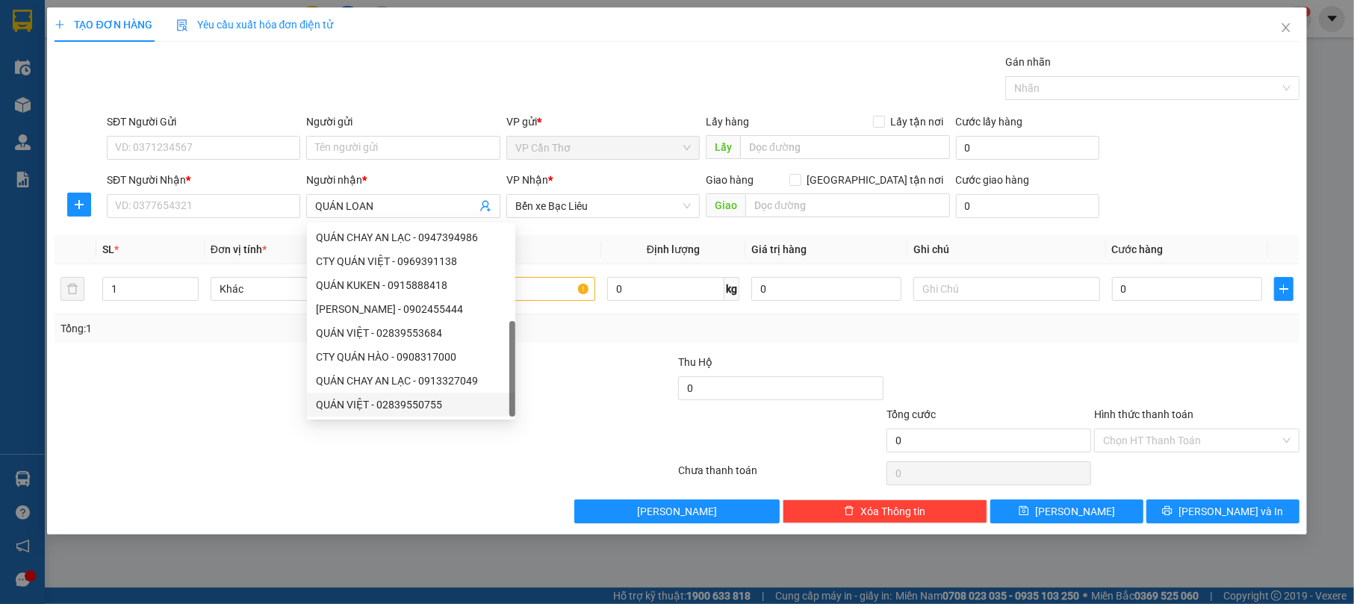
click at [401, 470] on div at bounding box center [365, 473] width 624 height 30
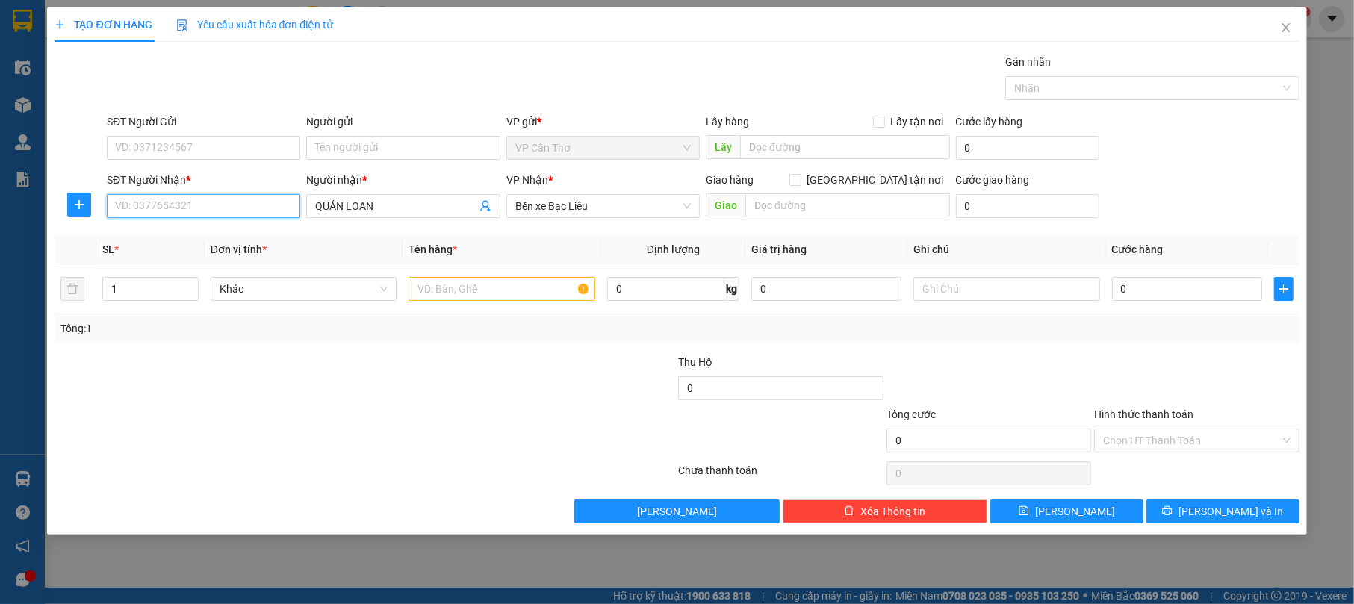
click at [202, 204] on input "SĐT Người Nhận *" at bounding box center [203, 206] width 193 height 24
click at [203, 203] on input "SĐT Người Nhận *" at bounding box center [203, 206] width 193 height 24
click at [416, 204] on input "QUÁN LOAN" at bounding box center [395, 206] width 161 height 16
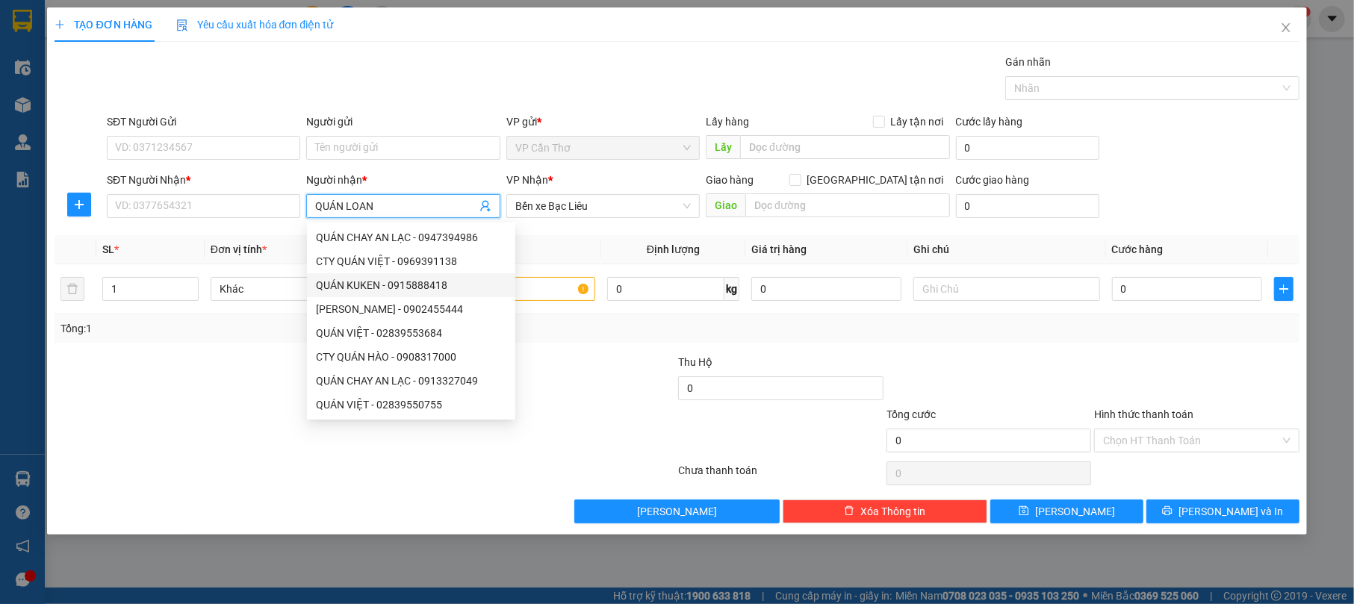
scroll to position [0, 0]
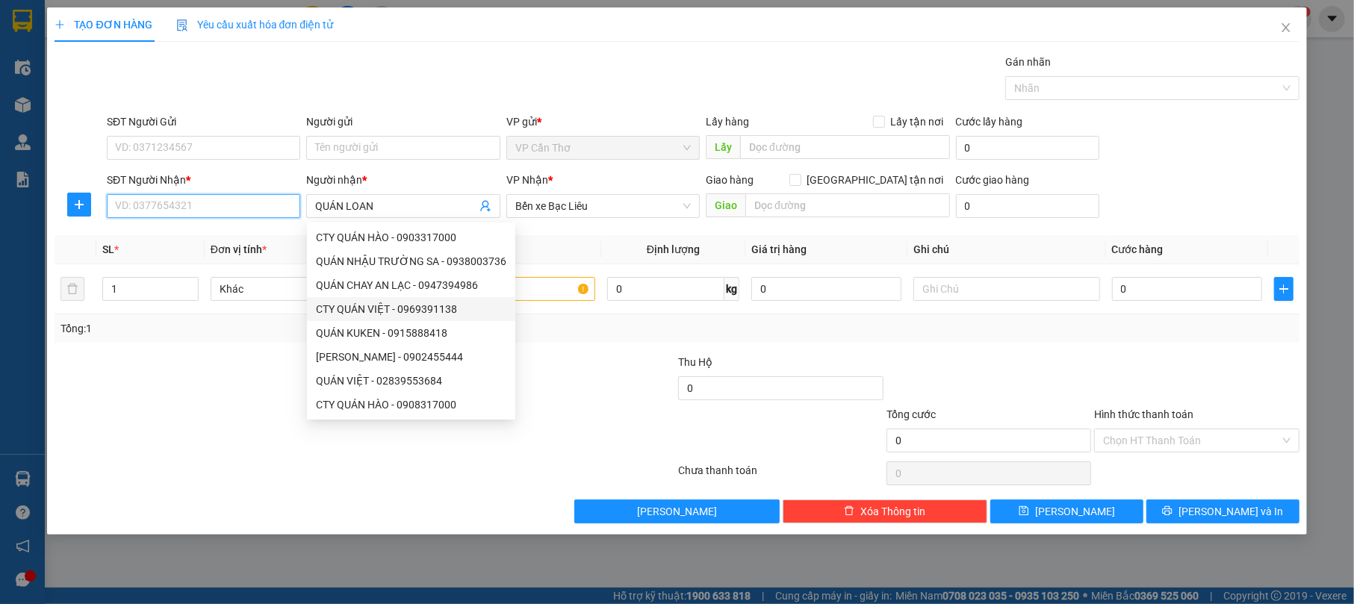
click at [154, 205] on input "SĐT Người Nhận *" at bounding box center [203, 206] width 193 height 24
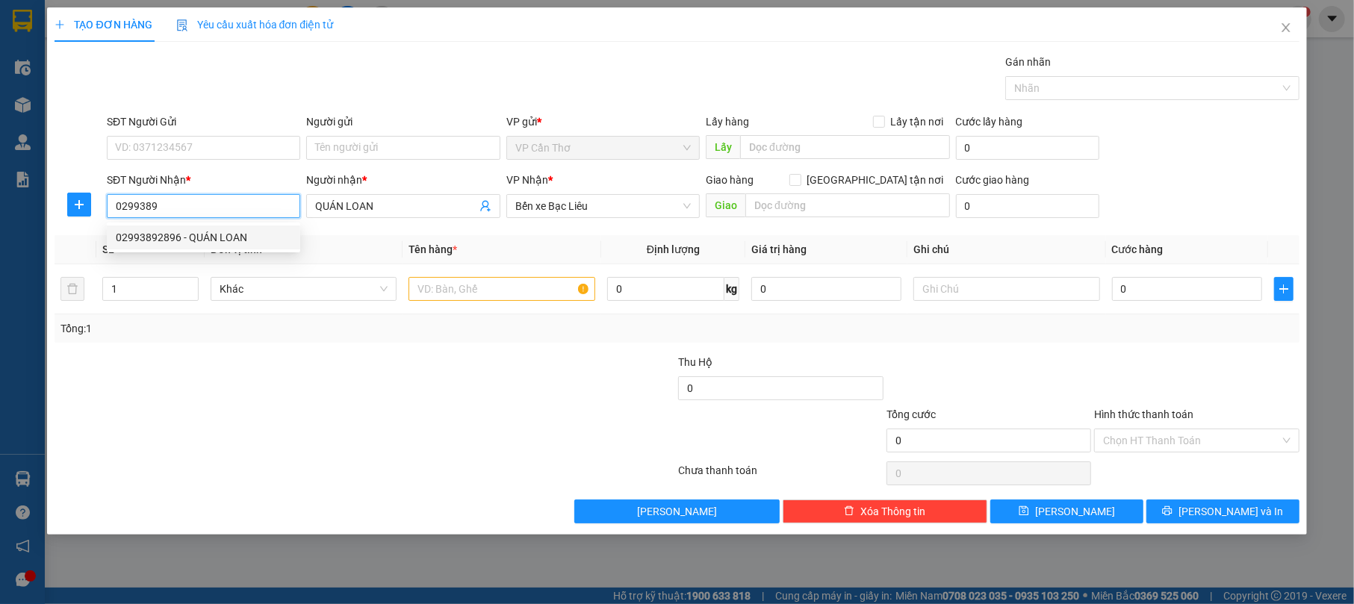
click at [181, 245] on div "02993892896 - QUÁN LOAN" at bounding box center [203, 237] width 175 height 16
type input "02993892896"
click at [473, 293] on input "text" at bounding box center [501, 289] width 187 height 24
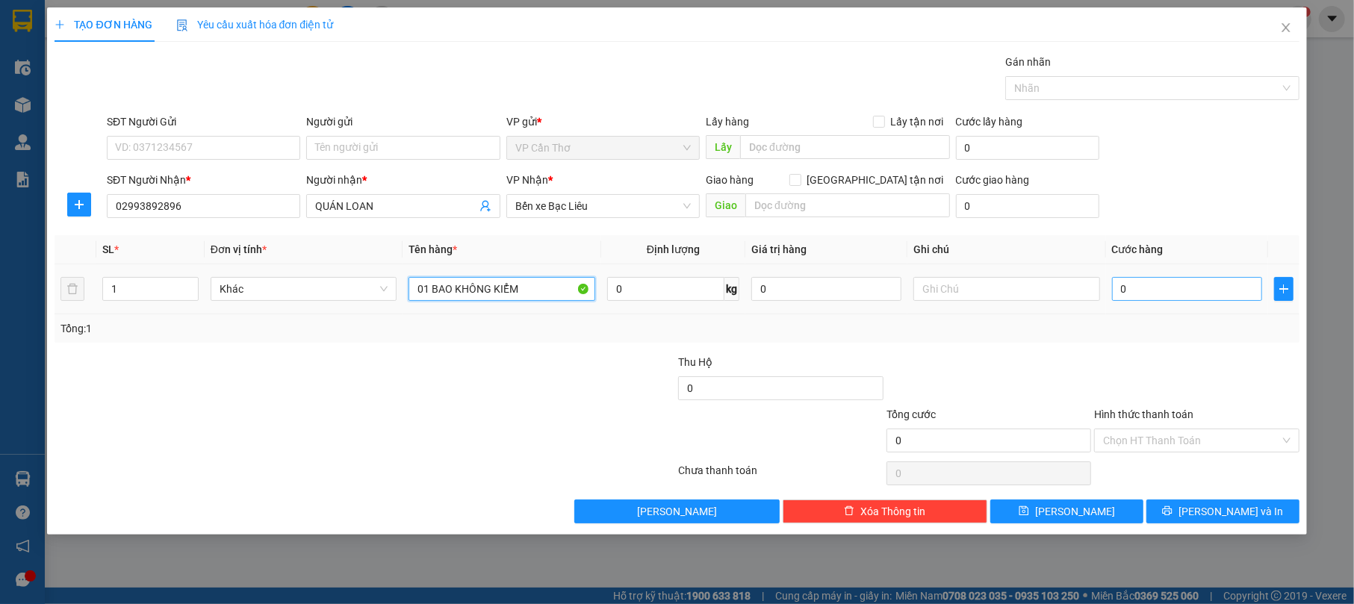
type input "01 BAO KHÔNG KIỂM"
click at [1175, 293] on input "0" at bounding box center [1187, 289] width 150 height 24
type input "5"
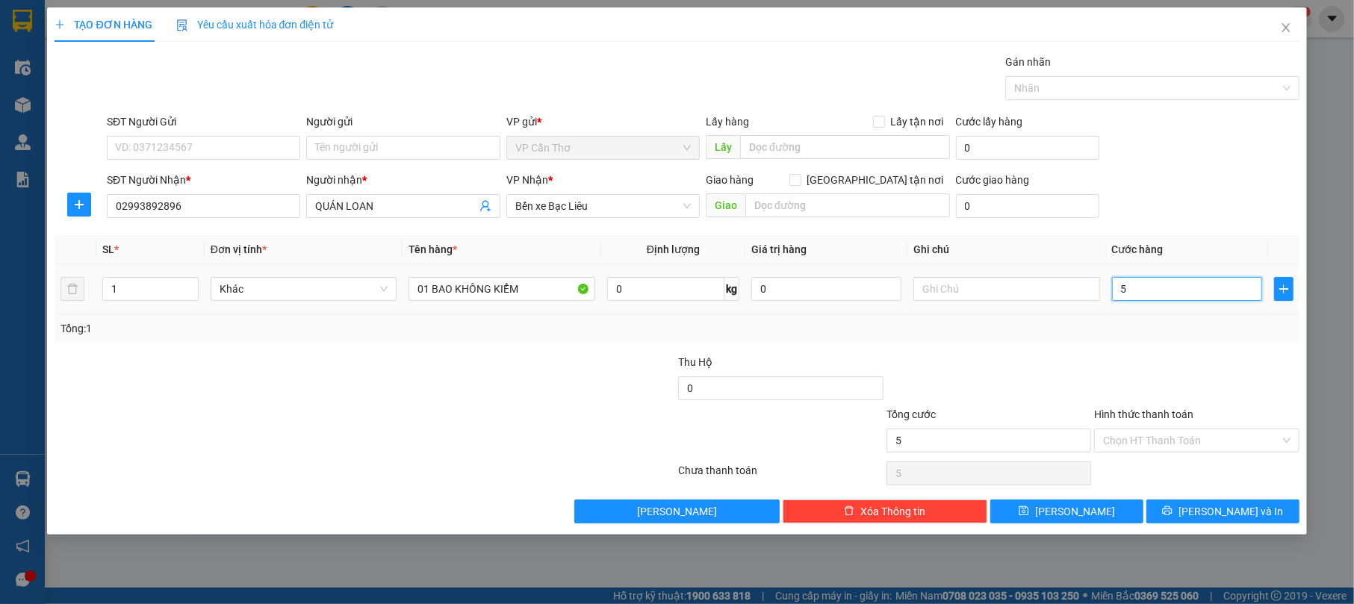
type input "50"
type input "500"
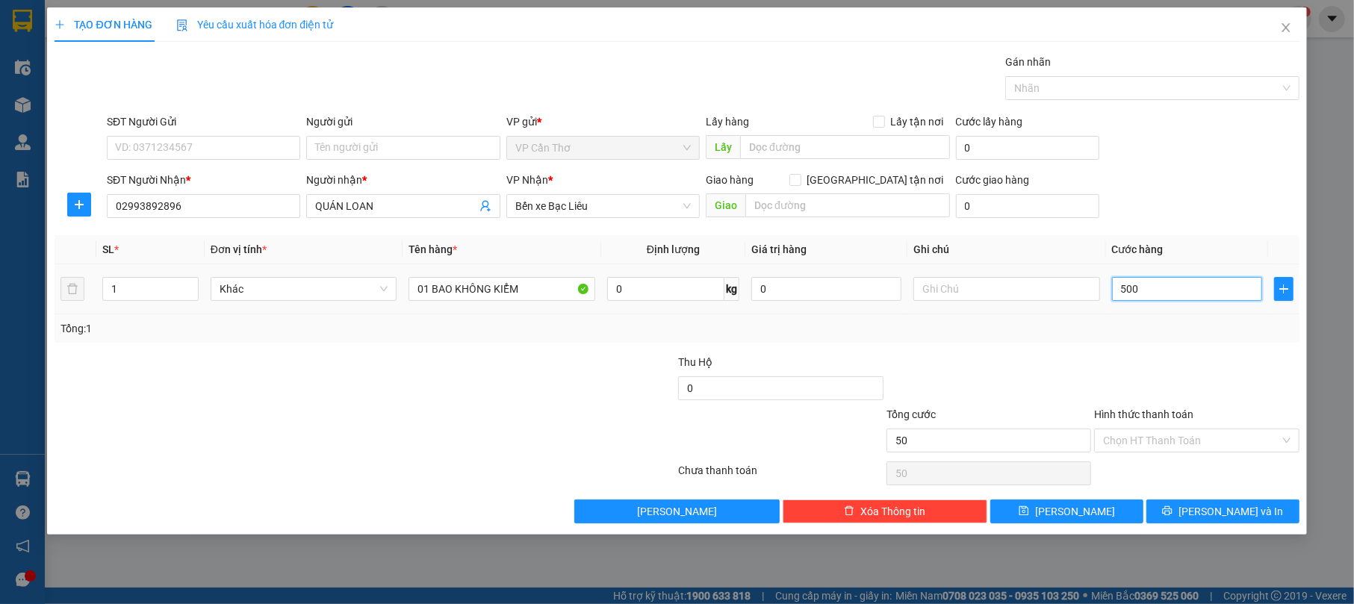
type input "500"
type input "5.000"
type input "50.000"
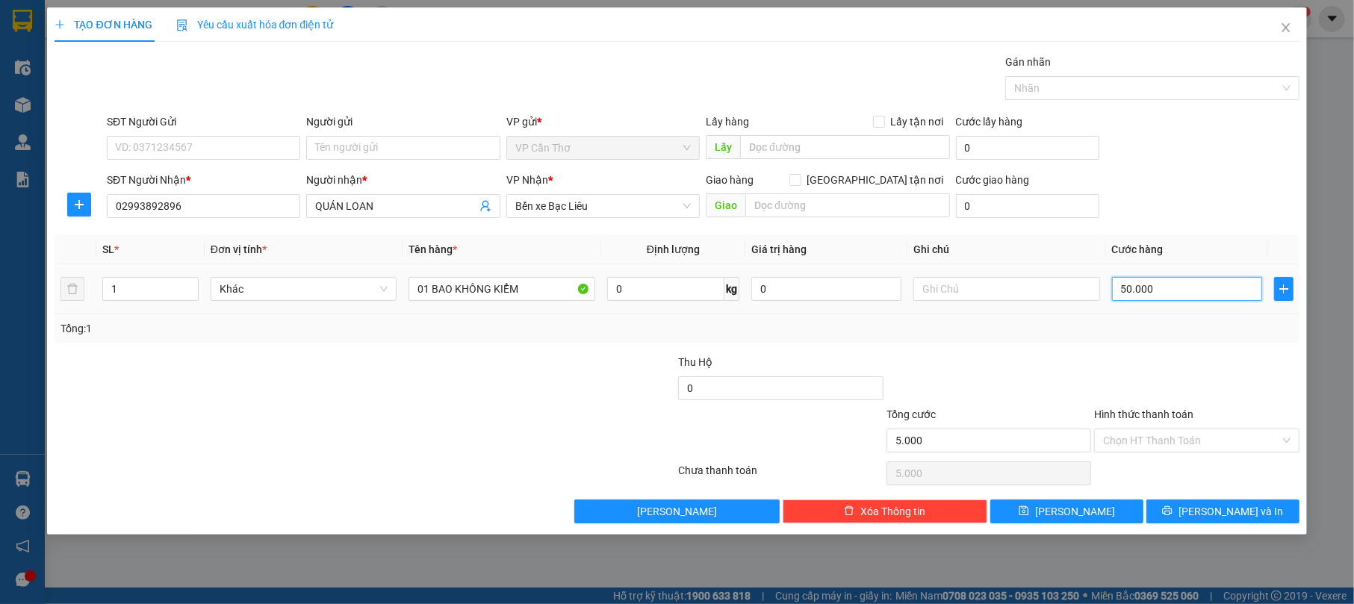
type input "50.000"
click at [1178, 440] on input "Hình thức thanh toán" at bounding box center [1191, 440] width 176 height 22
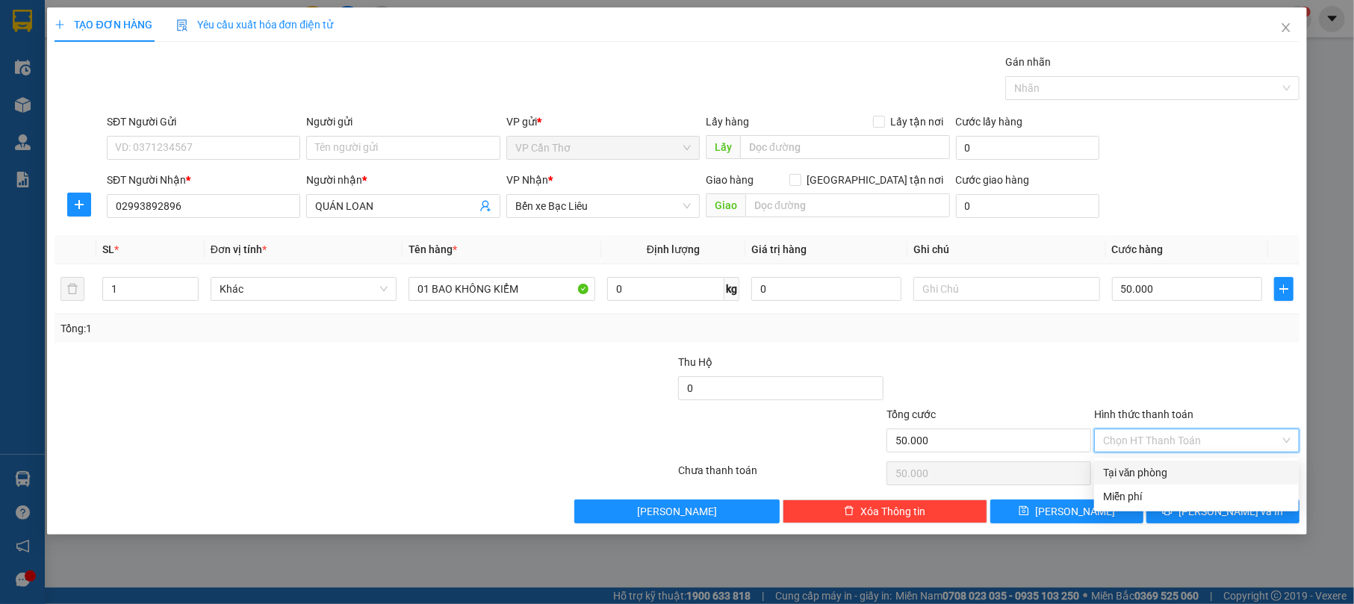
click at [1222, 470] on div "Tại văn phòng" at bounding box center [1196, 472] width 187 height 16
type input "0"
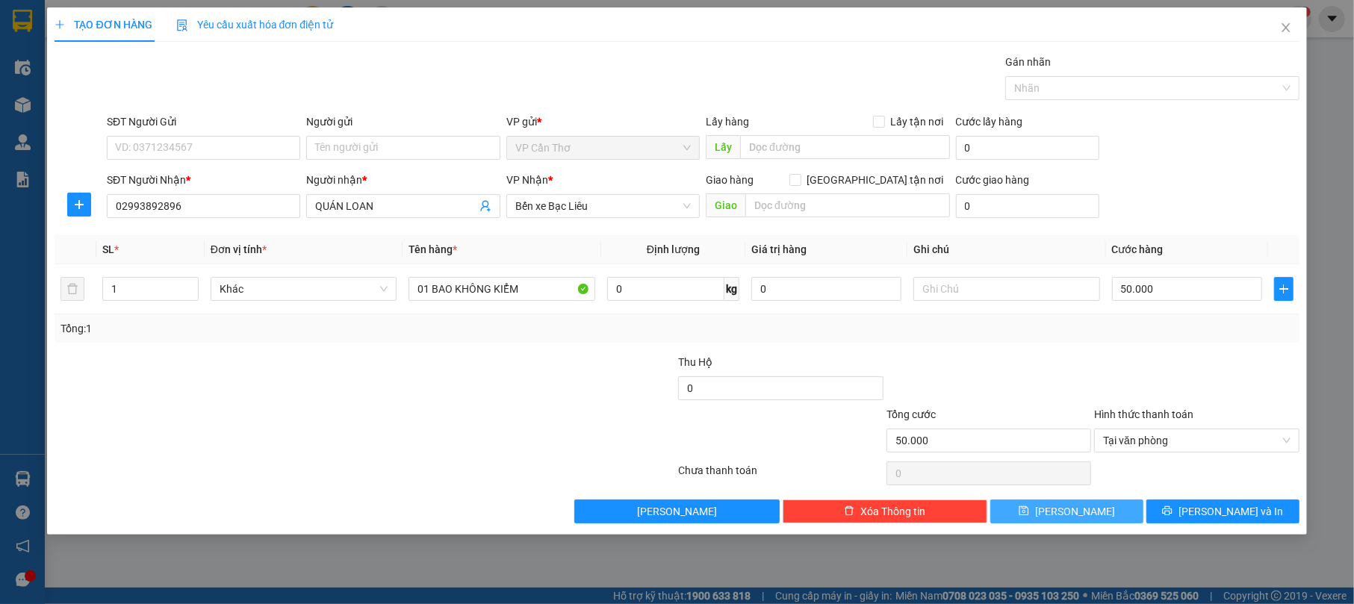
click at [1073, 506] on span "[PERSON_NAME]" at bounding box center [1075, 511] width 80 height 16
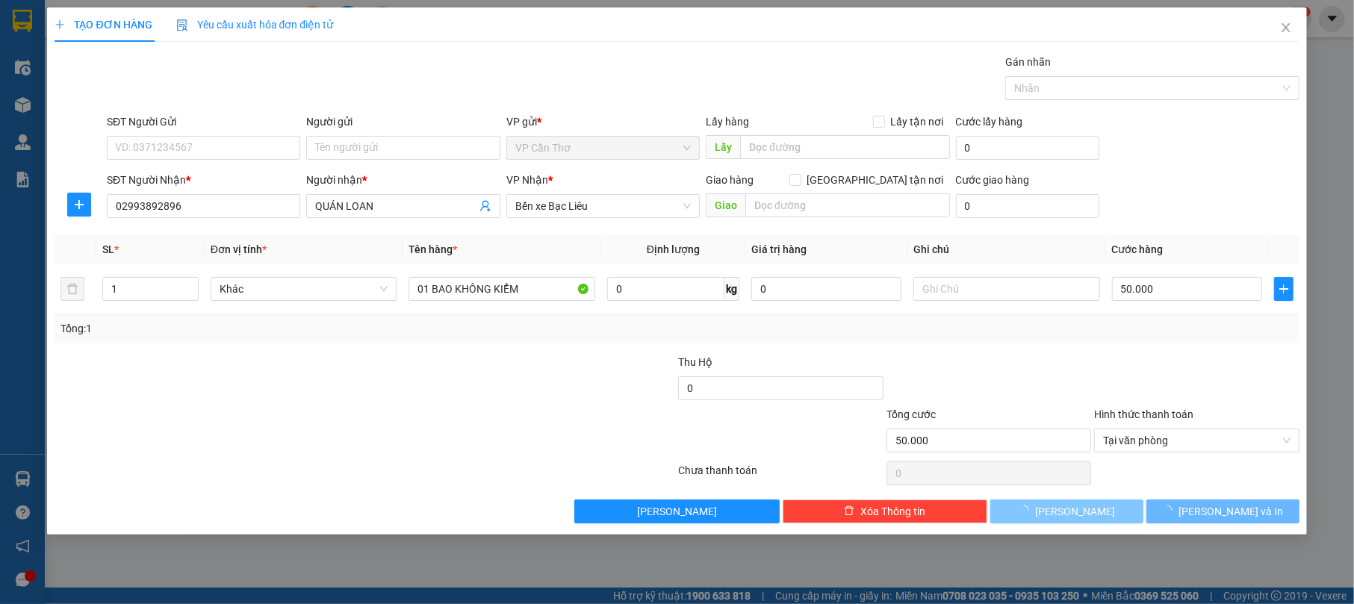
type input "0"
